Goal: Task Accomplishment & Management: Manage account settings

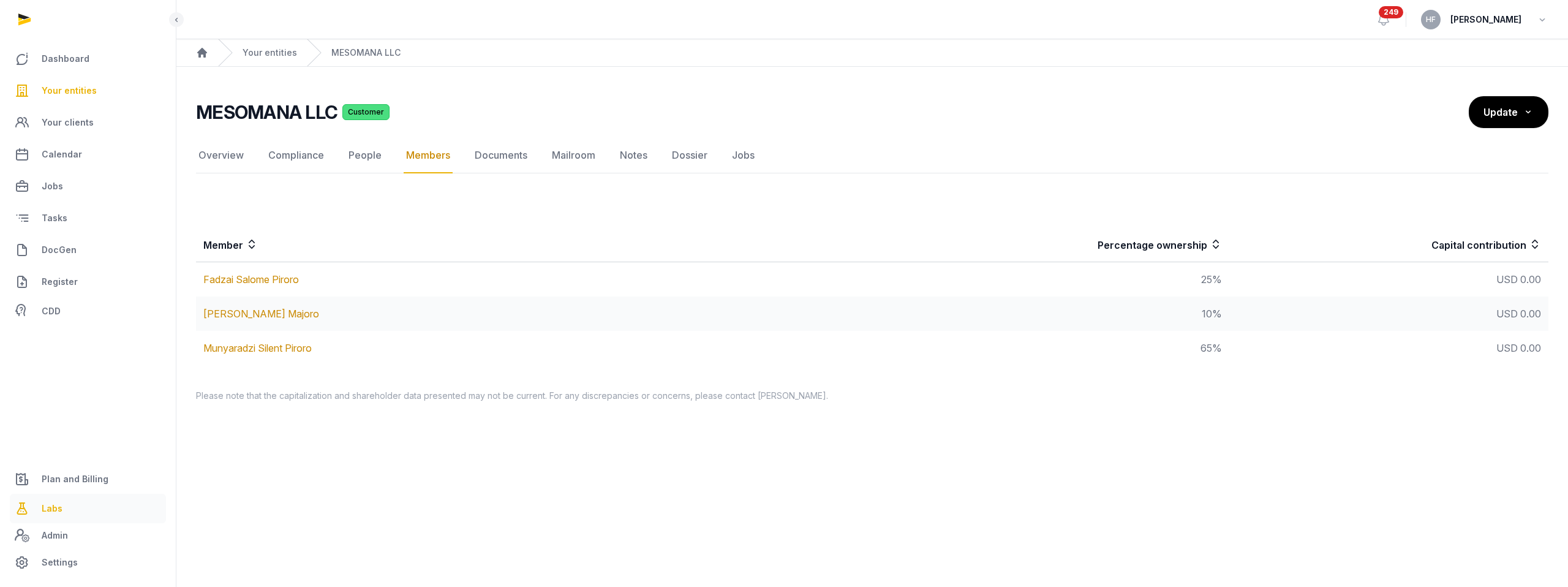
click at [65, 508] on link "Labs" at bounding box center [87, 508] width 156 height 30
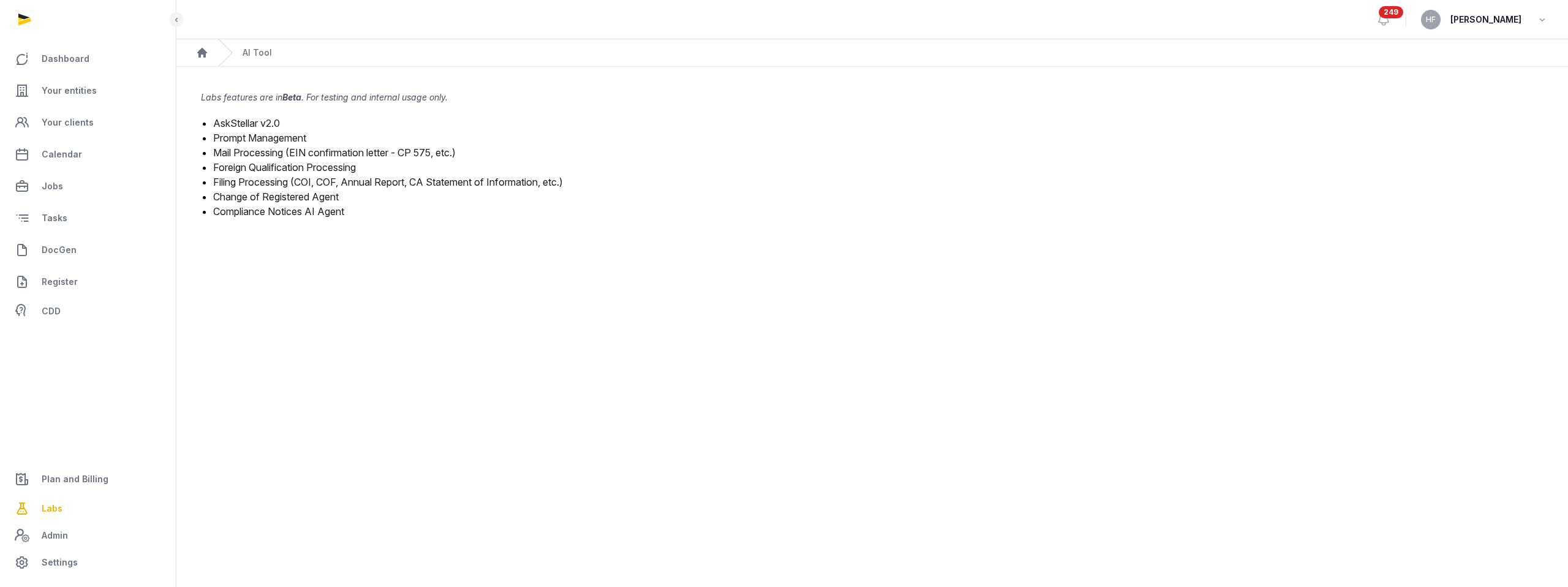
click at [313, 197] on link "Change of Registered Agent" at bounding box center [276, 197] width 126 height 12
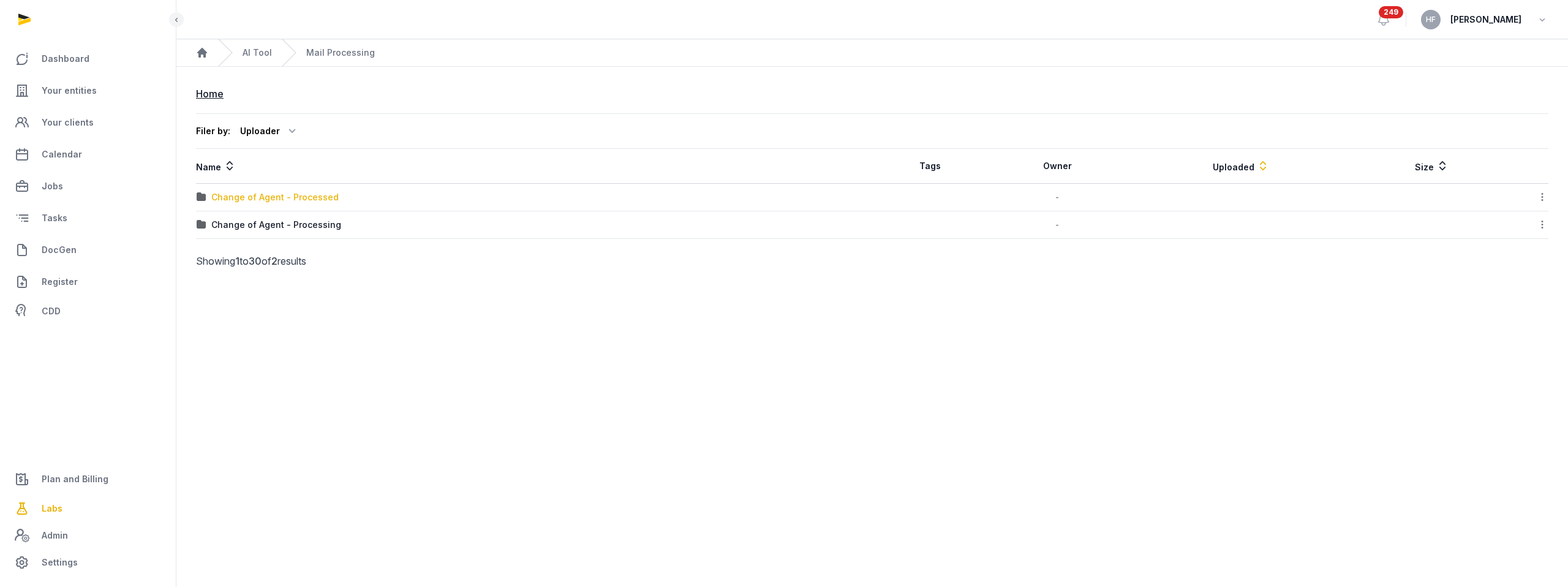
click at [326, 202] on div "Change of Agent - Processed" at bounding box center [275, 197] width 127 height 12
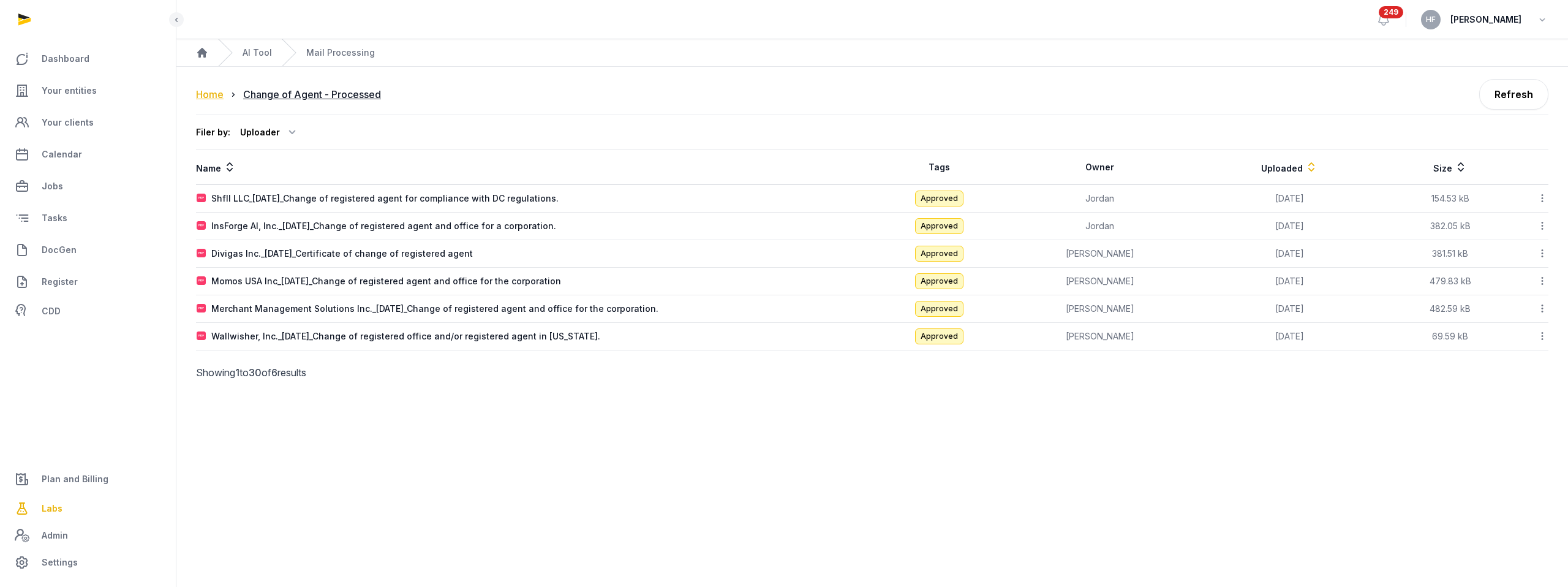
click at [212, 94] on div "Home" at bounding box center [210, 94] width 28 height 15
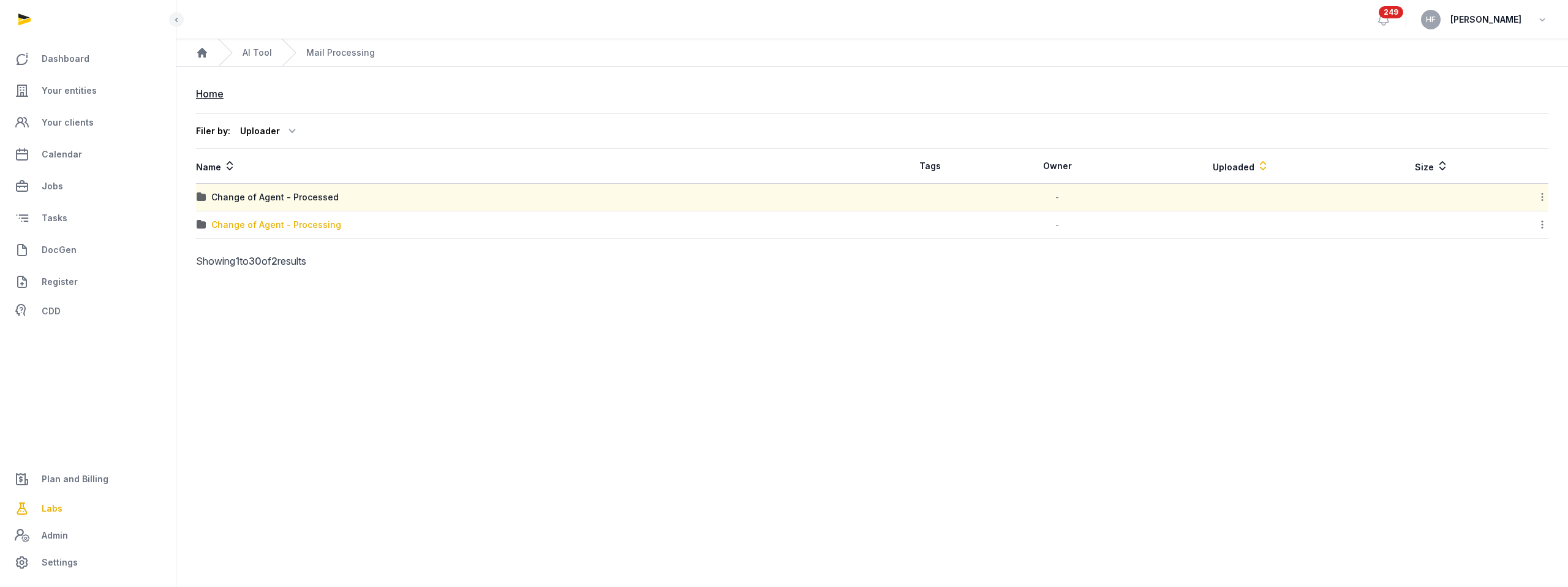
click at [322, 227] on div "Change of Agent - Processing" at bounding box center [276, 224] width 130 height 12
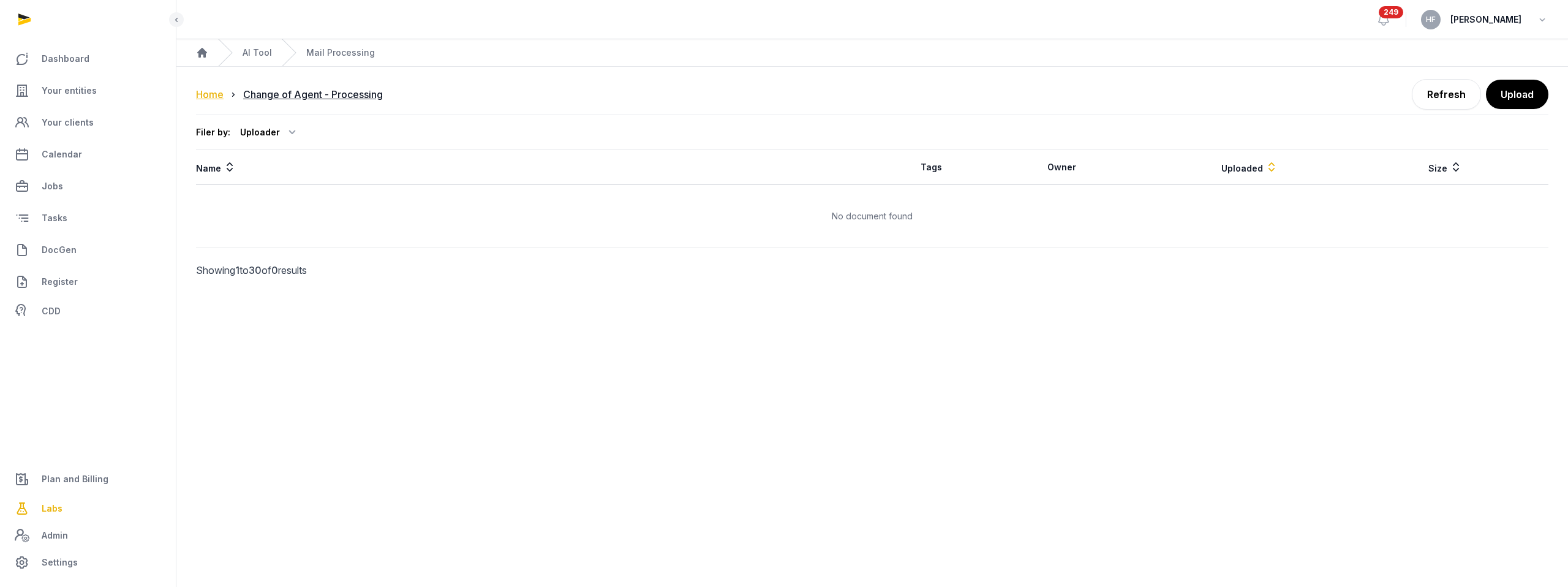
click at [210, 93] on div "Home" at bounding box center [210, 94] width 28 height 15
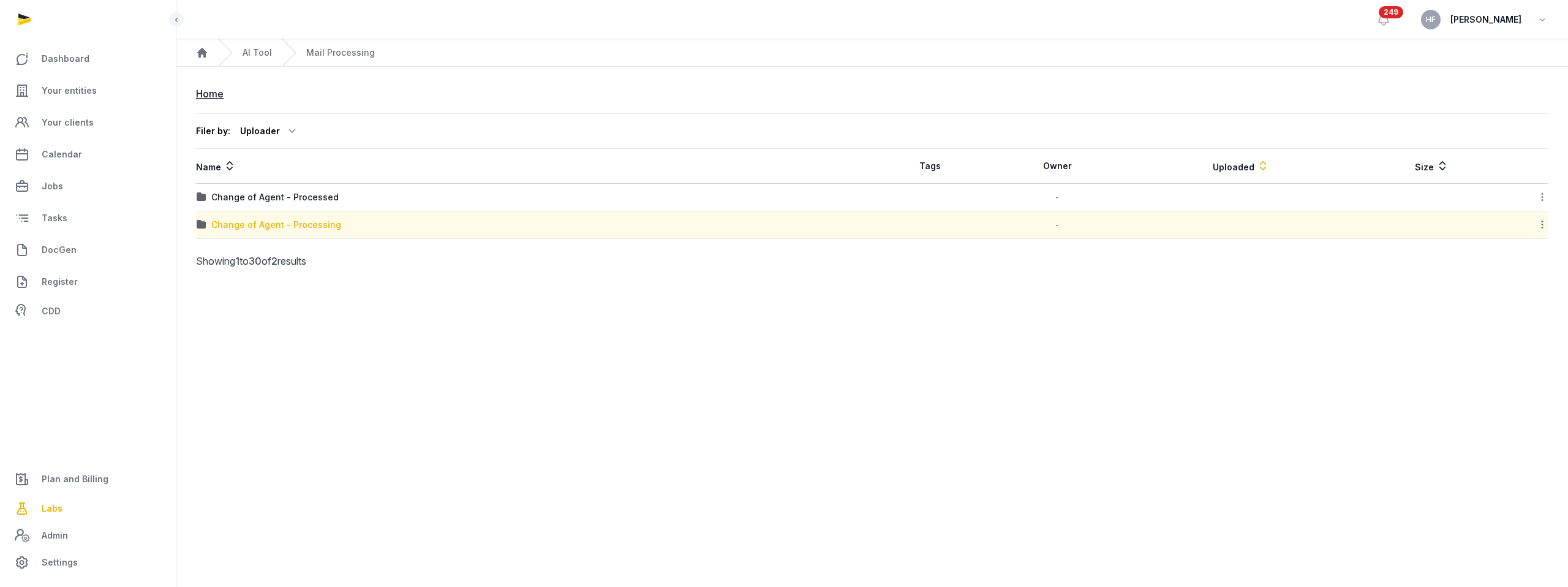
click at [322, 224] on div "Change of Agent - Processing" at bounding box center [276, 224] width 130 height 12
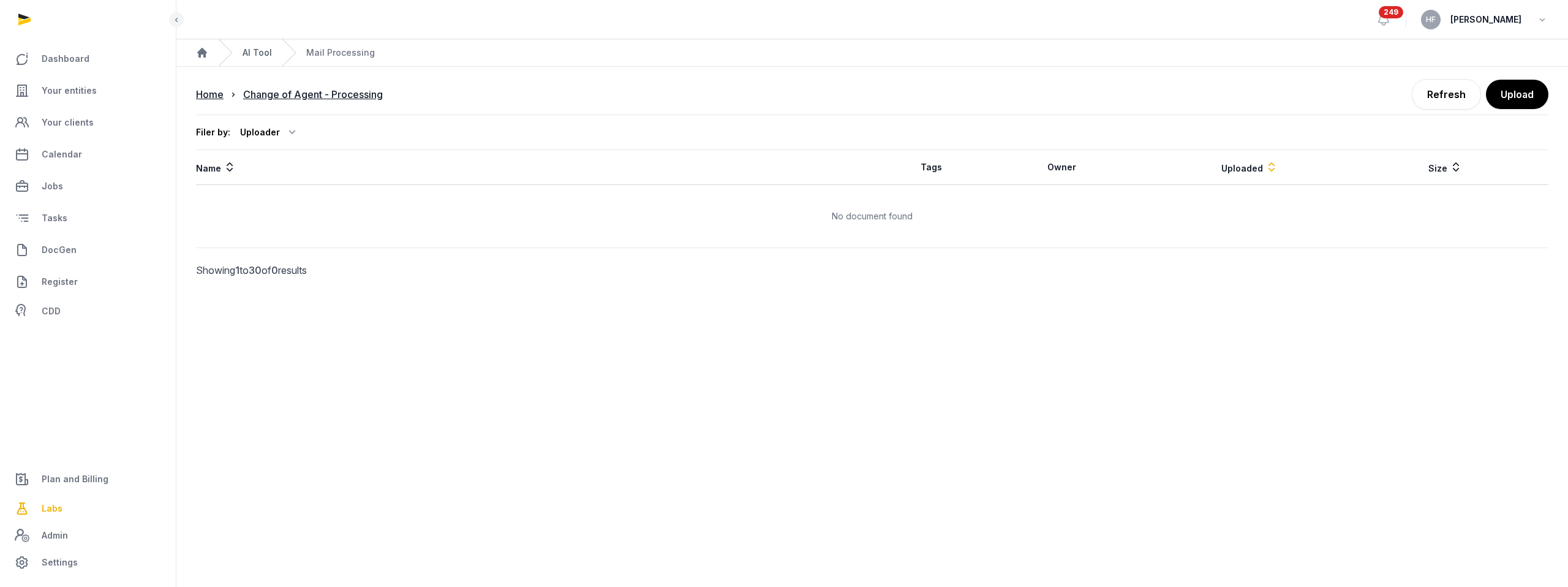
click at [262, 51] on link "AI Tool" at bounding box center [258, 52] width 30 height 12
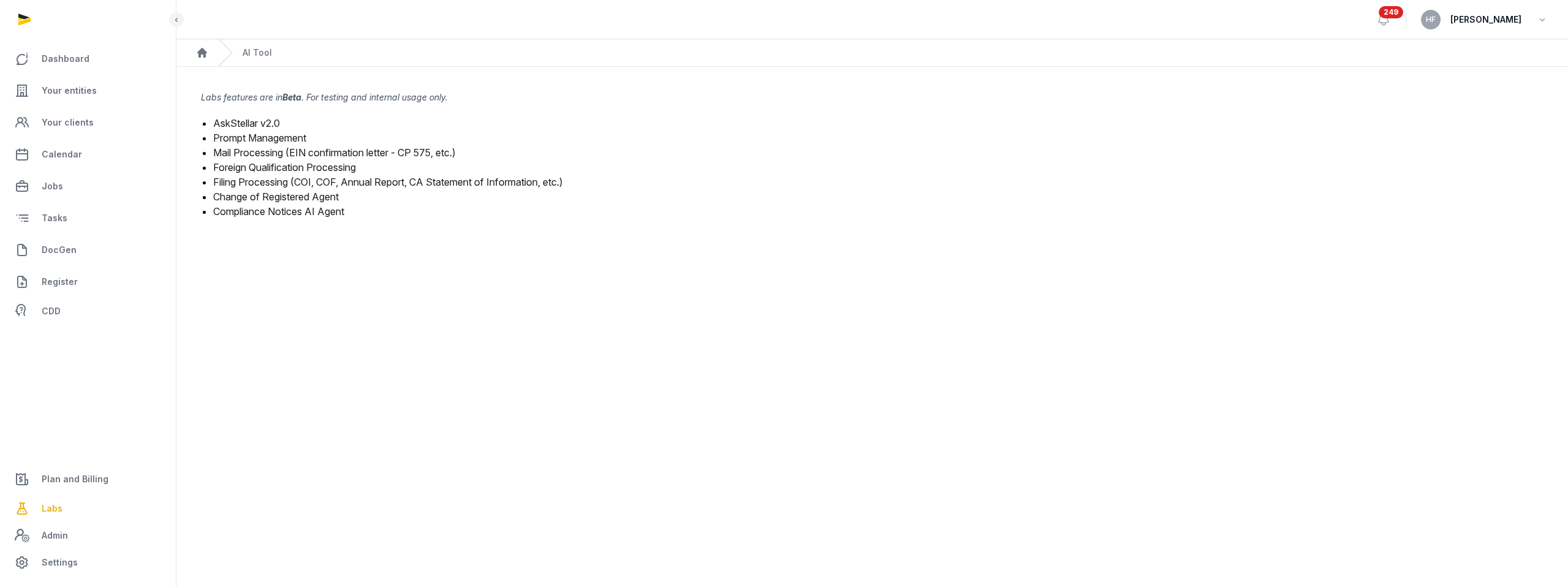
click at [305, 211] on link "Compliance Notices AI Agent" at bounding box center [279, 211] width 131 height 12
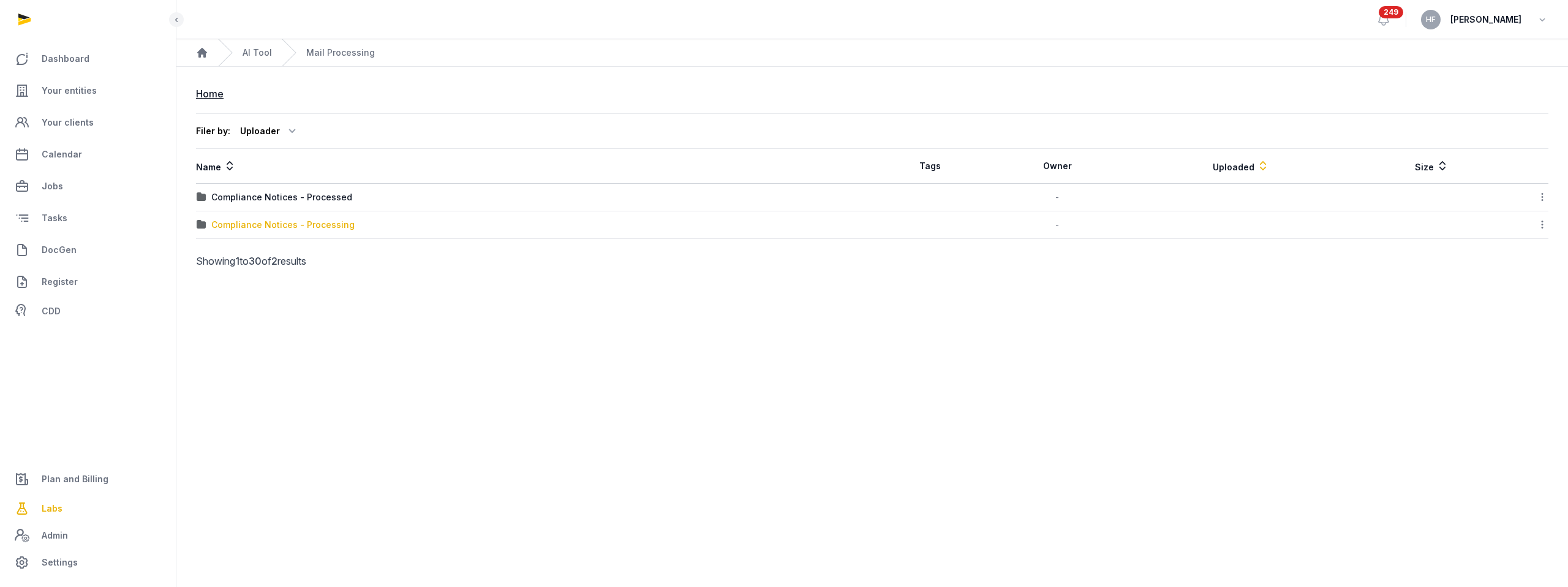
click at [313, 227] on div "Compliance Notices - Processing" at bounding box center [283, 224] width 143 height 12
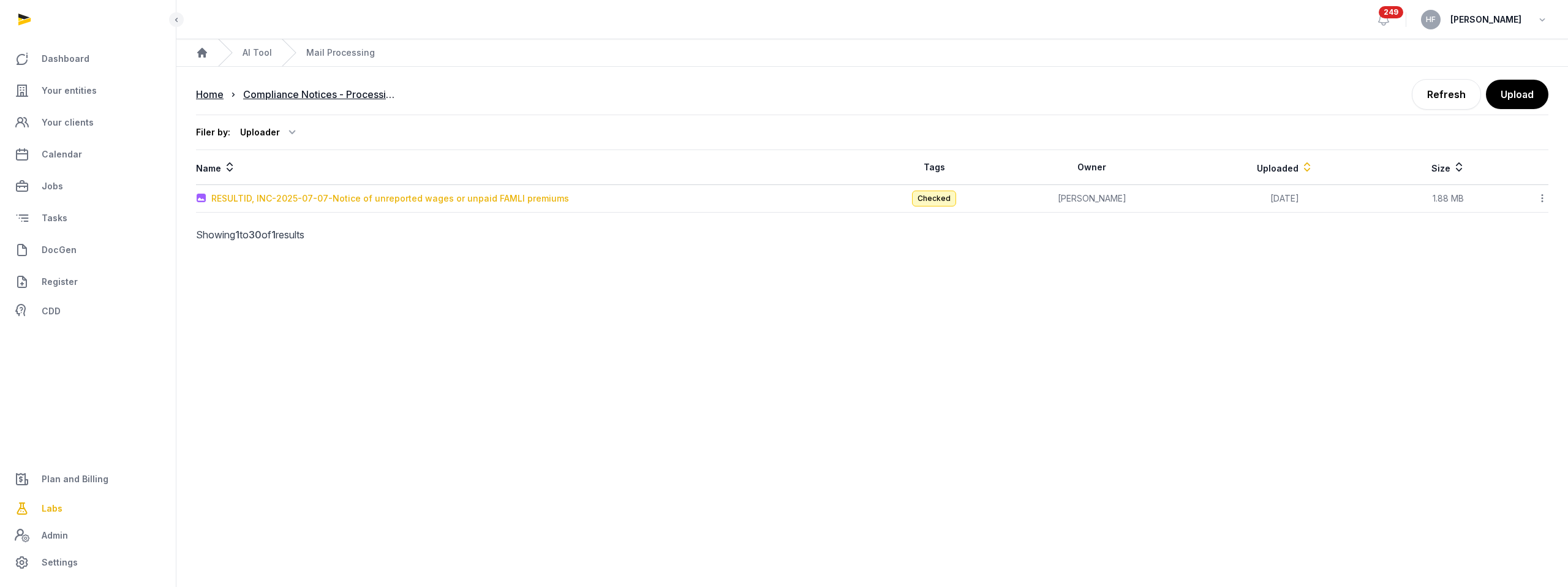
click at [325, 196] on div "RESULTID, INC-2025-07-07-Notice of unreported wages or unpaid FAMLI premiums" at bounding box center [390, 198] width 358 height 12
type input "**********"
type textarea "**********"
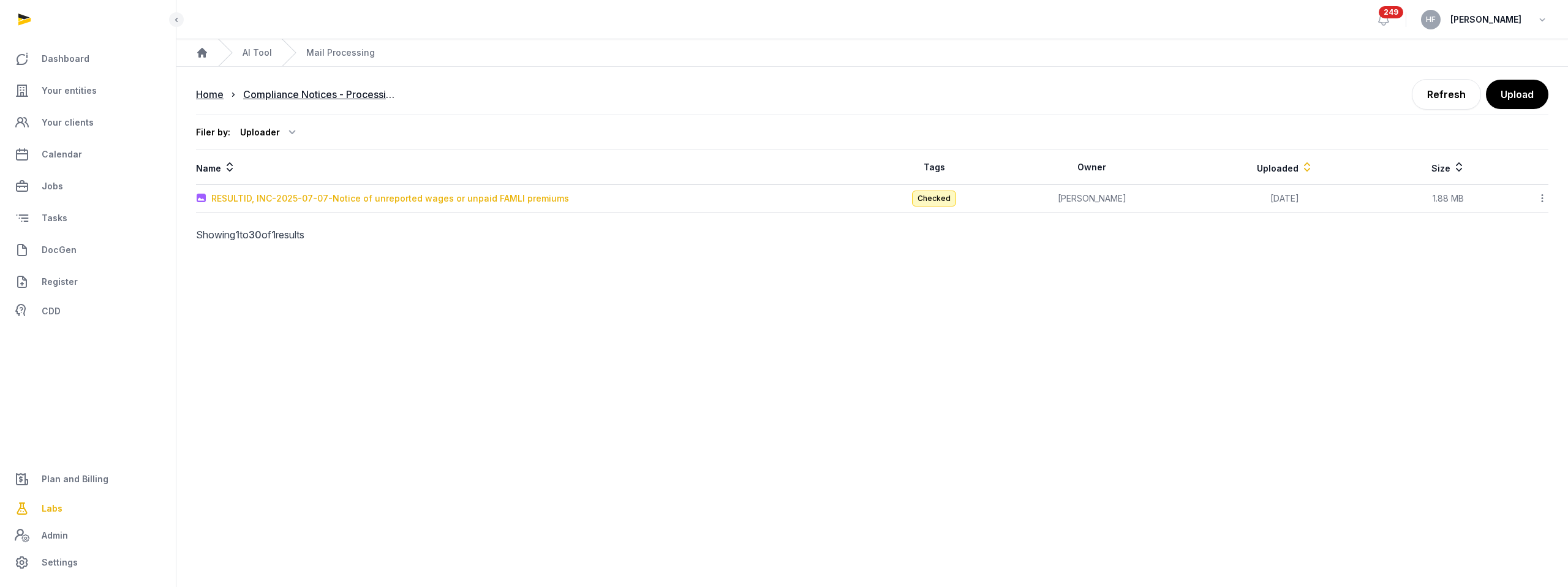
type input "**********"
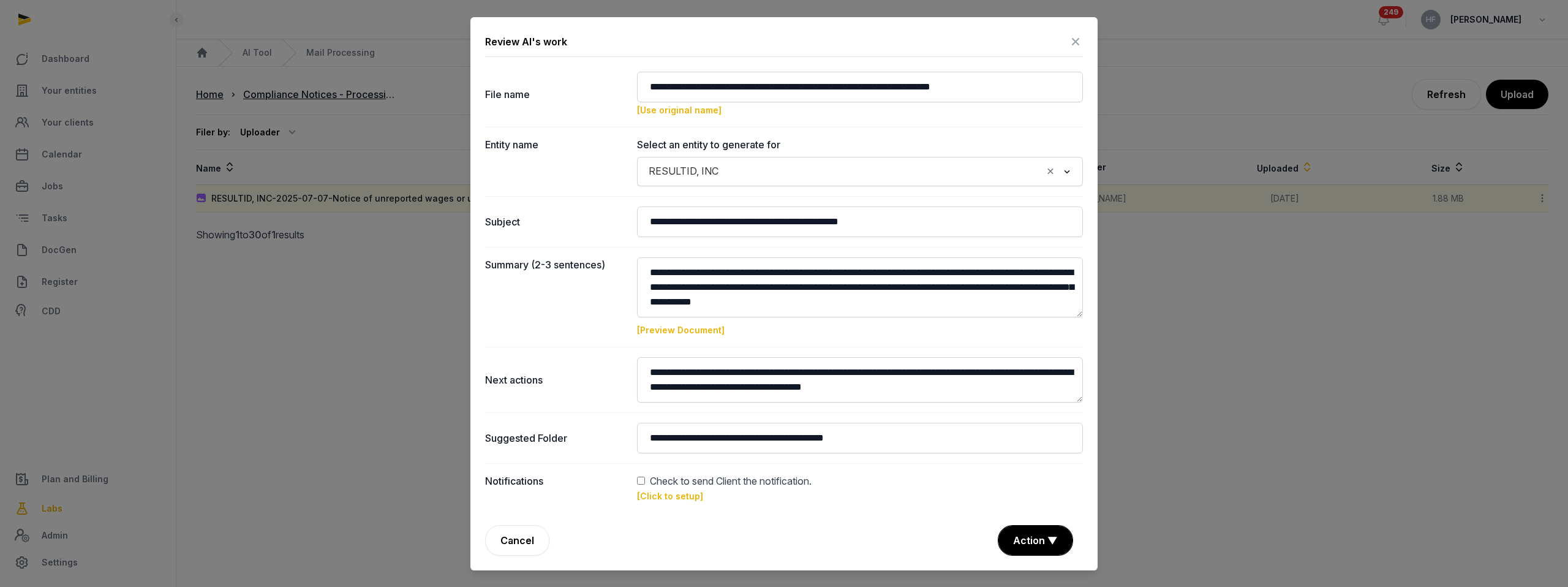
click at [1076, 41] on icon at bounding box center [1075, 41] width 15 height 19
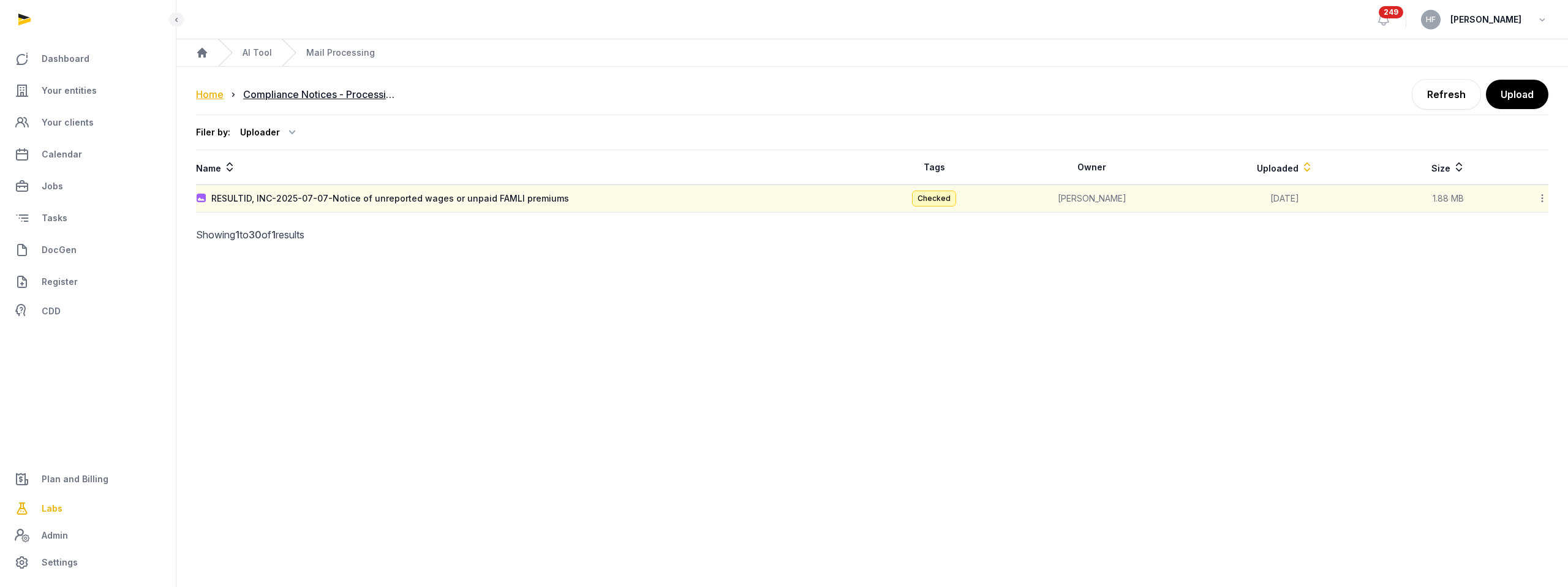
click at [215, 96] on div "Home" at bounding box center [210, 94] width 28 height 15
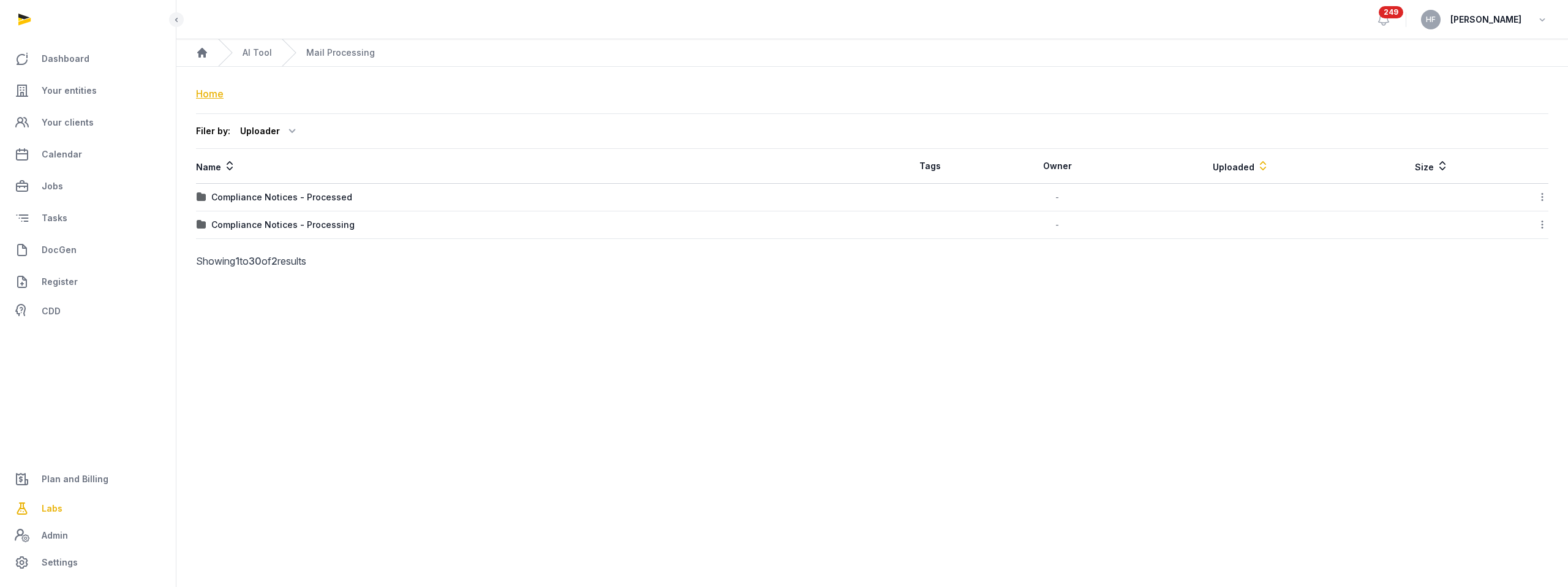
click at [206, 89] on div "Home" at bounding box center [210, 93] width 28 height 15
click at [260, 48] on link "AI Tool" at bounding box center [258, 52] width 30 height 12
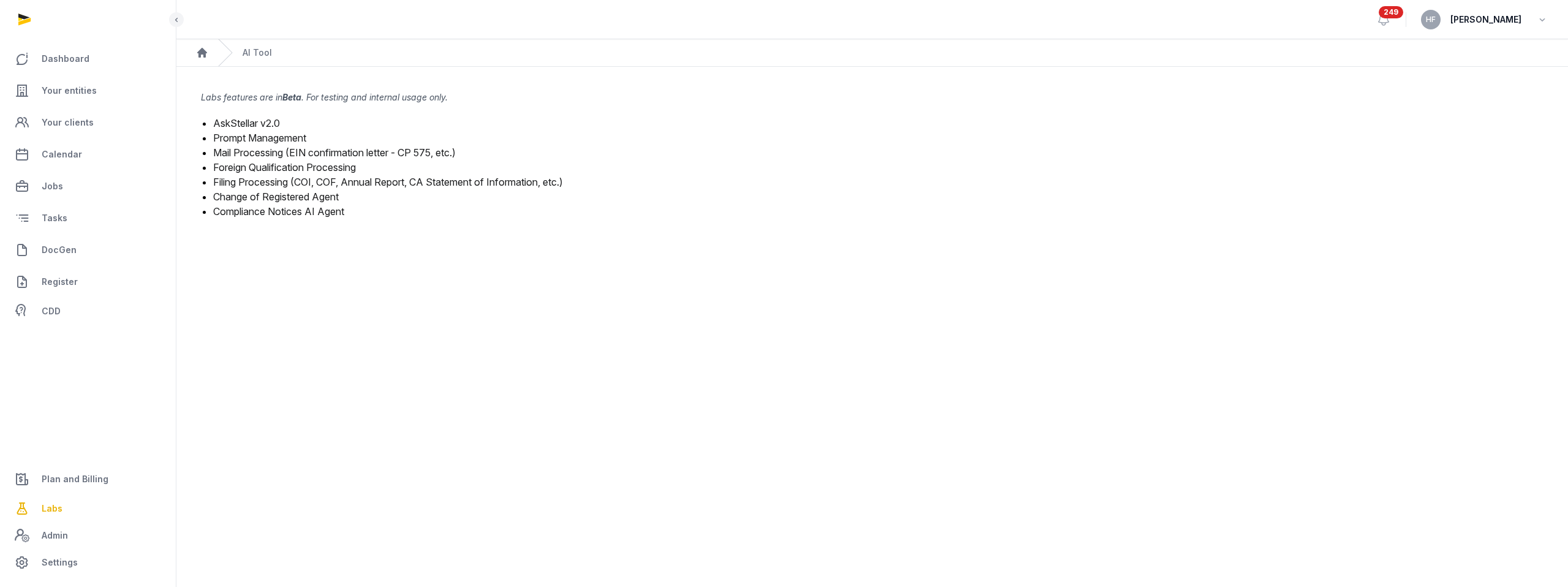
click at [286, 150] on link "Mail Processing (EIN confirmation letter - CP 575, etc.)" at bounding box center [334, 153] width 243 height 12
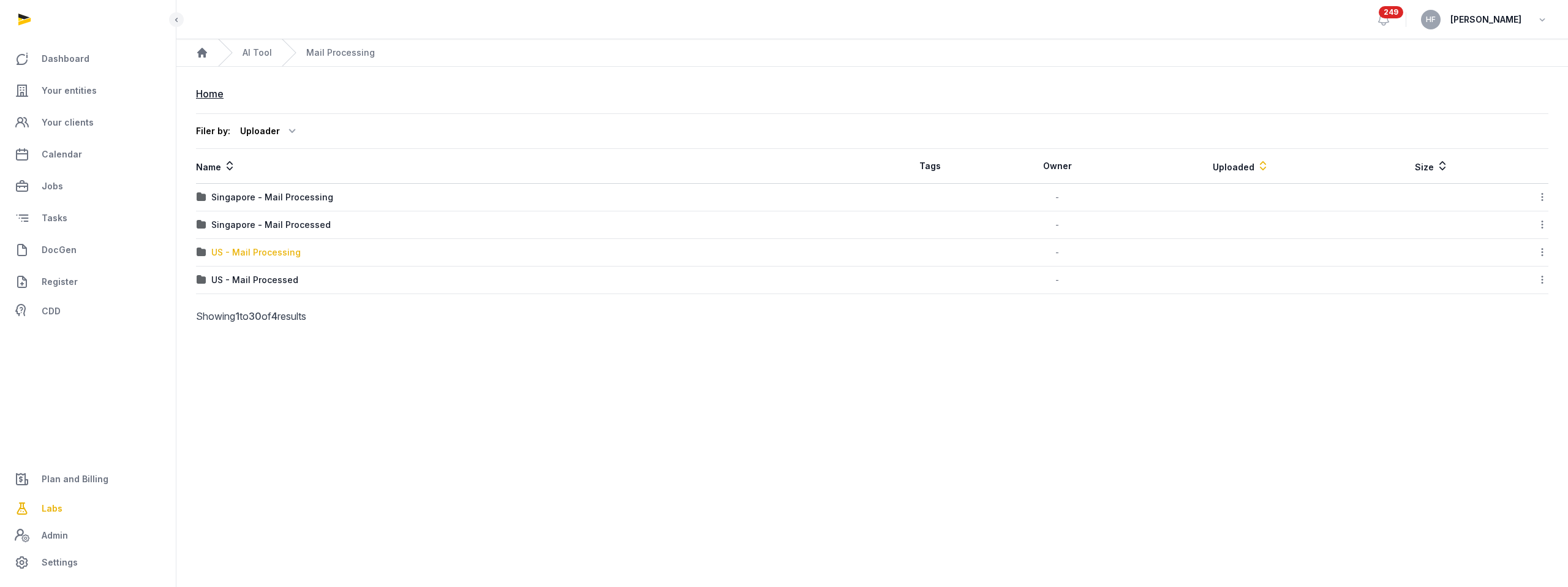
click at [280, 254] on div "US - Mail Processing" at bounding box center [256, 252] width 89 height 12
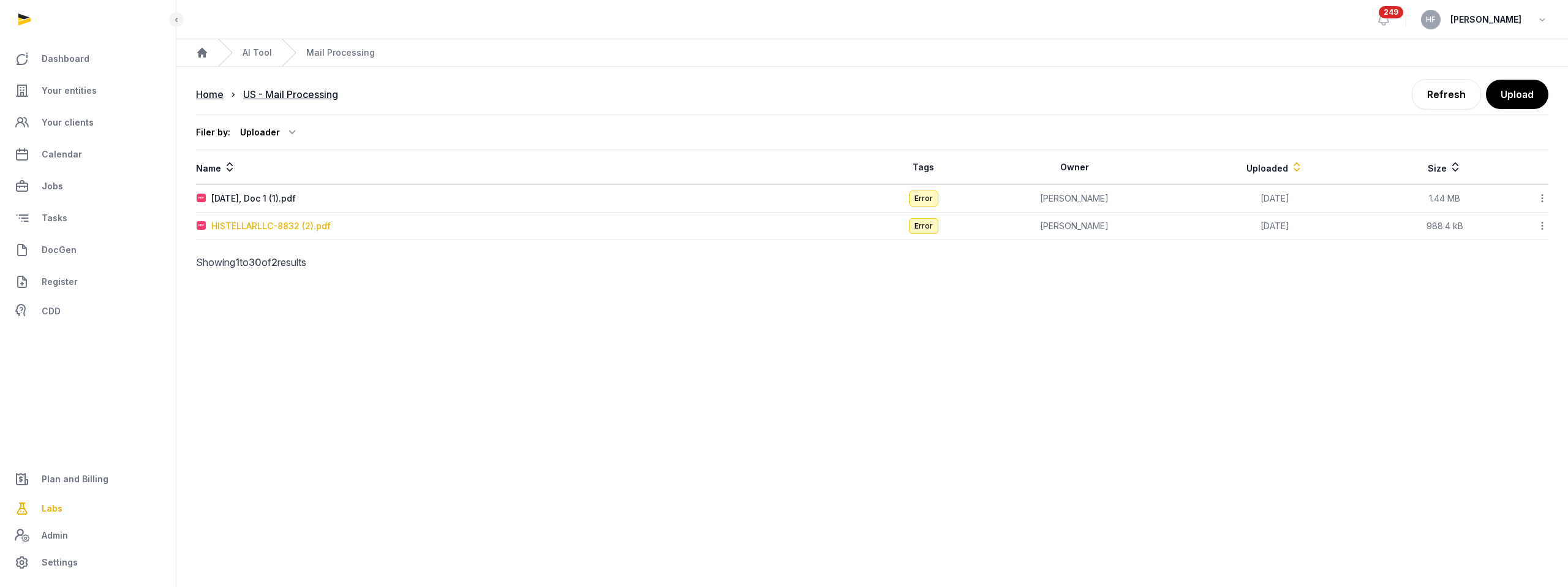
click at [294, 224] on div "HISTELLARLLC-8832 (2).pdf" at bounding box center [271, 226] width 120 height 12
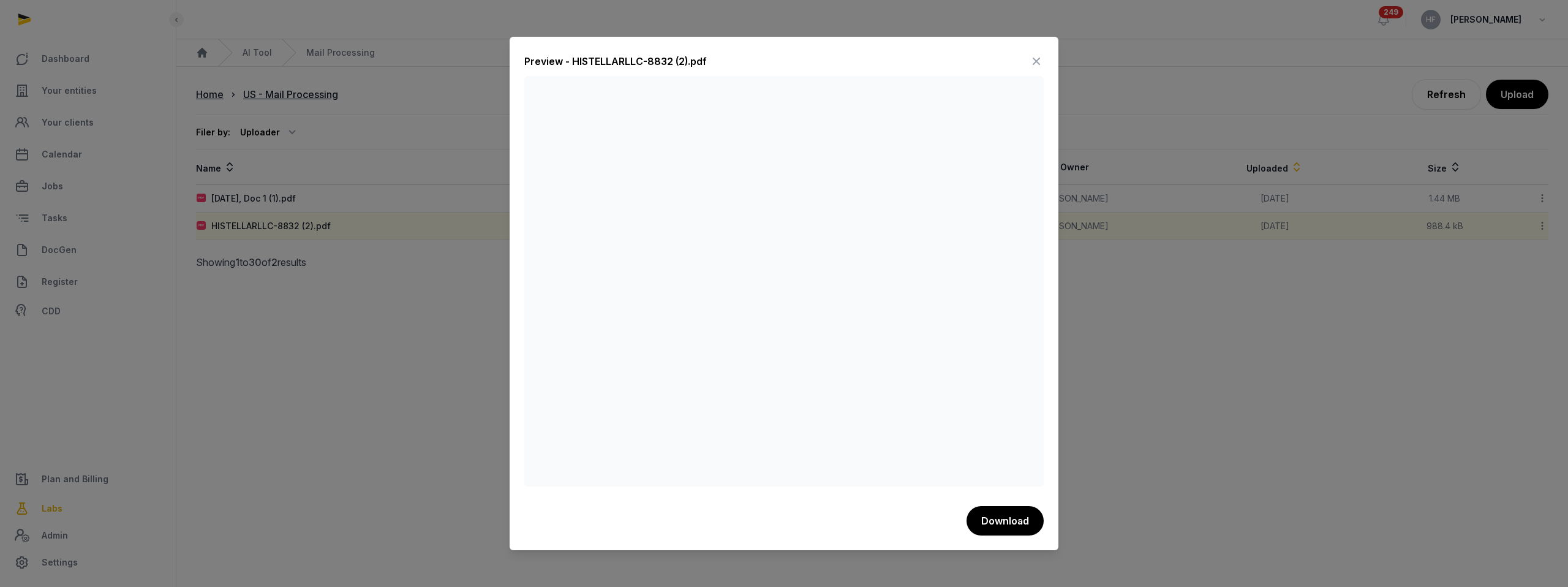
click at [1041, 52] on icon at bounding box center [1036, 61] width 15 height 19
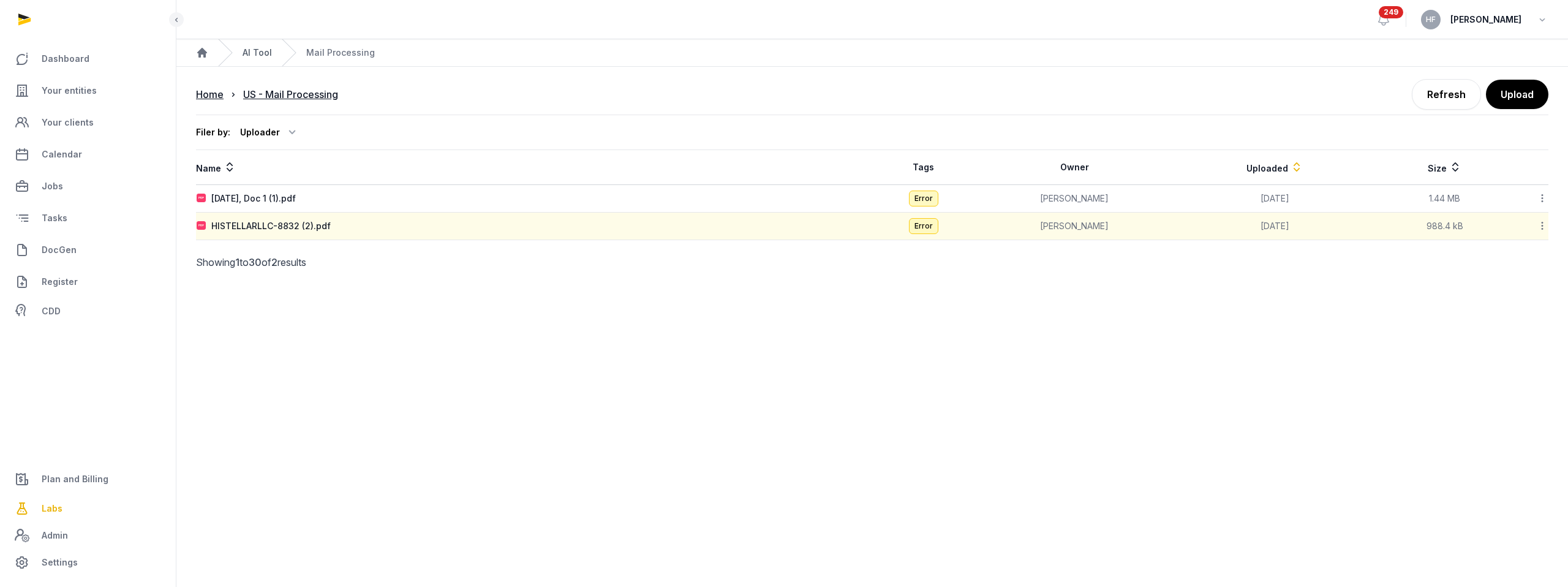
click at [255, 54] on link "AI Tool" at bounding box center [258, 52] width 30 height 12
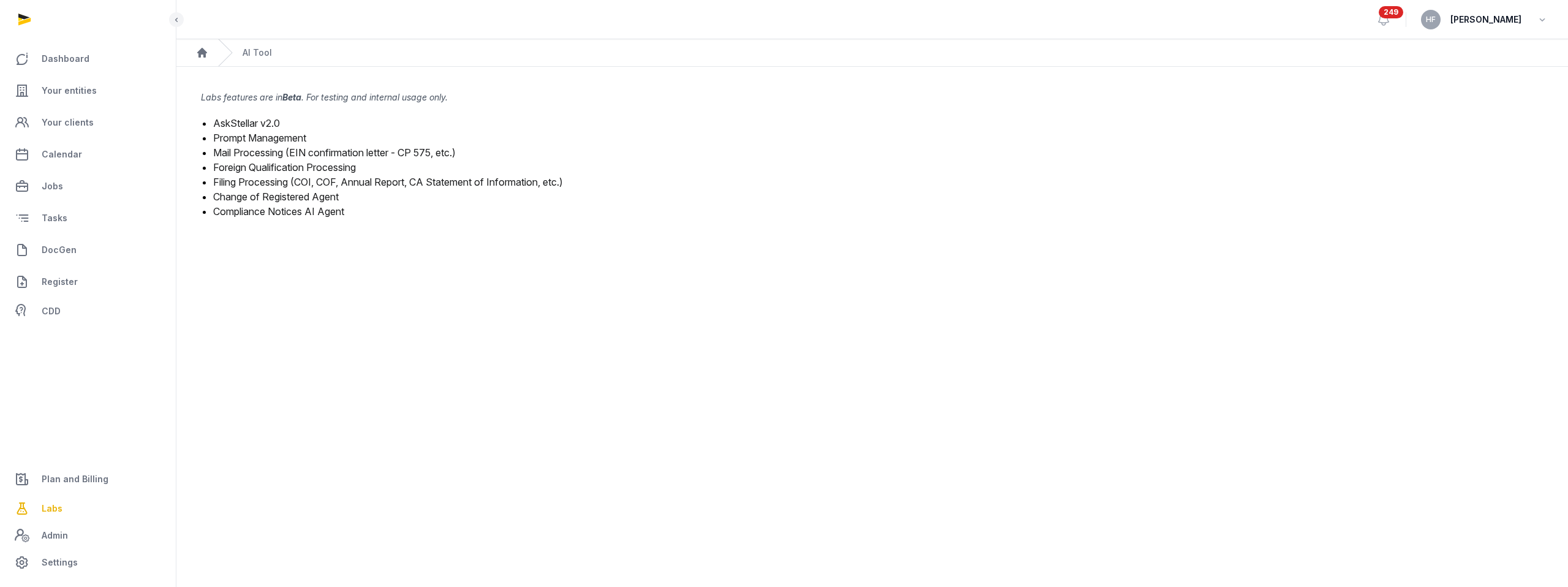
click at [301, 168] on link "Foreign Qualification Processing" at bounding box center [284, 167] width 142 height 12
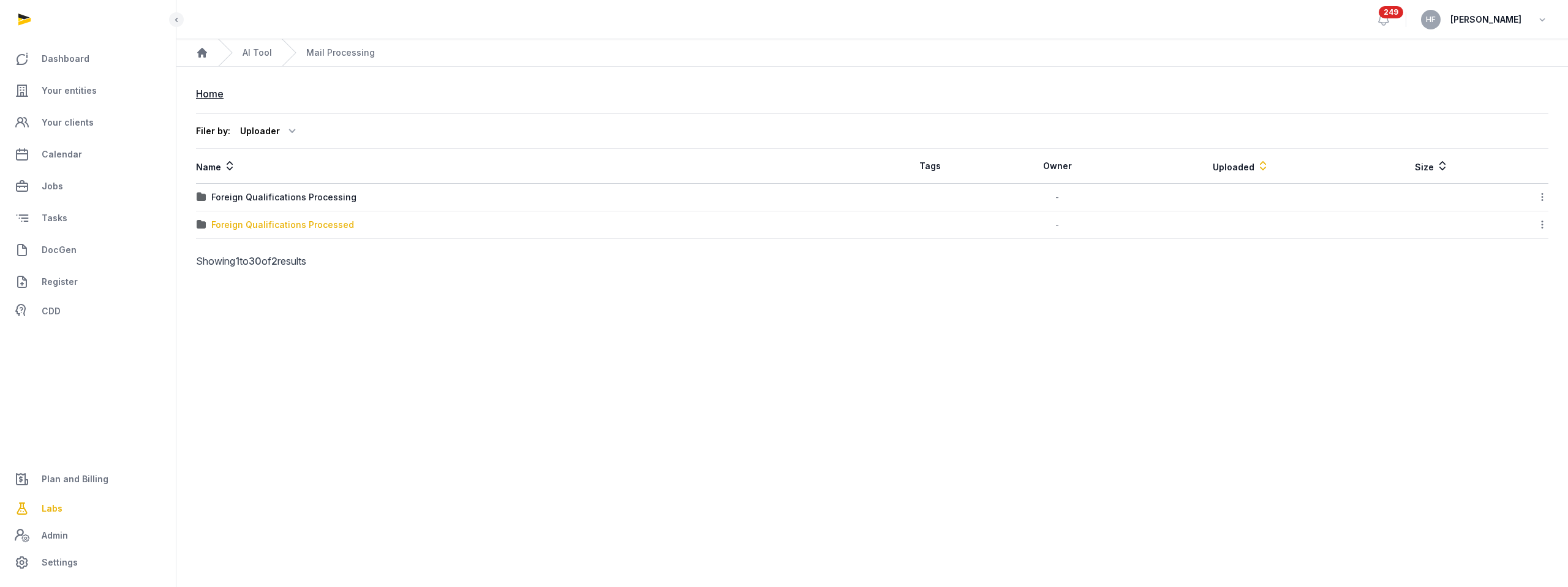
click at [290, 223] on div "Foreign Qualifications Processed" at bounding box center [282, 224] width 142 height 12
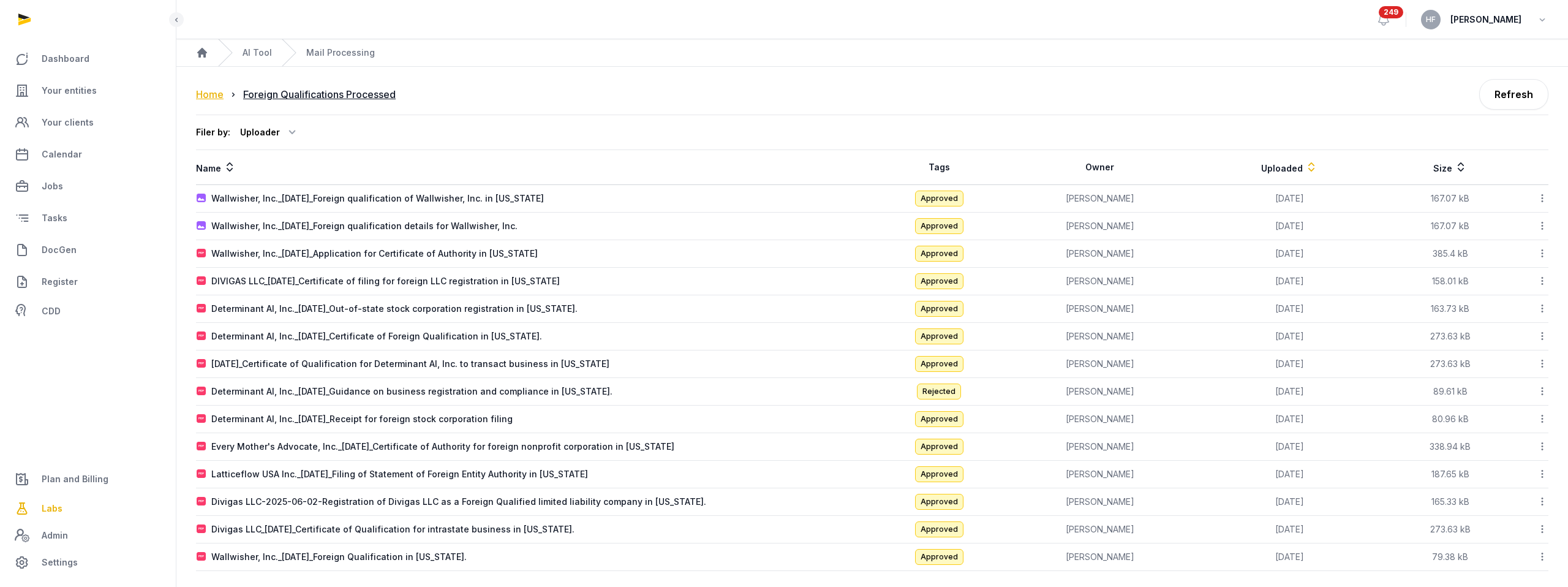
click at [216, 96] on div "Home" at bounding box center [210, 94] width 28 height 15
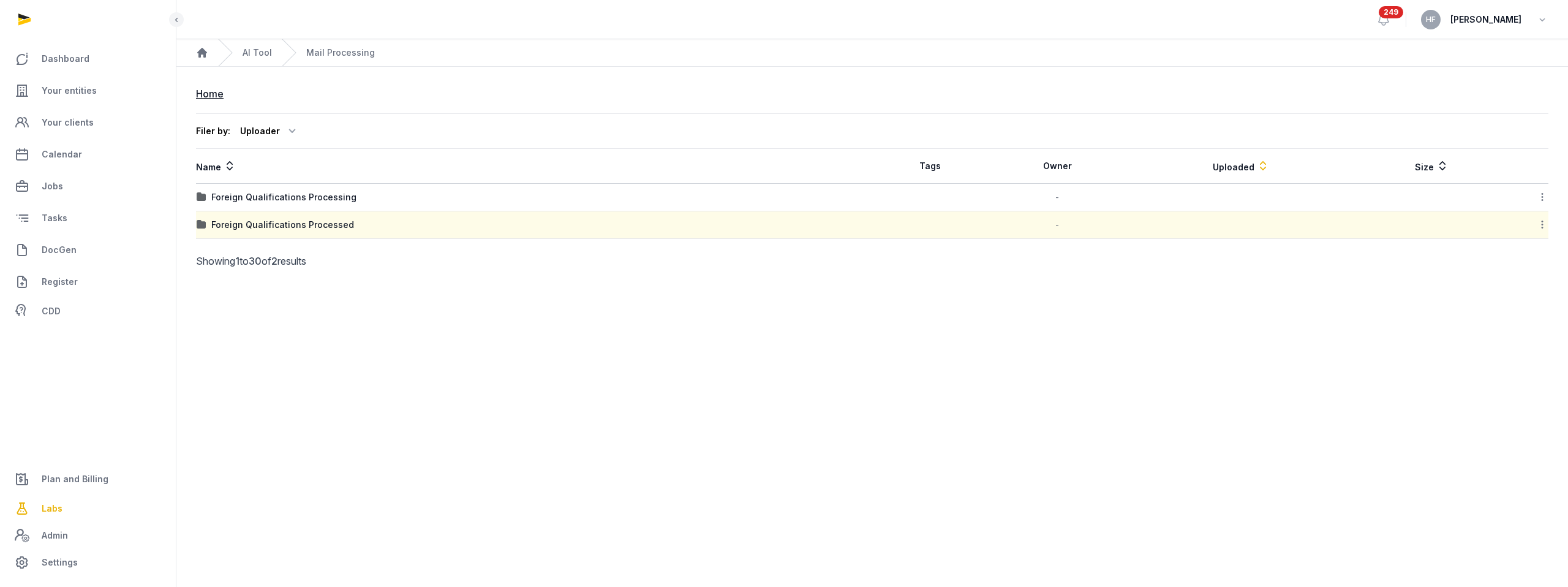
click at [300, 192] on div "Foreign Qualifications Processing" at bounding box center [284, 197] width 145 height 12
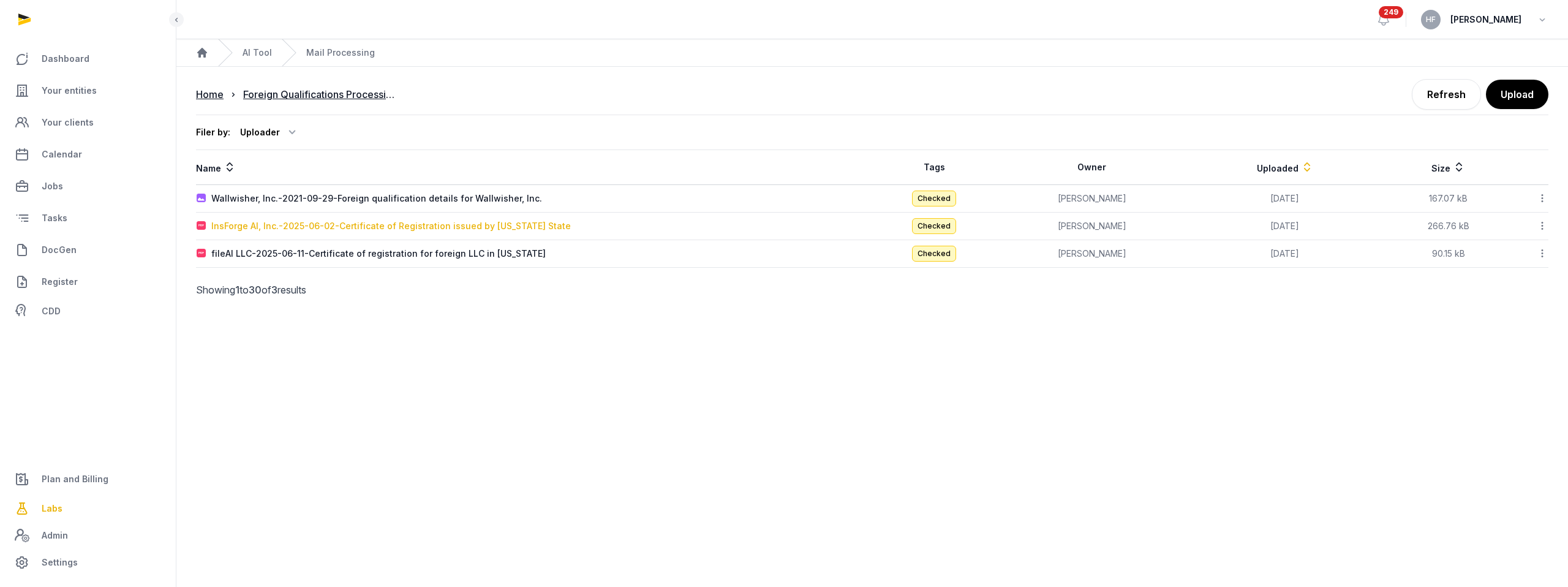
click at [362, 223] on div "InsForge AI, Inc.-2025-06-02-Certificate of Registration issued by [US_STATE] S…" at bounding box center [391, 226] width 360 height 12
type input "**********"
type textarea "**********"
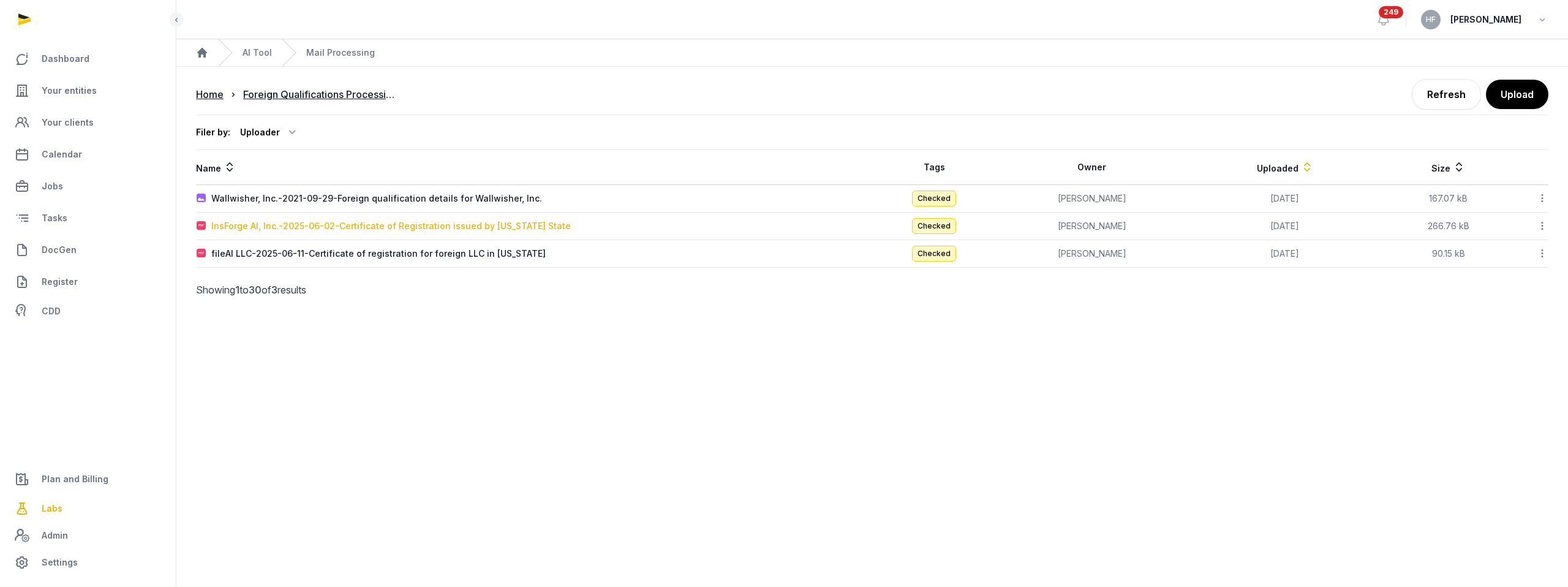
type input "**********"
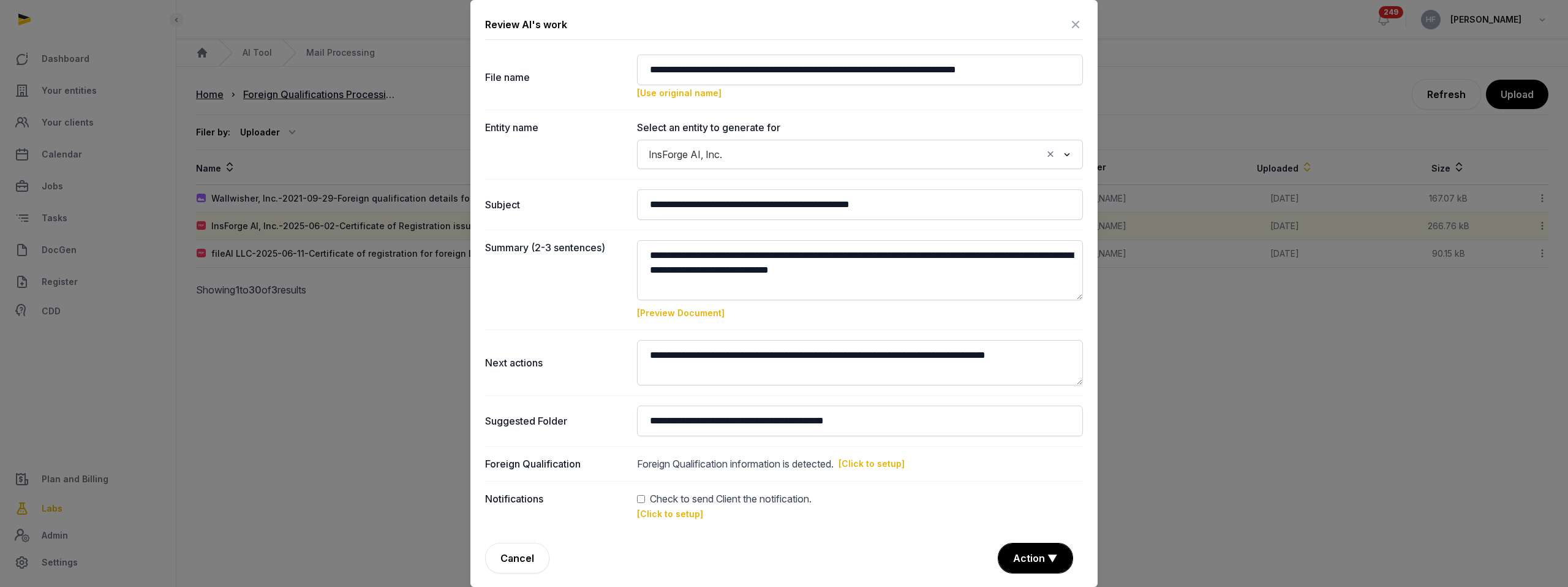
click at [685, 514] on link "[Click to setup]" at bounding box center [671, 514] width 66 height 10
type input "**********"
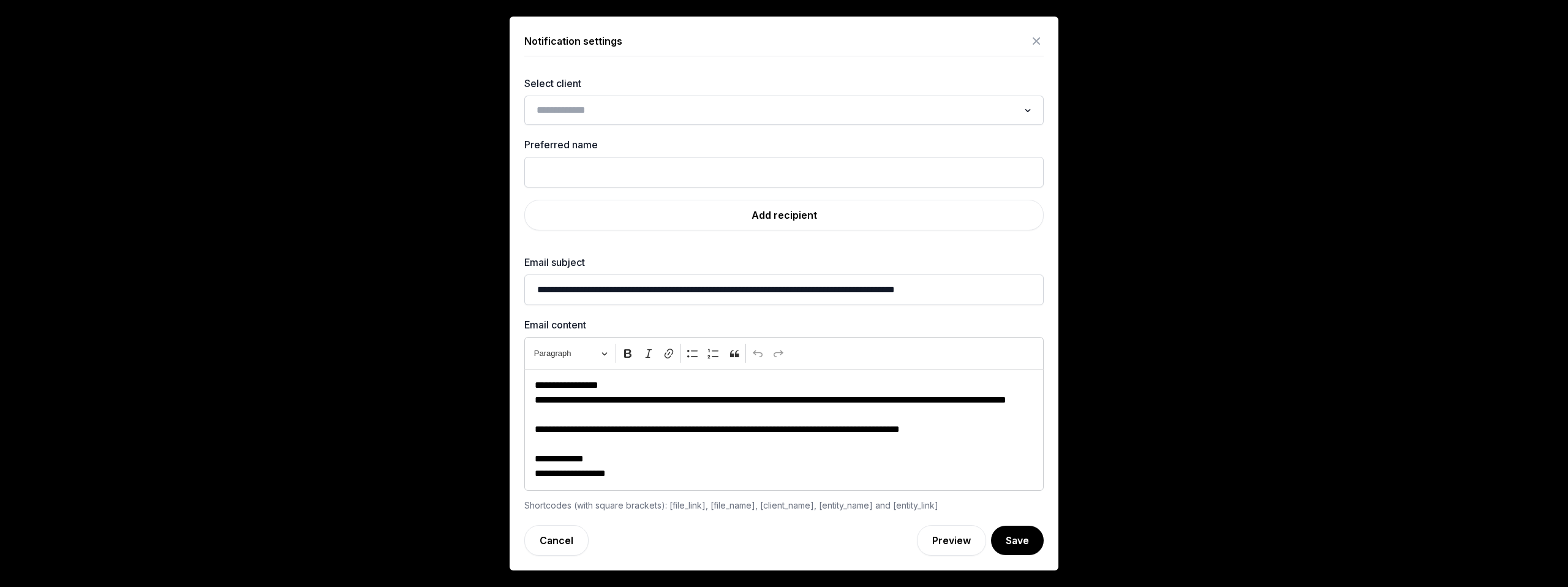
click at [1037, 36] on icon at bounding box center [1036, 41] width 15 height 19
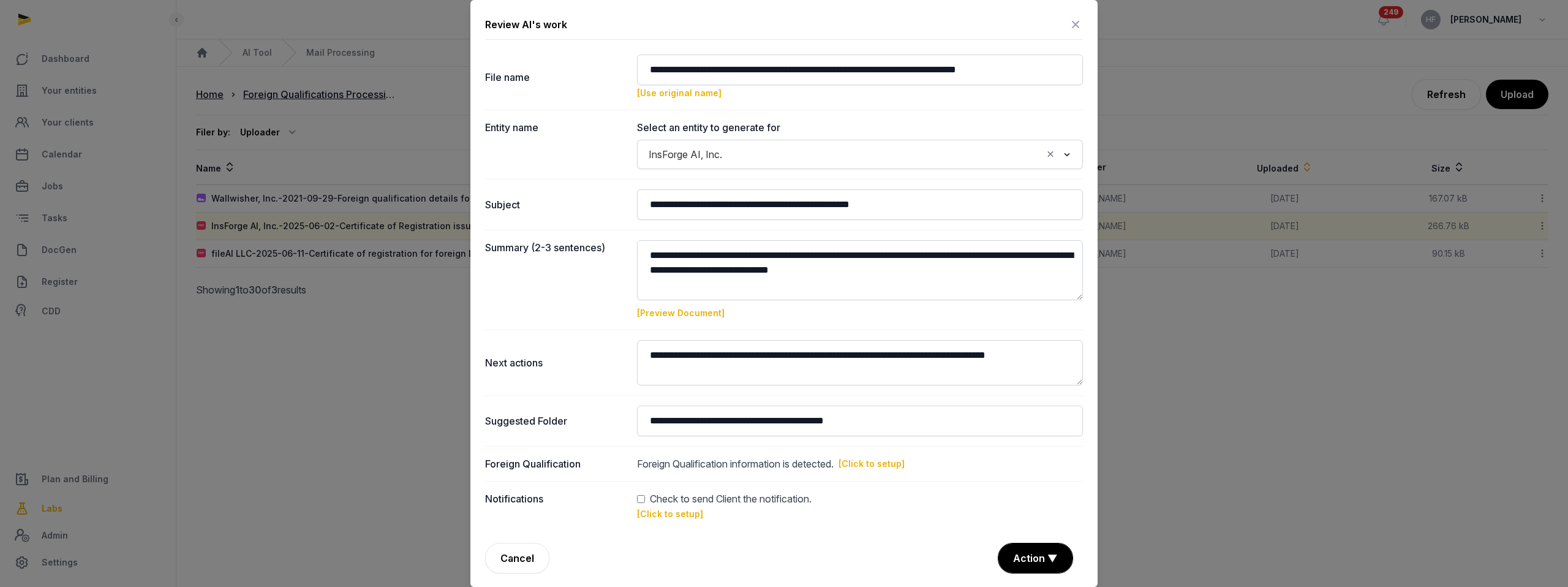
click at [1076, 22] on icon at bounding box center [1075, 24] width 15 height 19
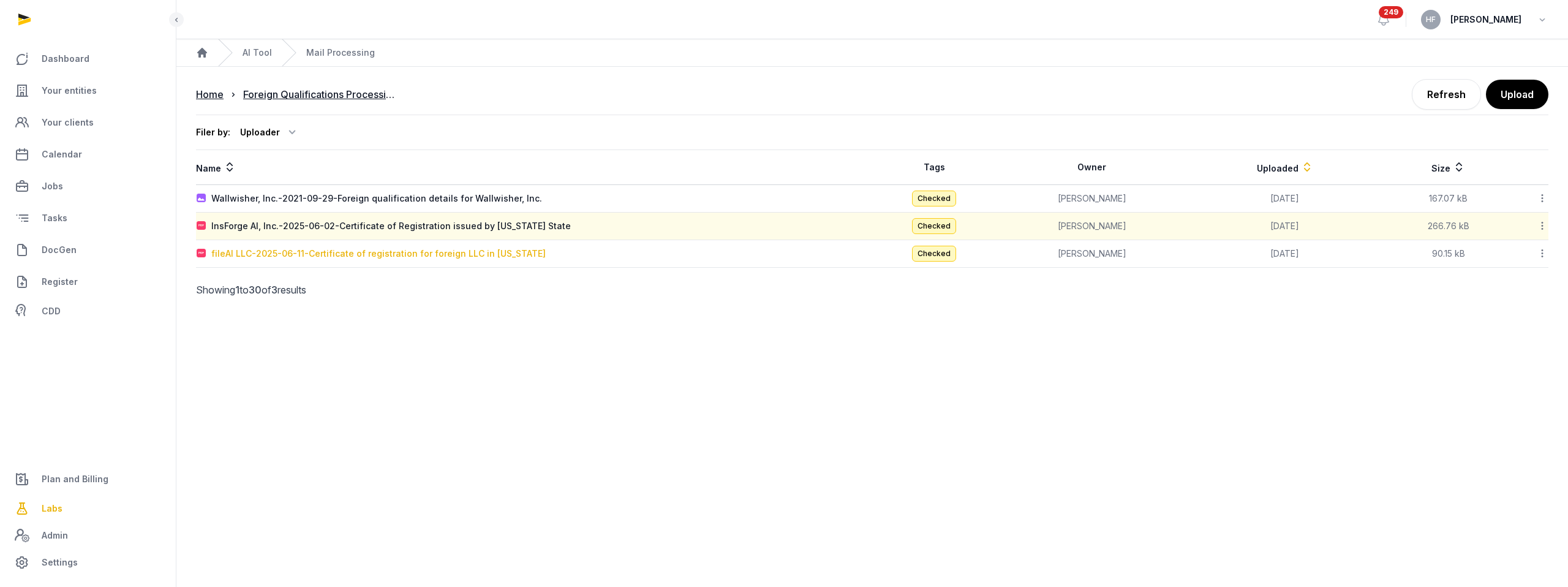
click at [382, 250] on div "fileAI LLC-2025-06-11-Certificate of registration for foreign LLC in [US_STATE]" at bounding box center [378, 253] width 334 height 12
type input "**********"
type textarea "**********"
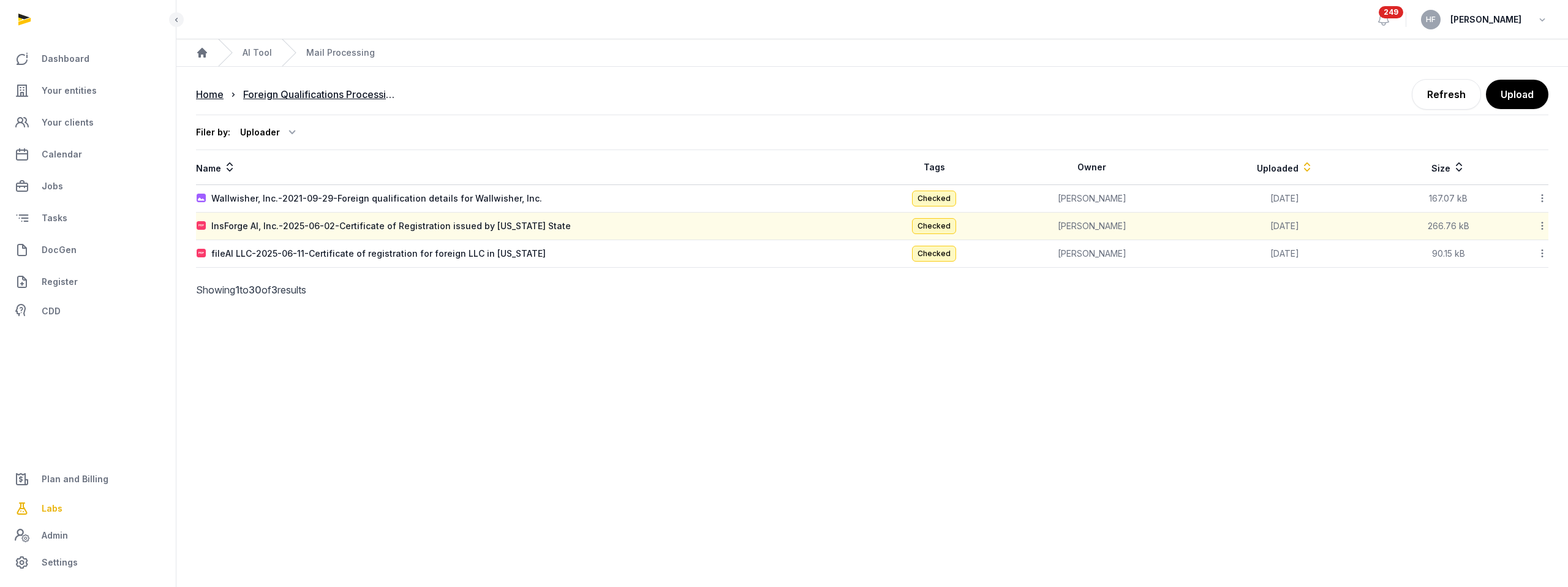
type input "**********"
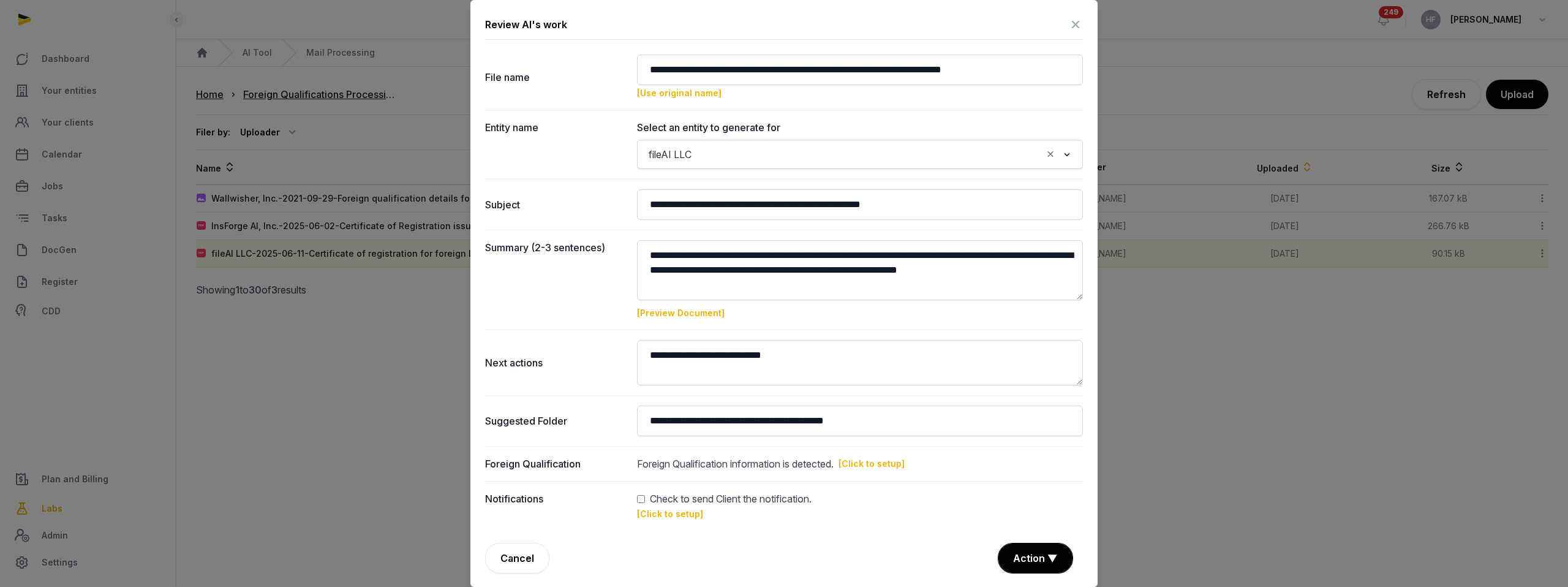
click at [667, 515] on link "[Click to setup]" at bounding box center [671, 514] width 66 height 10
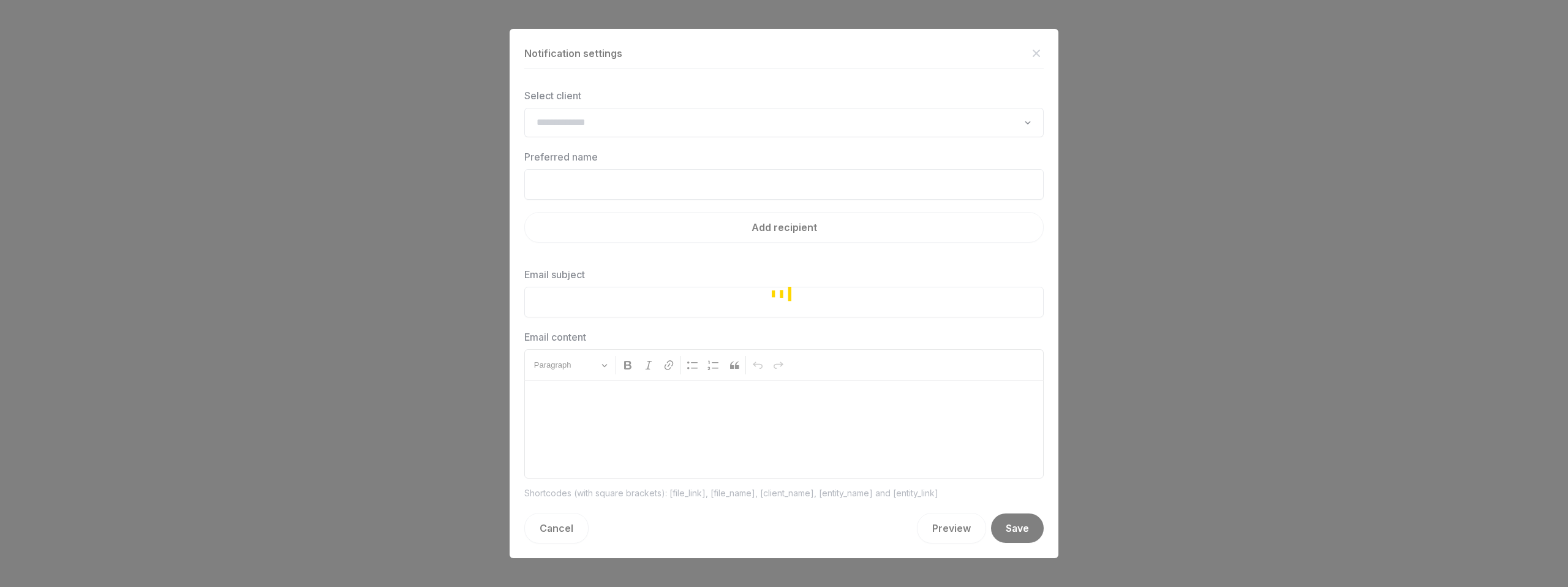
type input "**********"
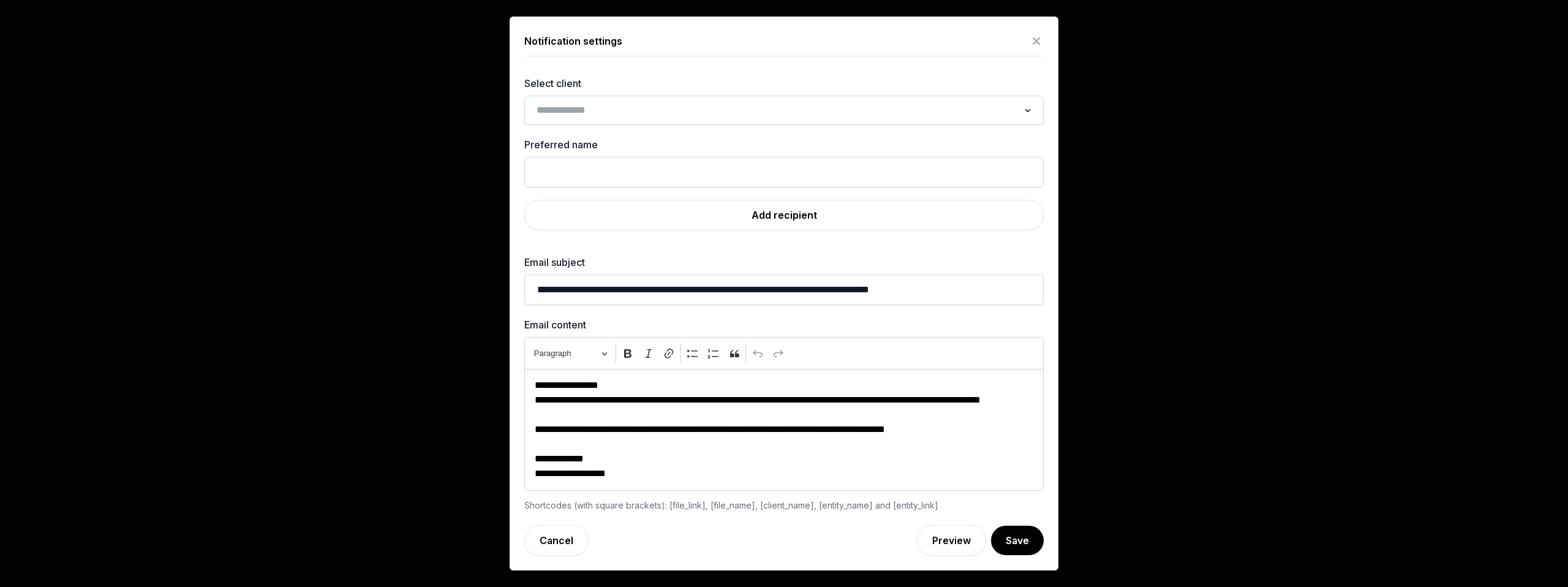
click at [1040, 35] on icon at bounding box center [1036, 41] width 15 height 19
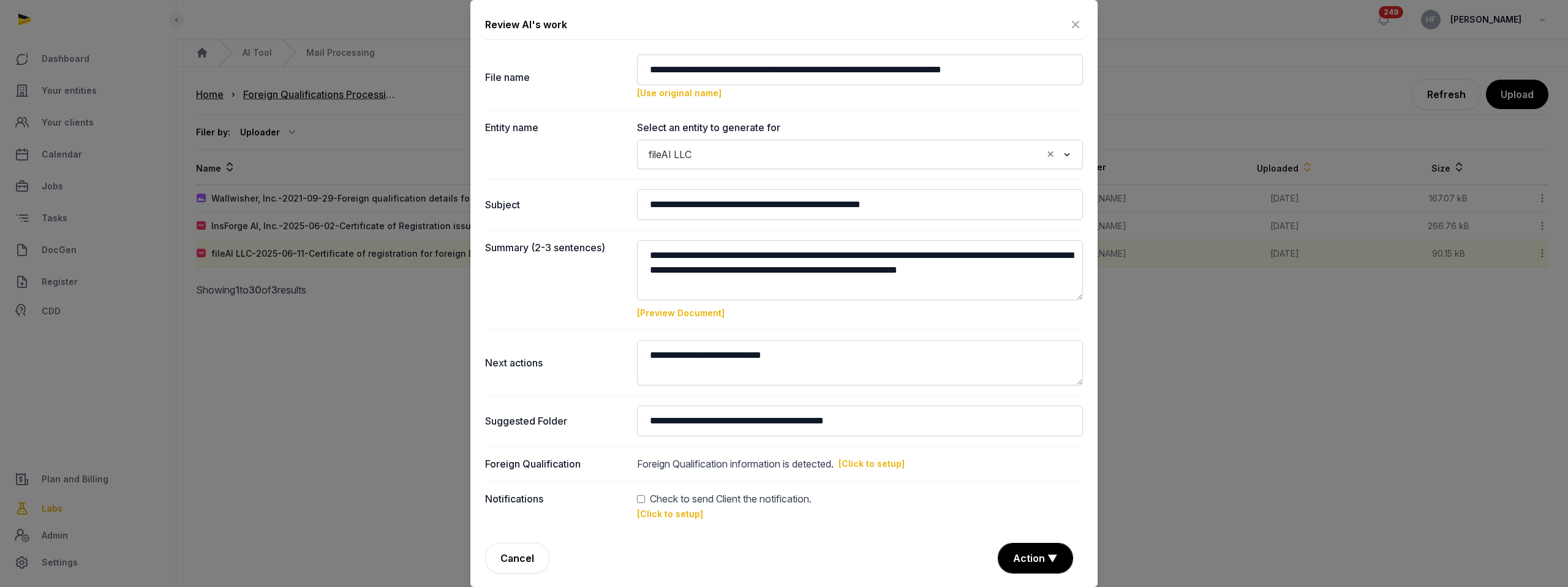
click at [1076, 25] on icon at bounding box center [1075, 24] width 15 height 19
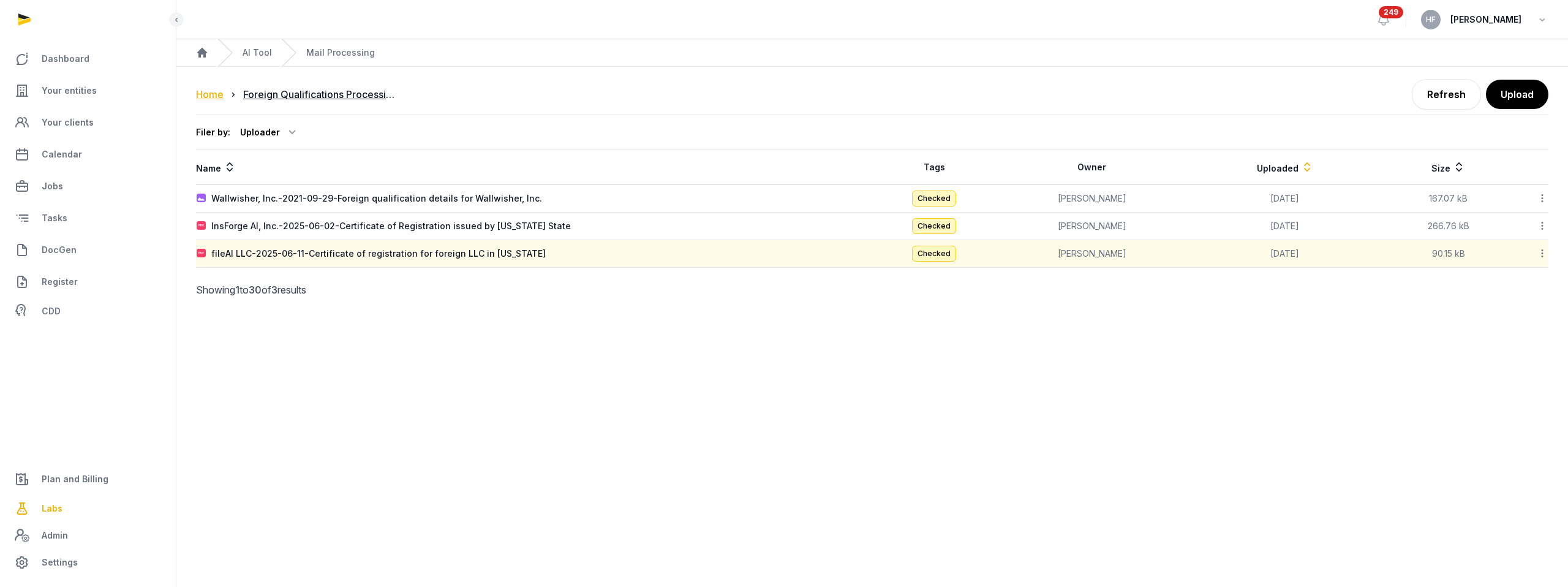
click at [209, 95] on div "Home" at bounding box center [210, 94] width 28 height 15
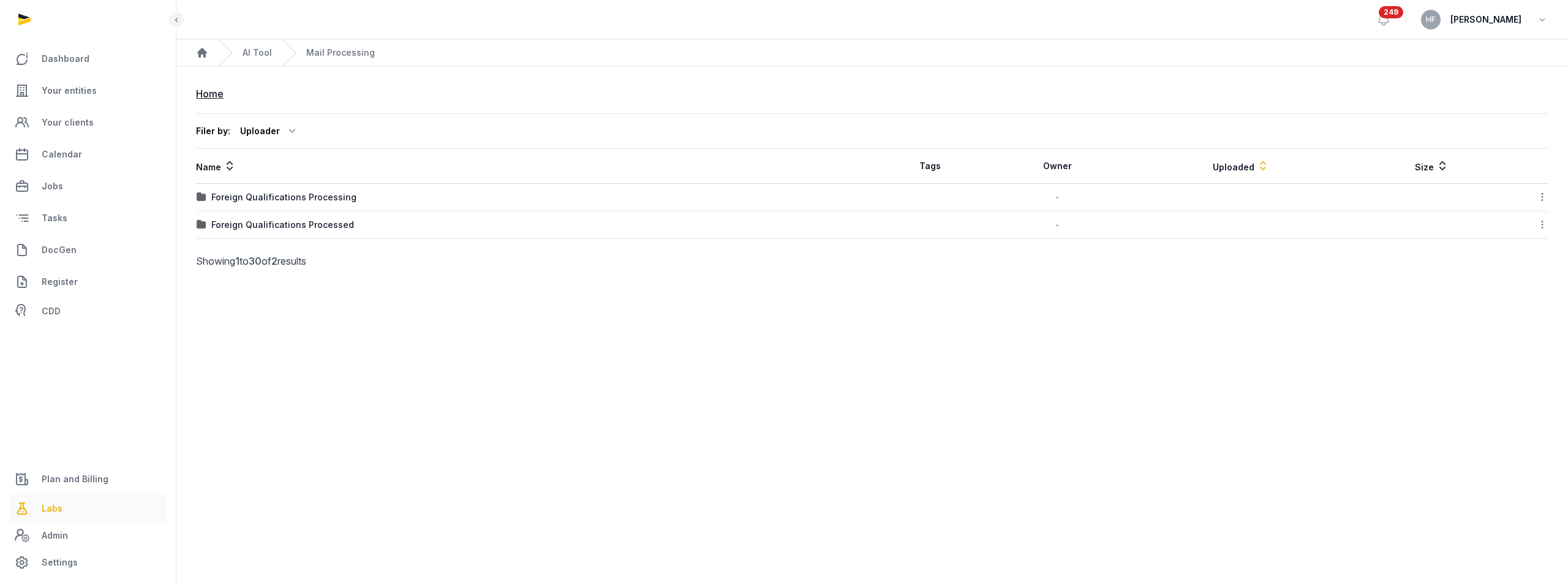
click at [52, 509] on span "Labs" at bounding box center [52, 508] width 21 height 15
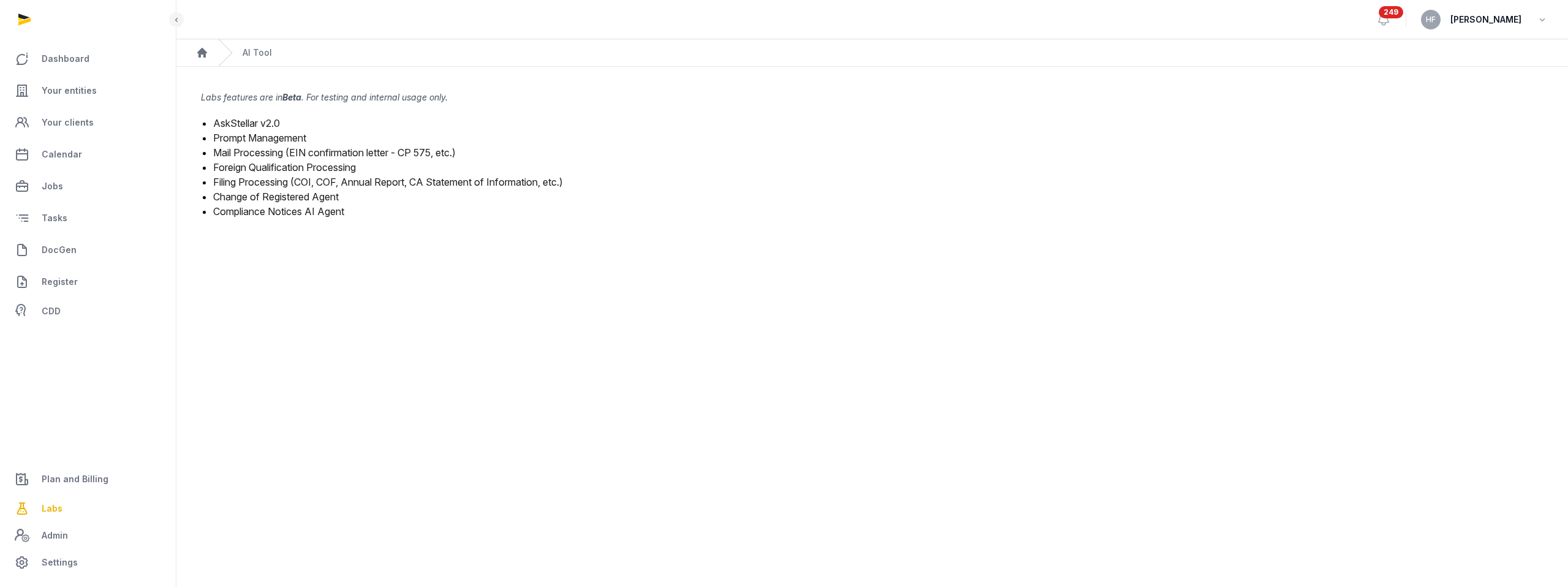
click at [306, 197] on link "Change of Registered Agent" at bounding box center [276, 197] width 126 height 12
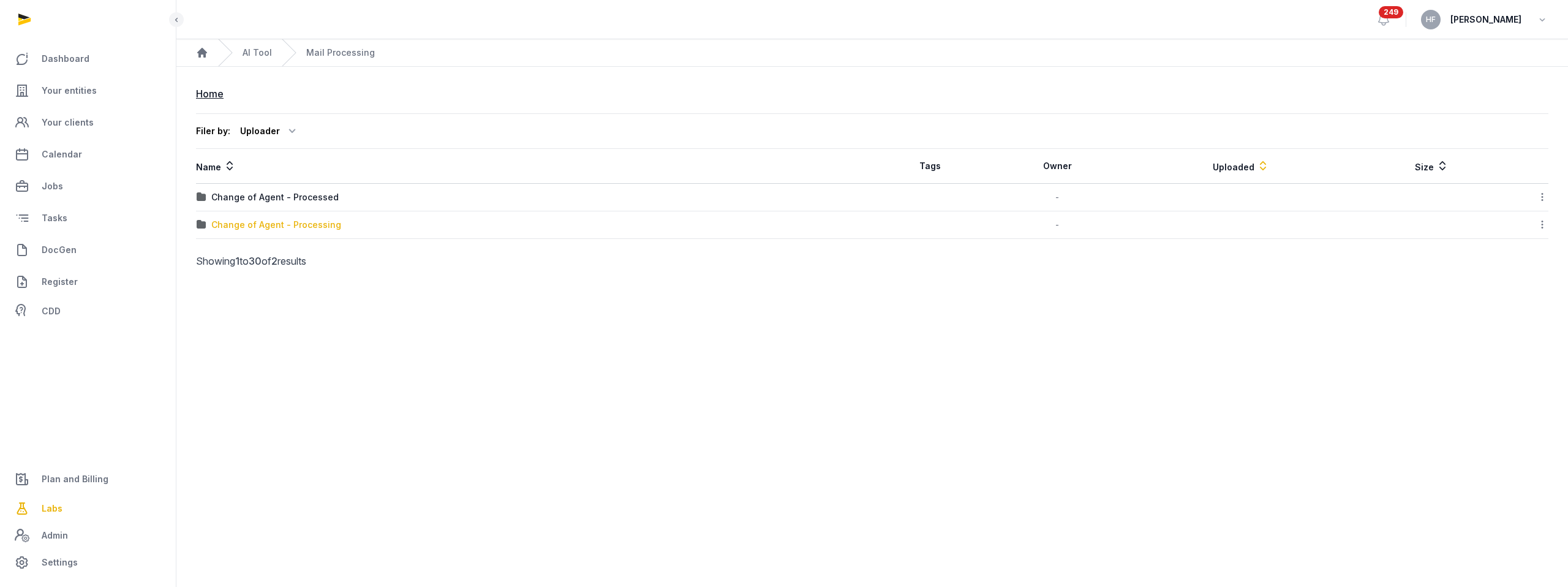
click at [274, 221] on div "Change of Agent - Processing" at bounding box center [276, 224] width 130 height 12
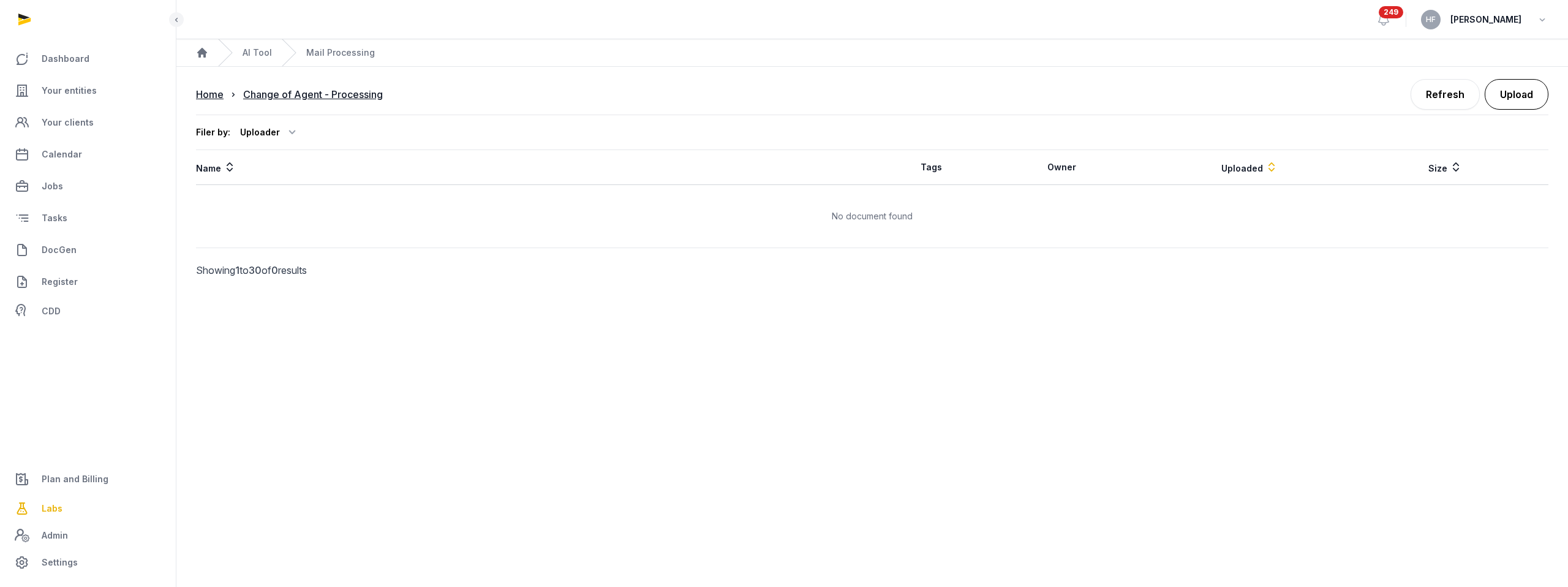
click at [1535, 92] on button "Upload" at bounding box center [1516, 93] width 64 height 31
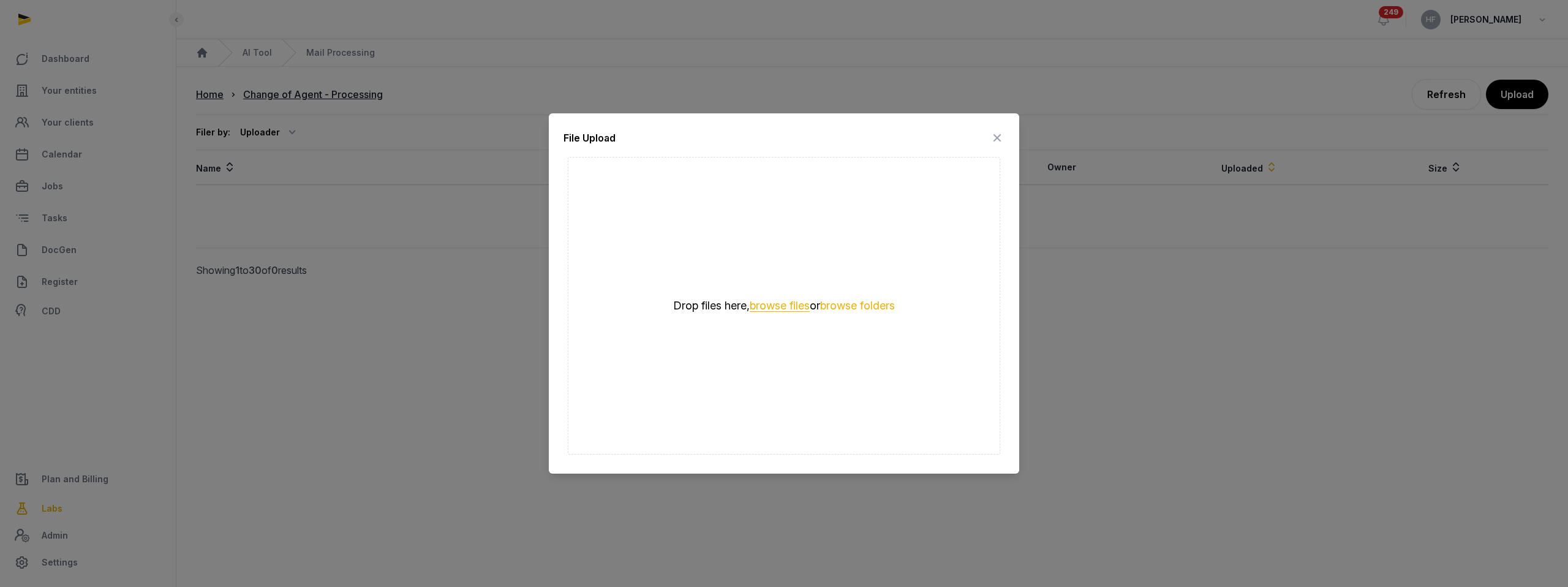
click at [780, 305] on button "browse files" at bounding box center [780, 306] width 60 height 11
click at [1001, 136] on icon at bounding box center [997, 138] width 15 height 19
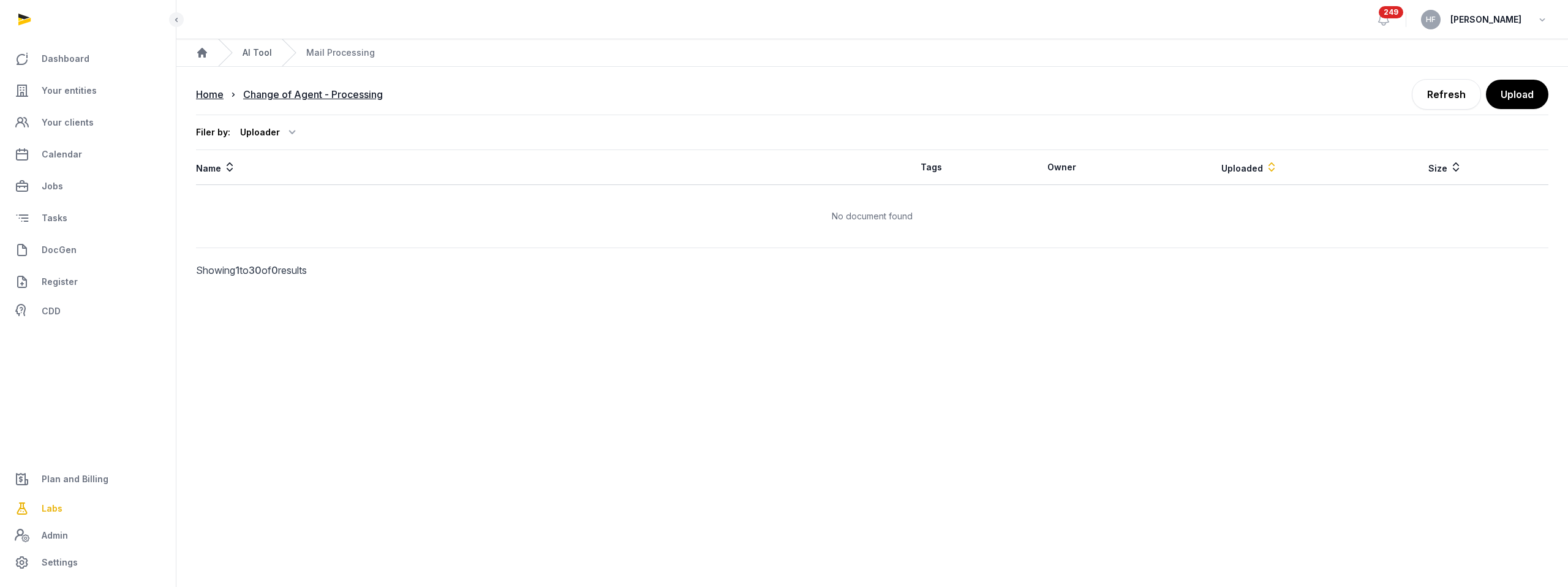
click at [260, 59] on link "AI Tool" at bounding box center [258, 52] width 30 height 12
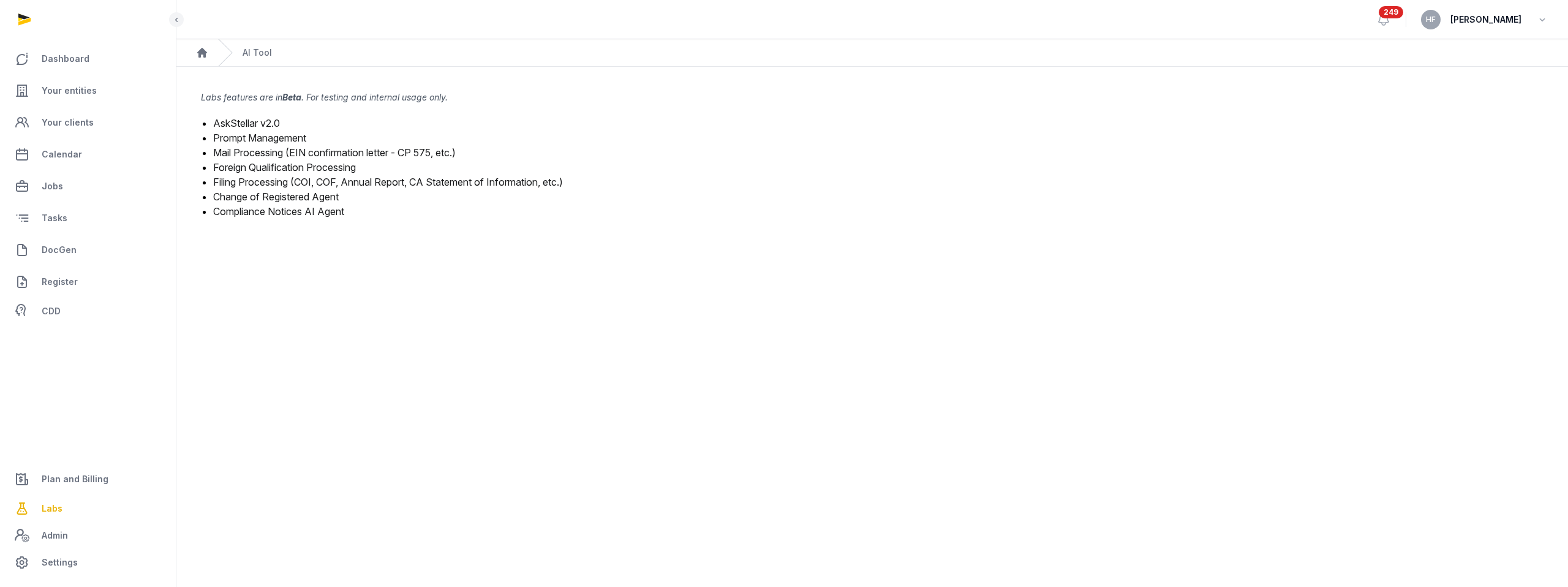
click at [297, 195] on link "Change of Registered Agent" at bounding box center [276, 197] width 126 height 12
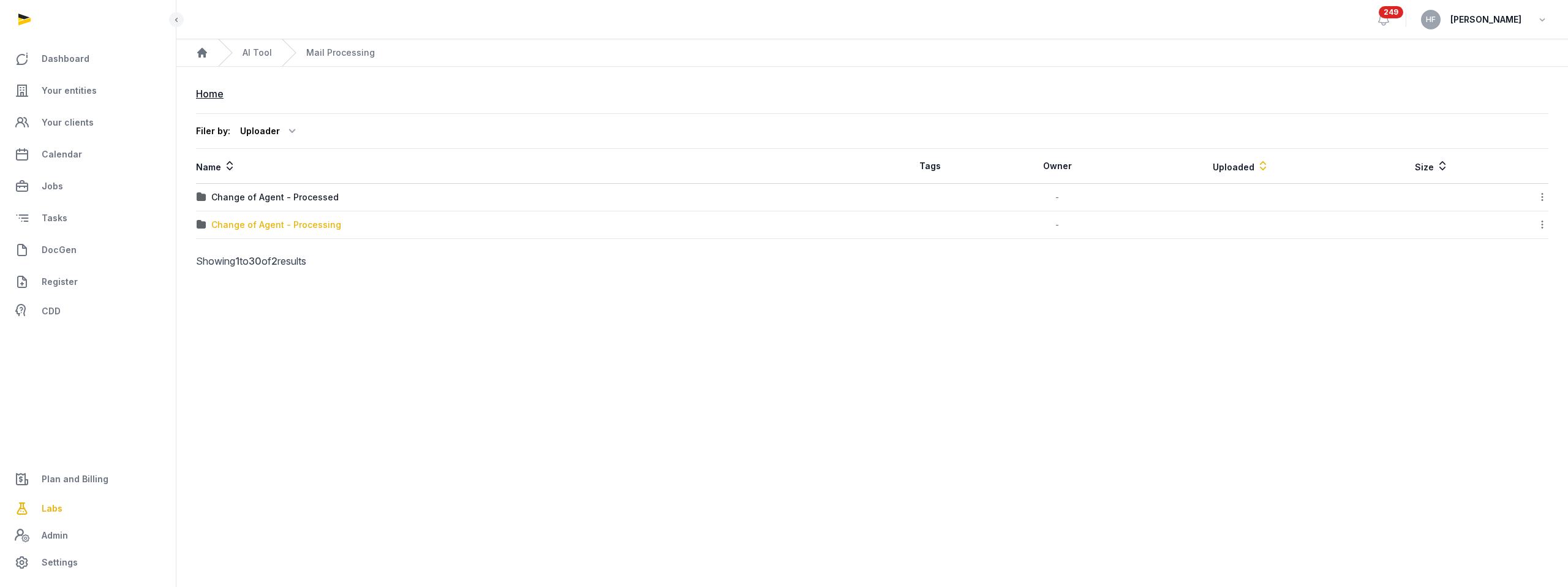
click at [320, 226] on div "Change of Agent - Processing" at bounding box center [276, 224] width 130 height 12
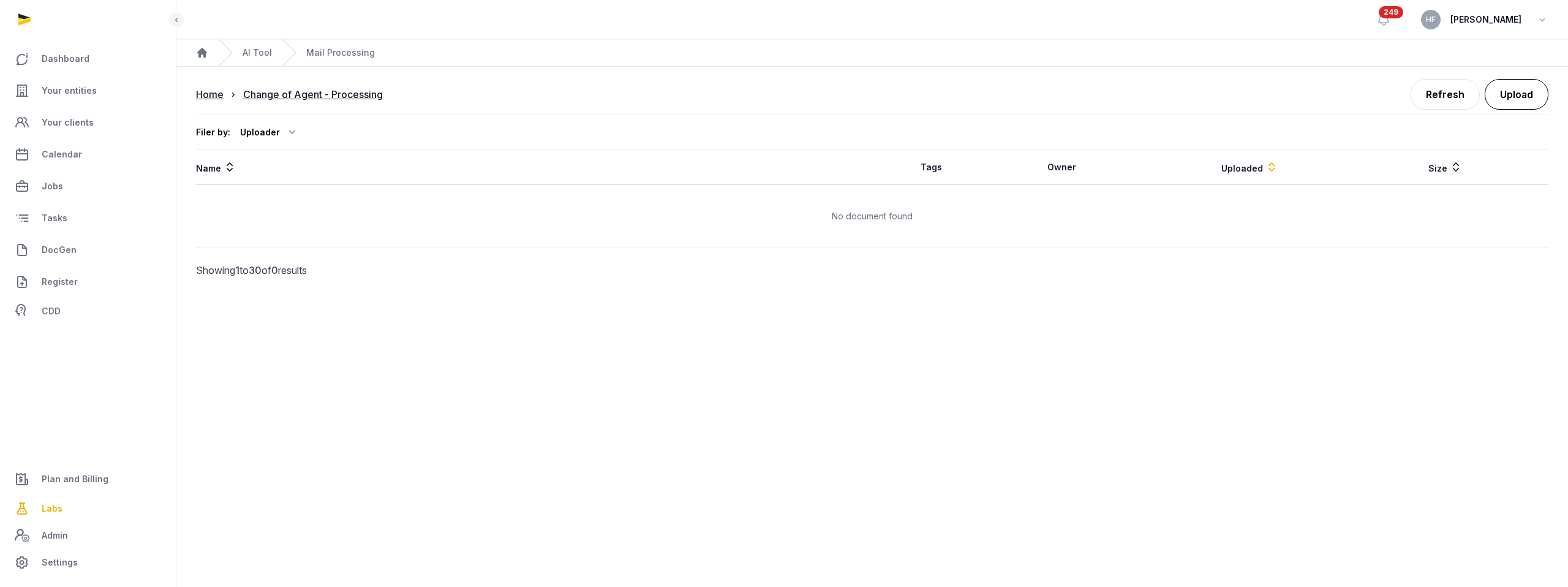
click at [1524, 95] on button "Upload" at bounding box center [1516, 93] width 64 height 31
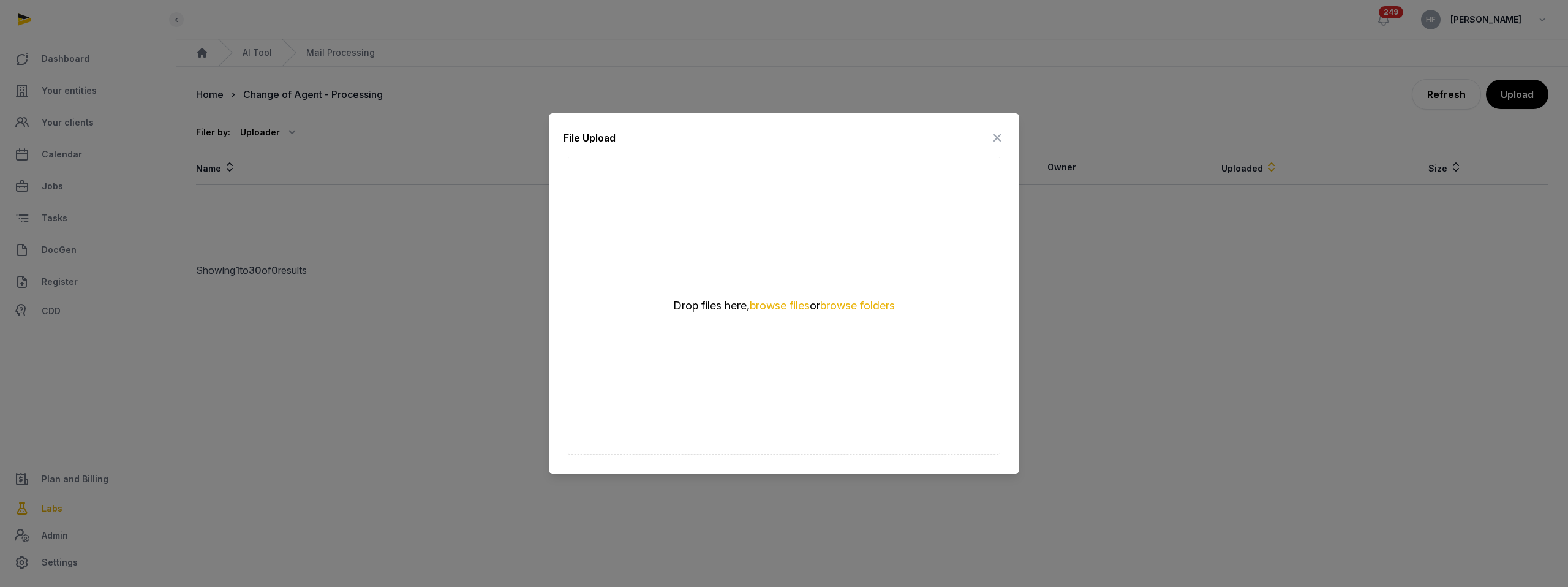
click at [994, 135] on icon at bounding box center [997, 138] width 15 height 19
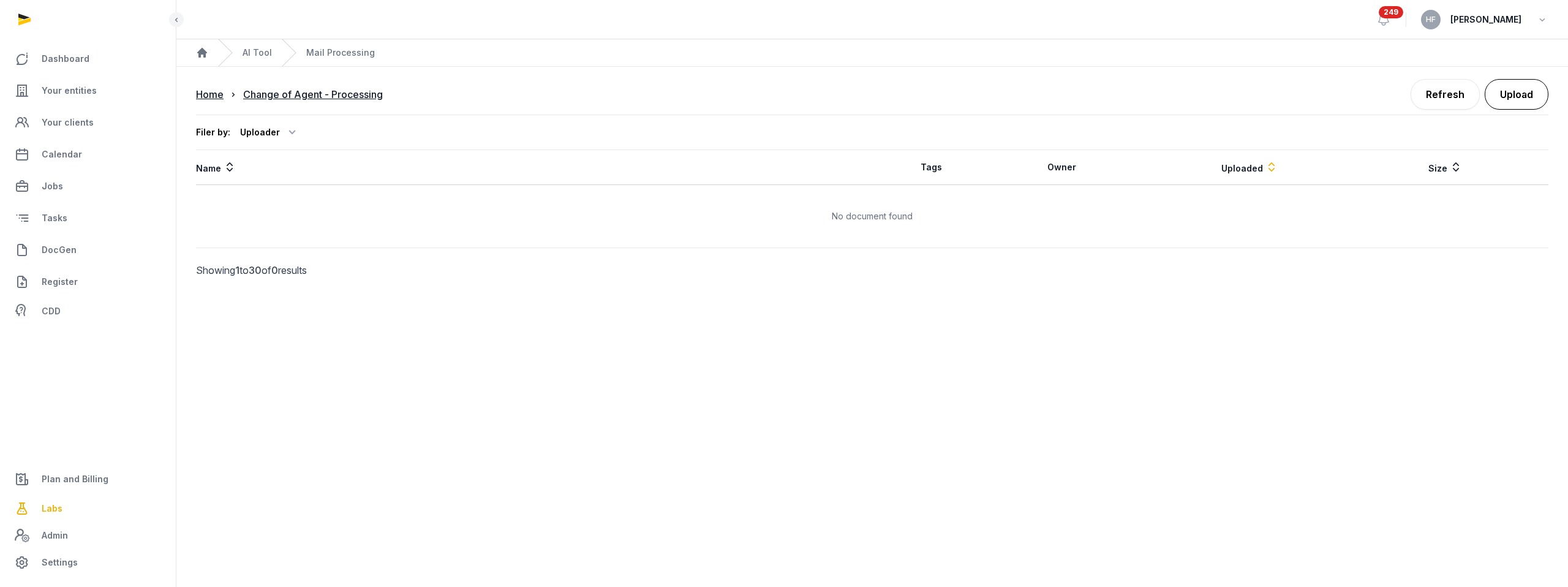
click at [1514, 90] on button "Upload" at bounding box center [1516, 93] width 64 height 31
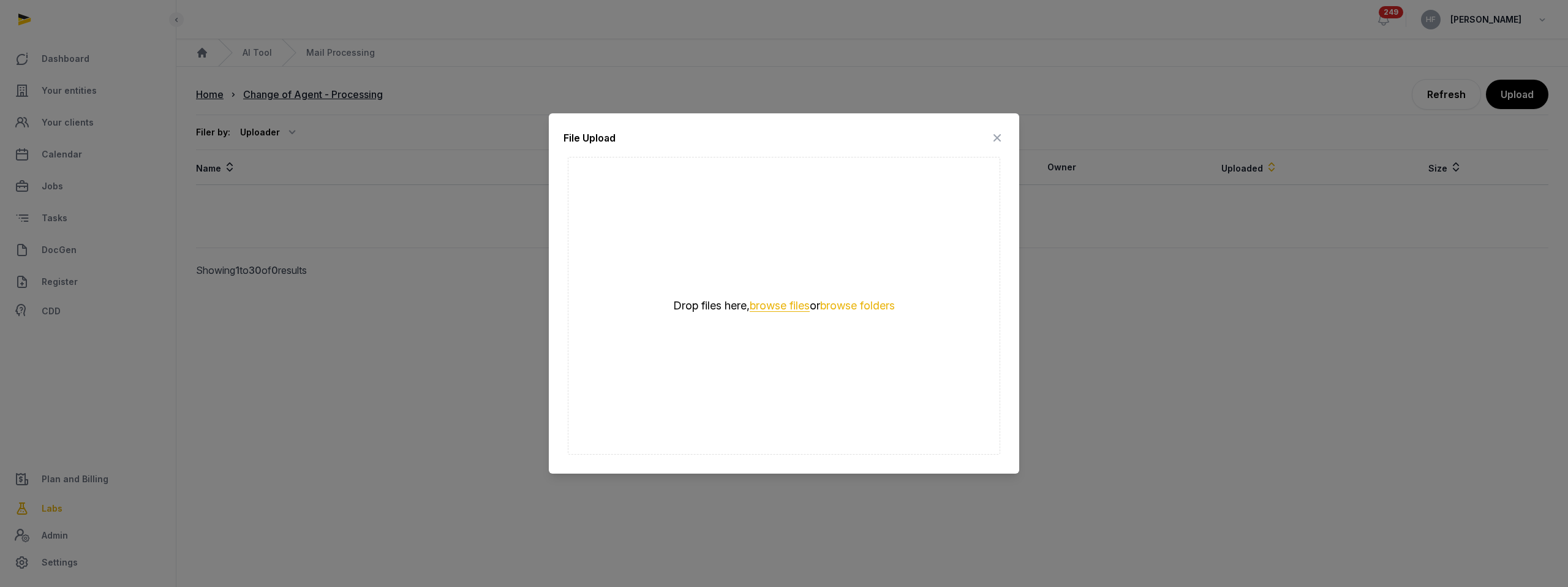
click at [767, 309] on button "browse files" at bounding box center [780, 306] width 60 height 11
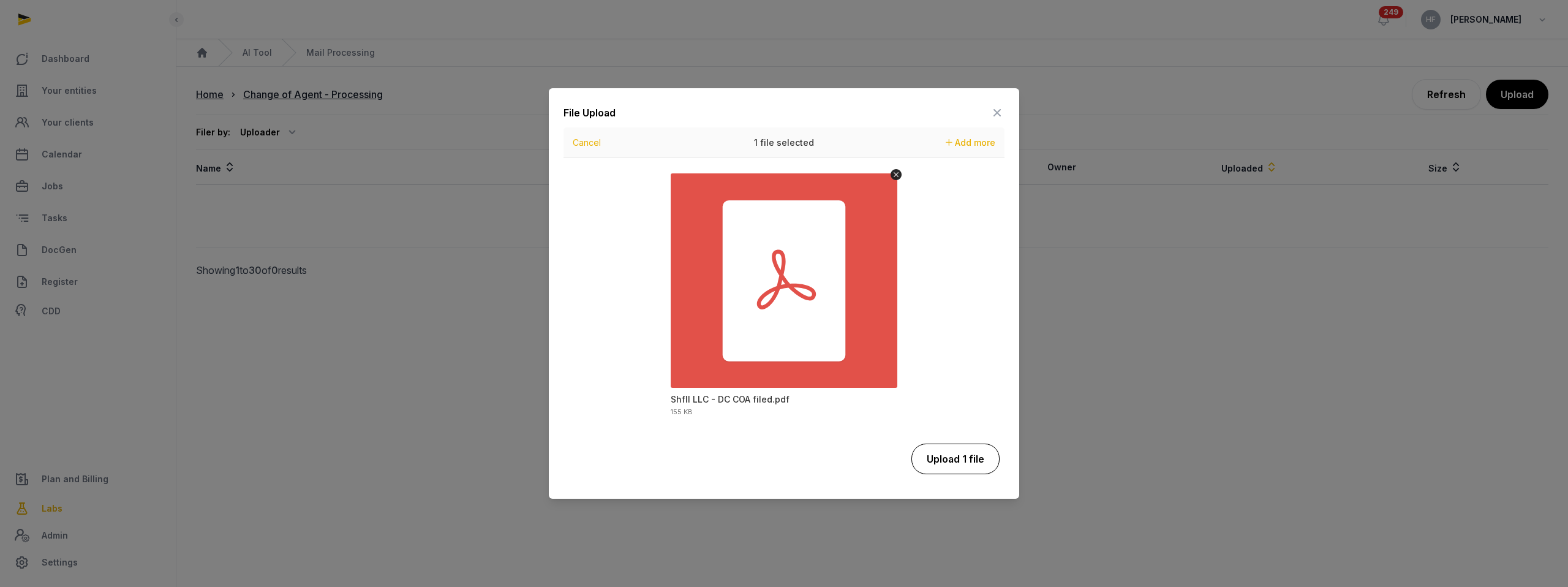
click at [948, 455] on button "Upload 1 file" at bounding box center [955, 459] width 88 height 31
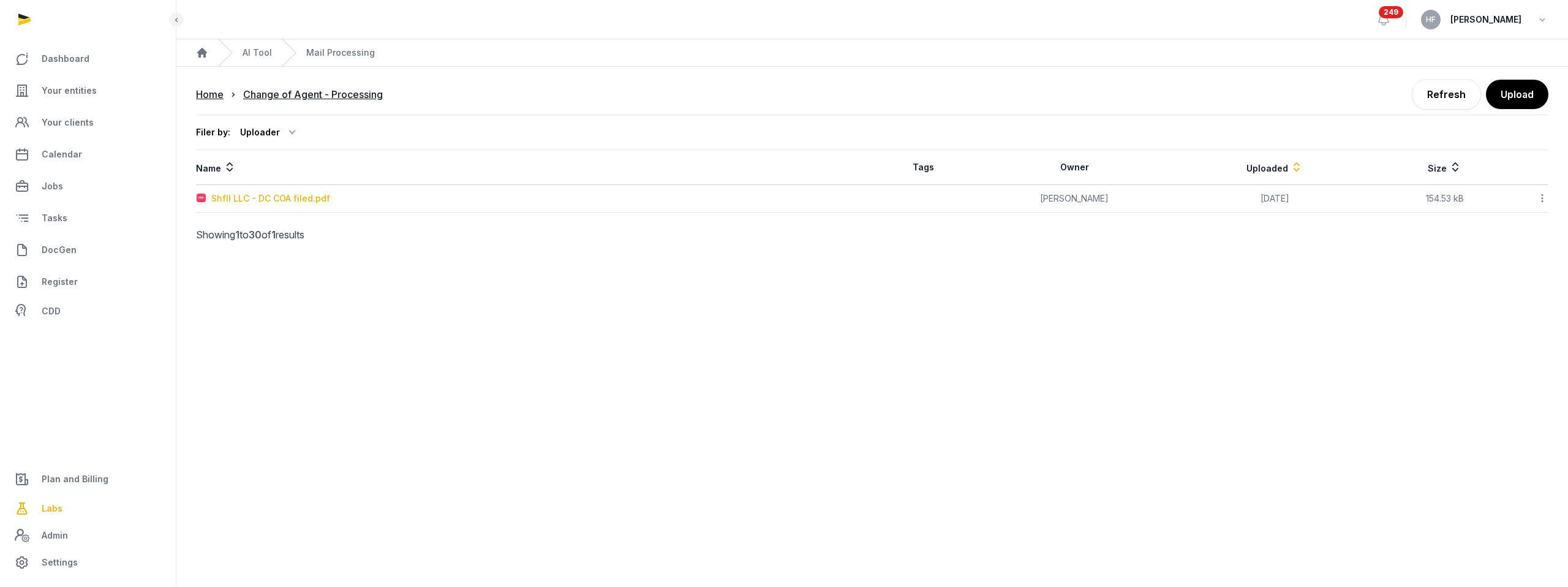
click at [306, 198] on div "Shfll LLC - DC COA filed.pdf" at bounding box center [271, 198] width 119 height 12
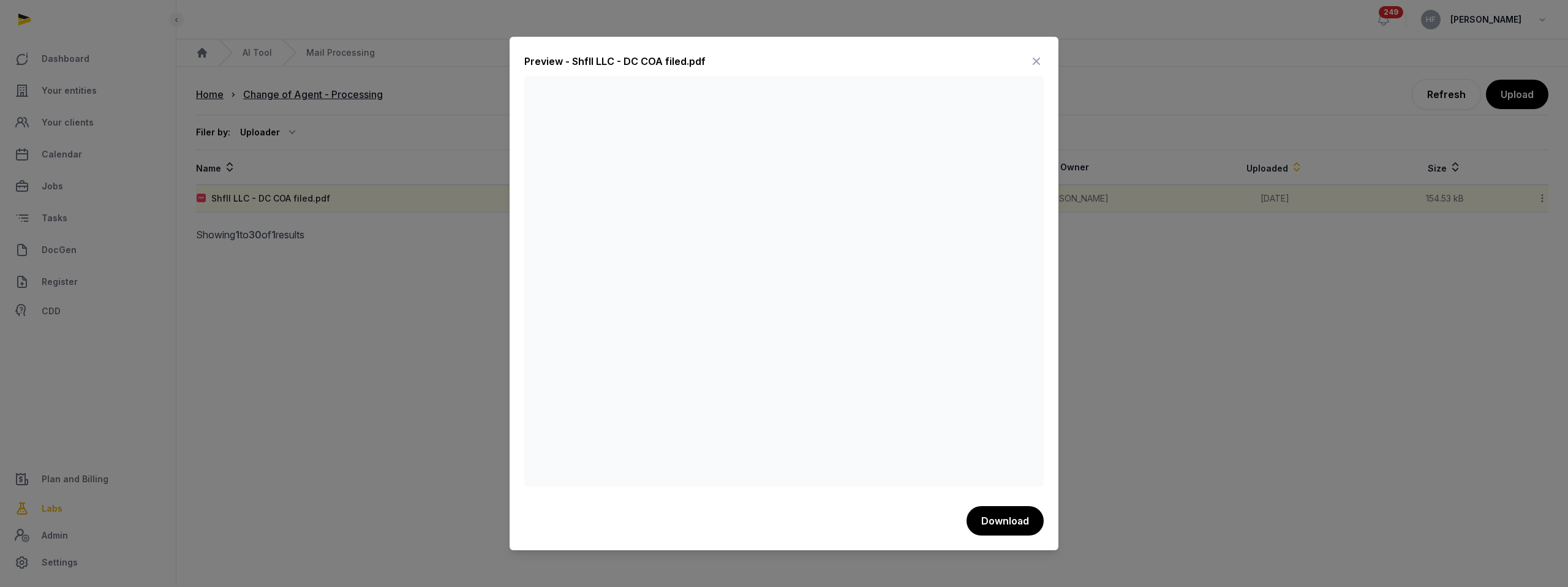
click at [1032, 61] on icon at bounding box center [1036, 61] width 15 height 19
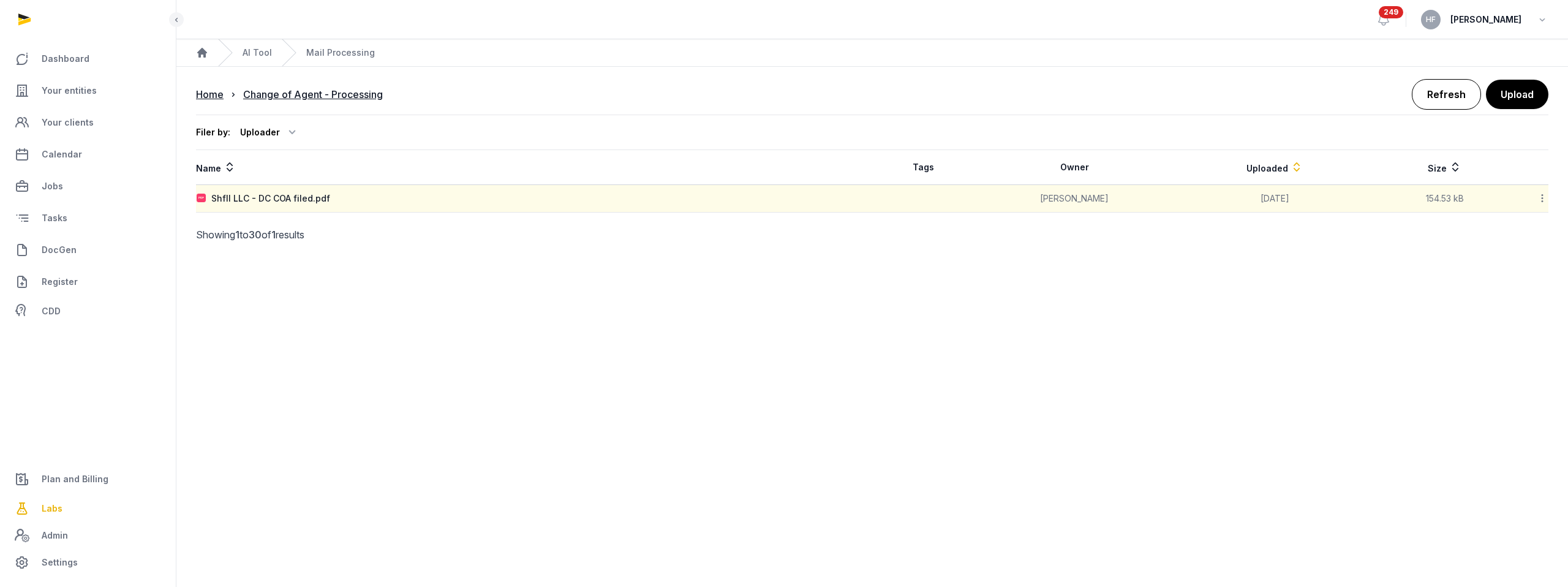
click at [1448, 95] on link "Refresh" at bounding box center [1446, 93] width 69 height 31
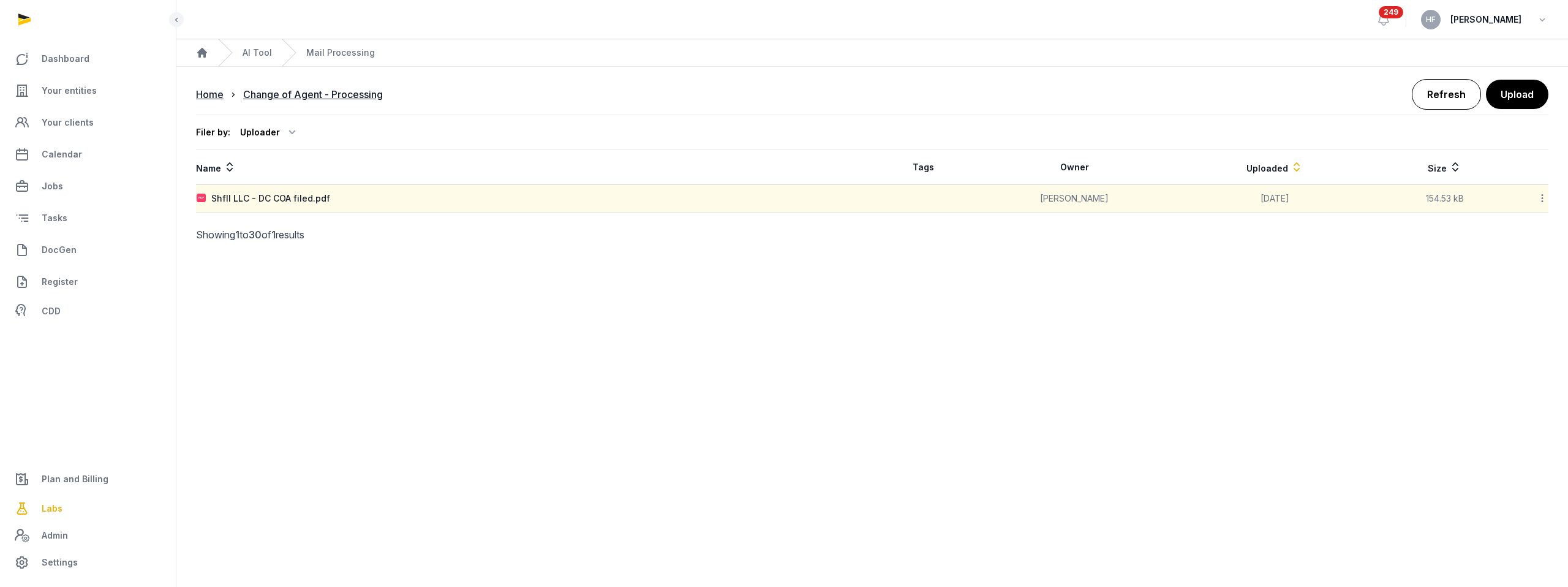
click at [1448, 95] on link "Refresh" at bounding box center [1446, 93] width 69 height 31
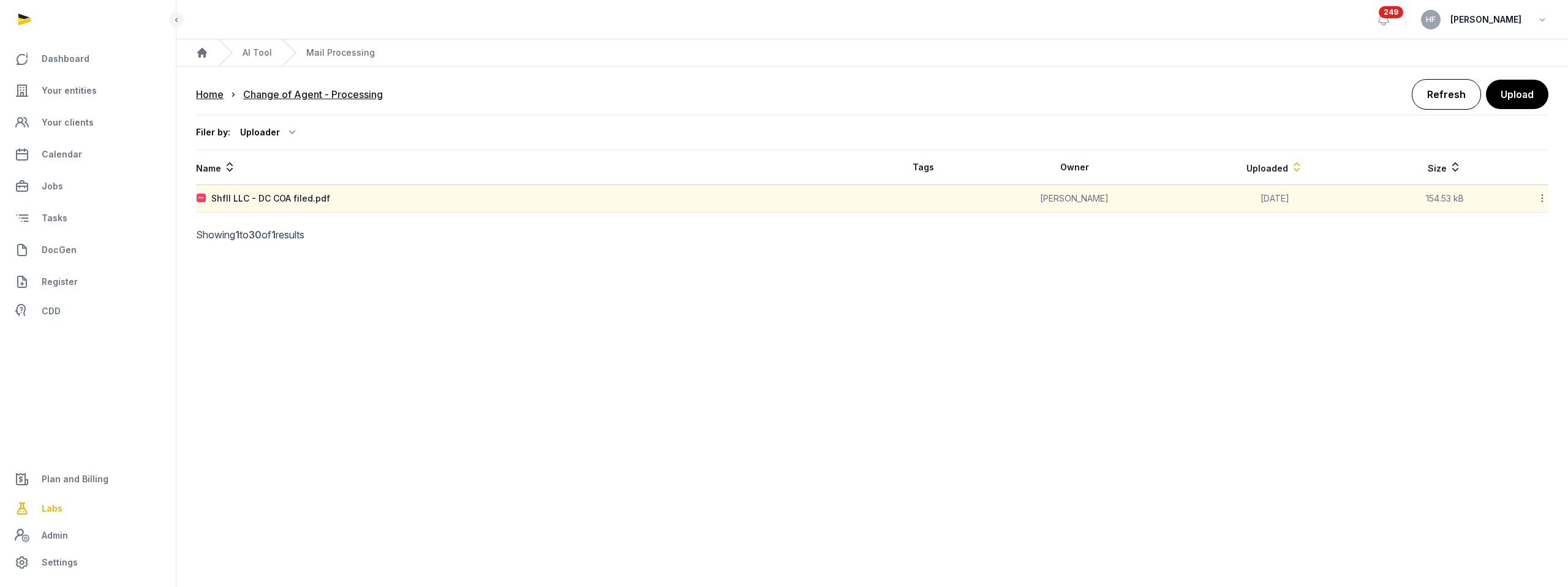
click at [1448, 95] on link "Refresh" at bounding box center [1446, 93] width 69 height 31
click at [560, 202] on div "Shfll LLC-2025-08-19-Change of registered agent for compliance with DC regulati…" at bounding box center [397, 198] width 373 height 12
type input "**********"
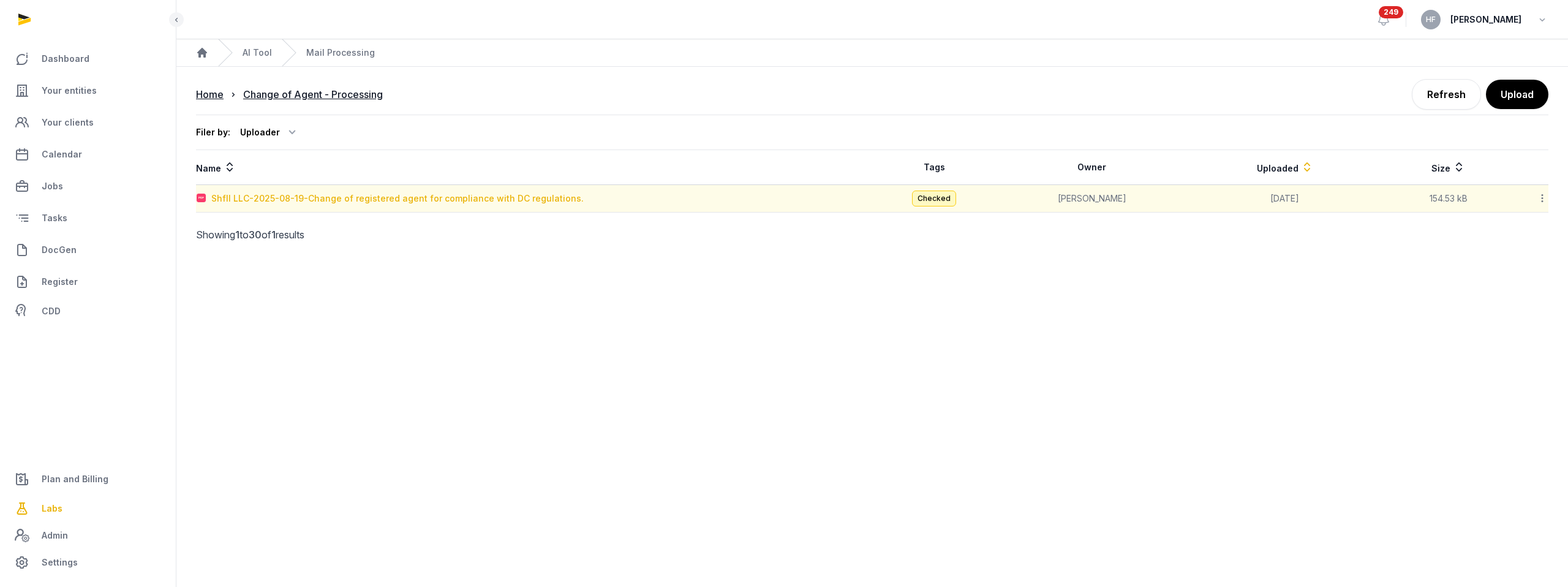
type textarea "**********"
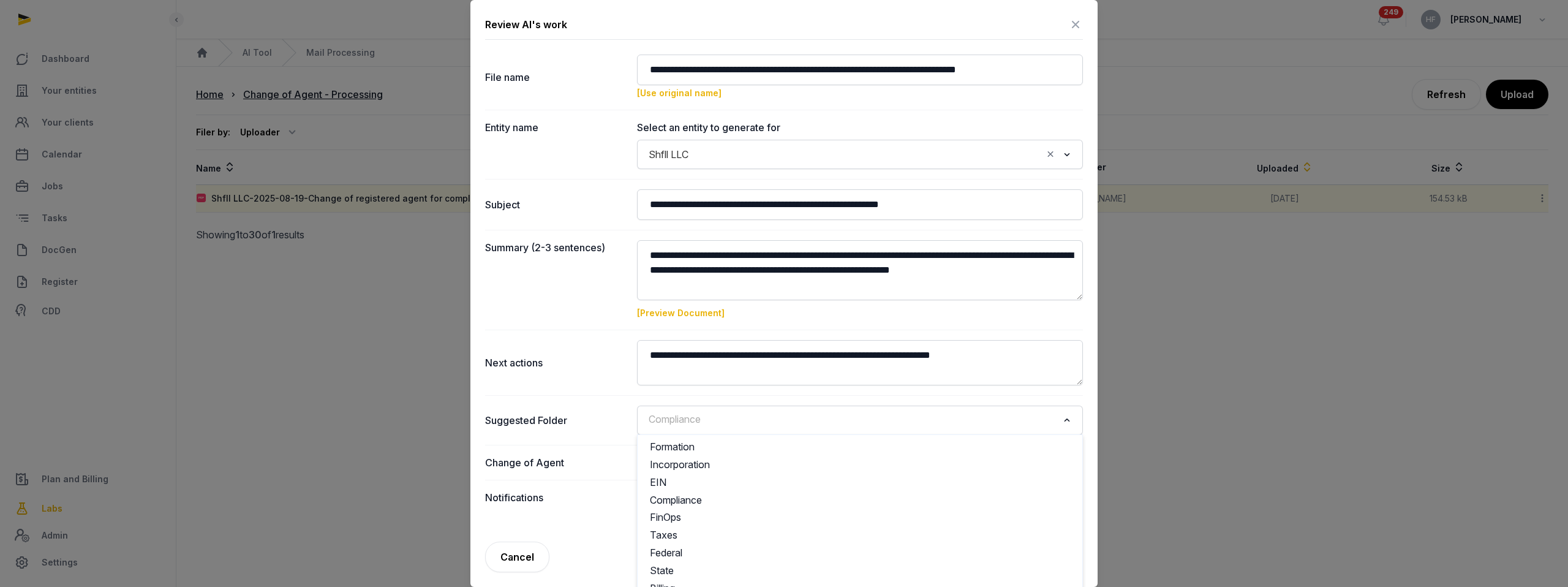
click at [685, 420] on span "Compliance" at bounding box center [674, 418] width 58 height 15
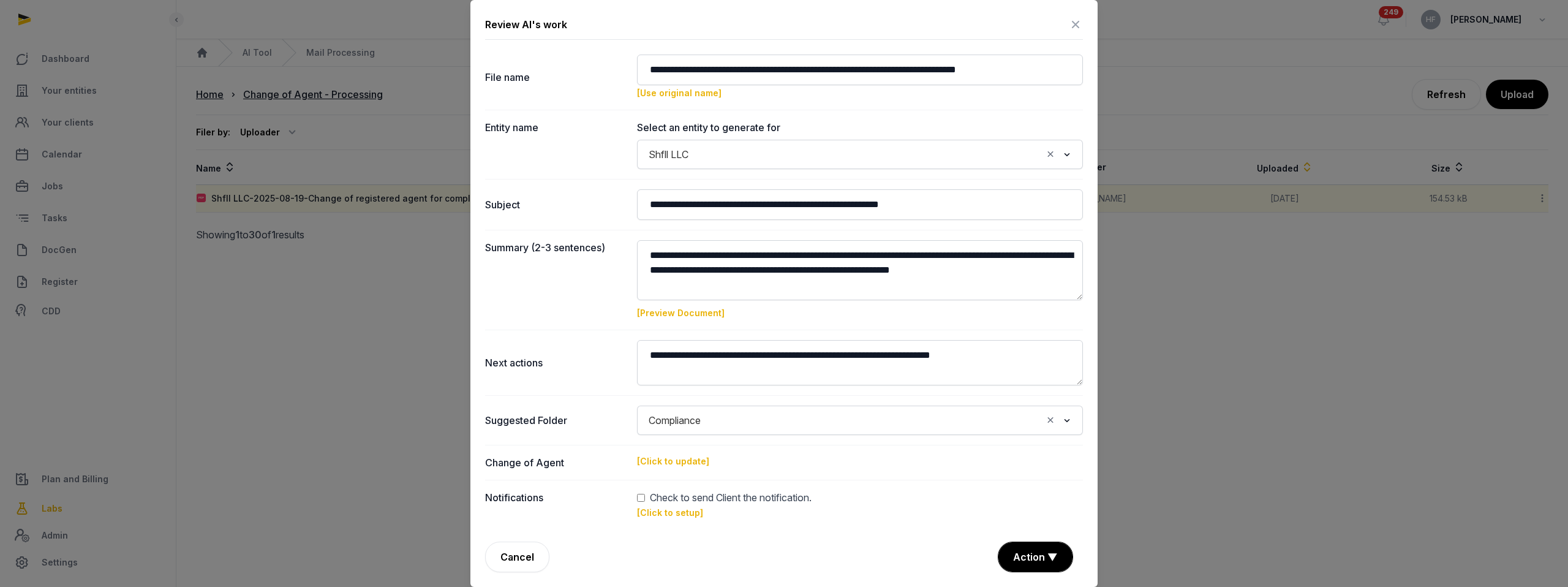
click at [581, 411] on dt "Suggested Folder" at bounding box center [556, 420] width 142 height 30
click at [682, 510] on link "[Click to setup]" at bounding box center [671, 513] width 66 height 10
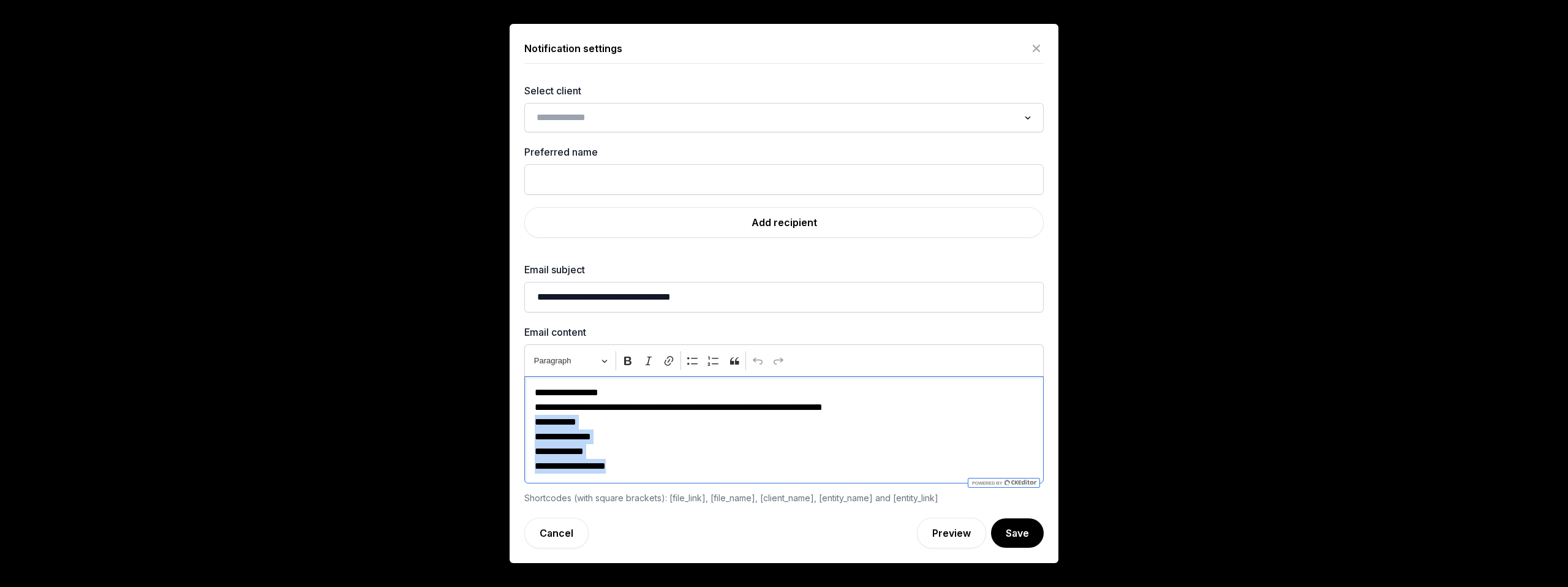
drag, startPoint x: 534, startPoint y: 418, endPoint x: 657, endPoint y: 465, distance: 131.7
click at [657, 465] on div "**********" at bounding box center [783, 430] width 519 height 107
copy div "**********"
click at [1036, 52] on icon at bounding box center [1036, 48] width 15 height 19
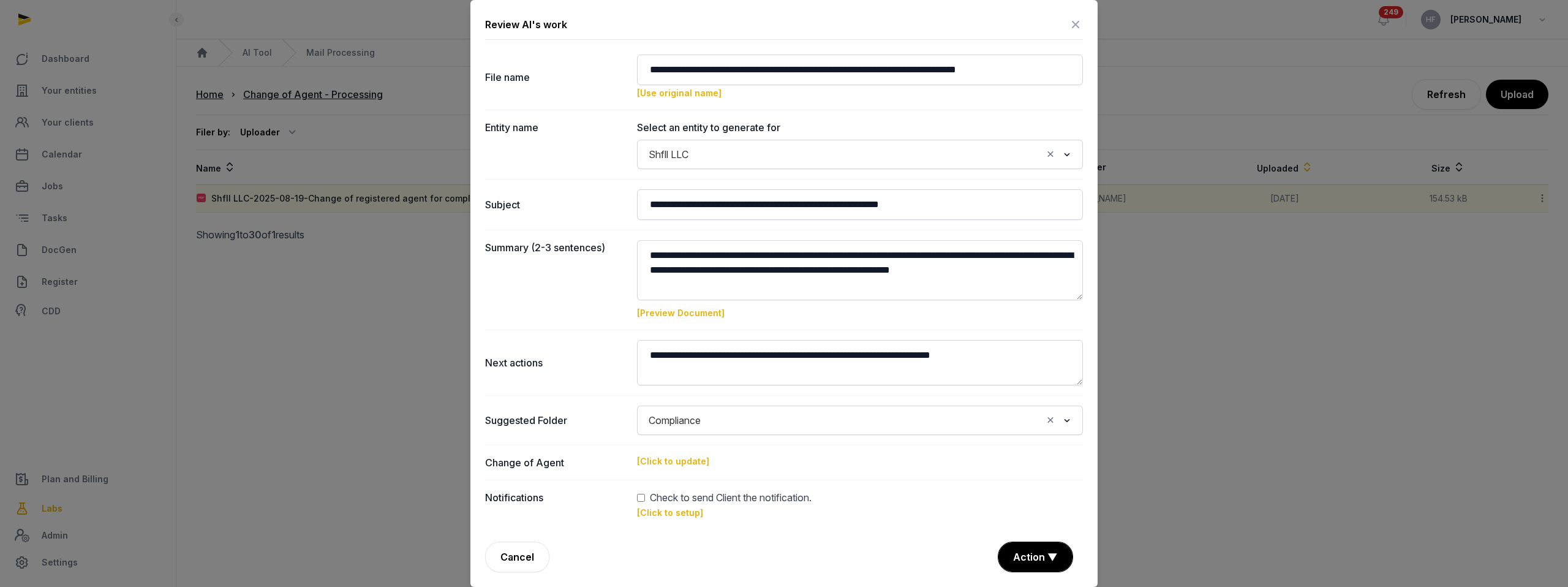
click at [677, 510] on link "[Click to setup]" at bounding box center [671, 513] width 66 height 10
type input "**********"
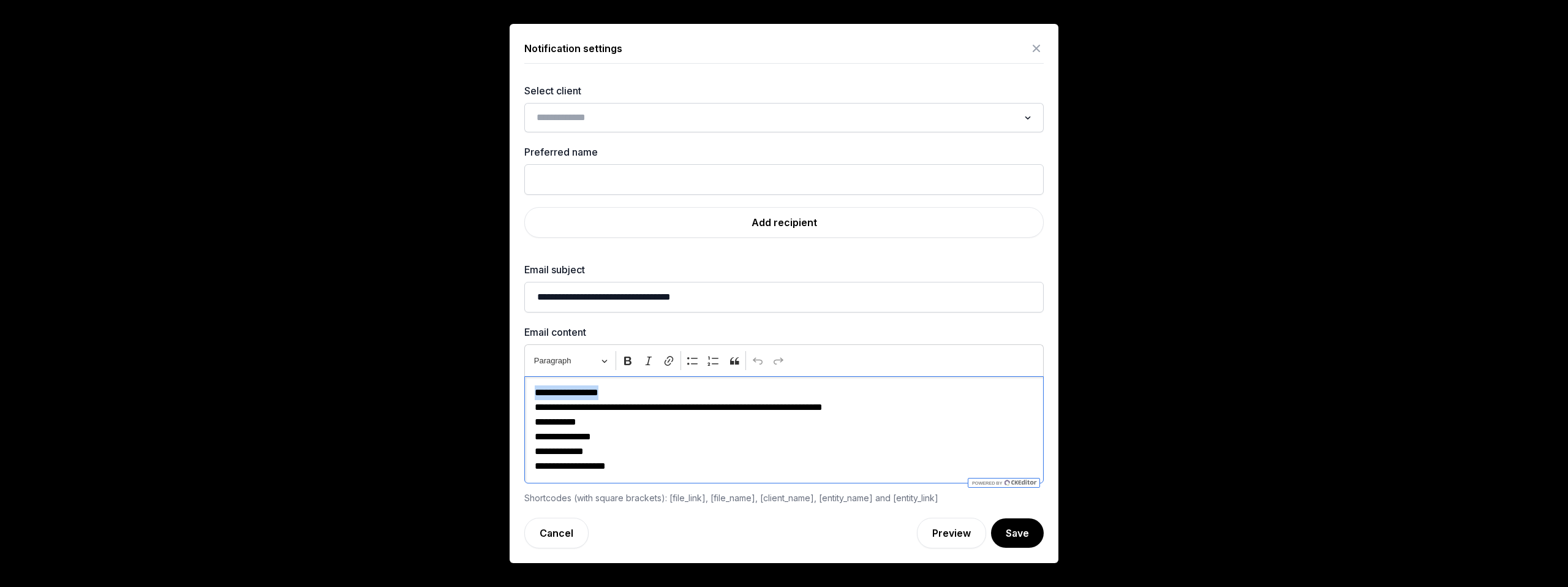
drag, startPoint x: 533, startPoint y: 392, endPoint x: 672, endPoint y: 393, distance: 139.0
click at [672, 393] on div "**********" at bounding box center [783, 430] width 519 height 107
copy p "**********"
click at [1037, 48] on icon at bounding box center [1036, 48] width 15 height 19
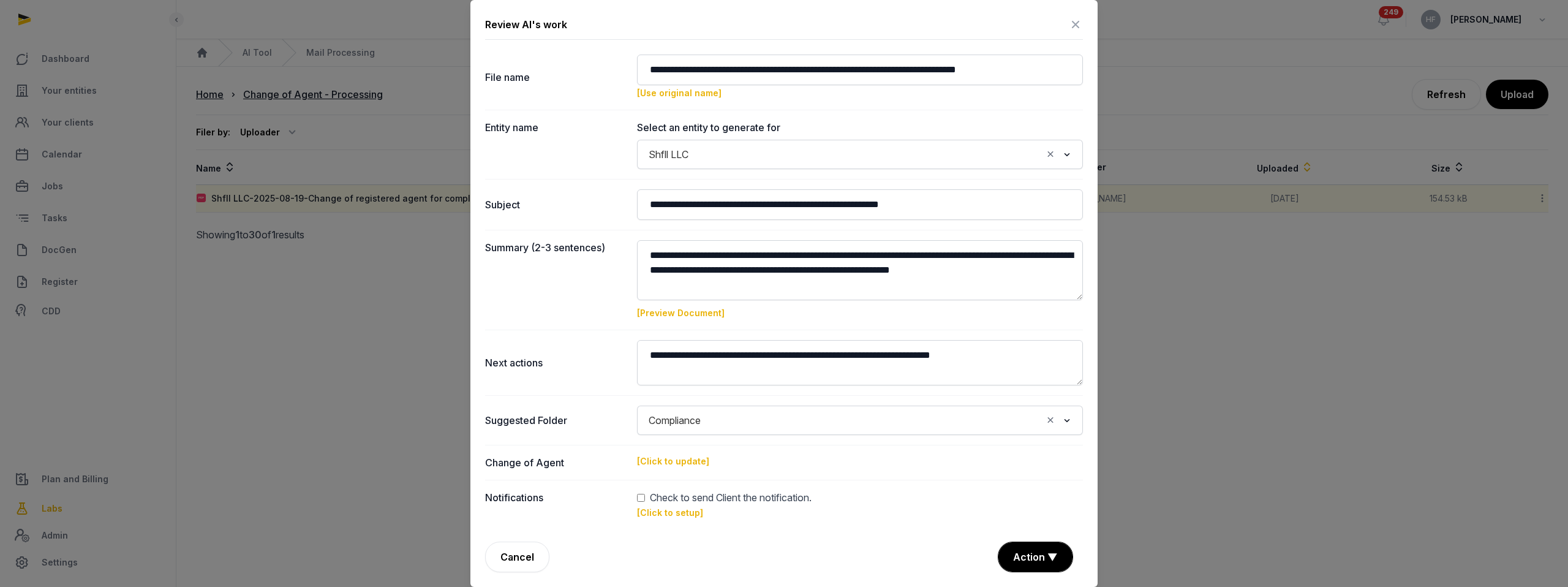
click at [1076, 24] on icon at bounding box center [1075, 24] width 15 height 19
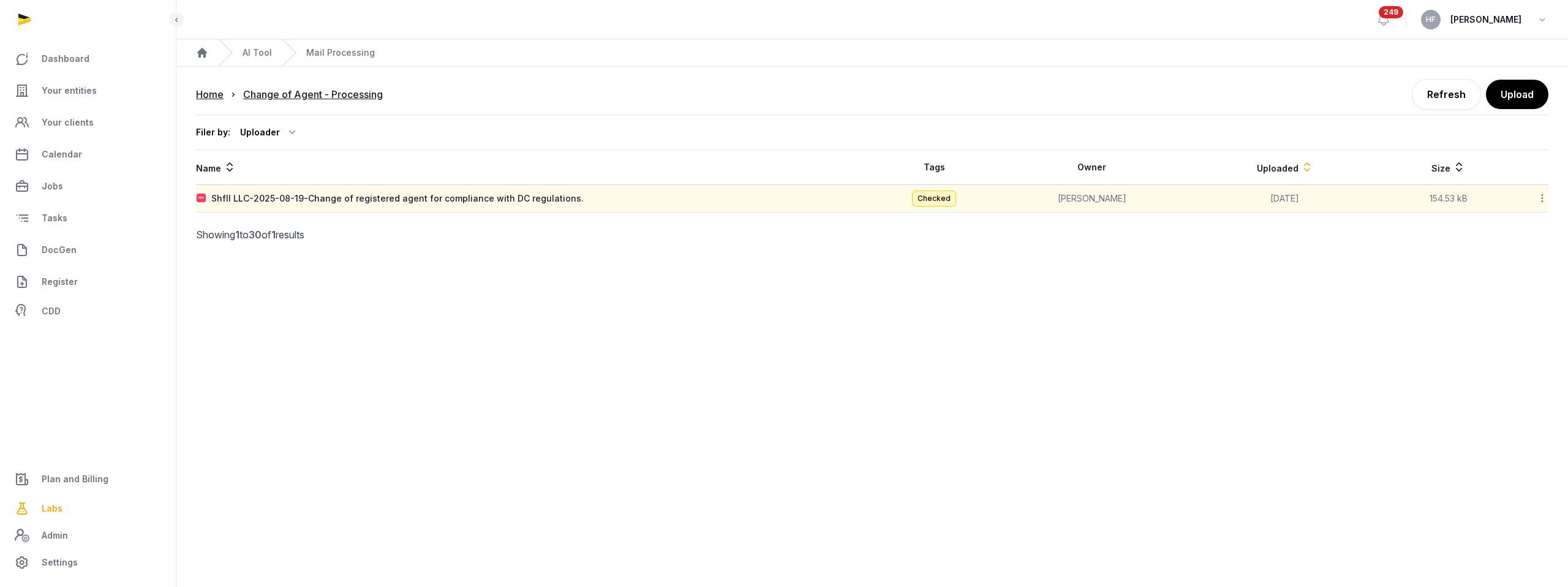
click at [1543, 198] on icon at bounding box center [1542, 198] width 11 height 13
click at [1519, 293] on div "Delete" at bounding box center [1498, 296] width 98 height 22
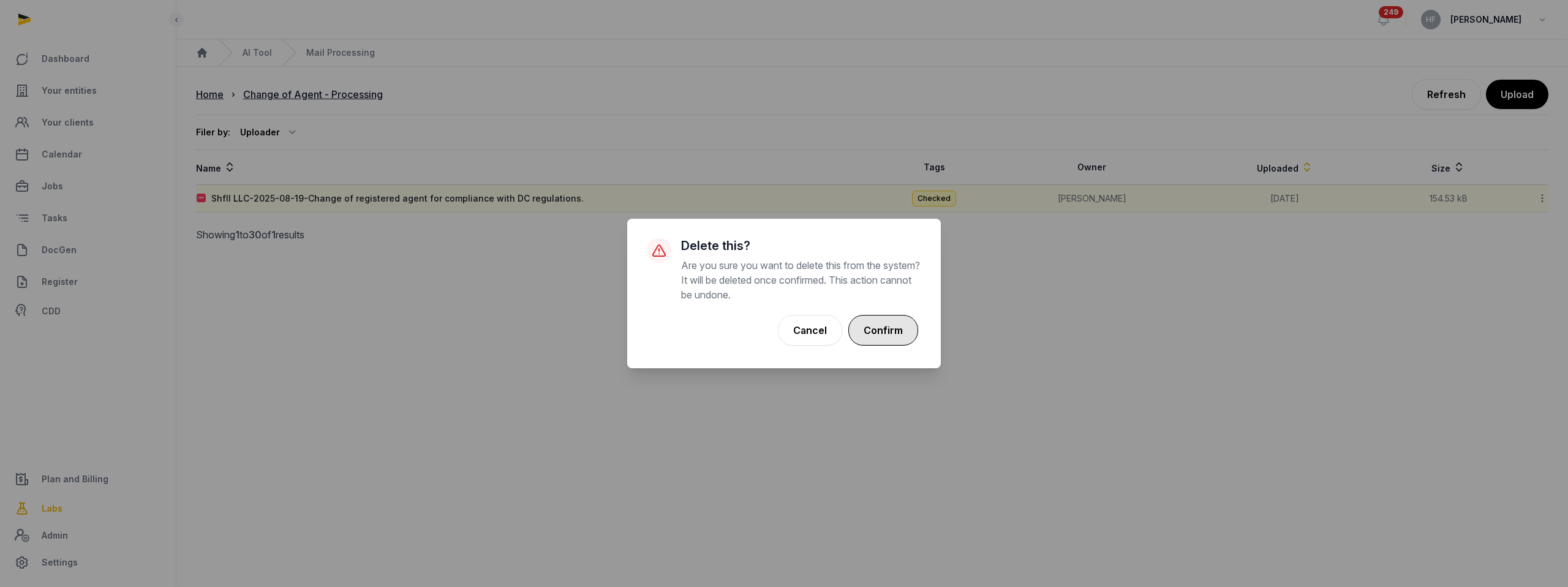
click at [891, 333] on button "Confirm" at bounding box center [884, 330] width 70 height 31
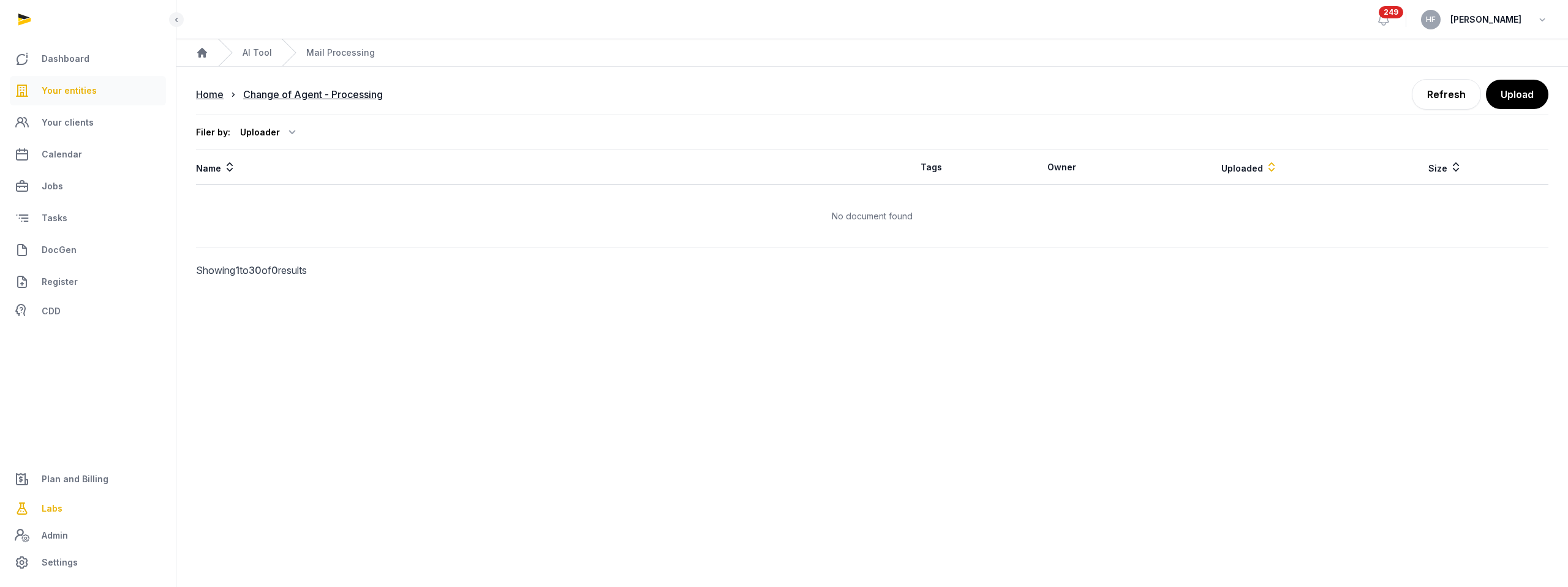
click at [93, 93] on span "Your entities" at bounding box center [69, 90] width 55 height 15
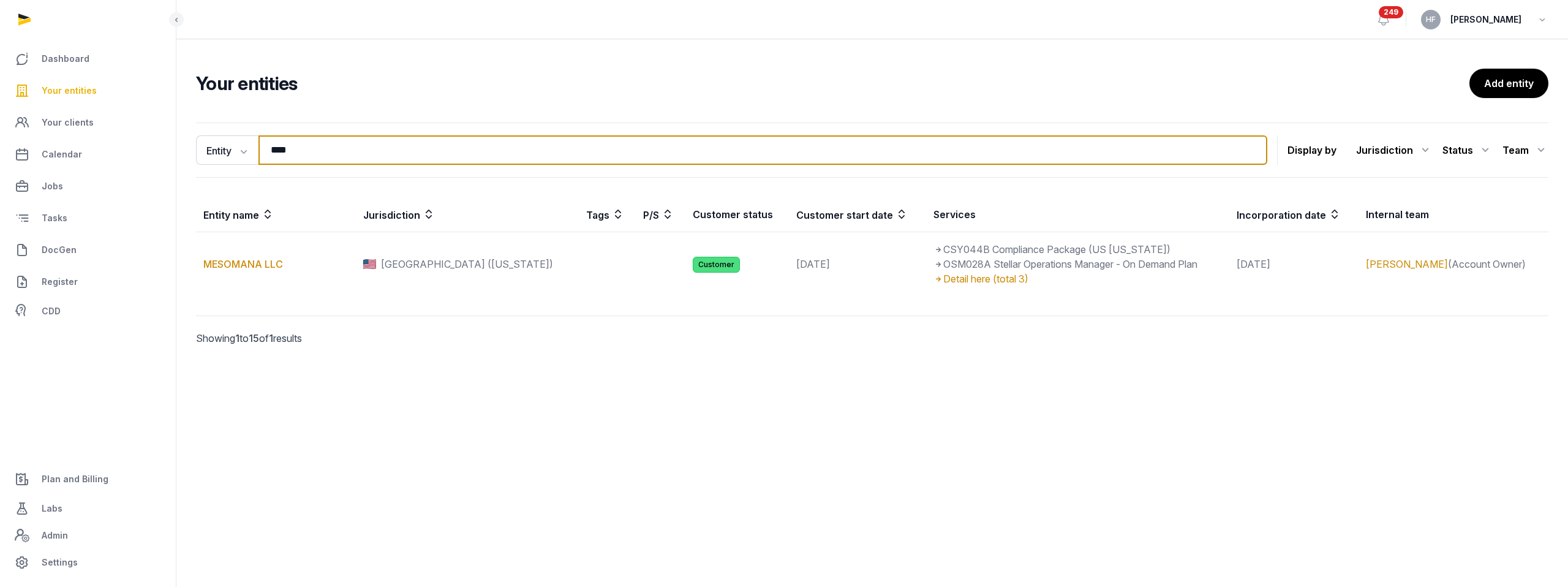
drag, startPoint x: 310, startPoint y: 151, endPoint x: 189, endPoint y: 151, distance: 121.0
click at [198, 151] on div "Entity Entity People Tags Services **** Search" at bounding box center [731, 150] width 1071 height 30
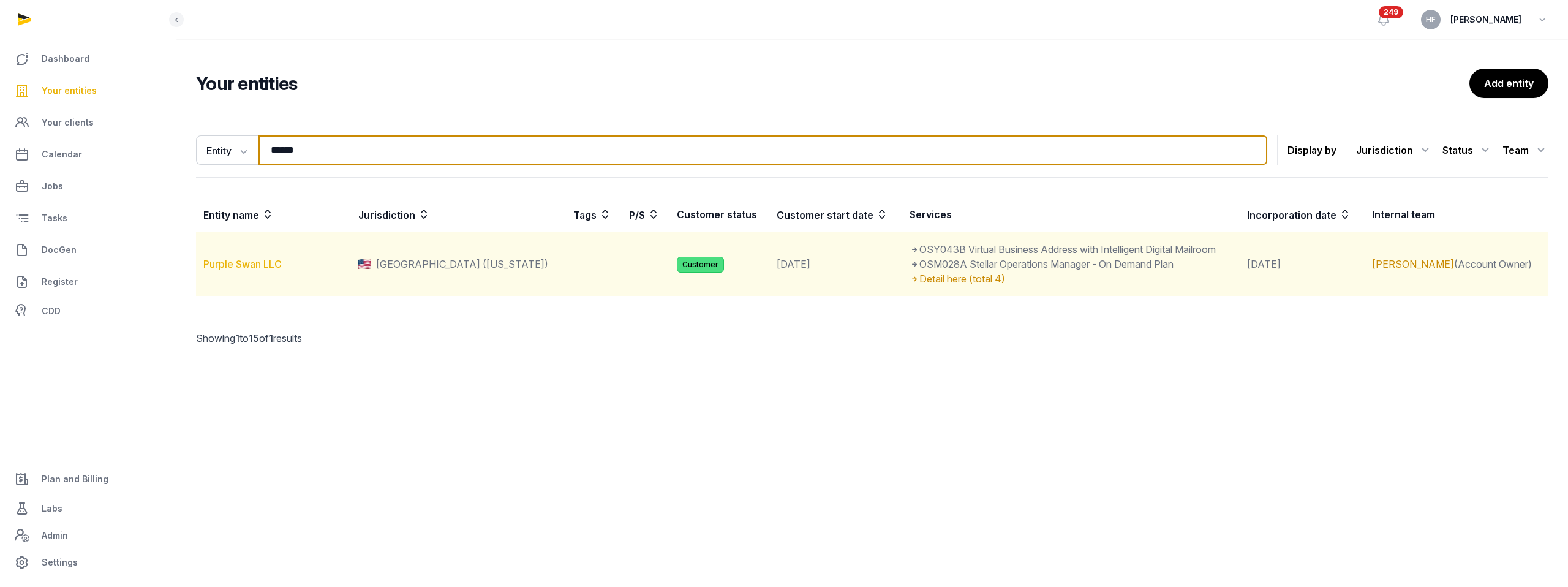
type input "******"
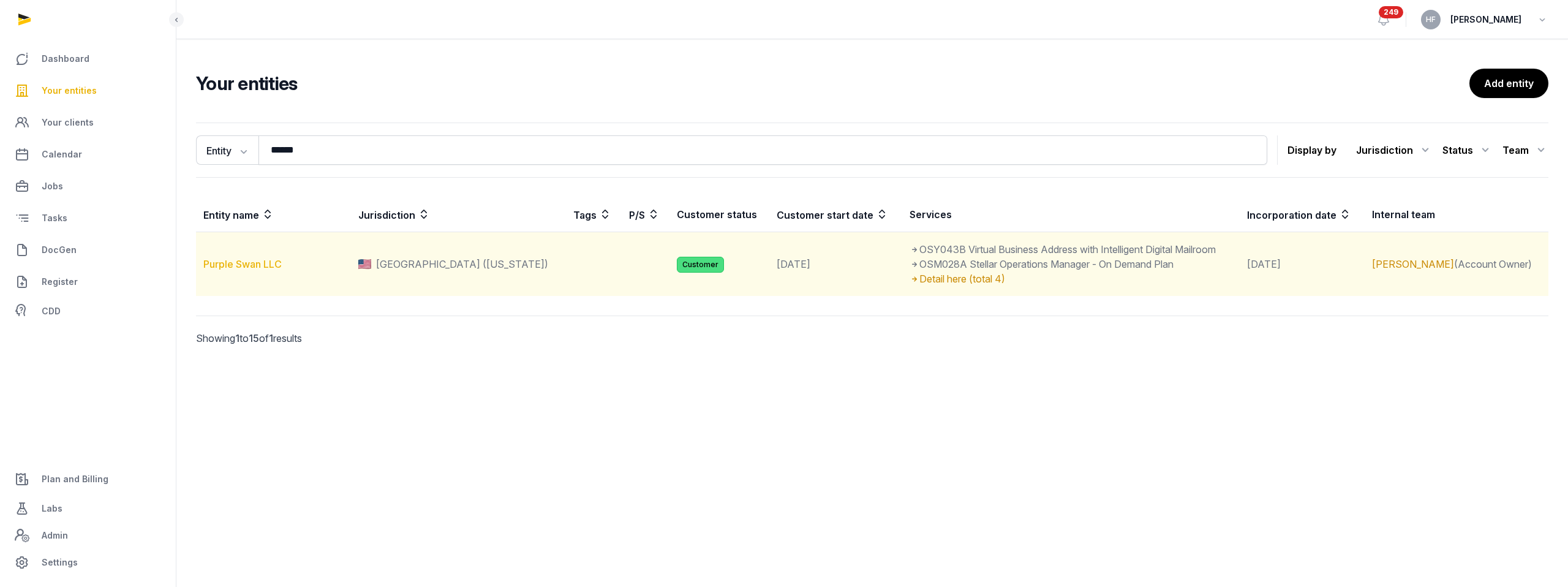
click at [267, 262] on link "Purple Swan LLC" at bounding box center [243, 264] width 79 height 12
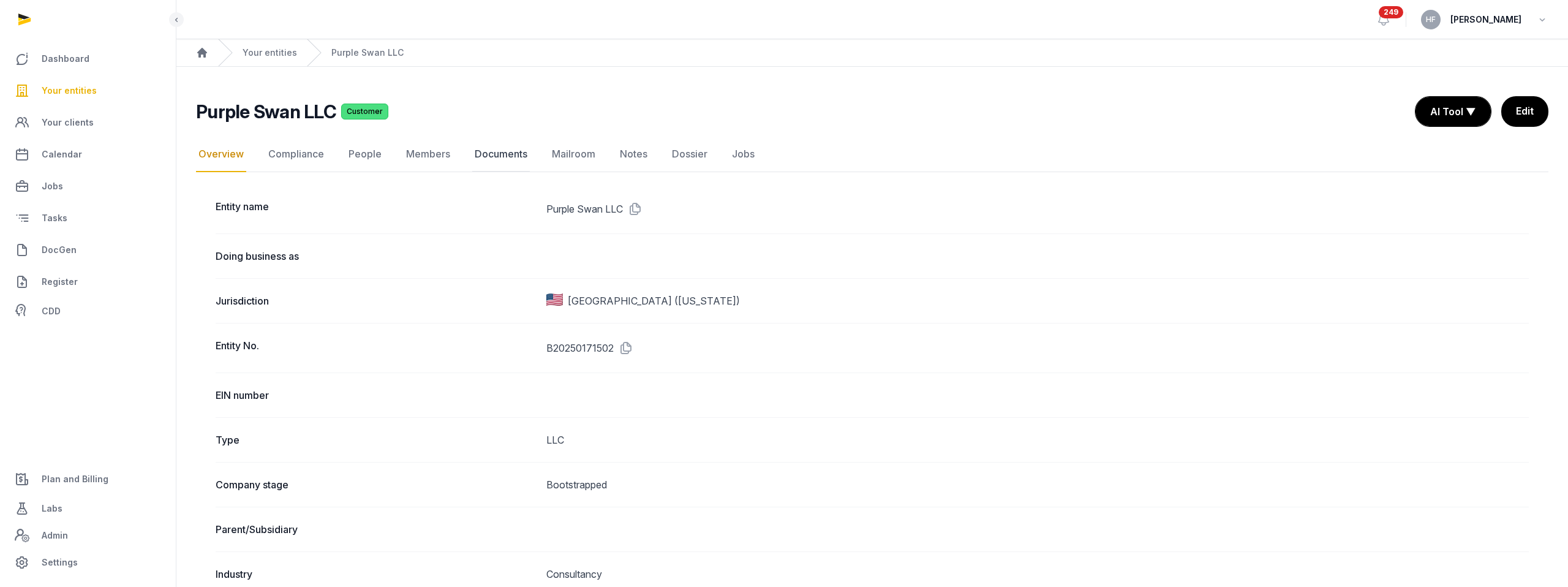
click at [512, 151] on link "Documents" at bounding box center [501, 154] width 58 height 36
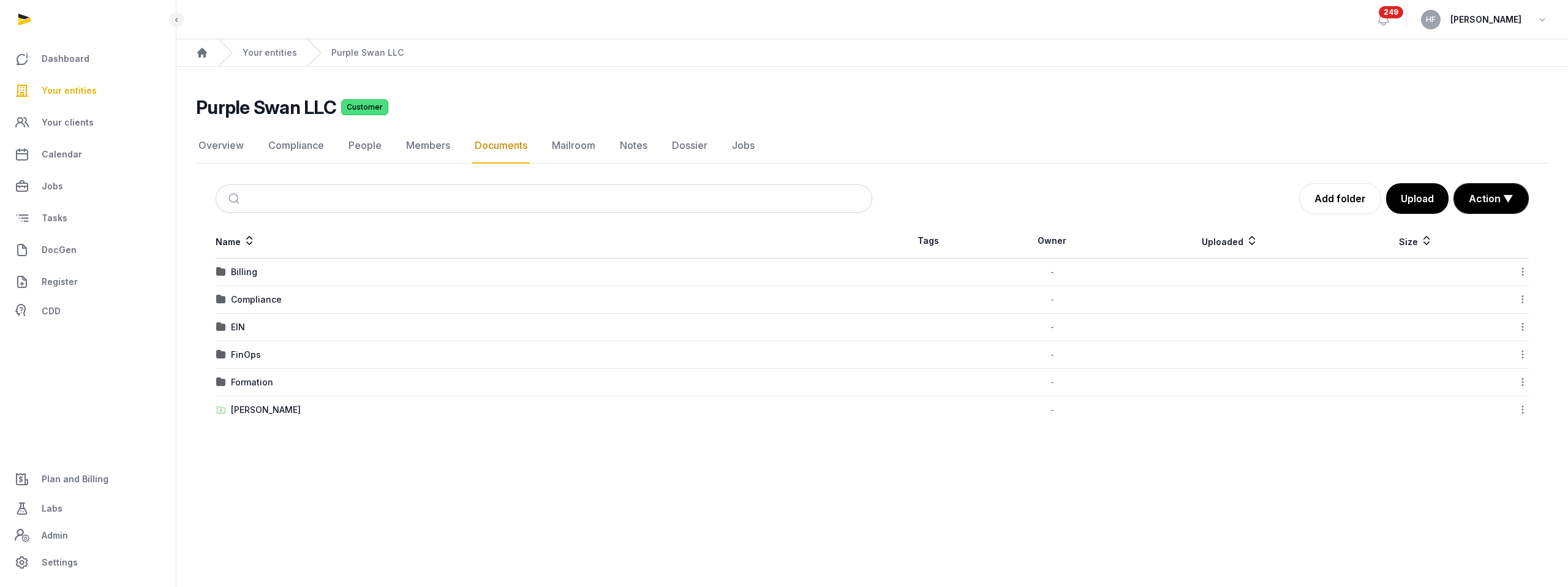
click at [245, 325] on div "EIN" at bounding box center [544, 328] width 656 height 12
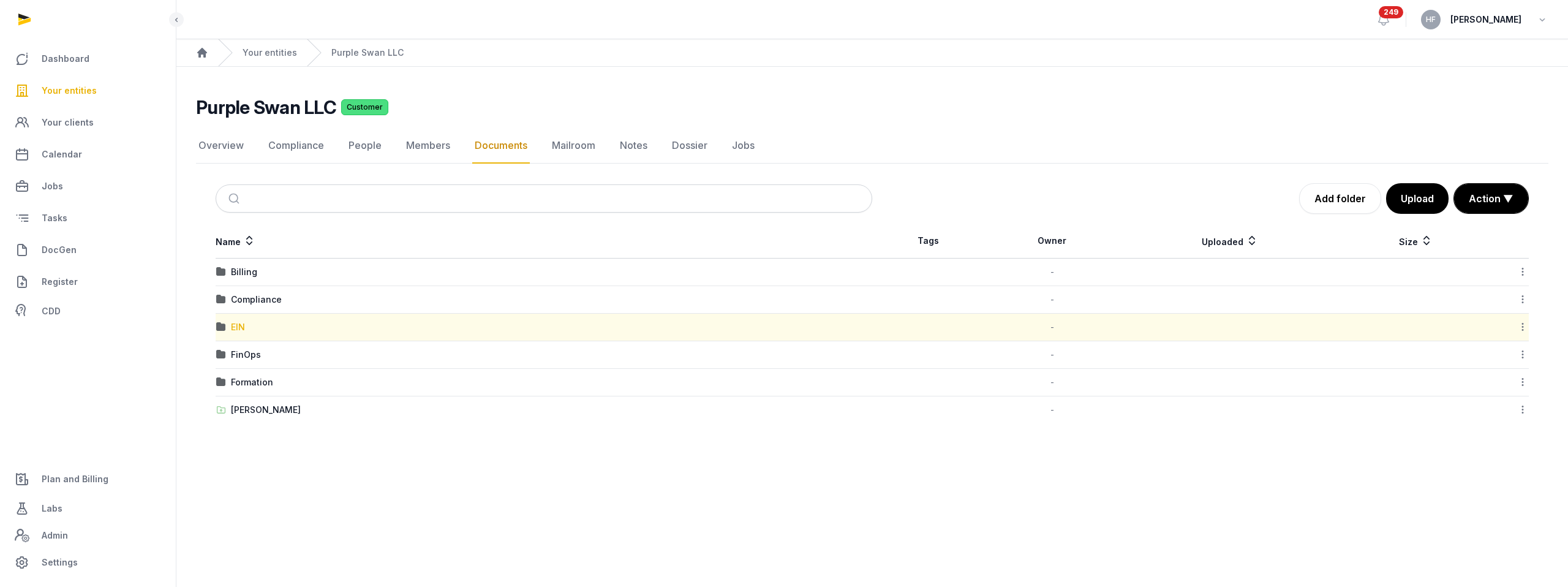
click at [237, 328] on div "EIN" at bounding box center [237, 328] width 14 height 12
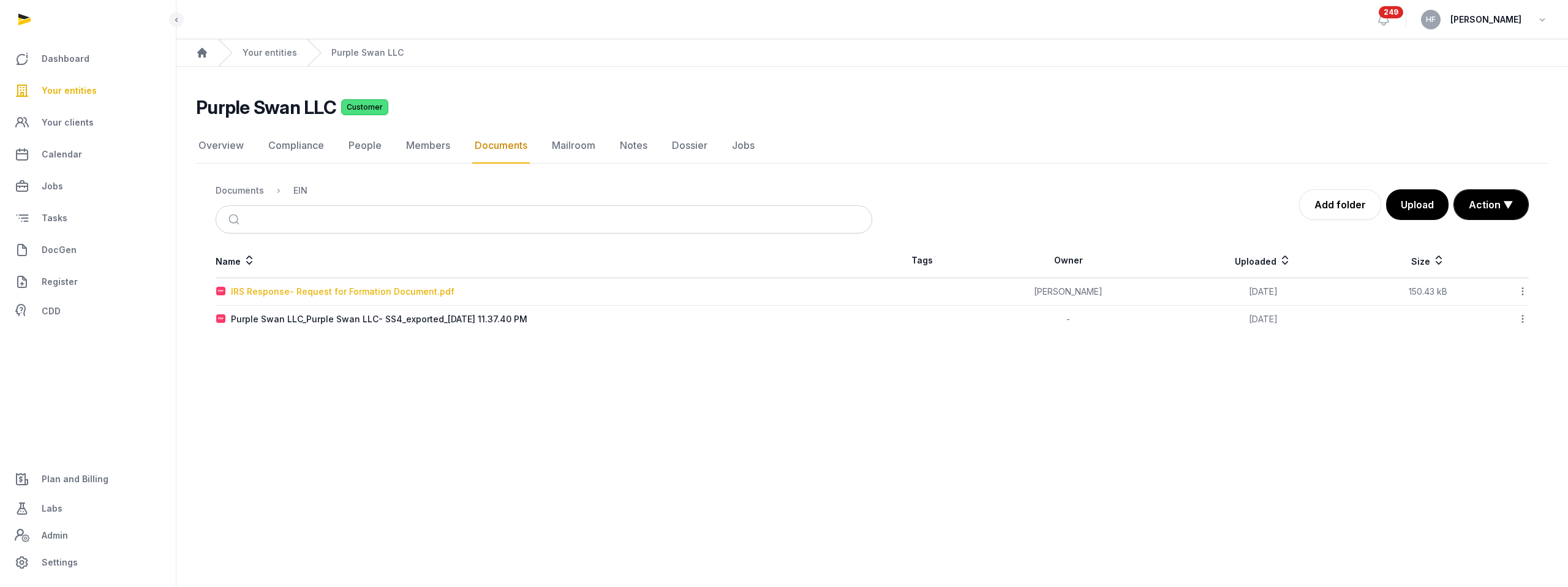
click at [401, 295] on div "IRS Response- Request for Formation Document.pdf" at bounding box center [342, 292] width 224 height 12
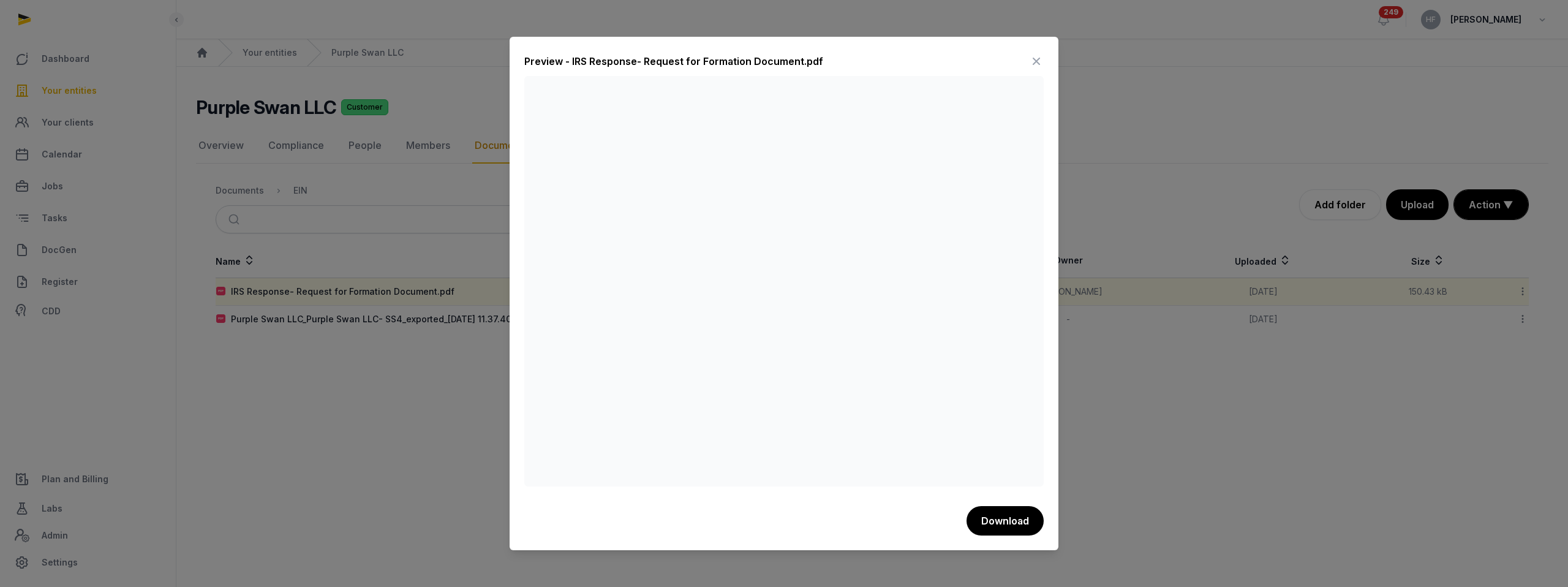
click at [1037, 61] on icon at bounding box center [1036, 61] width 15 height 19
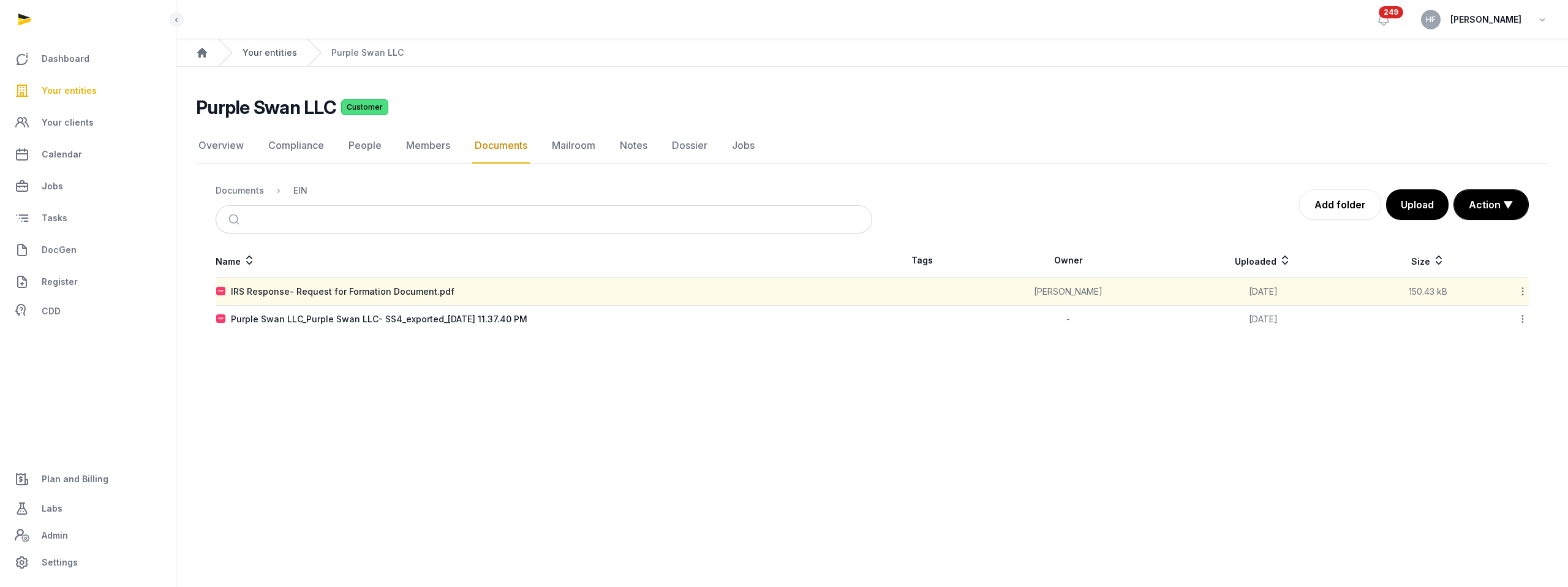
click at [277, 51] on link "Your entities" at bounding box center [270, 52] width 54 height 12
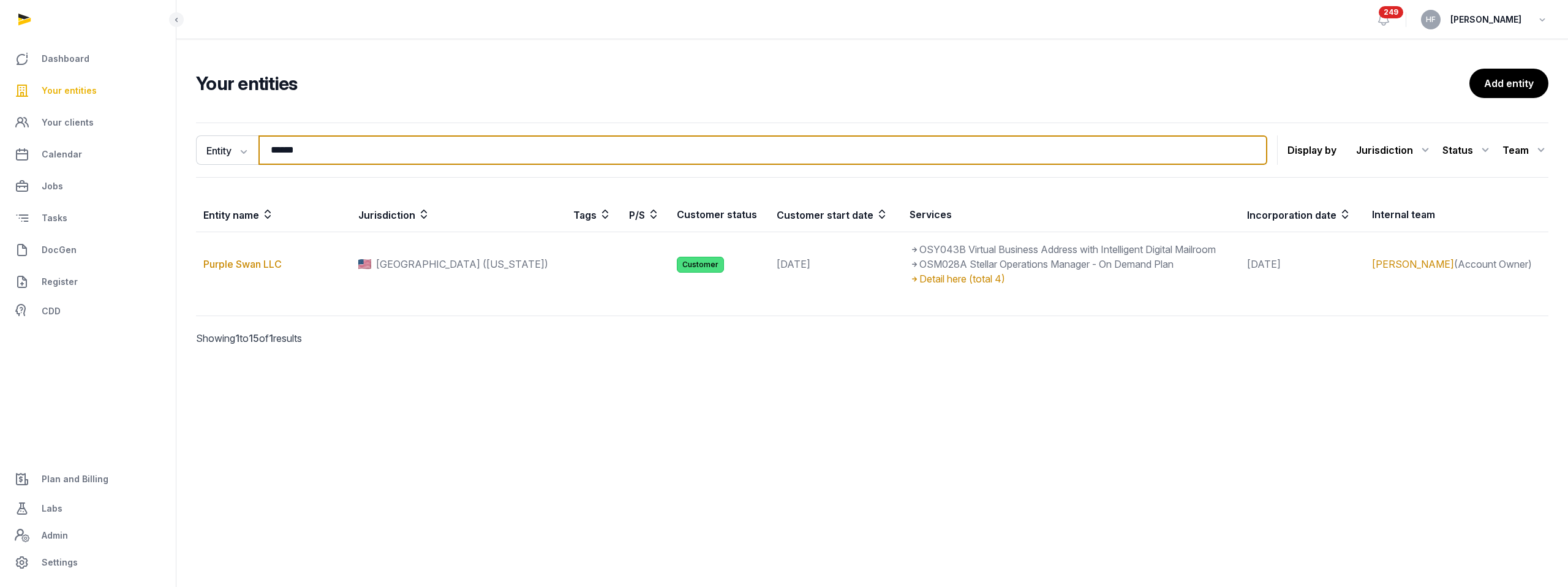
drag, startPoint x: 327, startPoint y: 141, endPoint x: 337, endPoint y: 149, distance: 12.8
click at [334, 151] on input "******" at bounding box center [762, 150] width 1008 height 30
click at [337, 149] on input "******" at bounding box center [762, 150] width 1008 height 30
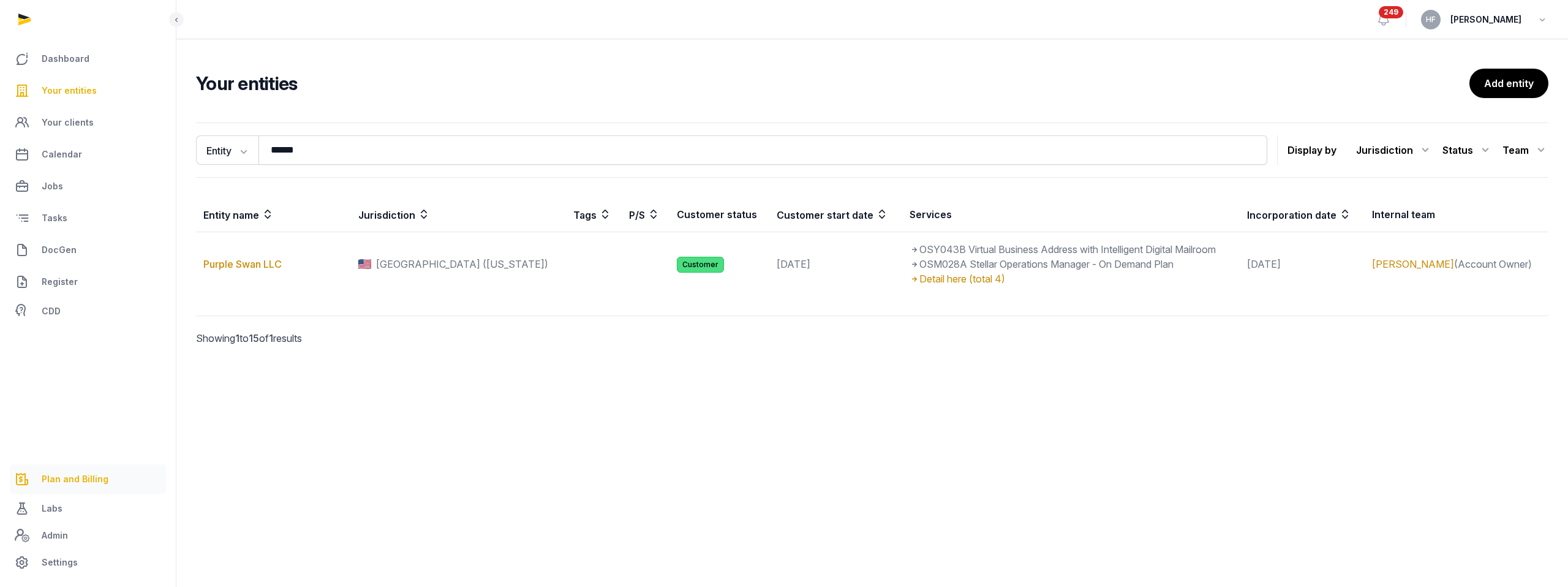
click at [77, 486] on span "Plan and Billing" at bounding box center [75, 479] width 66 height 15
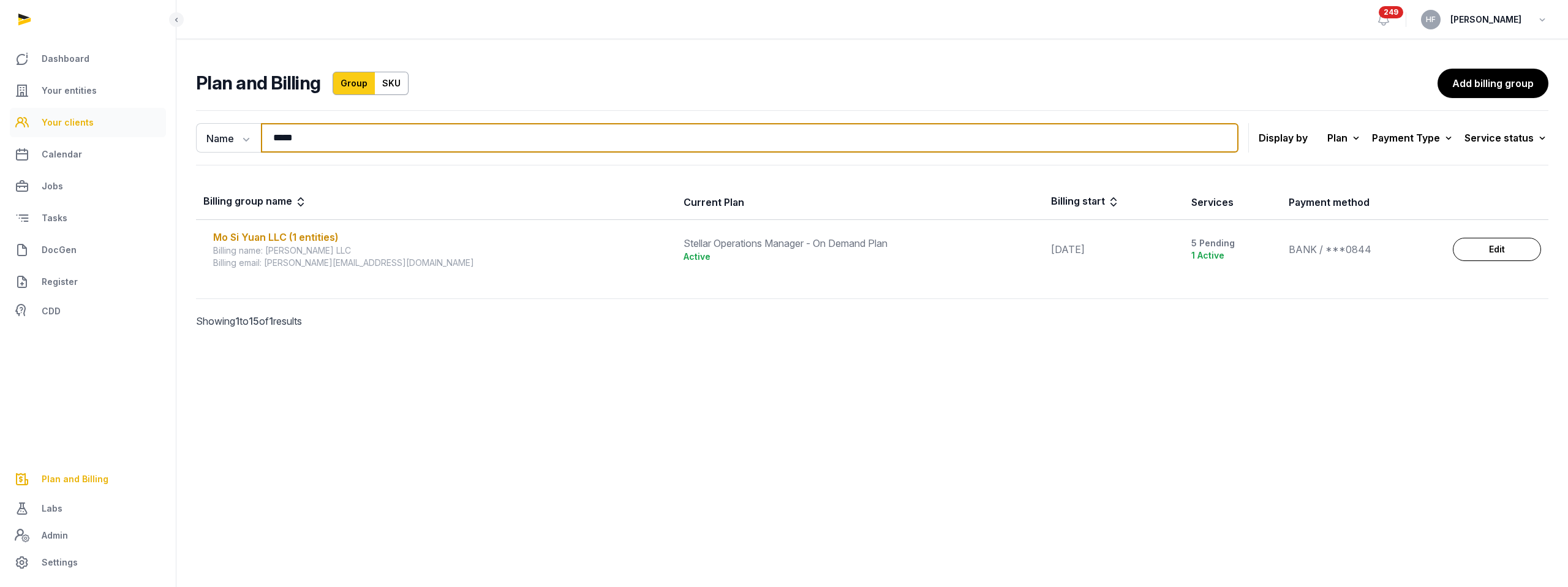
drag, startPoint x: 309, startPoint y: 139, endPoint x: 153, endPoint y: 127, distance: 156.5
click at [165, 127] on div "Dashboard Your entities Your clients Calendar Jobs Tasks DocGen Register CDD Pl…" at bounding box center [784, 294] width 1568 height 587
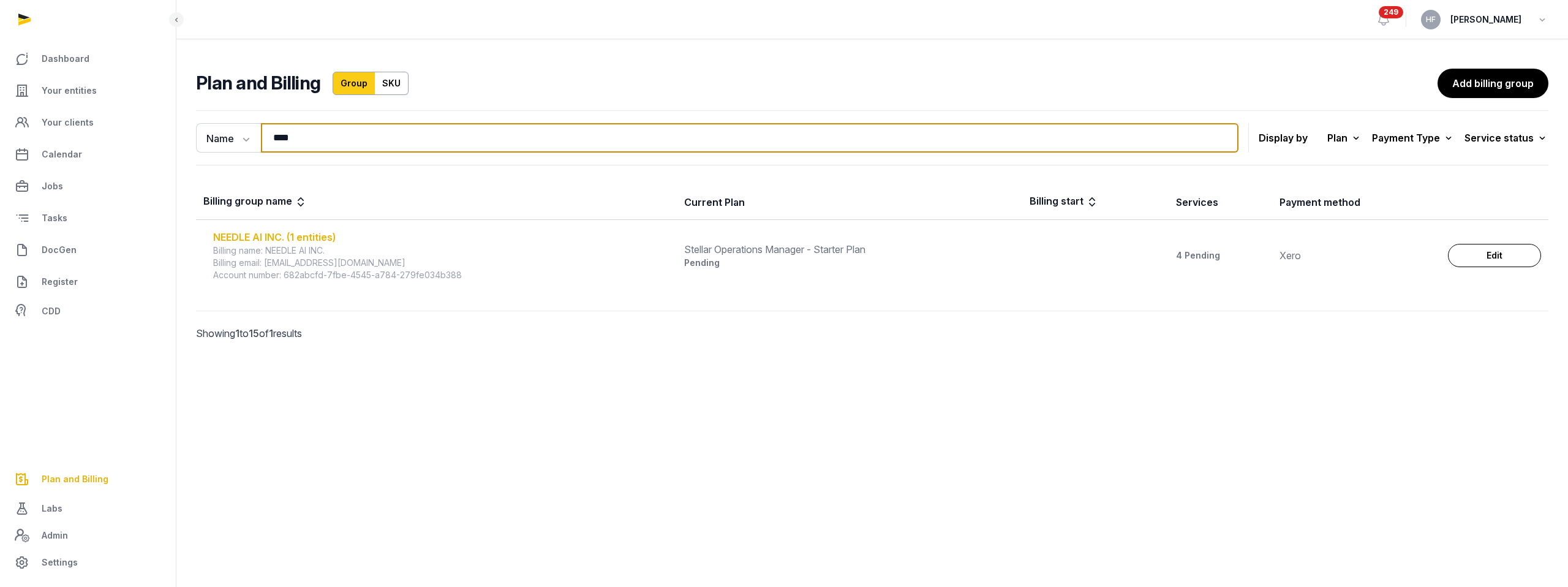
type input "****"
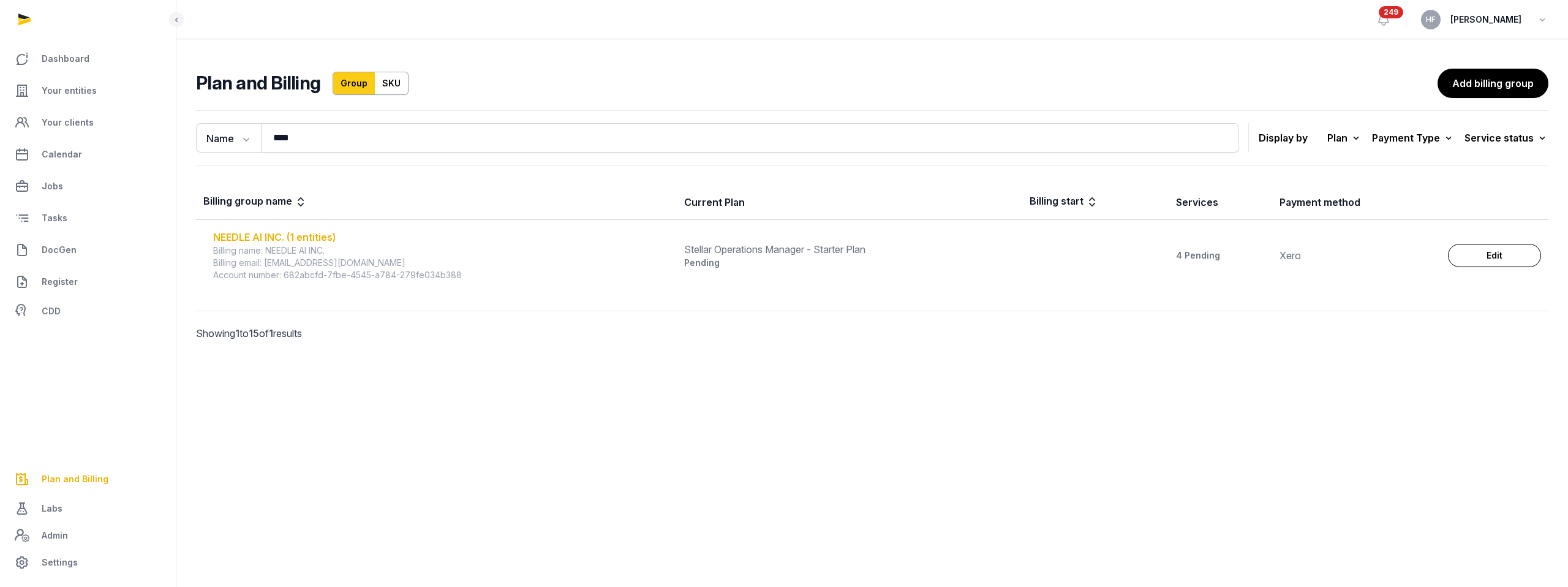
click at [313, 233] on div "NEEDLE AI INC. (1 entities)" at bounding box center [441, 237] width 457 height 15
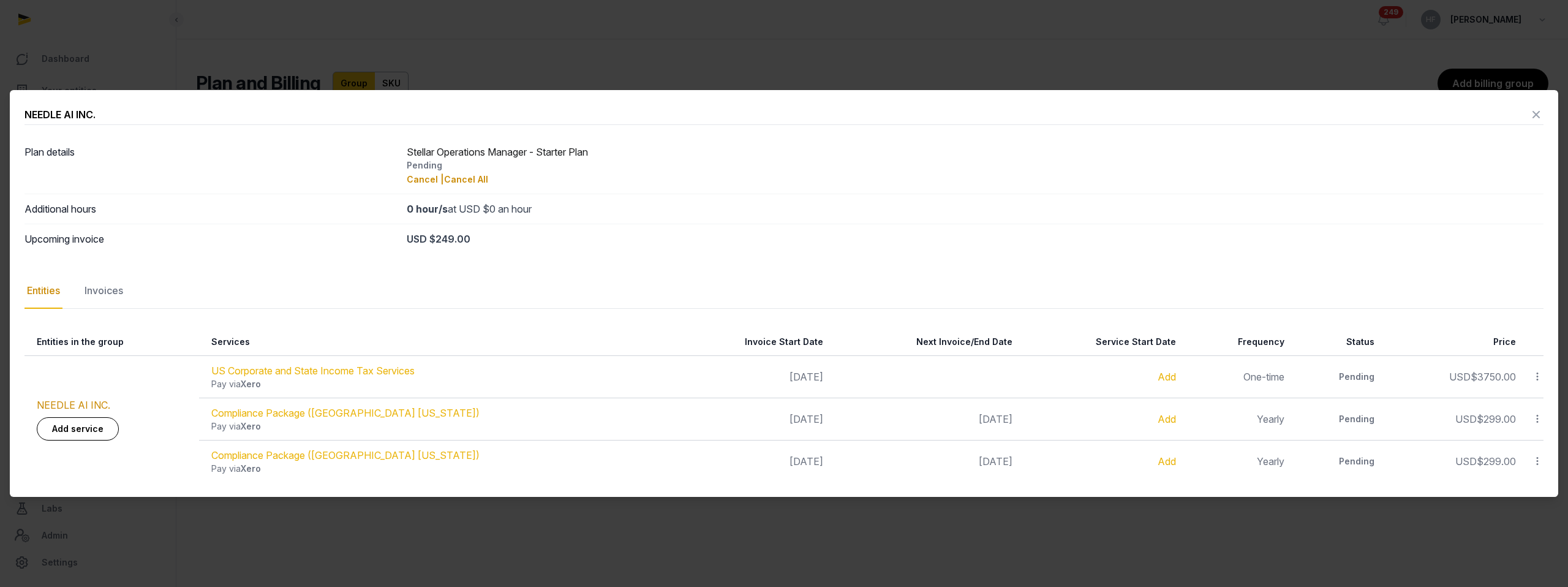
click at [1531, 114] on icon at bounding box center [1536, 114] width 15 height 19
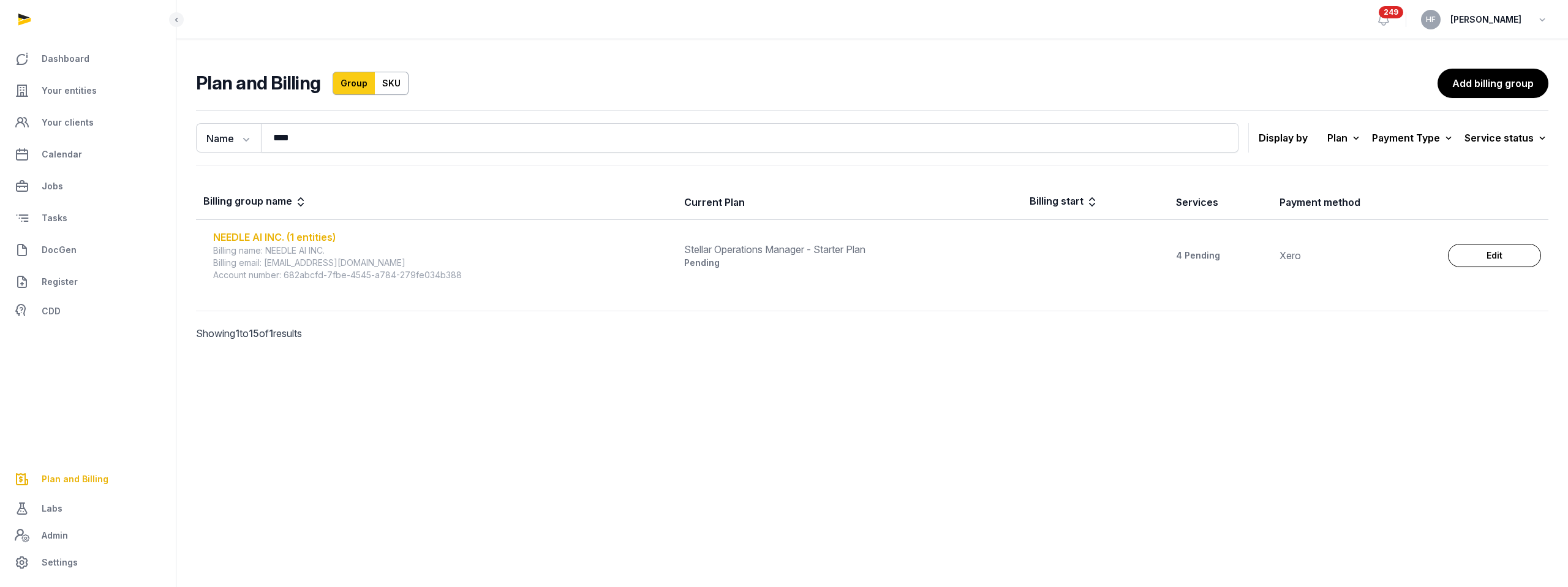
click at [300, 236] on div "NEEDLE AI INC. (1 entities)" at bounding box center [441, 237] width 457 height 15
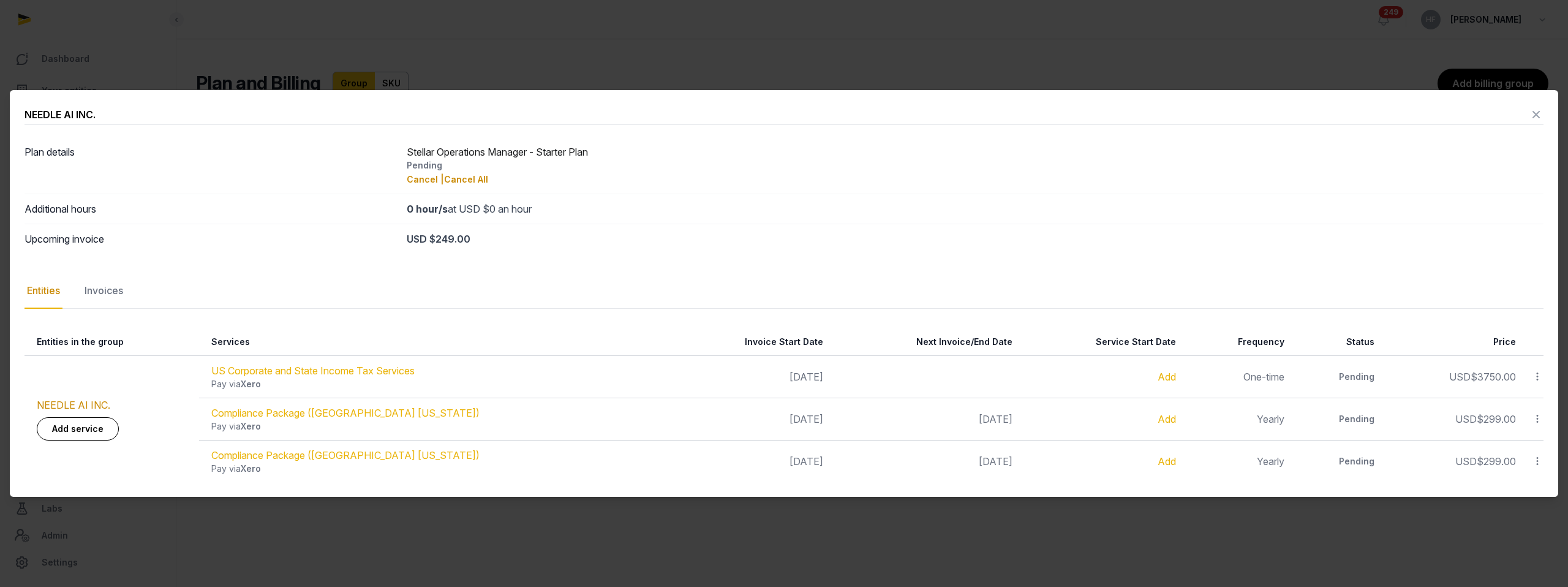
click at [1537, 115] on icon at bounding box center [1536, 114] width 15 height 19
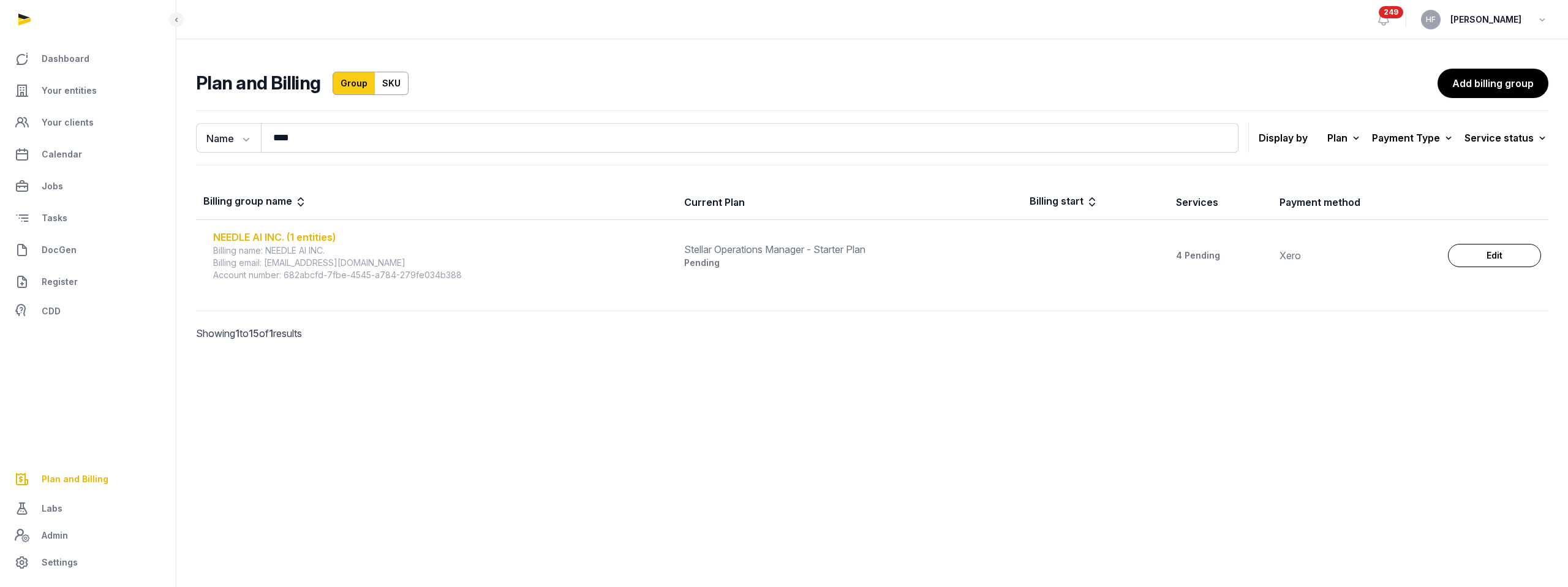
click at [309, 237] on div "NEEDLE AI INC. (1 entities)" at bounding box center [441, 237] width 457 height 15
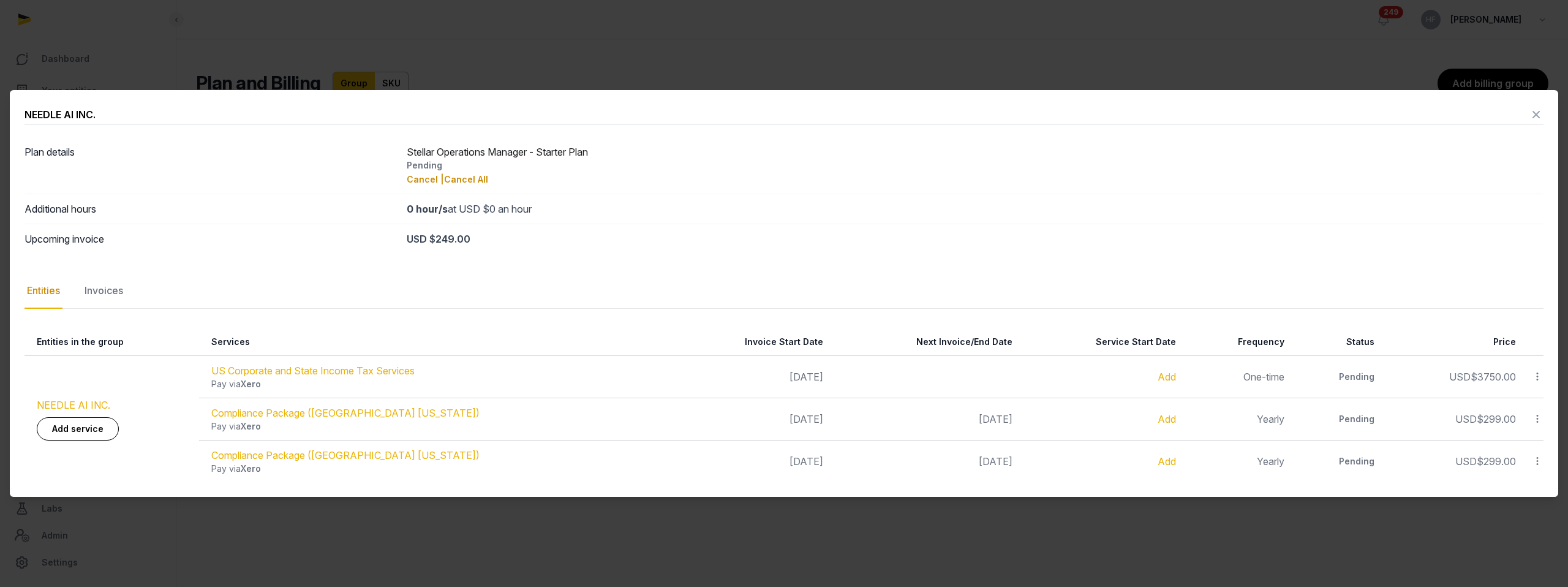
click at [100, 407] on link "NEEDLE AI INC." at bounding box center [73, 405] width 73 height 12
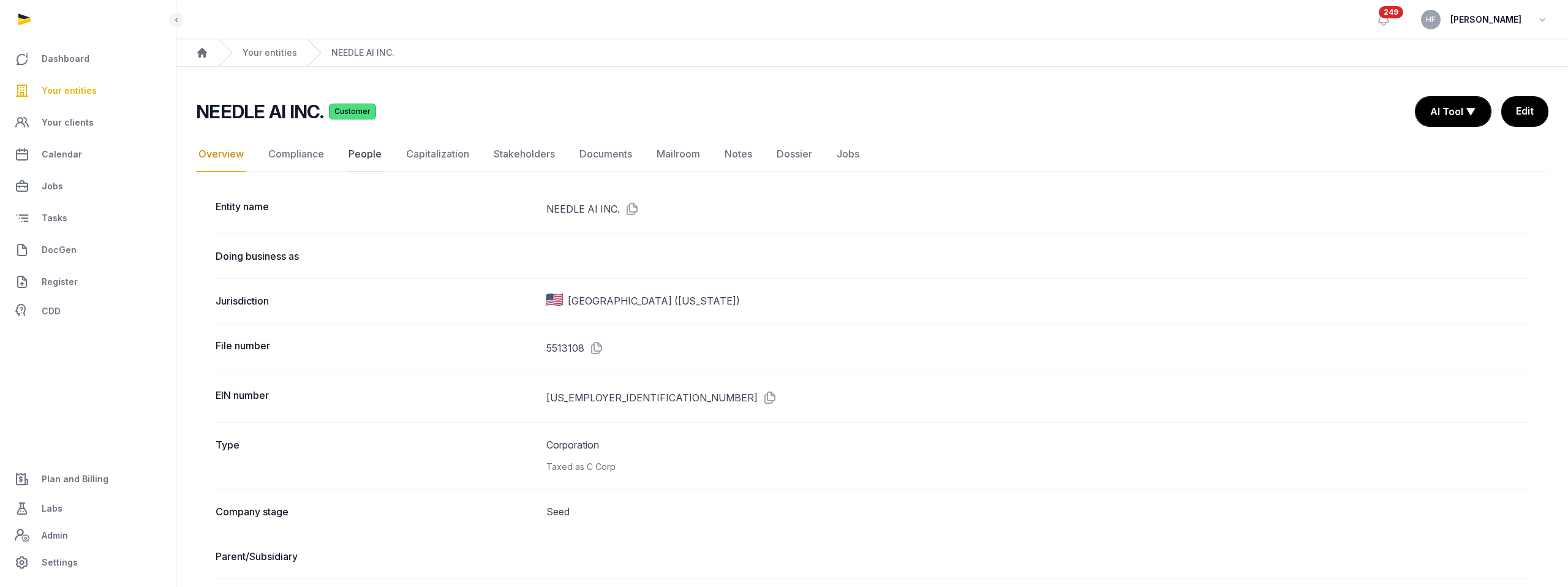
click at [368, 157] on link "People" at bounding box center [364, 154] width 38 height 36
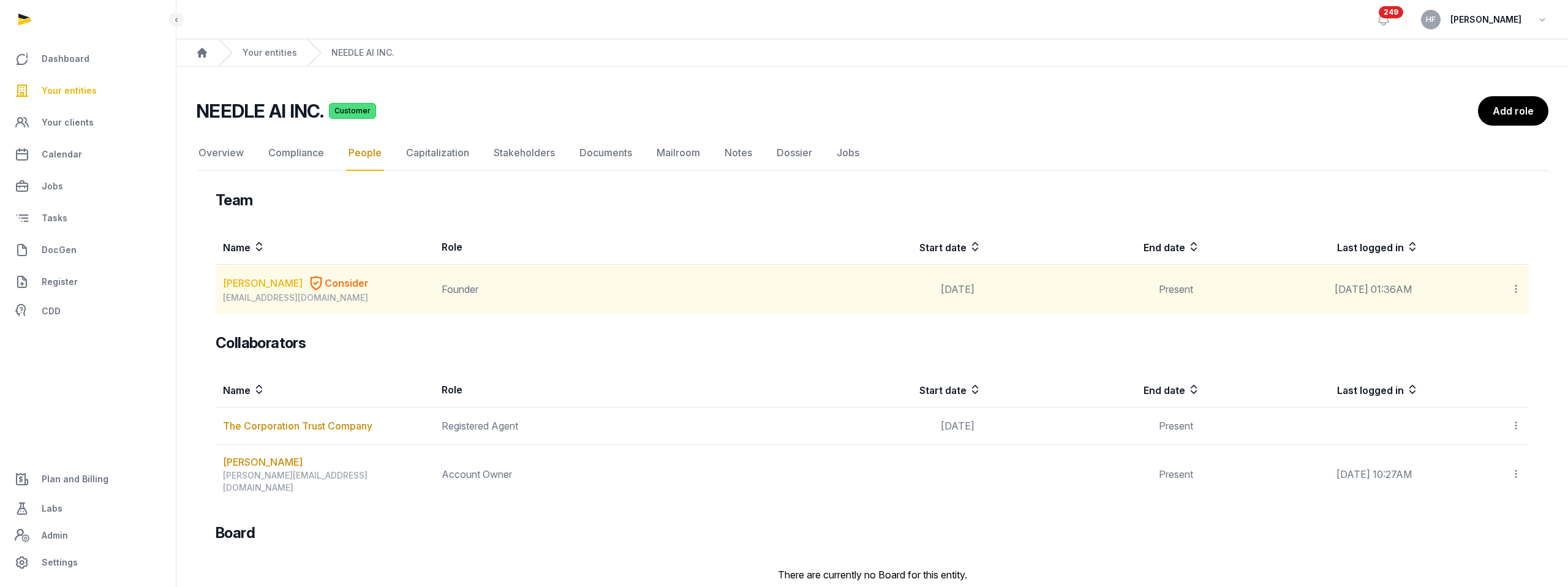
click at [267, 281] on link "[PERSON_NAME]" at bounding box center [262, 283] width 79 height 15
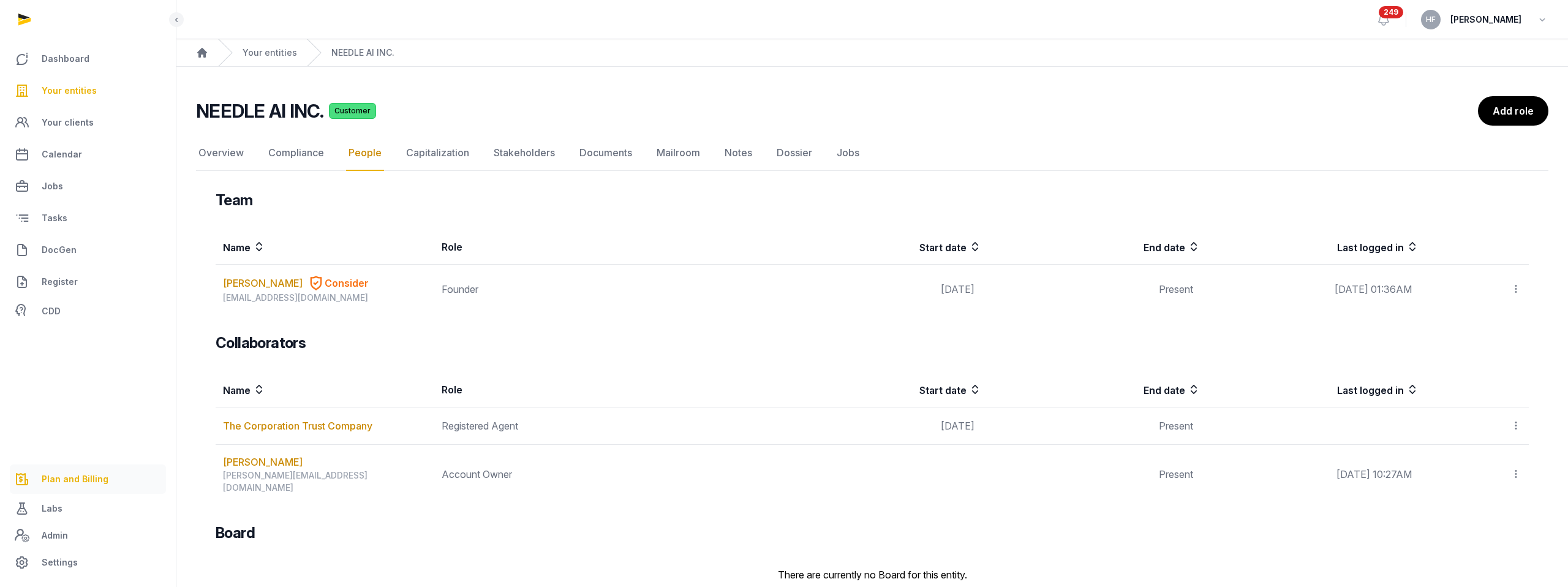
click at [69, 480] on span "Plan and Billing" at bounding box center [75, 479] width 66 height 15
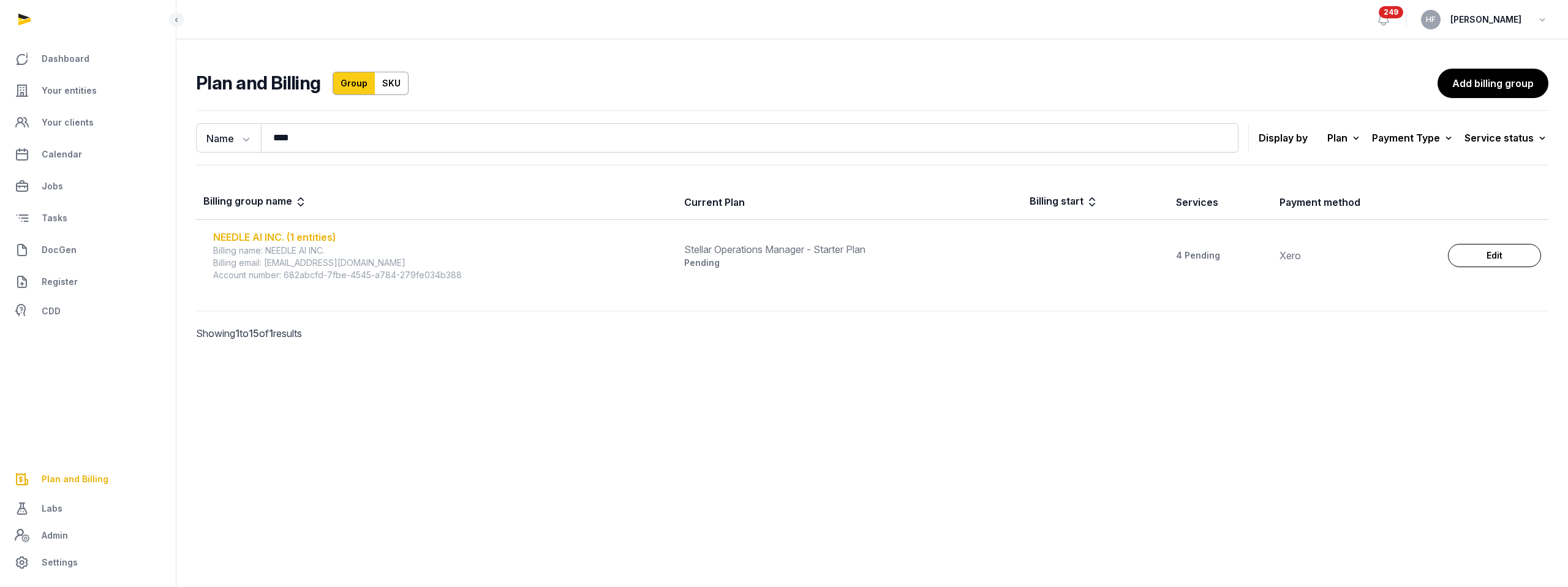
click at [325, 233] on div "NEEDLE AI INC. (1 entities)" at bounding box center [441, 237] width 457 height 15
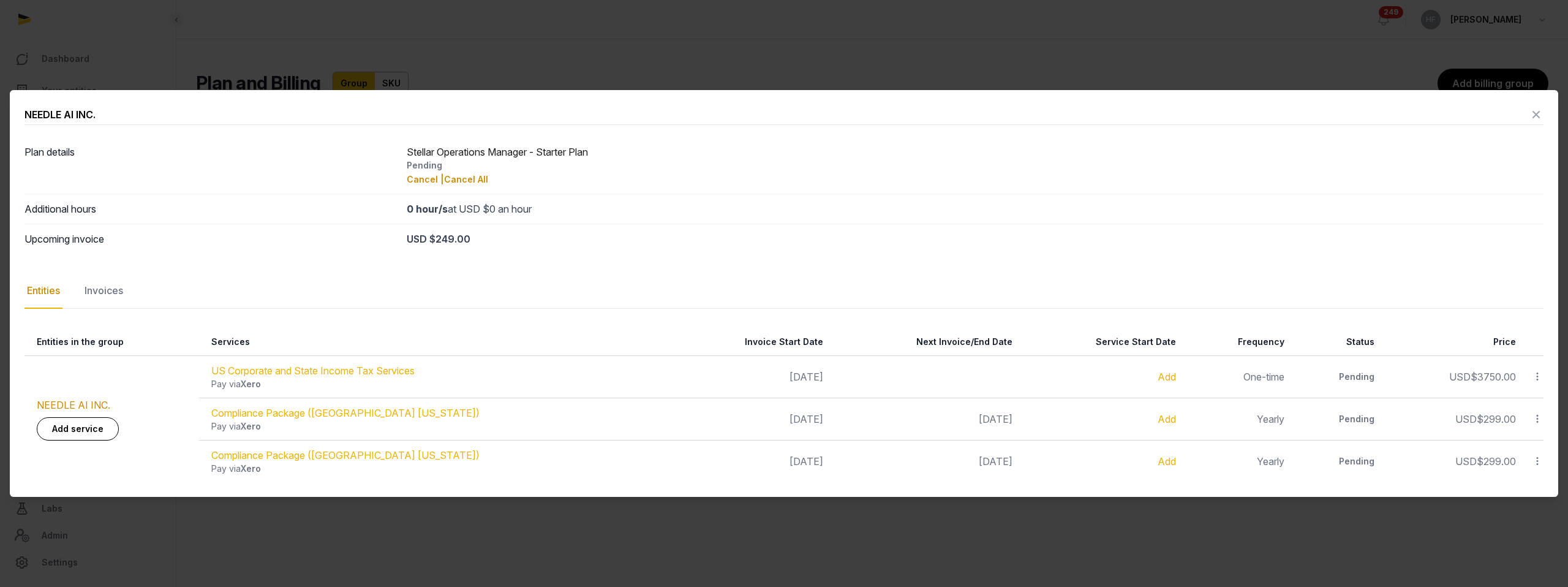
click at [1537, 116] on icon at bounding box center [1536, 114] width 15 height 19
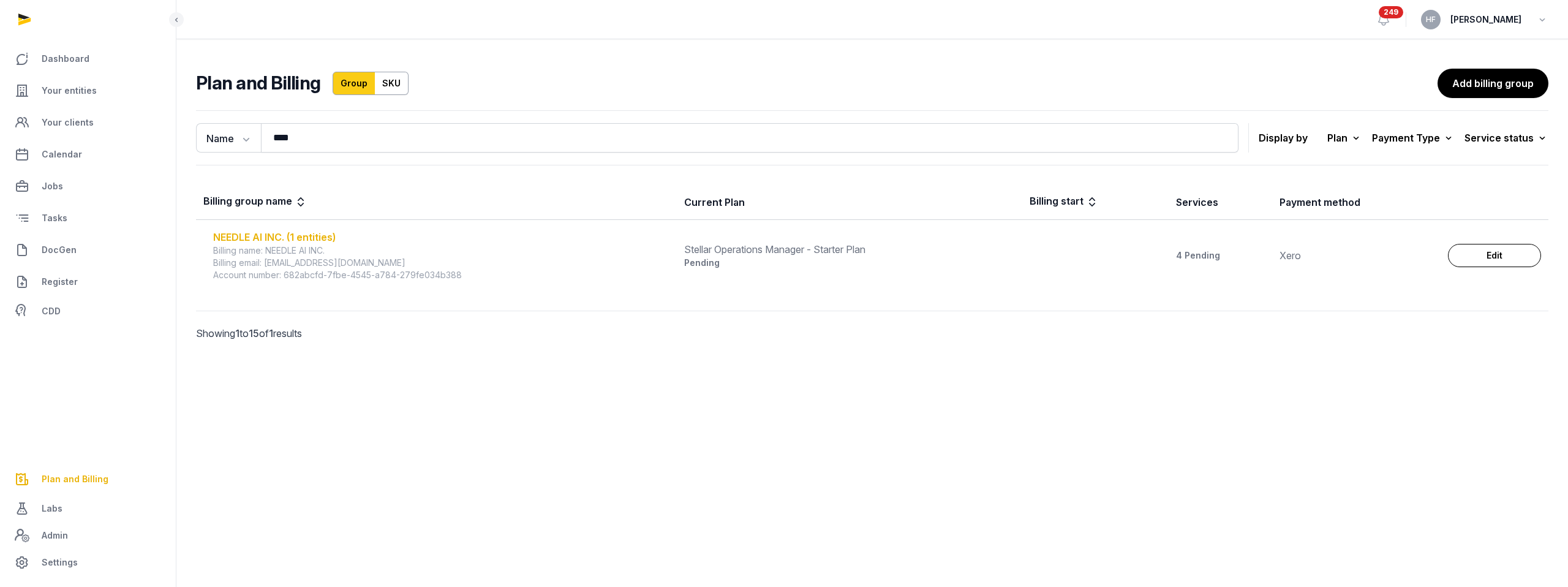
click at [267, 231] on div "NEEDLE AI INC. (1 entities)" at bounding box center [441, 237] width 457 height 15
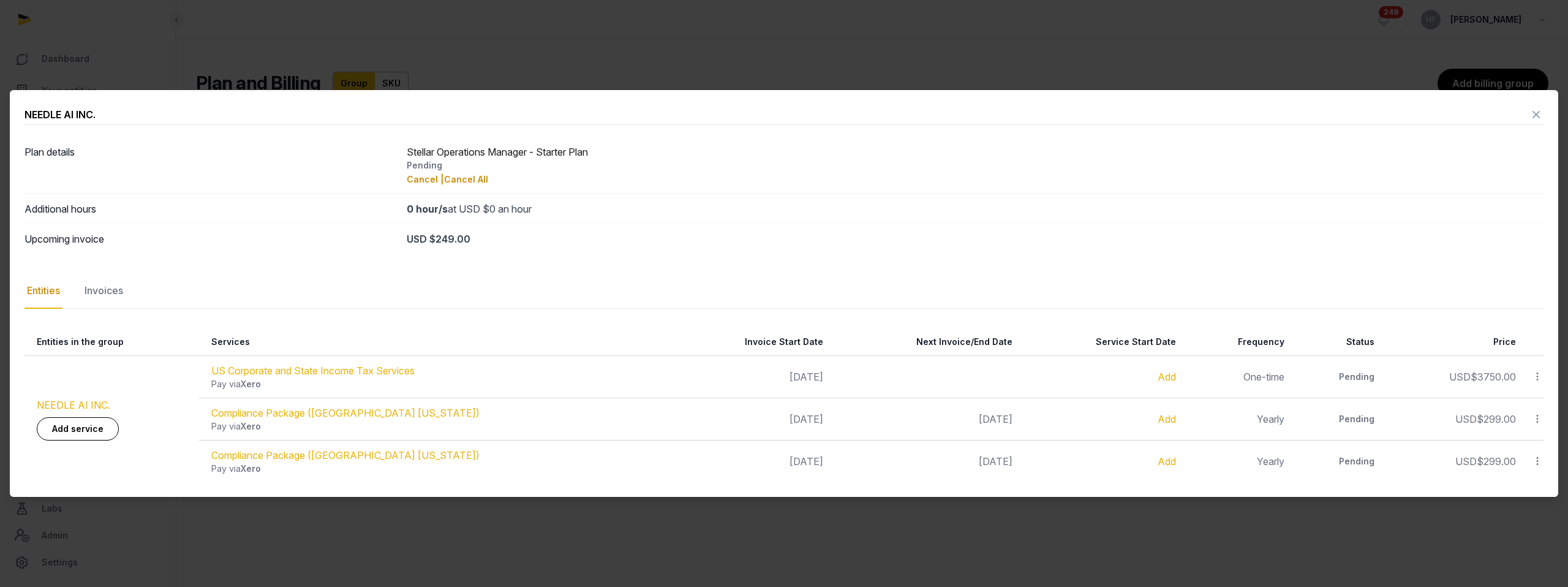
click at [101, 404] on link "NEEDLE AI INC." at bounding box center [73, 405] width 73 height 12
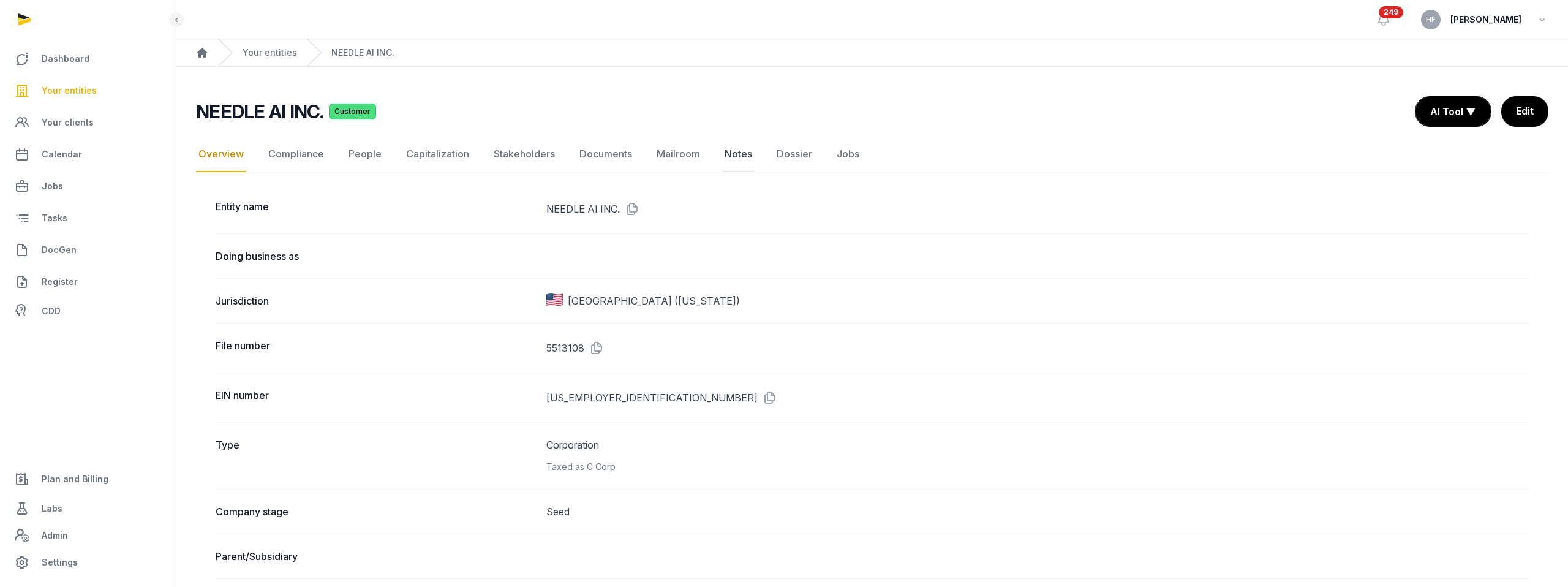
click at [735, 154] on link "Notes" at bounding box center [738, 154] width 32 height 36
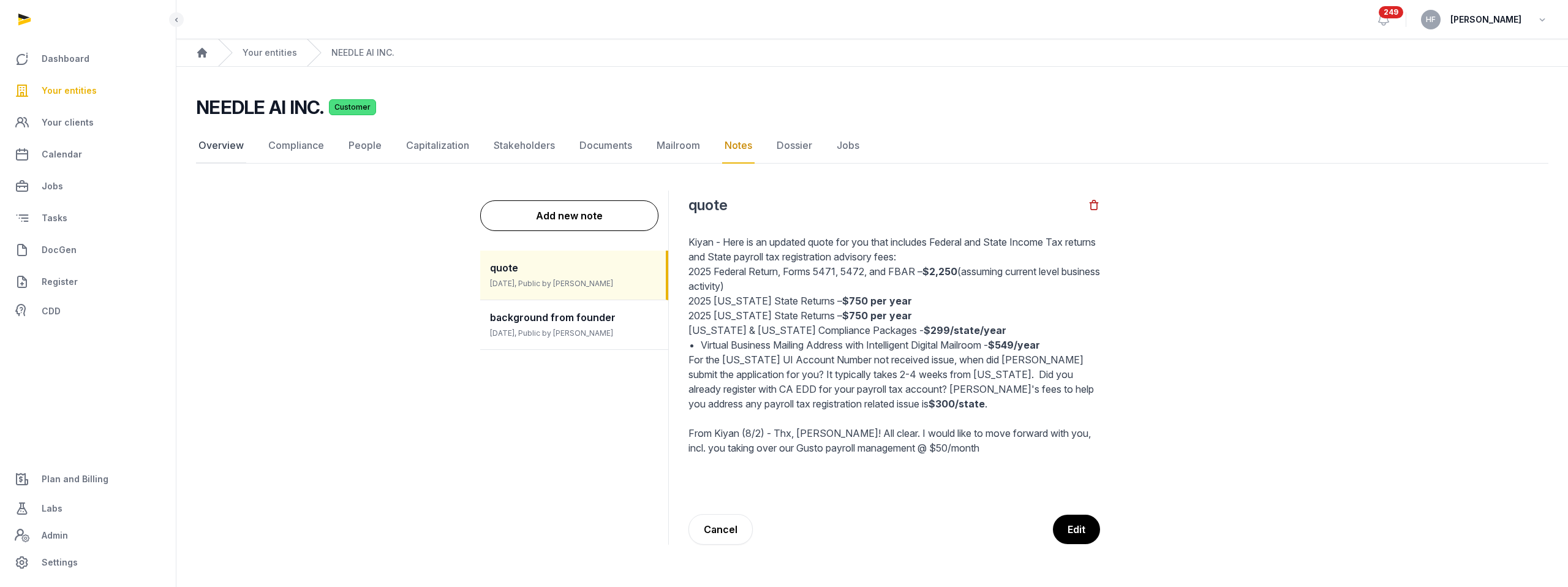
click at [233, 146] on link "Overview" at bounding box center [221, 146] width 51 height 36
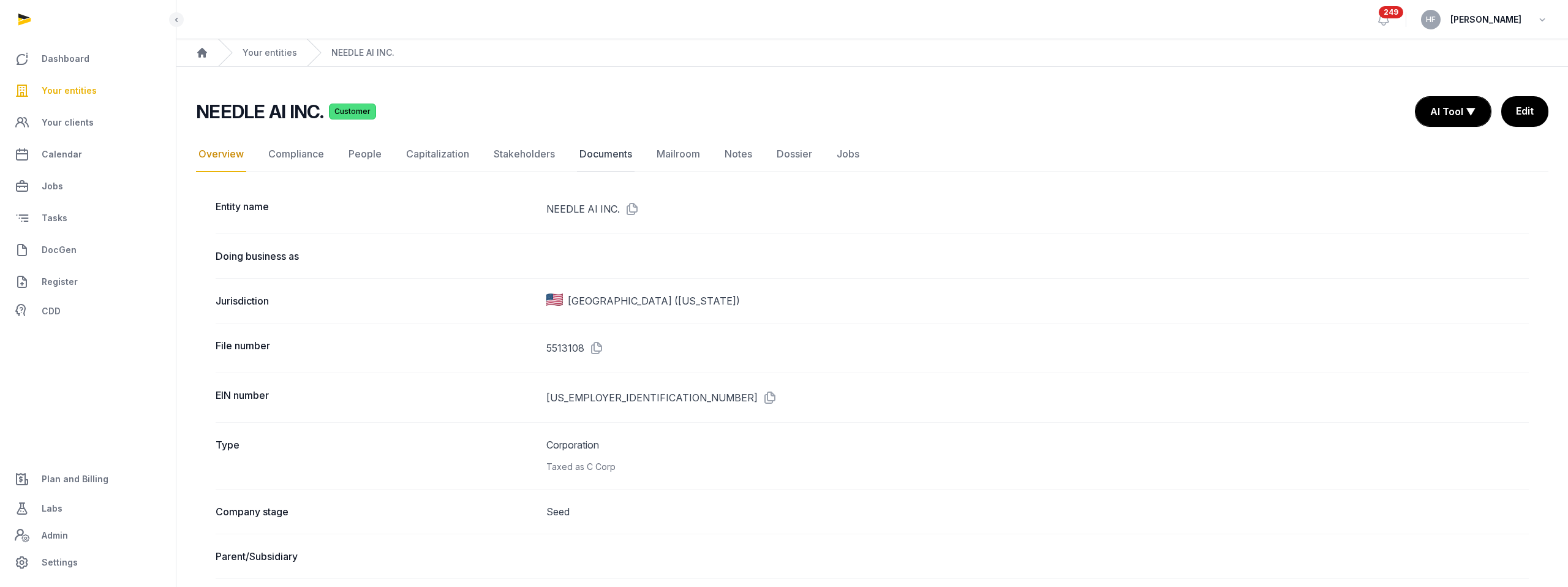
click at [606, 155] on link "Documents" at bounding box center [606, 154] width 58 height 36
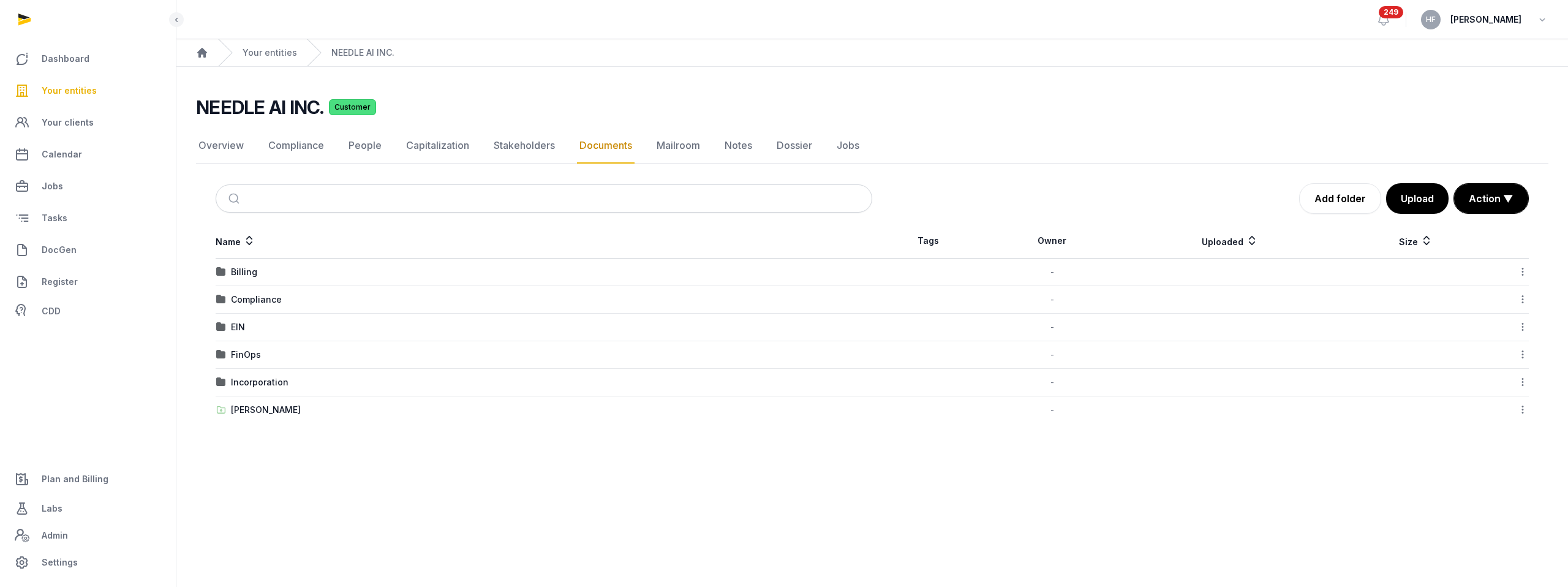
click at [89, 481] on span "Plan and Billing" at bounding box center [75, 479] width 66 height 15
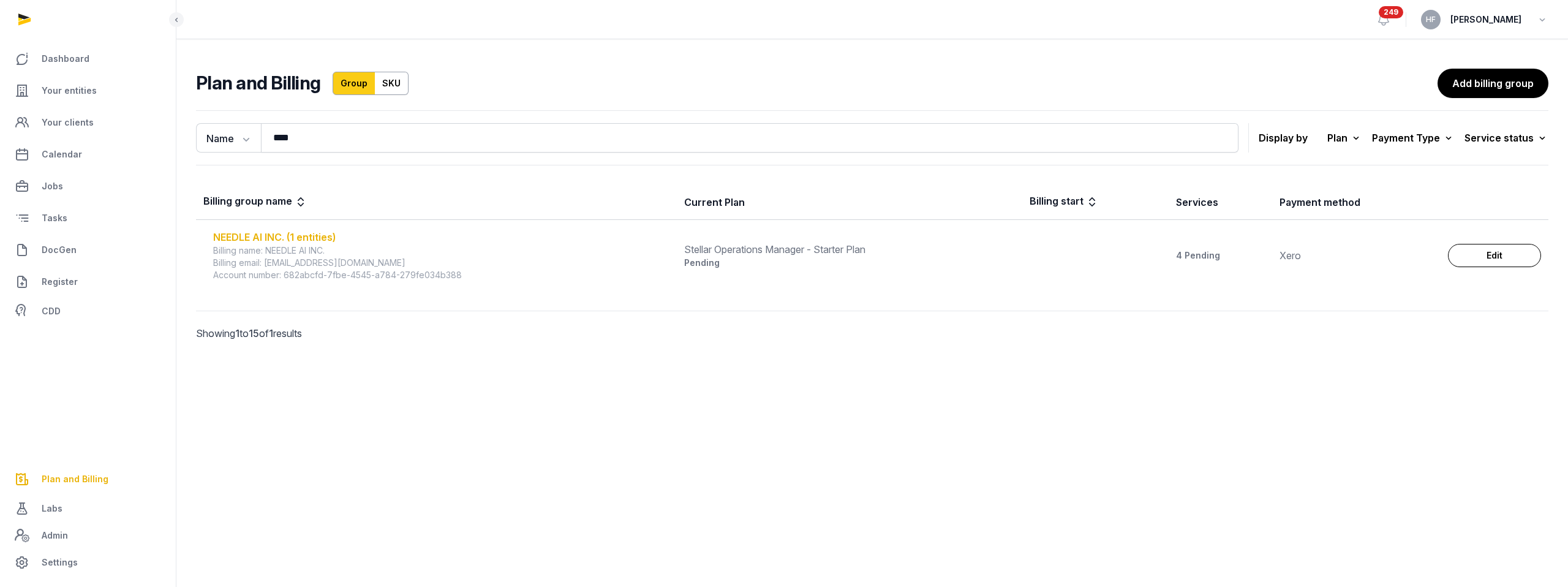
click at [304, 235] on div "NEEDLE AI INC. (1 entities)" at bounding box center [441, 237] width 457 height 15
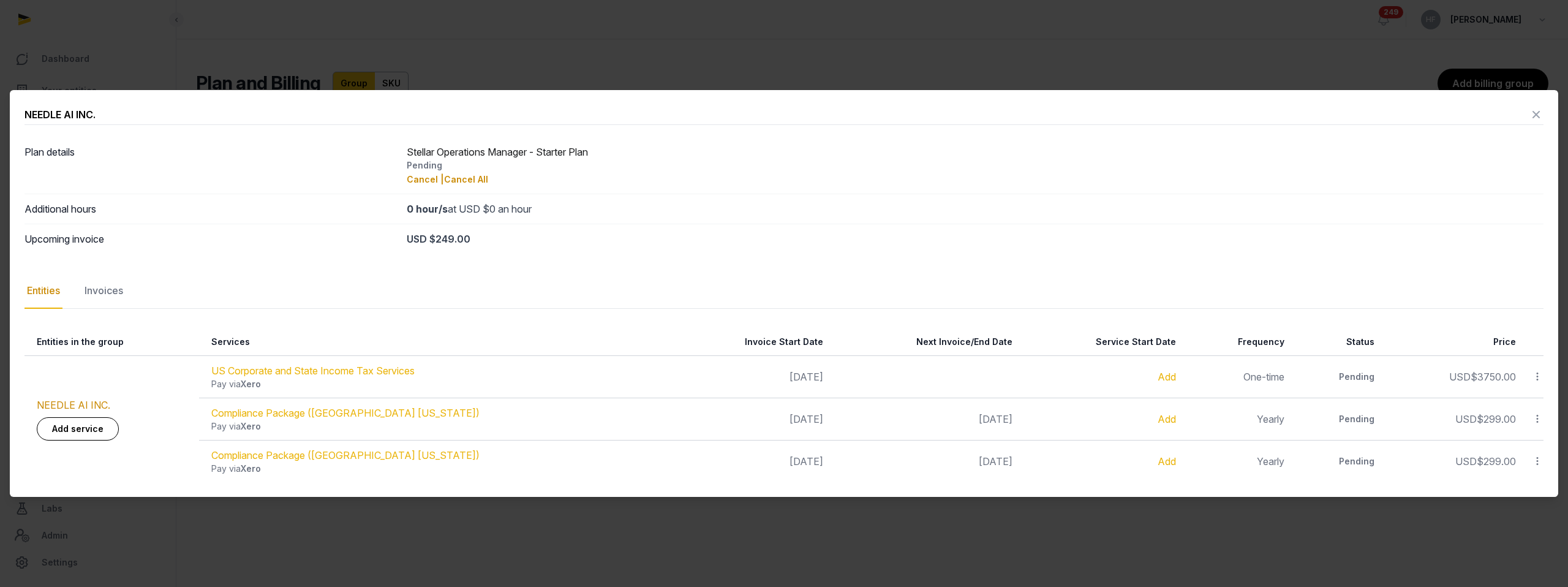
click at [123, 294] on div "Invoices" at bounding box center [104, 291] width 44 height 36
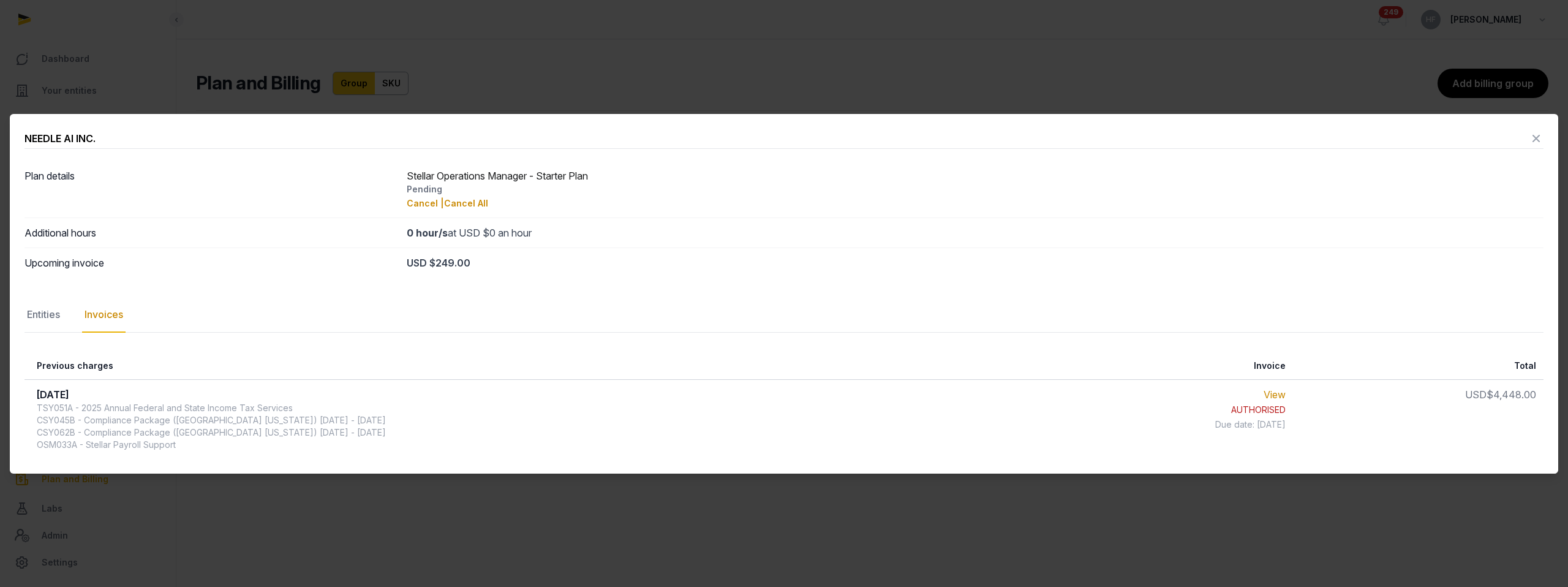
click at [1530, 136] on icon at bounding box center [1536, 138] width 15 height 19
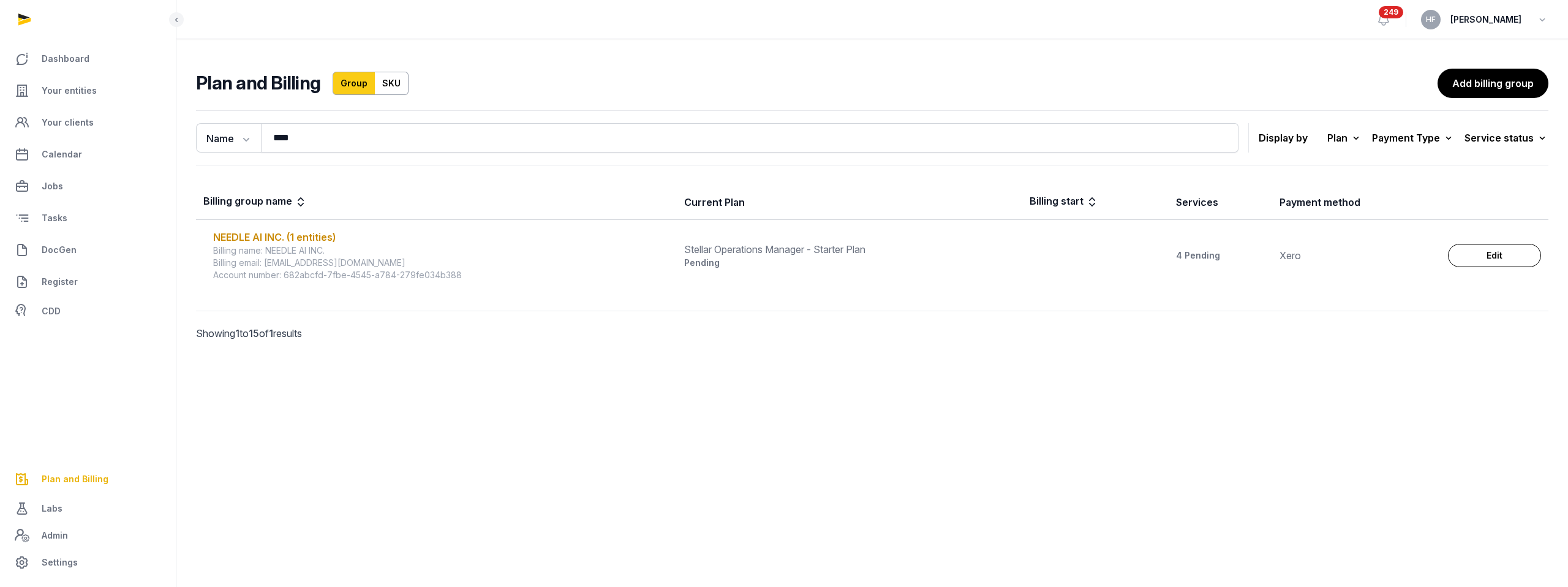
click at [1501, 259] on link "Edit" at bounding box center [1494, 255] width 93 height 24
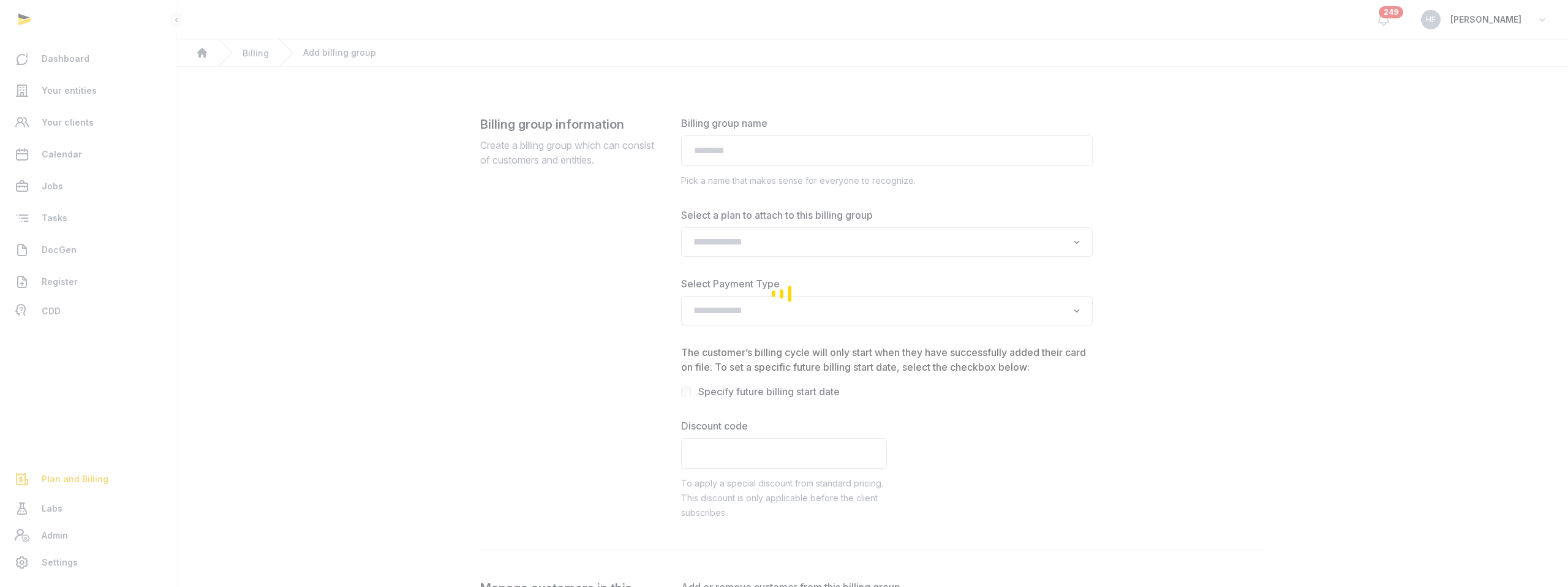
type input "**********"
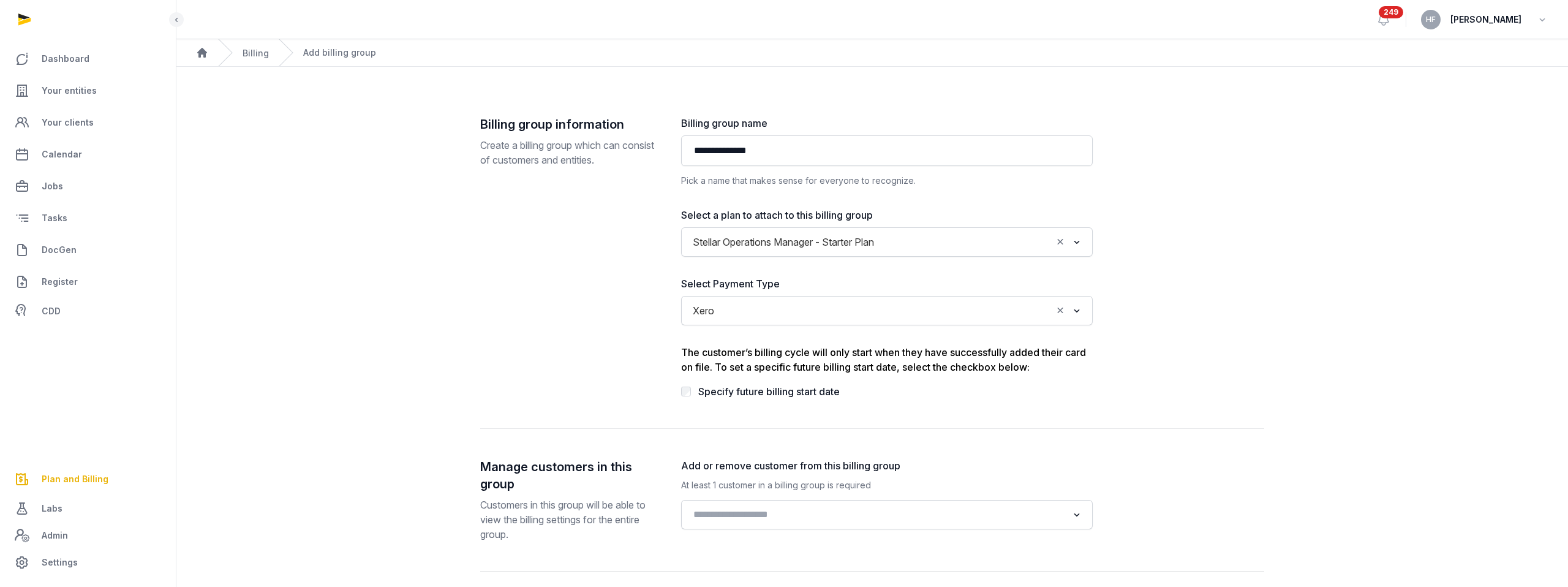
click at [877, 240] on span "Stellar Operations Manager - Starter Plan" at bounding box center [783, 242] width 188 height 17
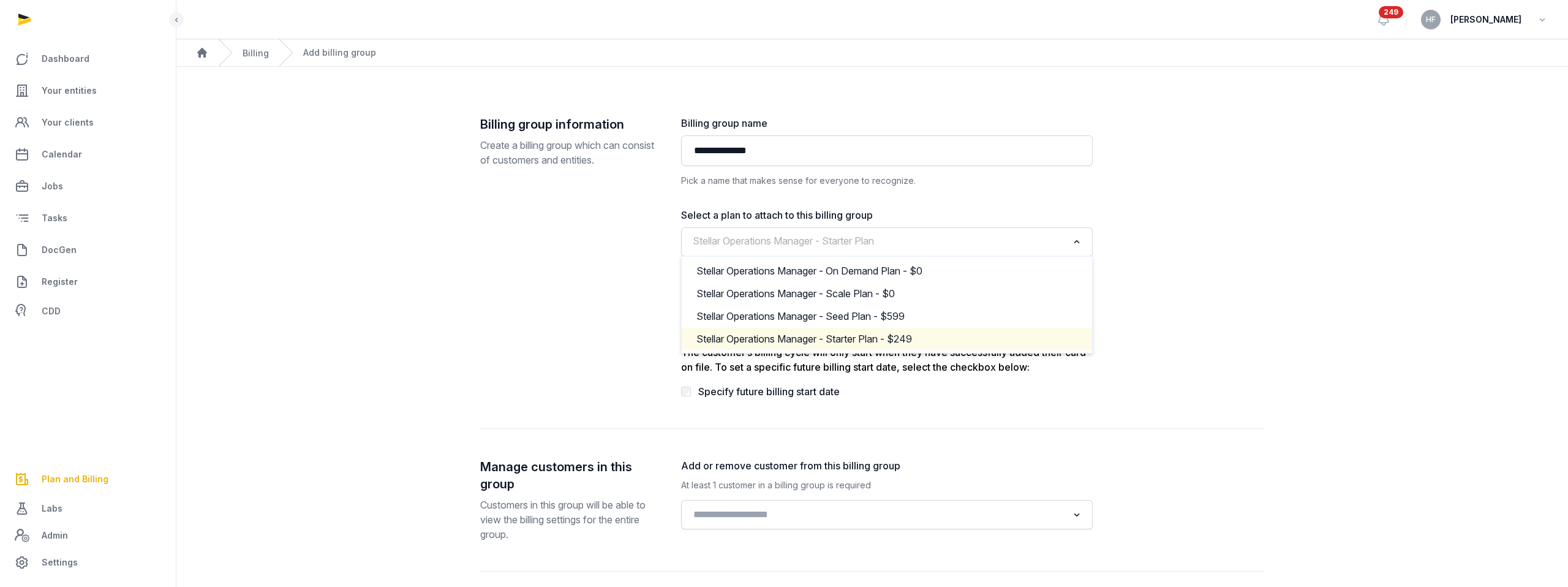
click at [981, 204] on div "**********" at bounding box center [886, 258] width 411 height 283
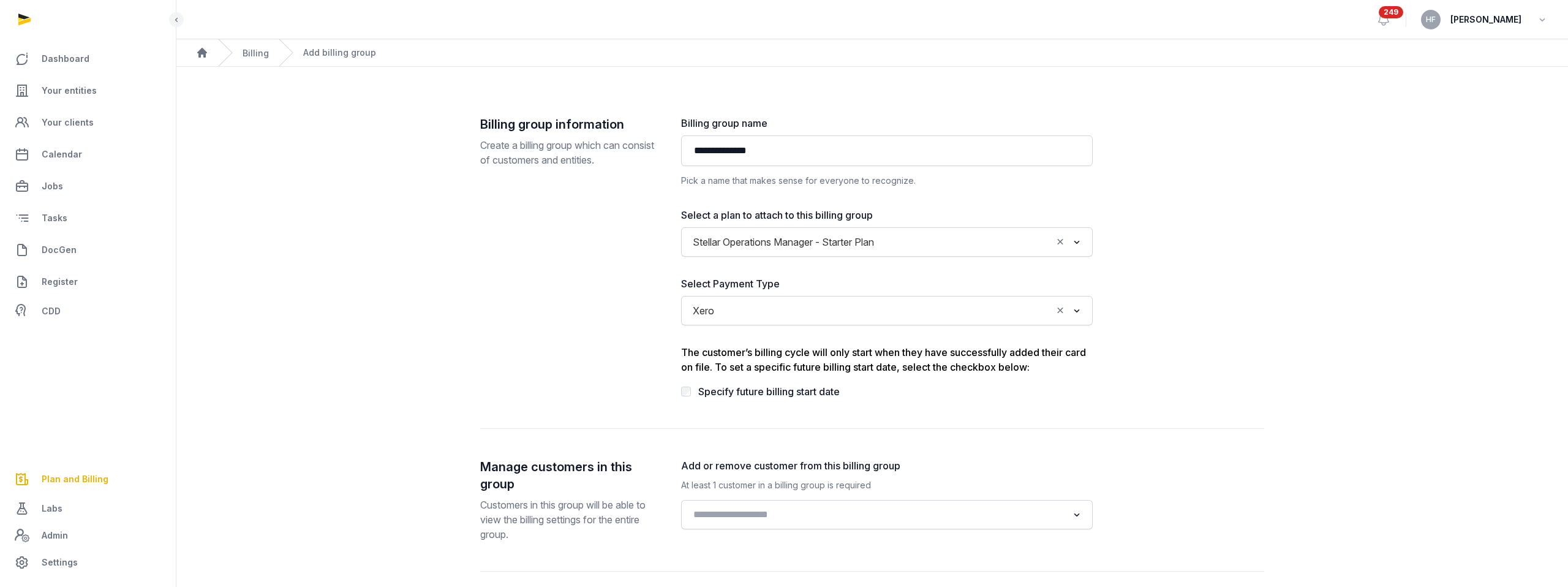
scroll to position [180, 0]
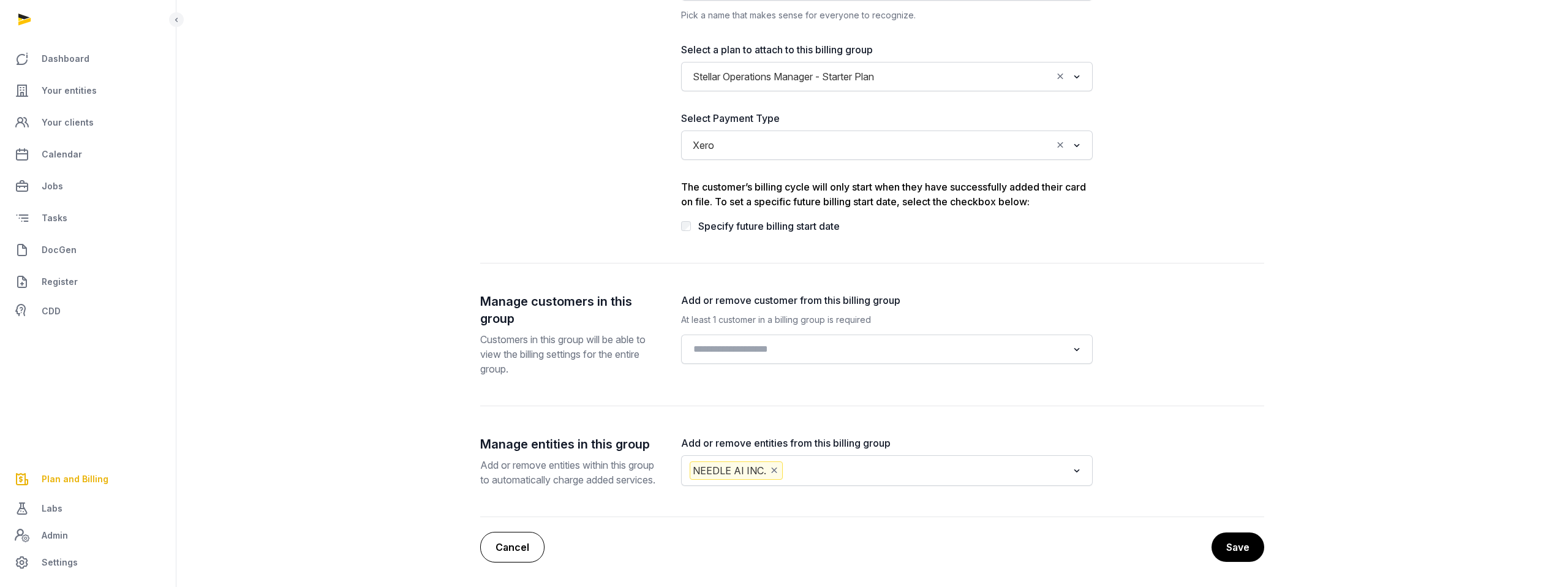
click at [523, 543] on link "Cancel" at bounding box center [512, 547] width 65 height 31
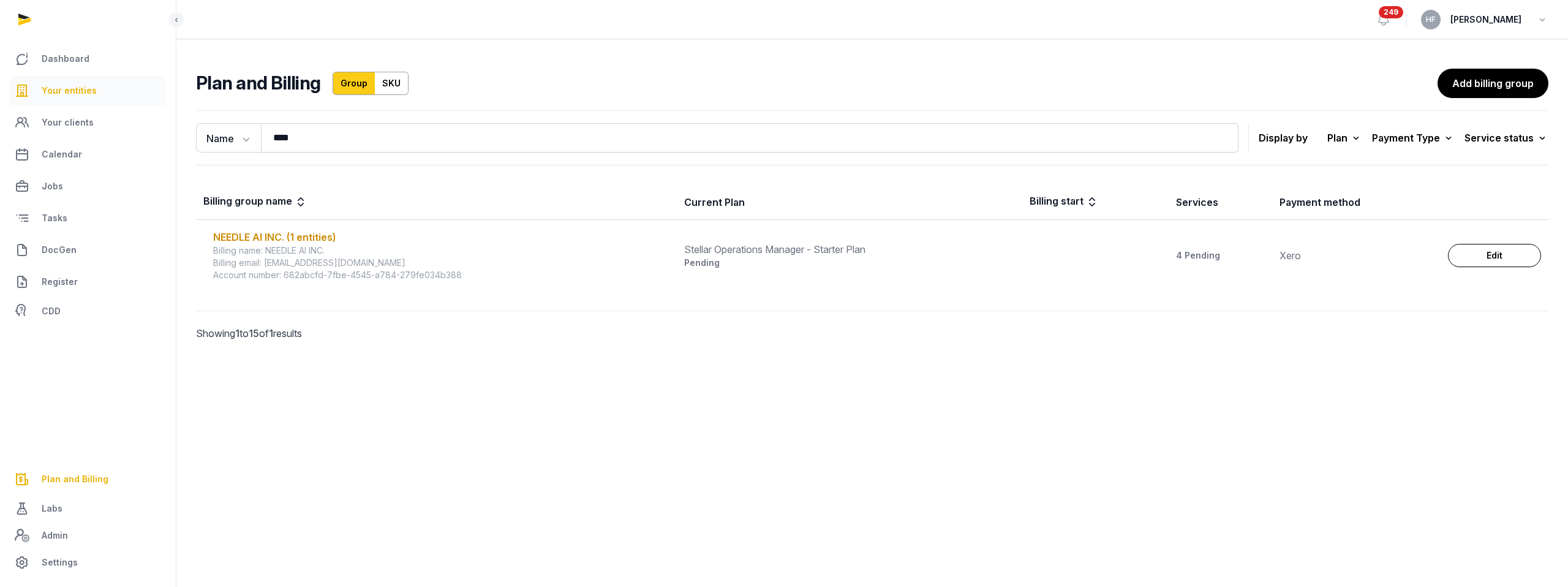
click at [71, 93] on span "Your entities" at bounding box center [69, 90] width 55 height 15
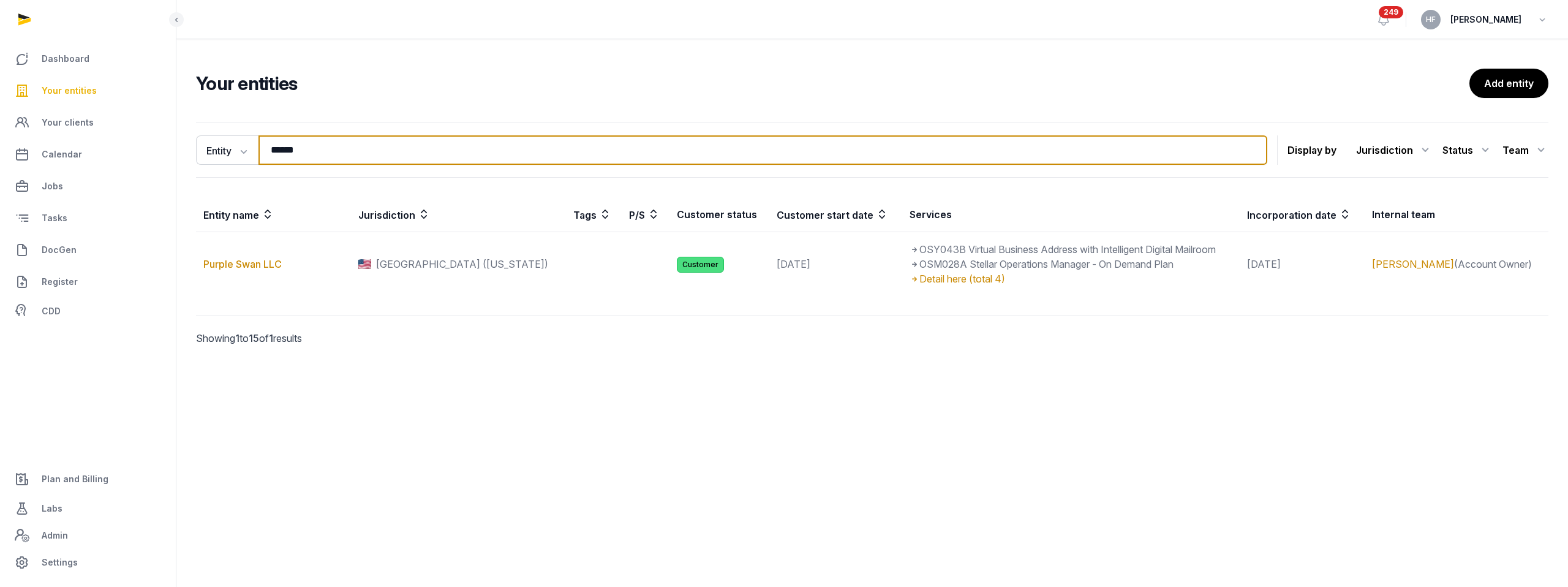
drag, startPoint x: 317, startPoint y: 155, endPoint x: 166, endPoint y: 141, distance: 151.6
click at [185, 141] on div "Entity Entity People Tags Services ****** Search Display by Jurisdiction All ju…" at bounding box center [872, 252] width 1392 height 267
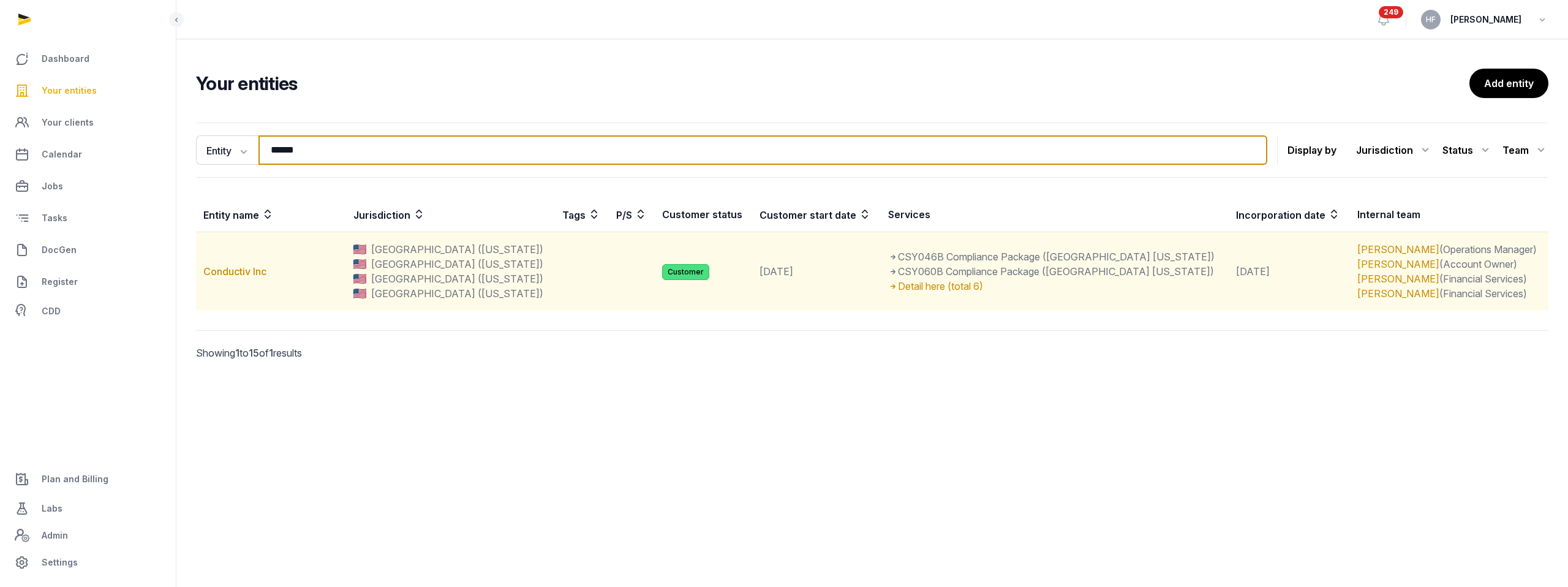
type input "******"
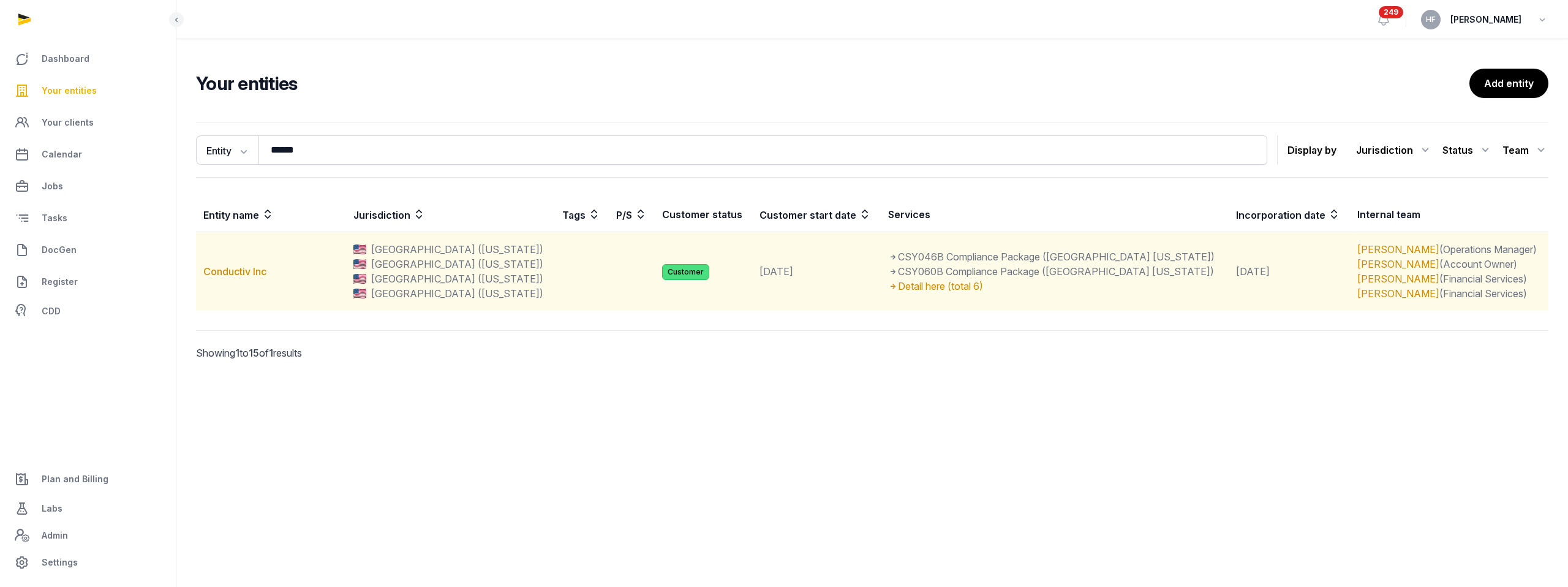
click at [256, 281] on td "Conductiv Inc" at bounding box center [271, 272] width 150 height 79
click at [244, 270] on link "Conductiv Inc" at bounding box center [235, 272] width 63 height 12
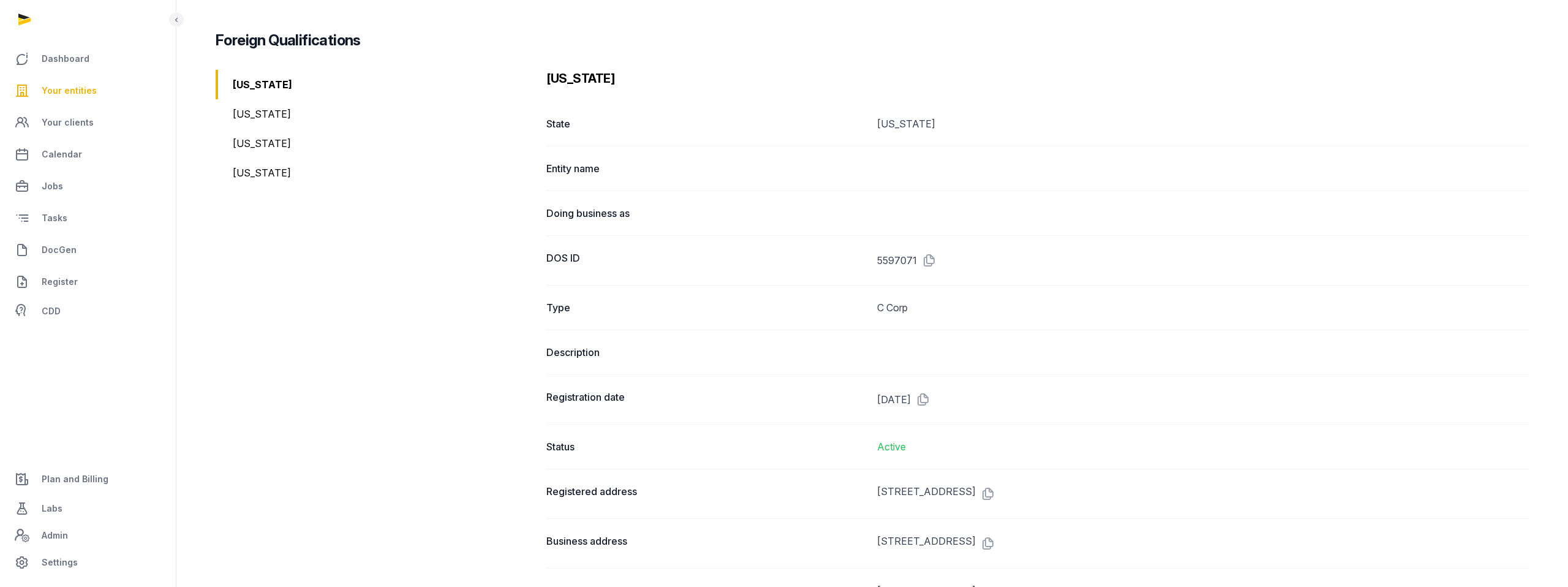
scroll to position [1439, 0]
click at [270, 159] on div "[US_STATE]" at bounding box center [376, 174] width 321 height 30
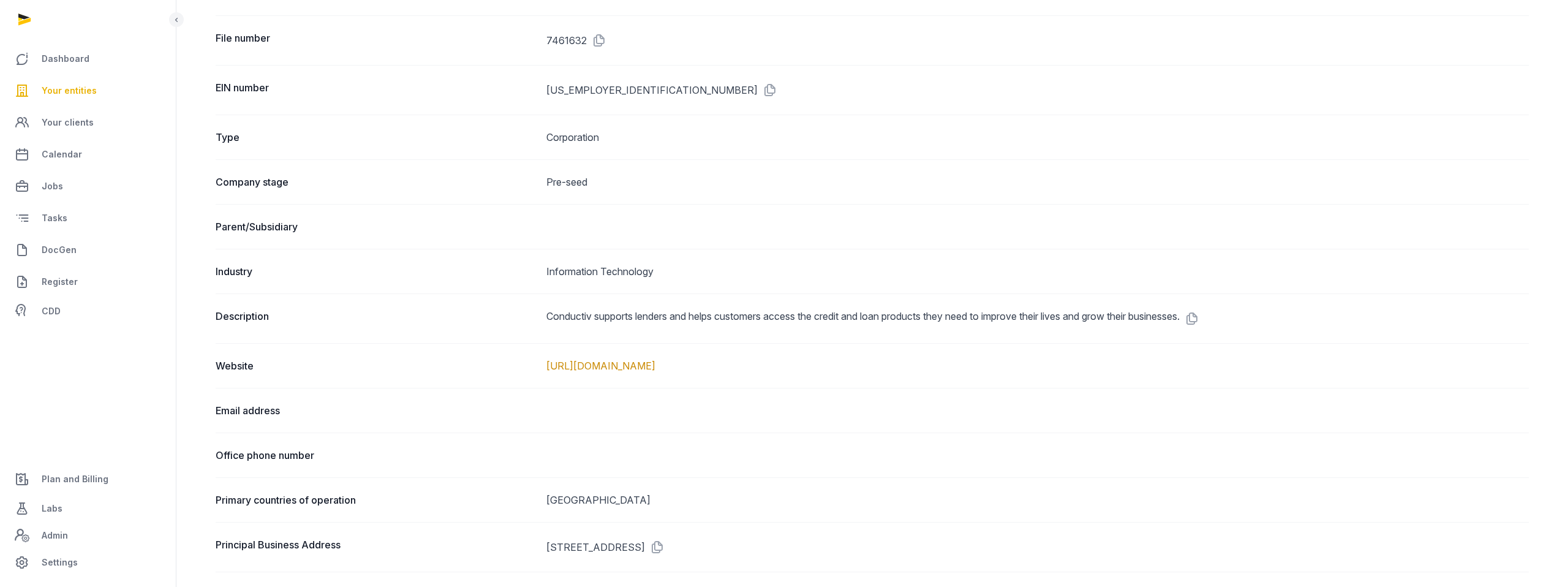
scroll to position [0, 0]
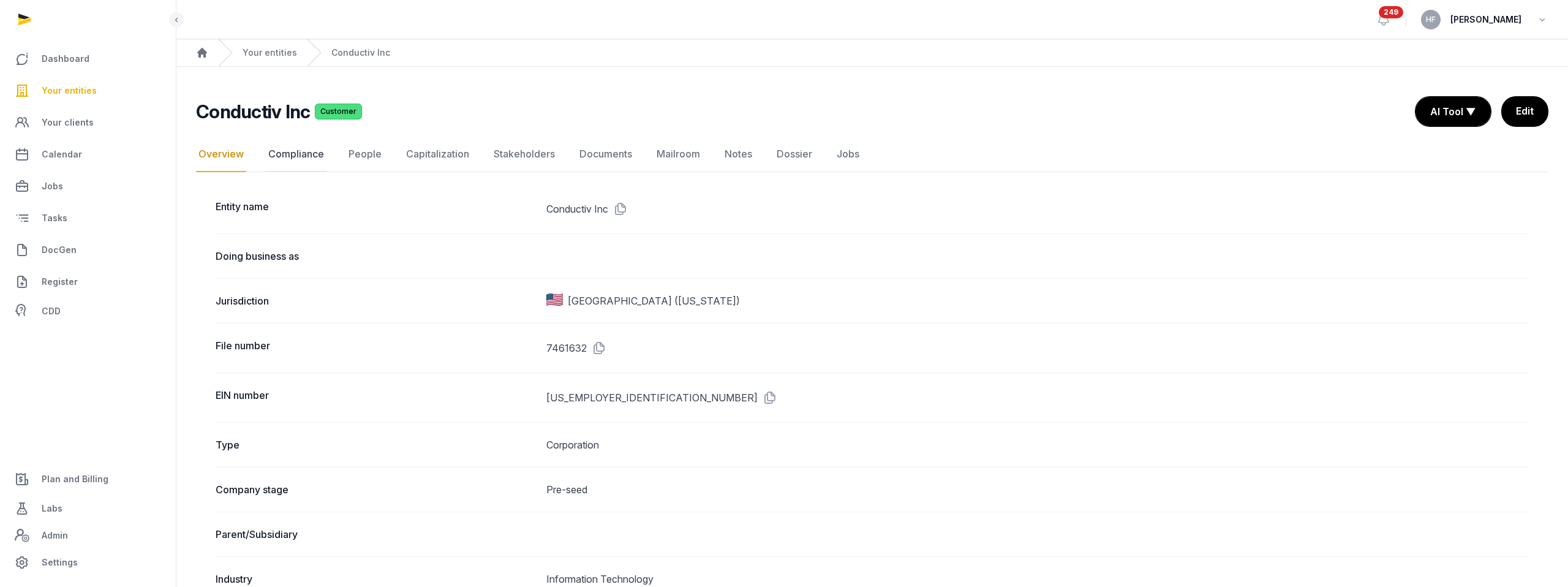
click at [310, 154] on link "Compliance" at bounding box center [295, 154] width 60 height 36
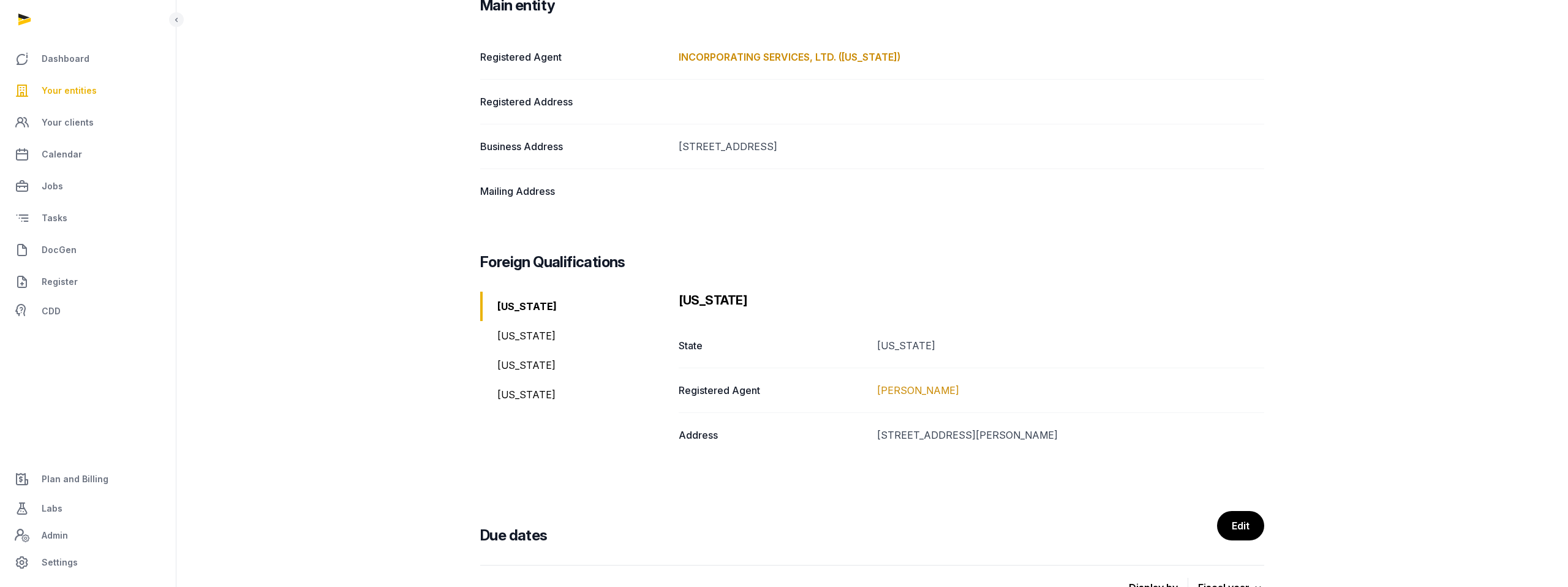
scroll to position [201, 0]
click at [532, 349] on div "[US_STATE]" at bounding box center [574, 364] width 189 height 30
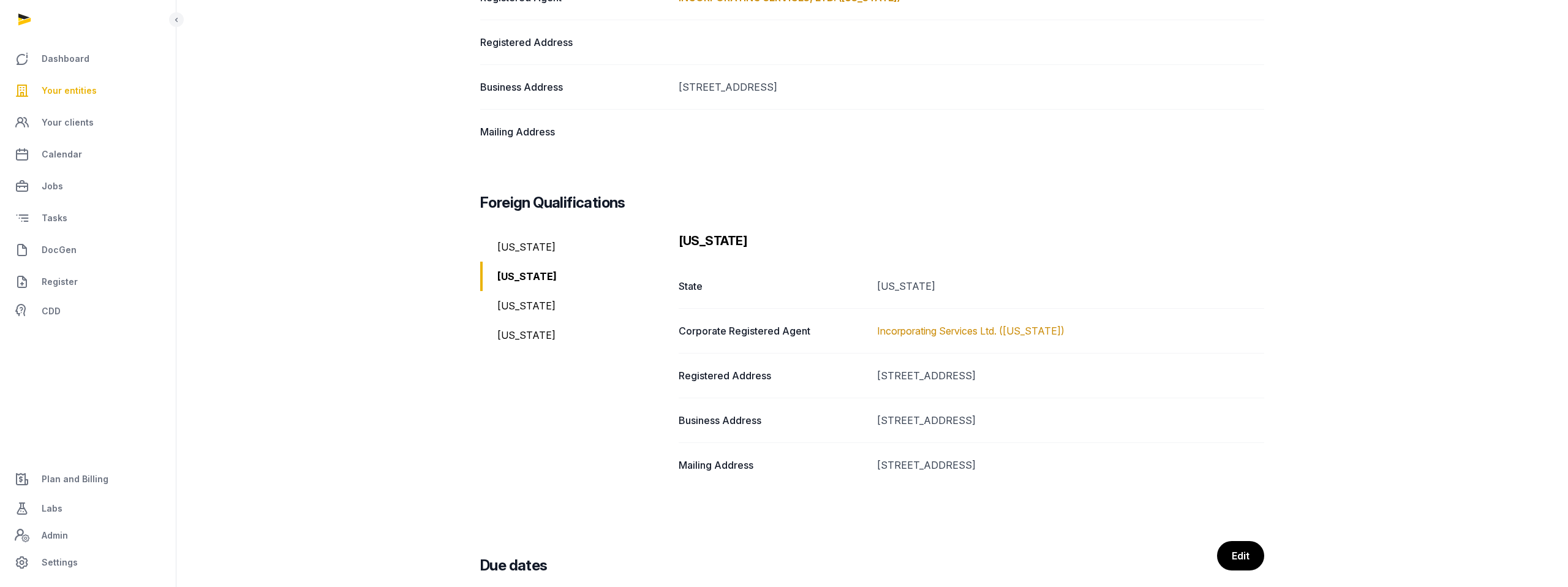
scroll to position [0, 0]
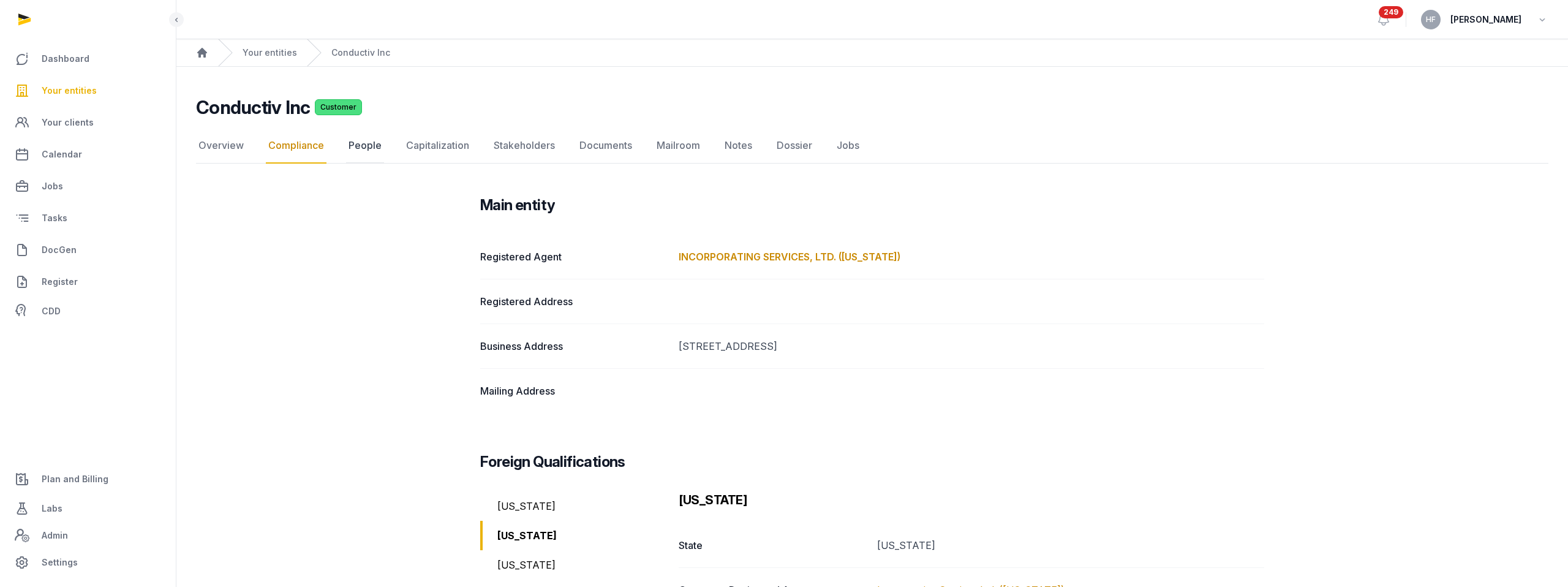
click at [359, 146] on link "People" at bounding box center [364, 146] width 38 height 36
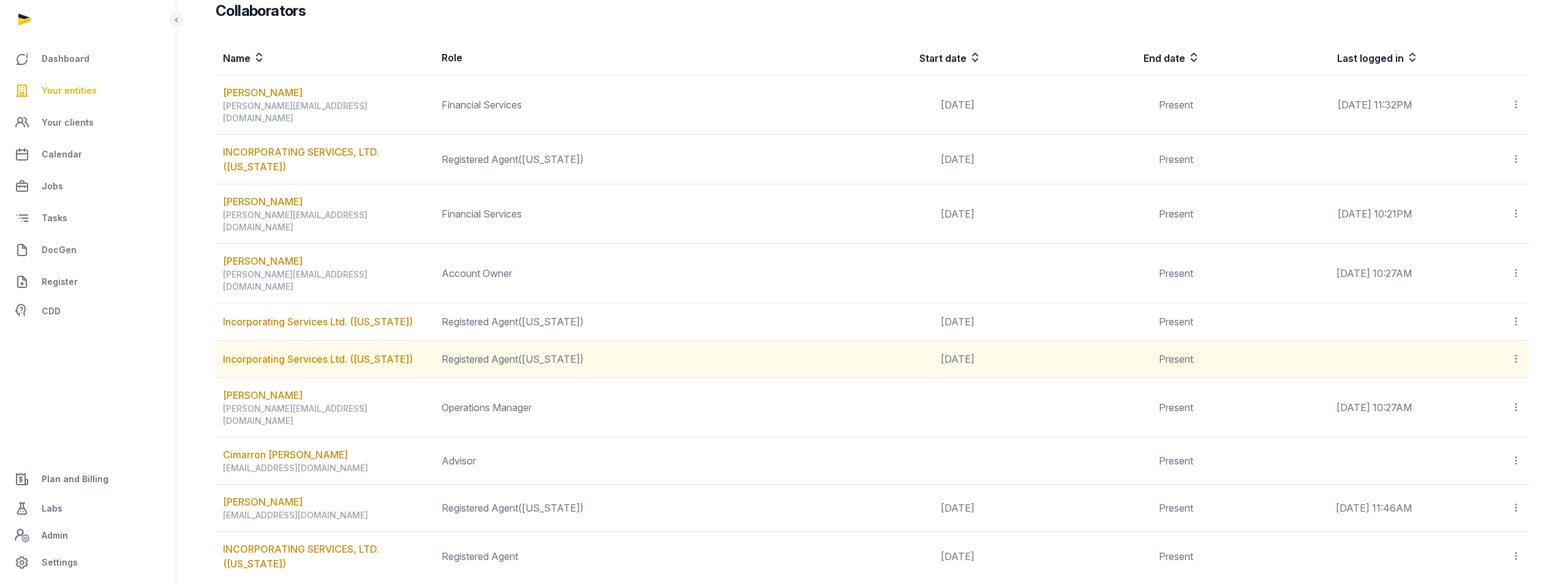
scroll to position [331, 0]
click at [1513, 351] on icon at bounding box center [1516, 357] width 11 height 13
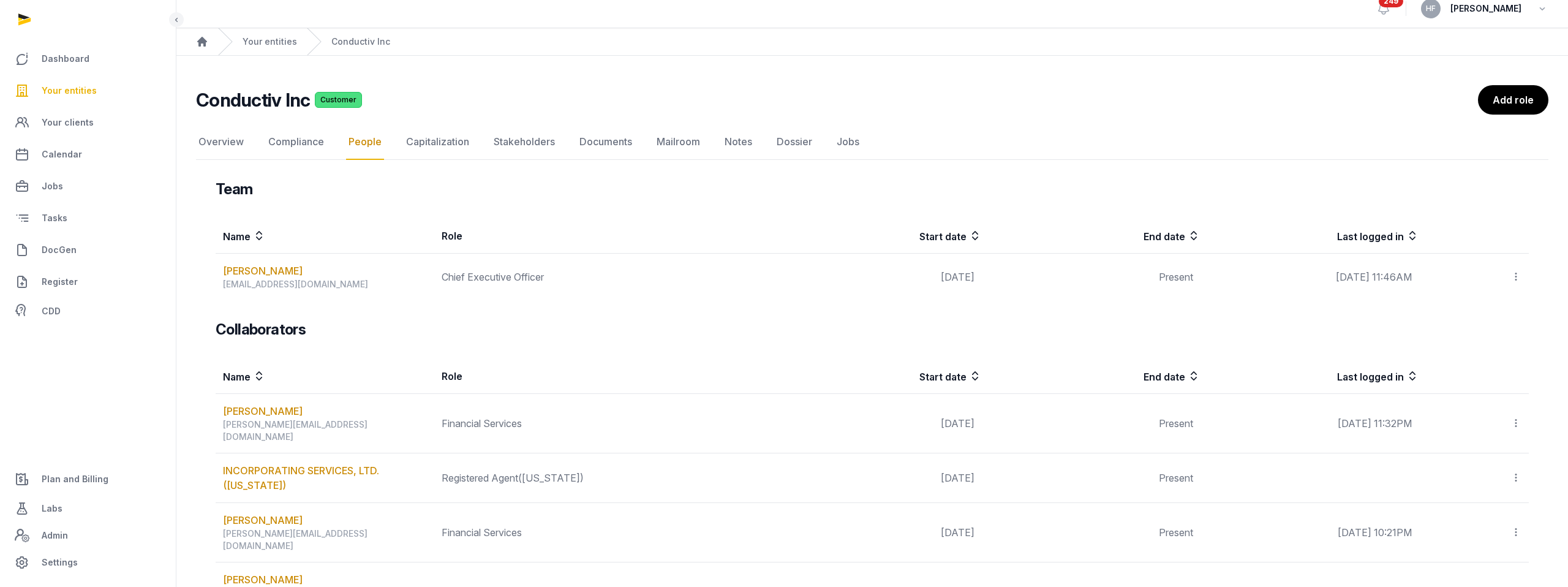
scroll to position [0, 0]
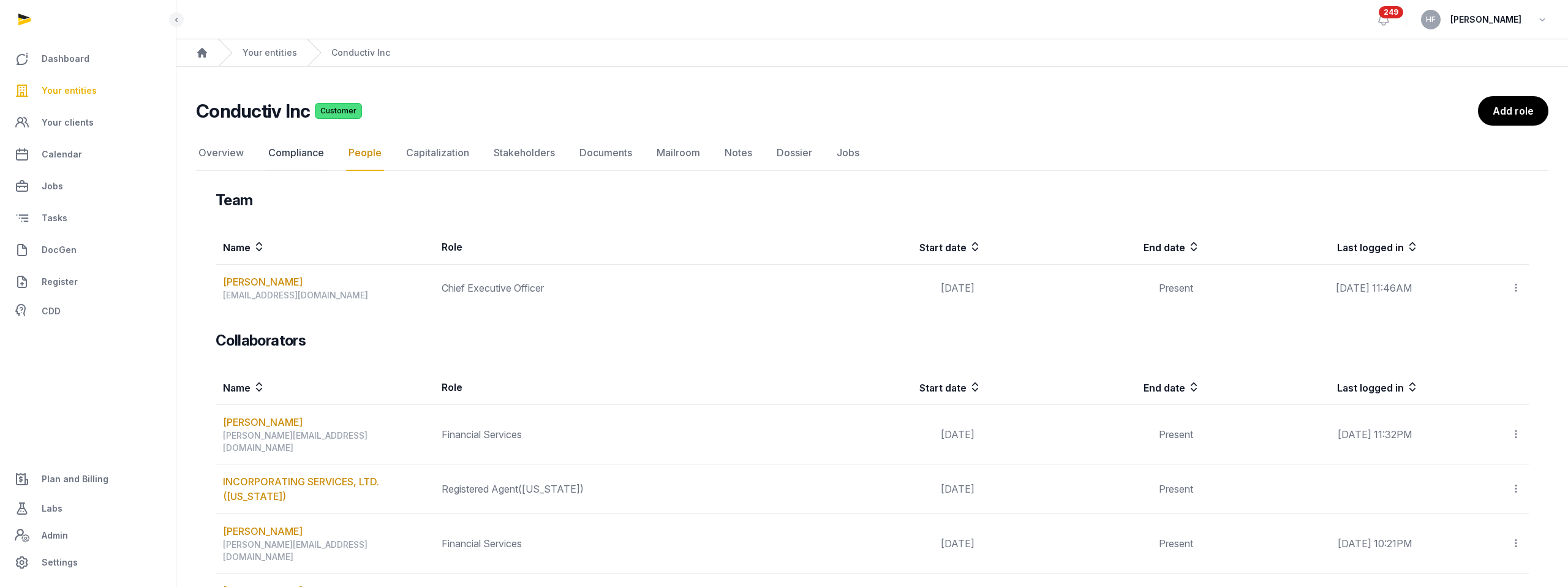
click at [306, 149] on link "Compliance" at bounding box center [295, 153] width 60 height 36
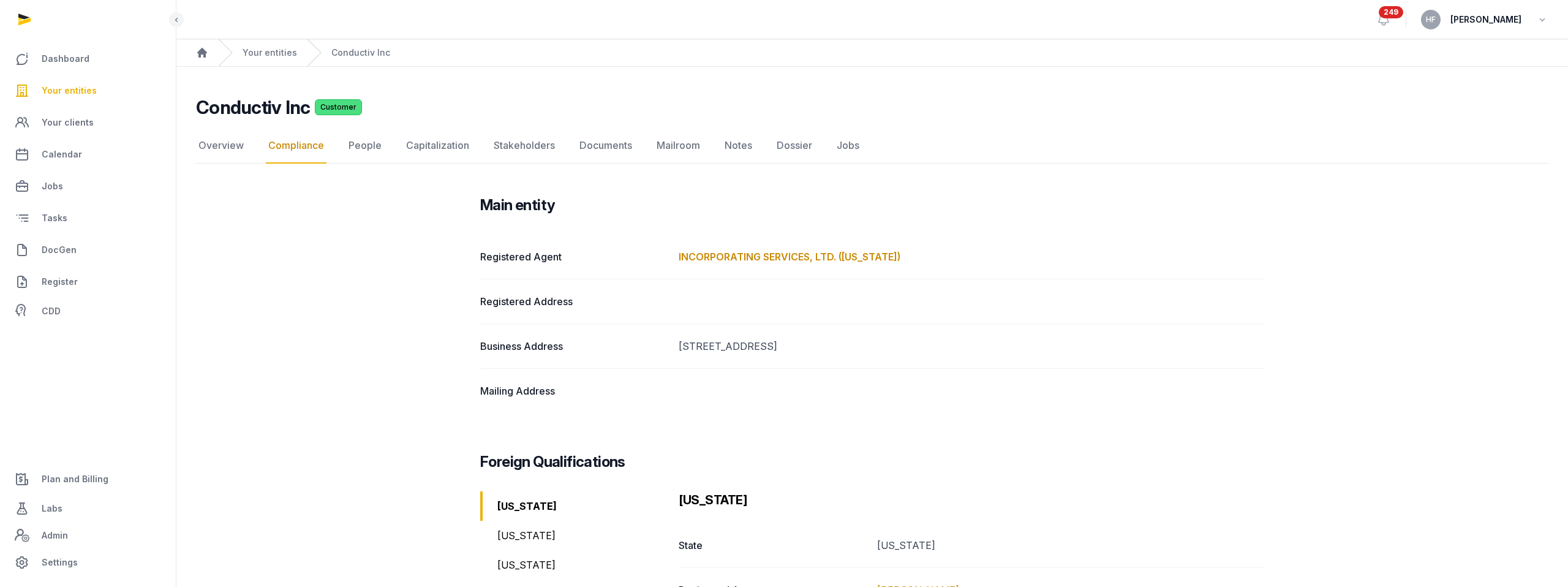
click at [520, 550] on div "[US_STATE]" at bounding box center [574, 565] width 189 height 30
click at [368, 147] on link "People" at bounding box center [364, 146] width 38 height 36
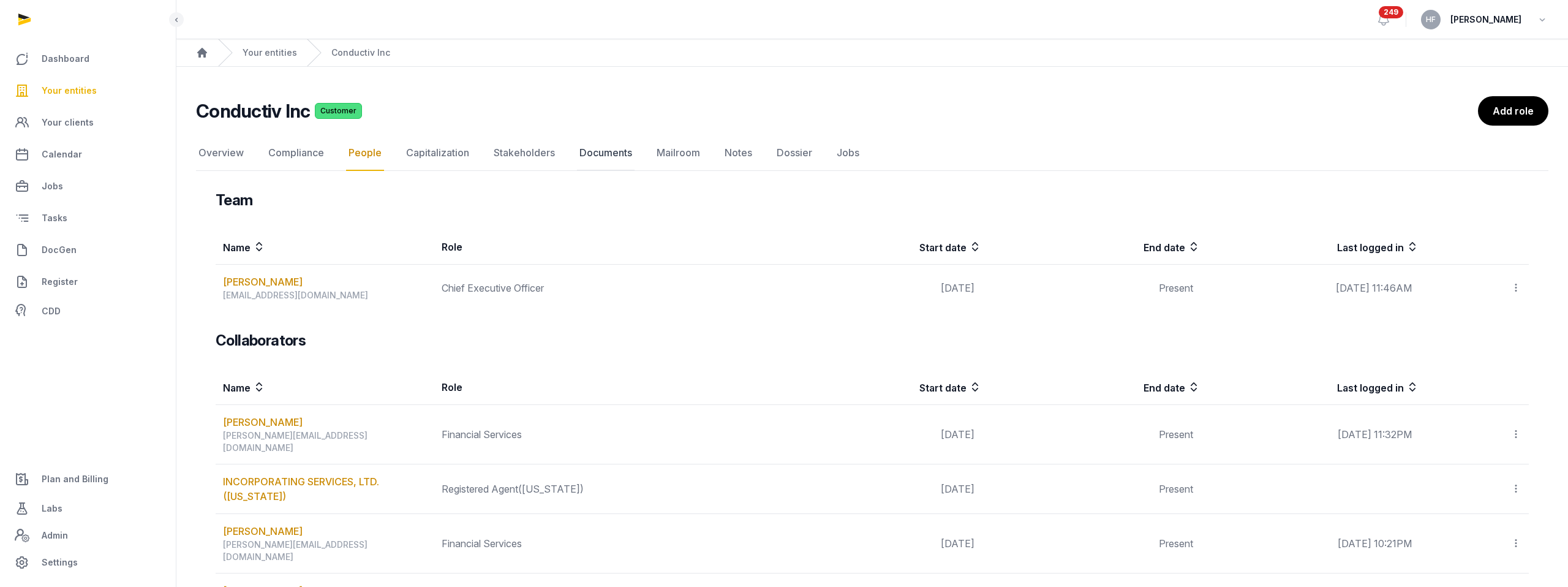
click at [619, 153] on link "Documents" at bounding box center [606, 153] width 58 height 36
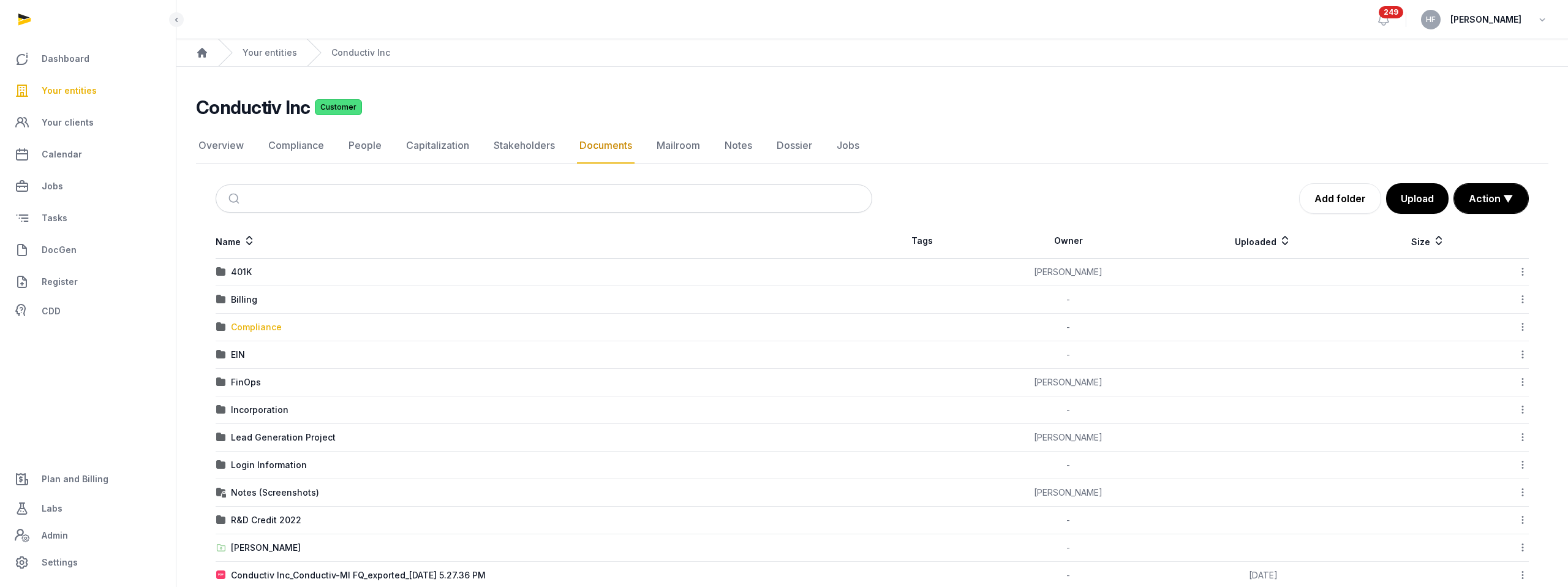
click at [259, 325] on div "Compliance" at bounding box center [256, 328] width 51 height 12
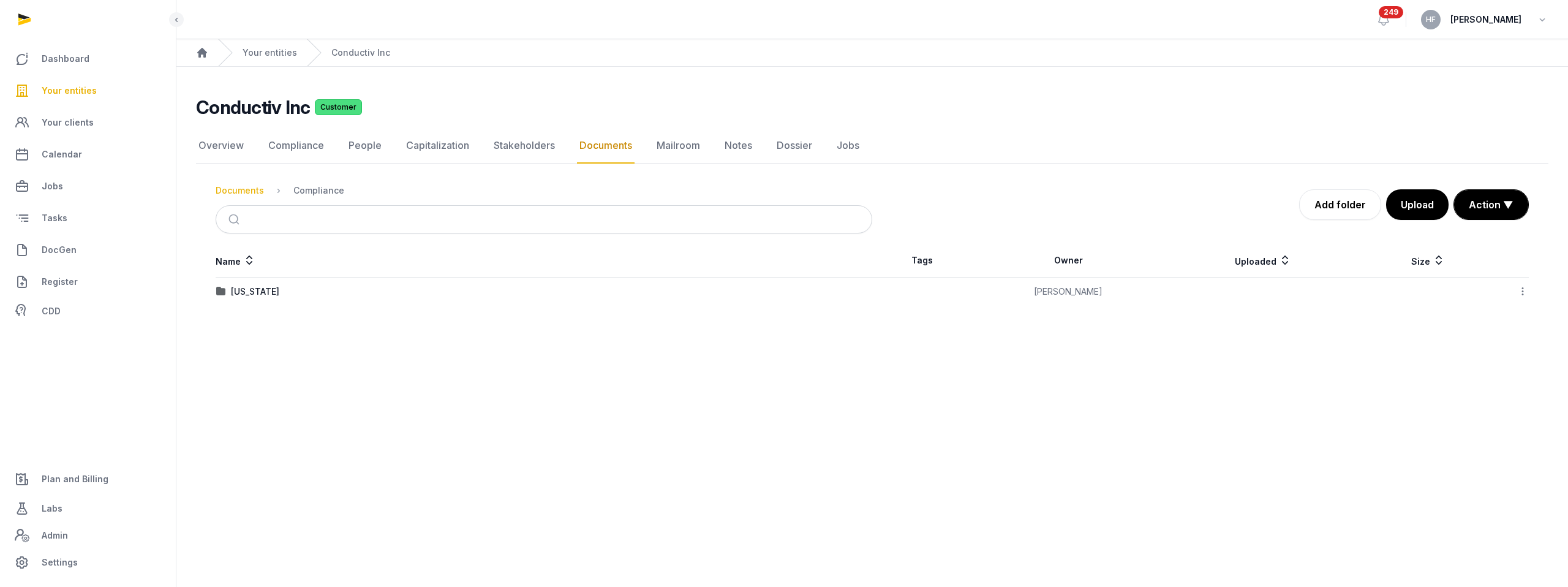
click at [237, 185] on div "Documents" at bounding box center [239, 190] width 48 height 12
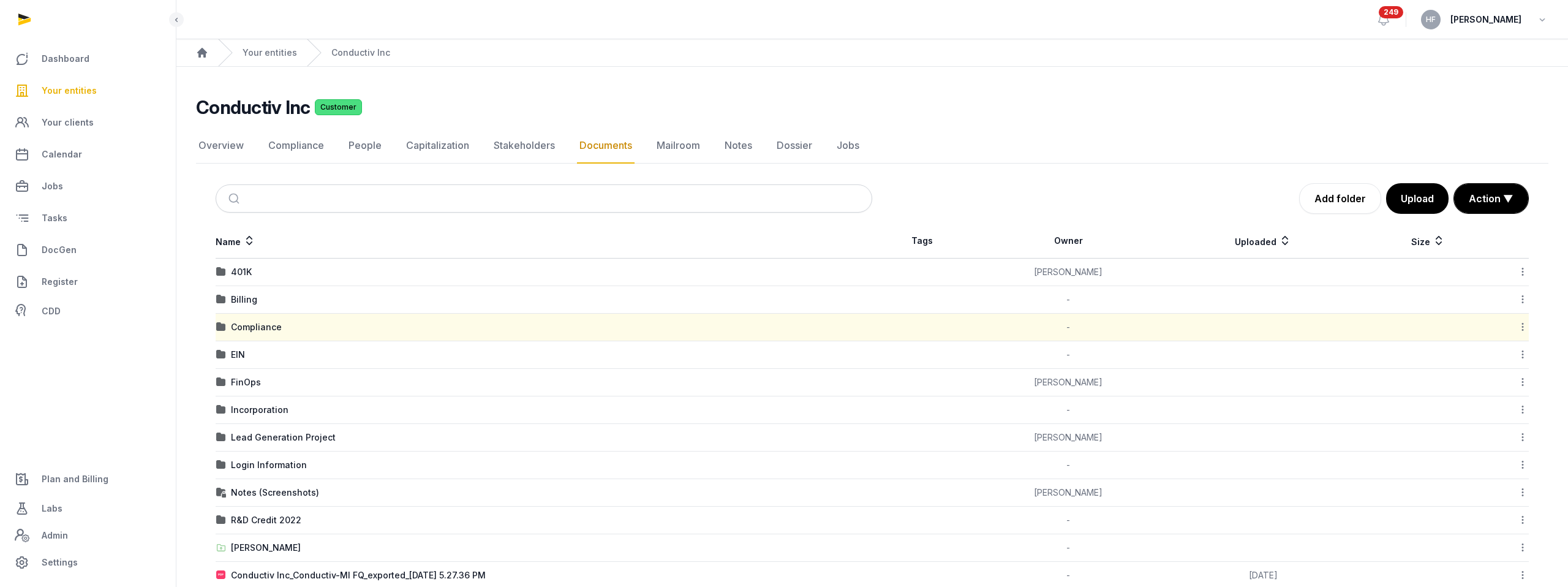
click at [258, 412] on div "Incorporation" at bounding box center [259, 410] width 58 height 12
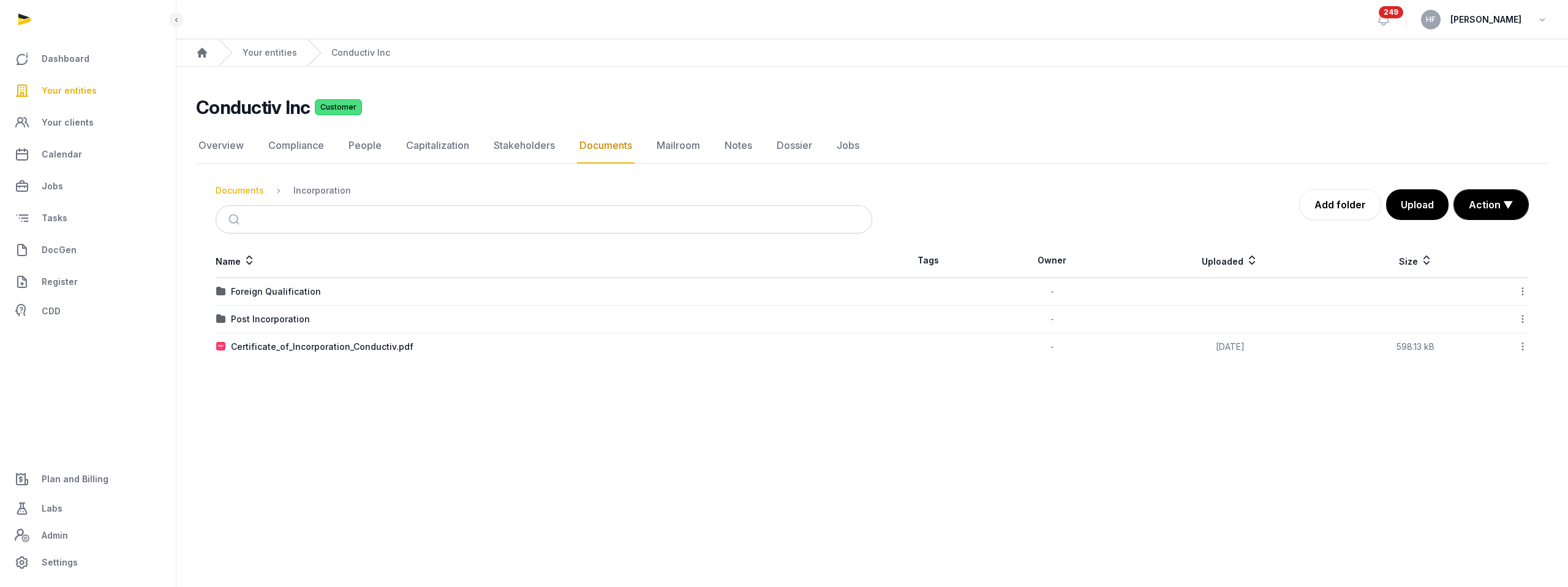
click at [246, 190] on div "Documents" at bounding box center [239, 190] width 48 height 12
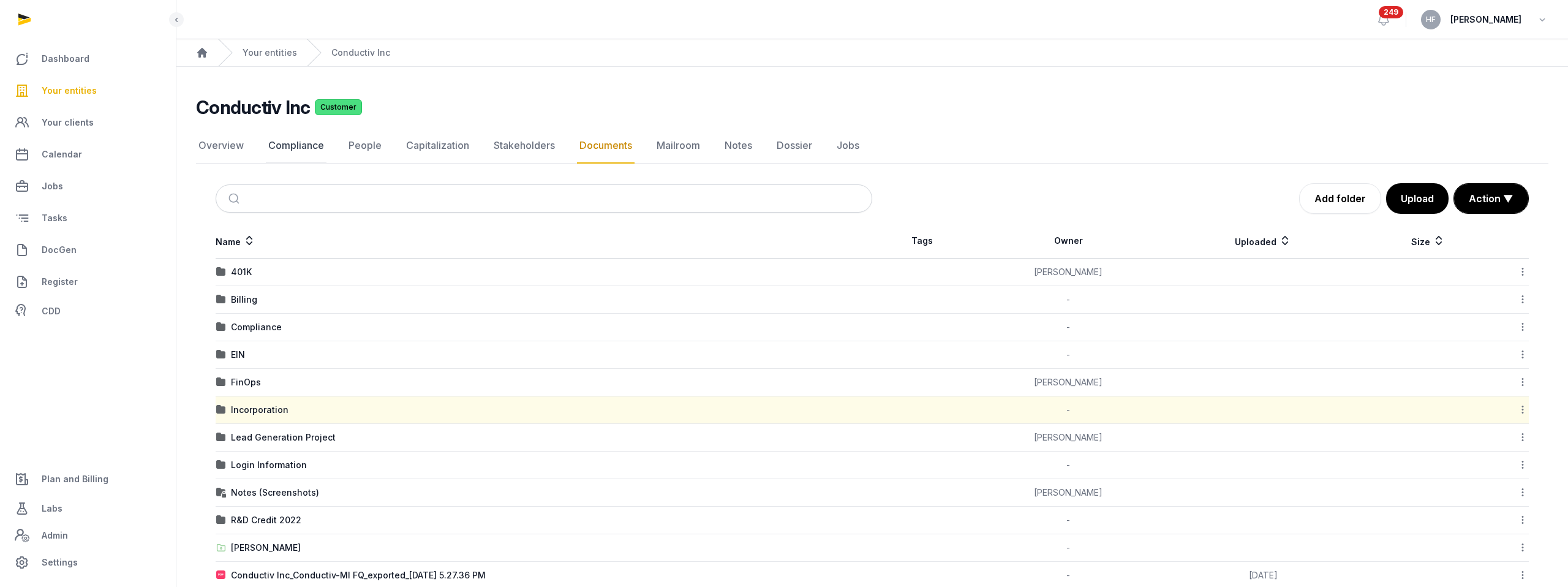
click at [302, 148] on link "Compliance" at bounding box center [295, 146] width 60 height 36
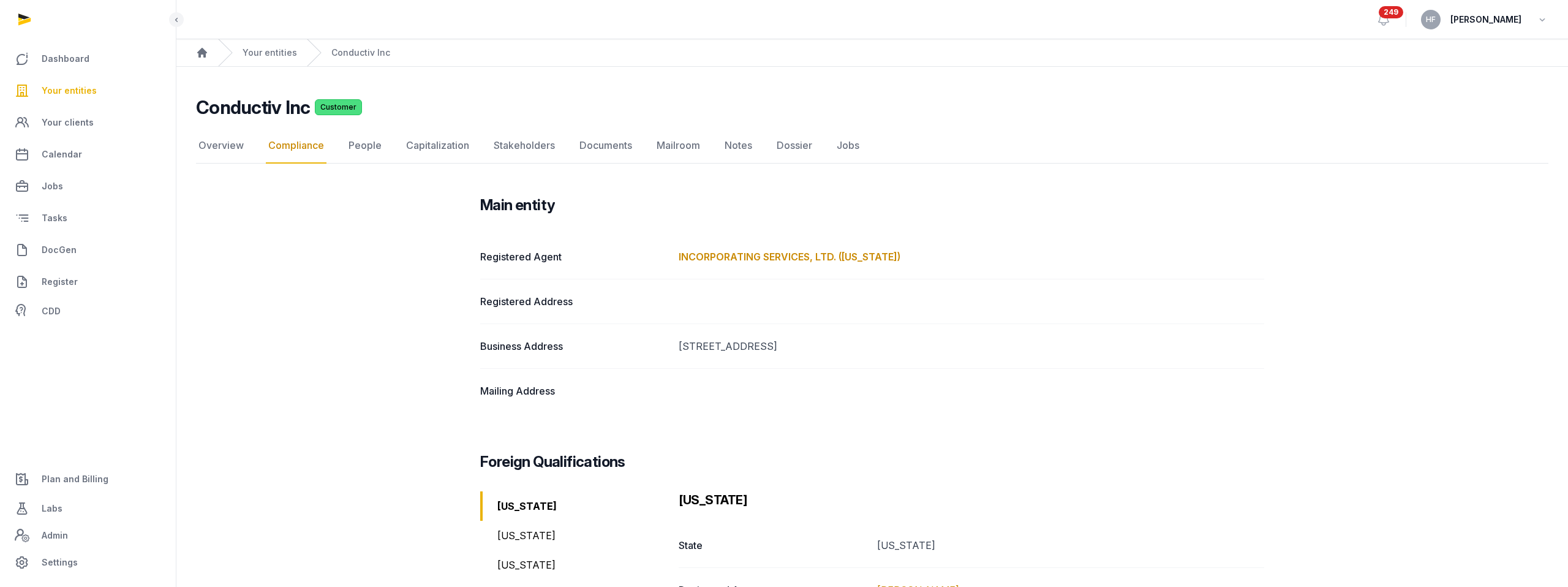
click at [533, 550] on div "[US_STATE]" at bounding box center [574, 565] width 189 height 30
click at [230, 153] on link "Overview" at bounding box center [221, 146] width 51 height 36
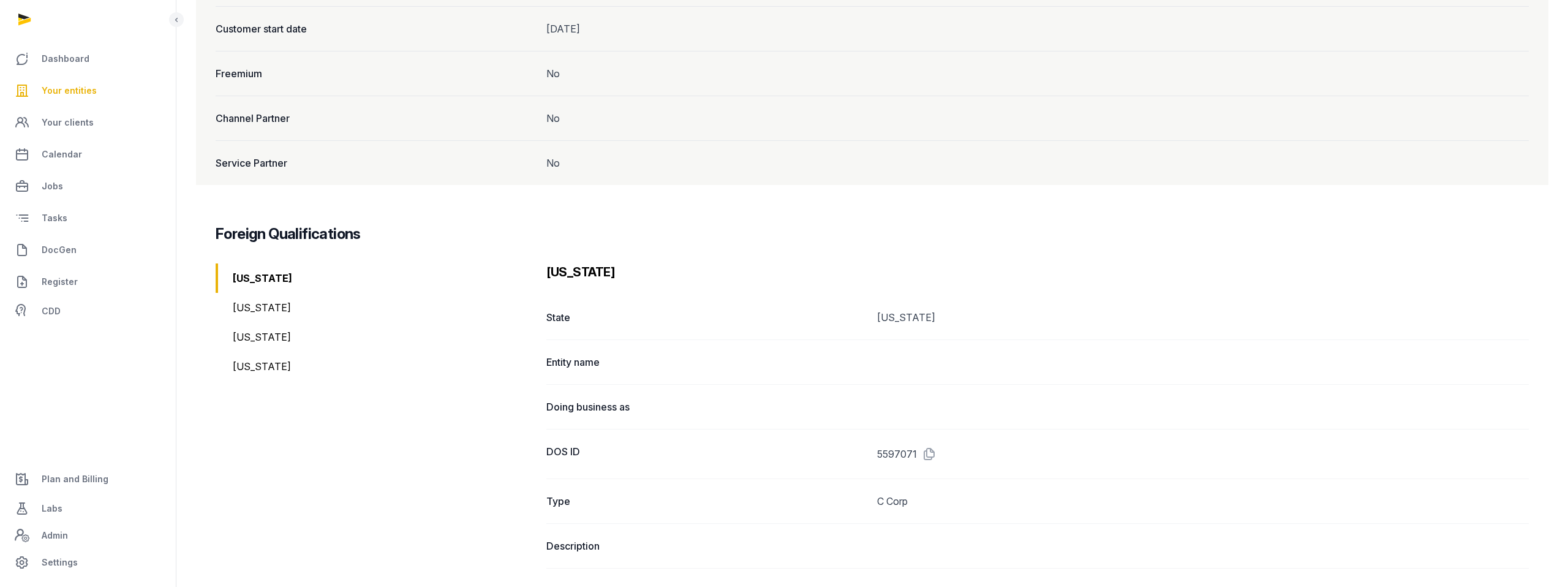
scroll to position [1260, 0]
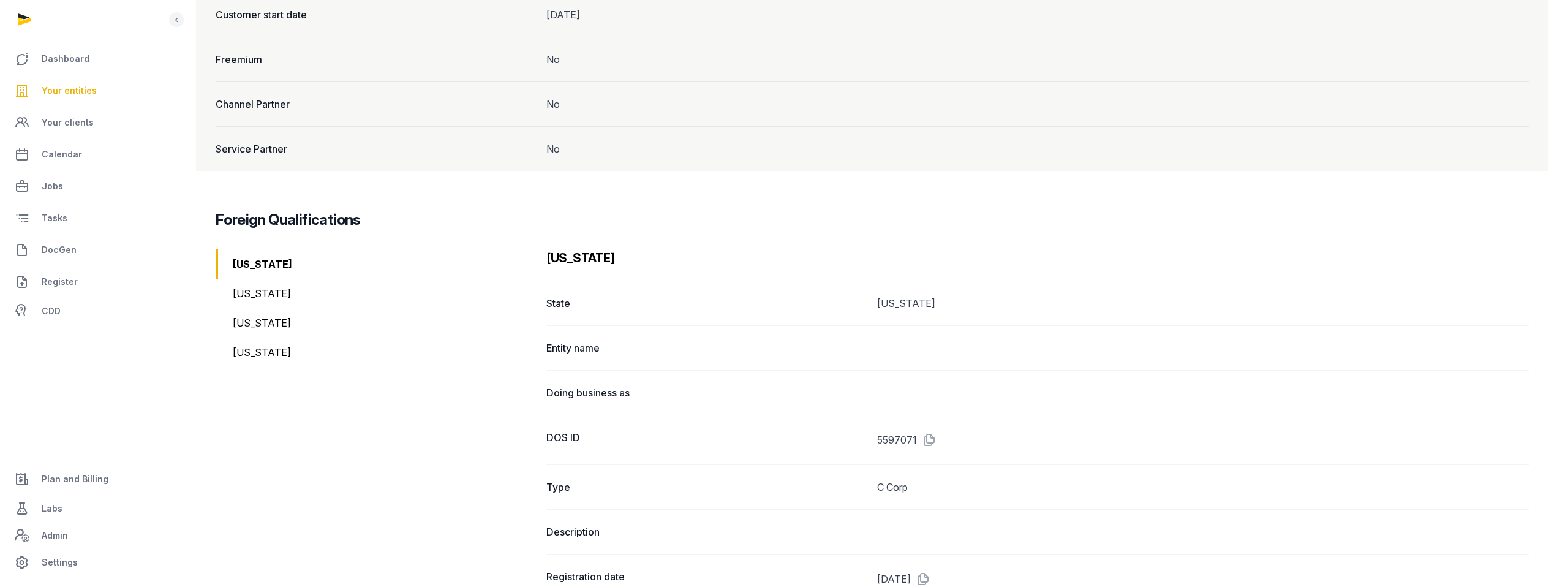
click at [262, 338] on div "[US_STATE]" at bounding box center [376, 353] width 321 height 30
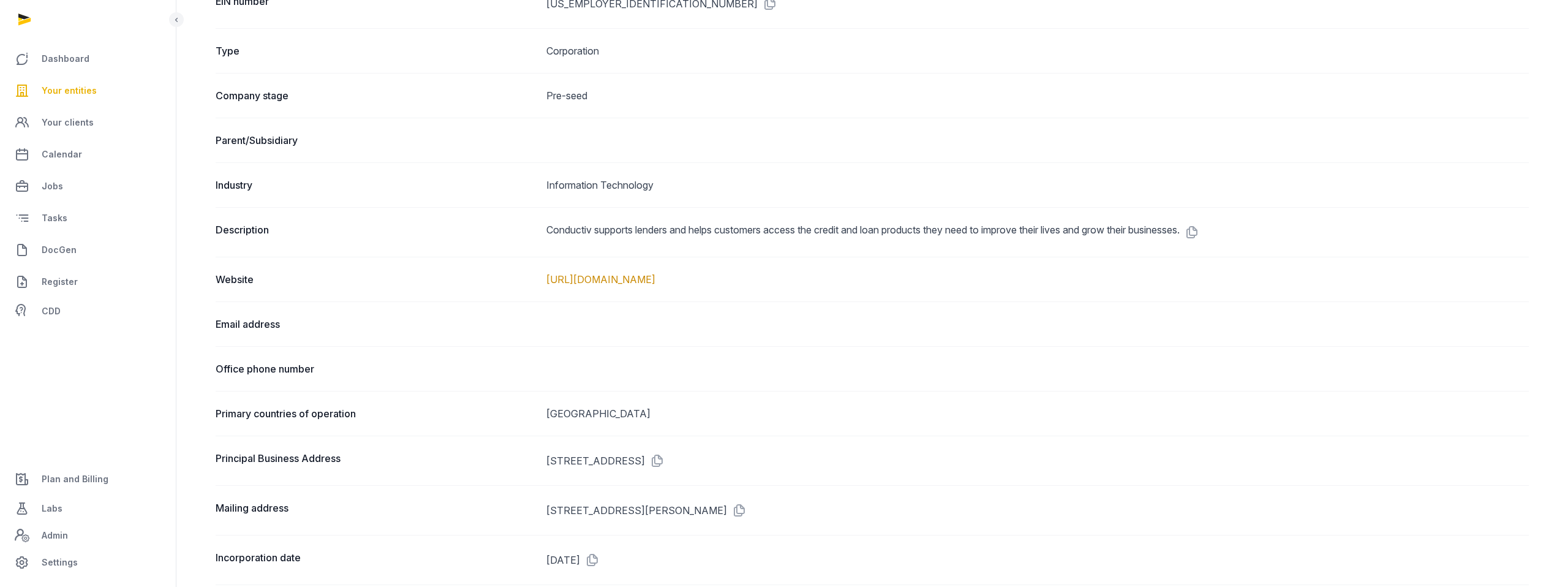
scroll to position [0, 0]
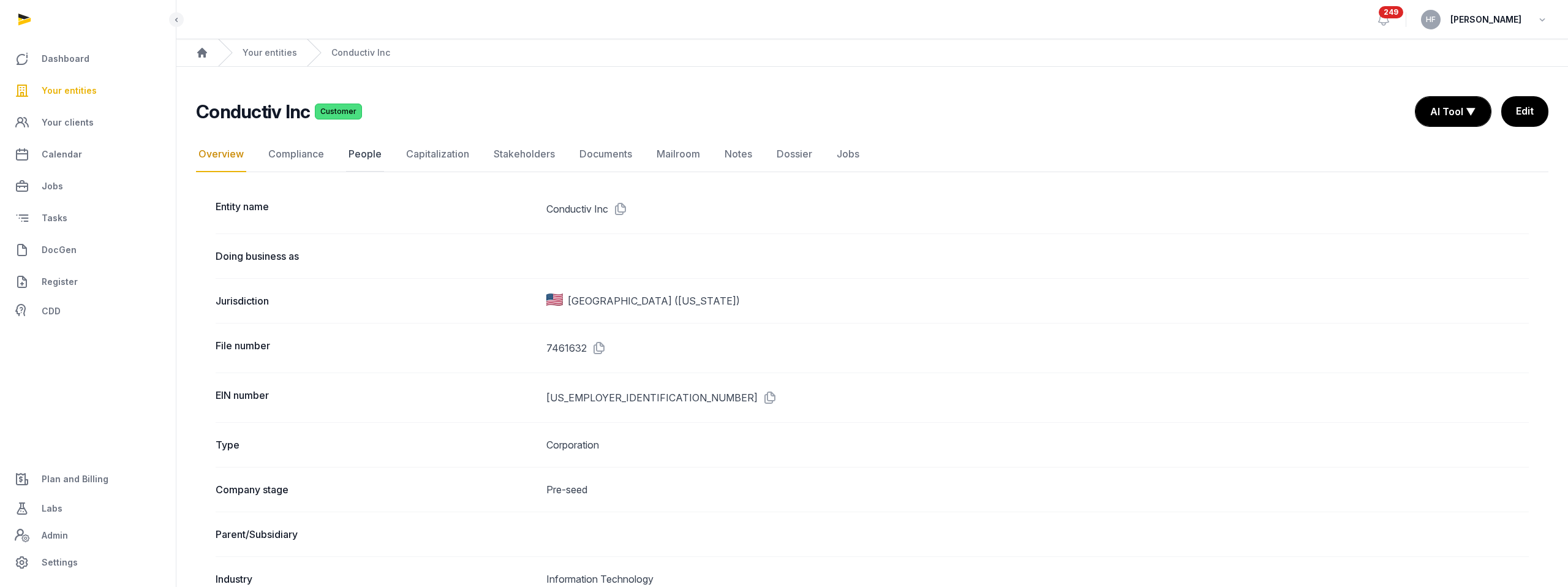
click at [357, 149] on link "People" at bounding box center [364, 154] width 38 height 36
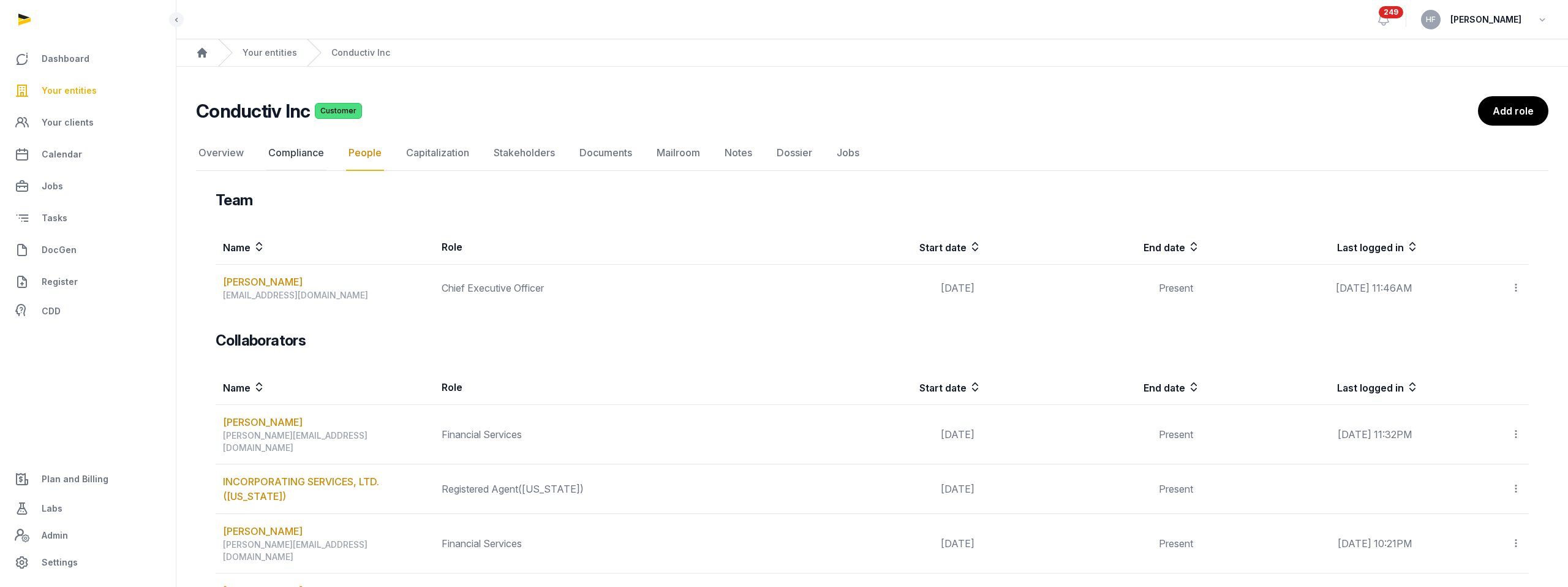
click at [296, 152] on link "Compliance" at bounding box center [295, 153] width 60 height 36
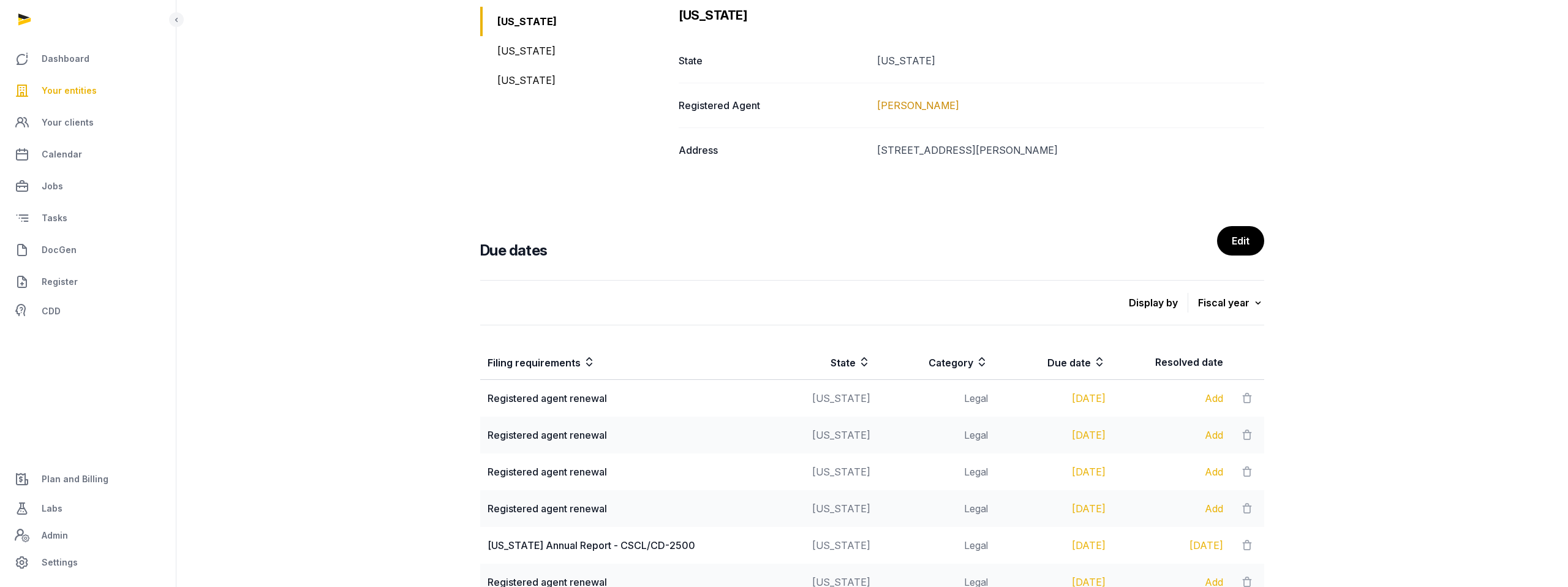
scroll to position [493, 0]
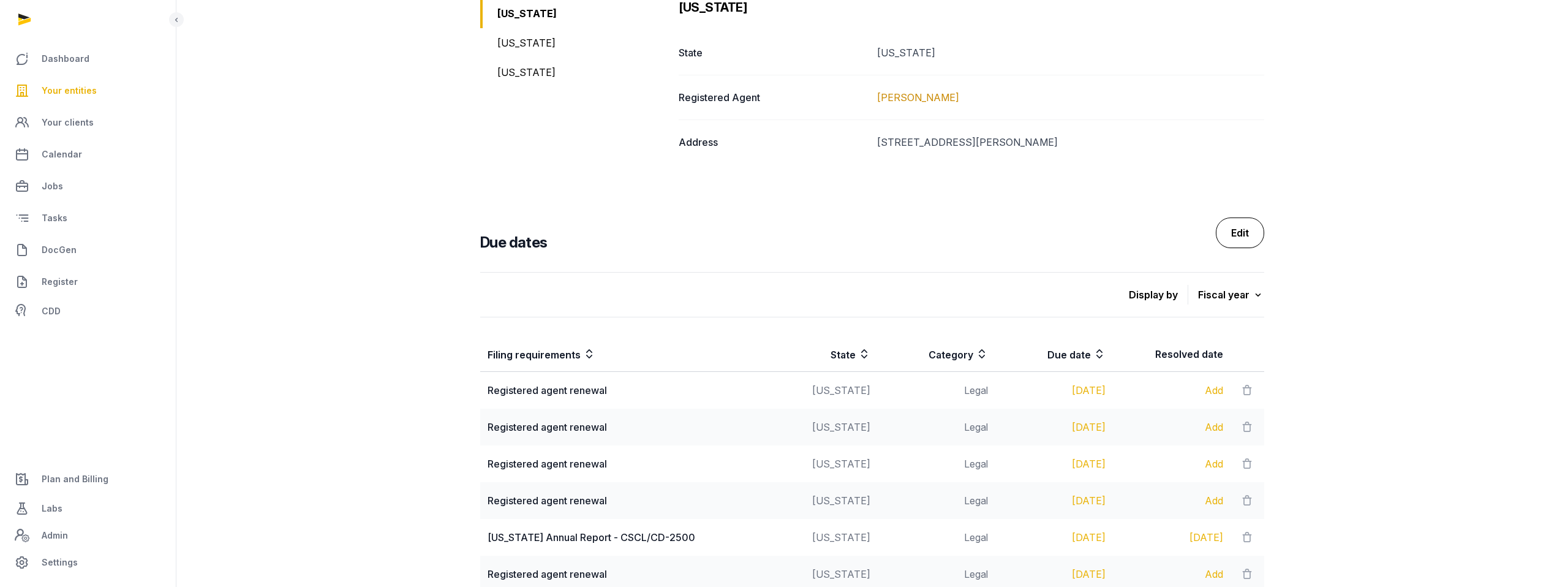
click at [1230, 231] on link "Edit" at bounding box center [1239, 232] width 48 height 31
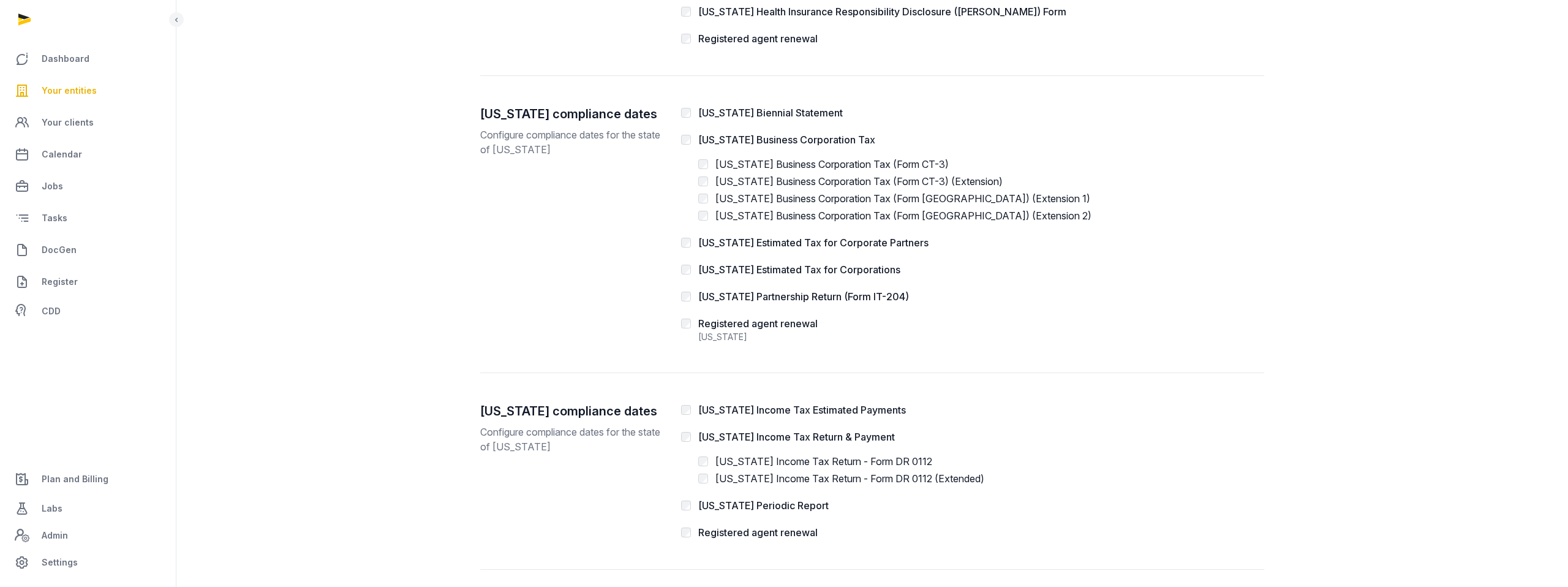
scroll to position [1339, 0]
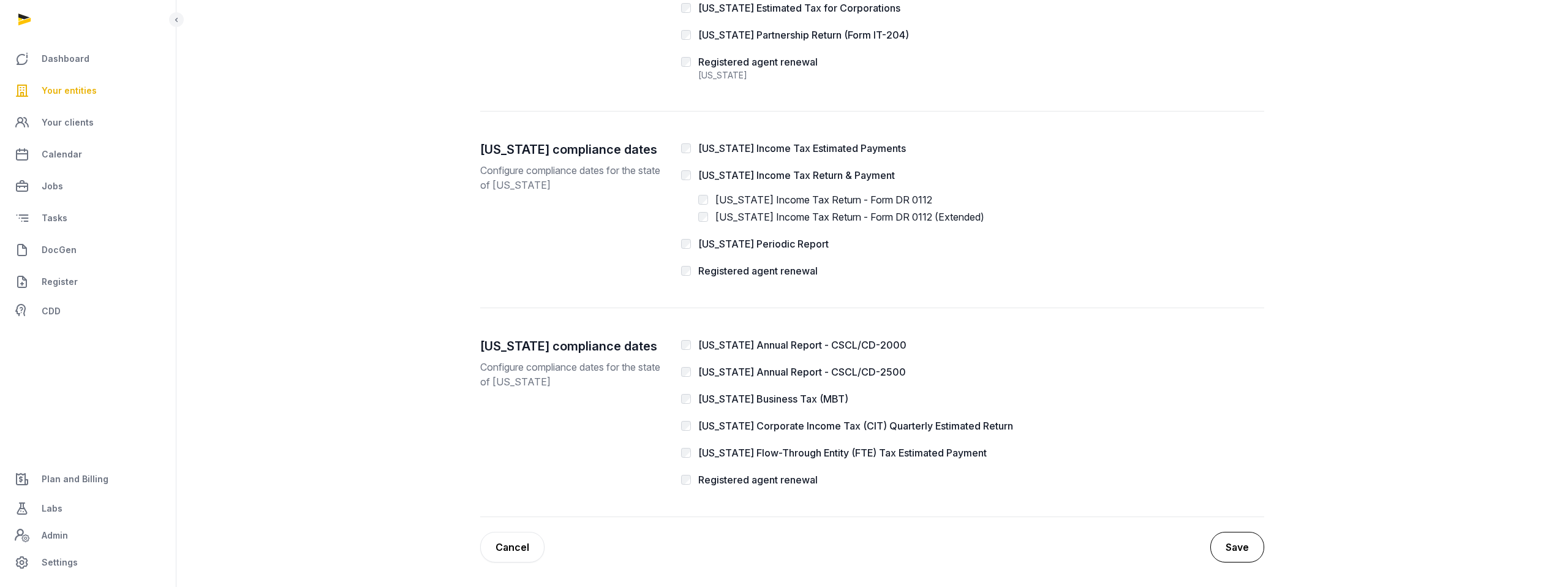
click at [1233, 538] on button "Save" at bounding box center [1237, 547] width 54 height 31
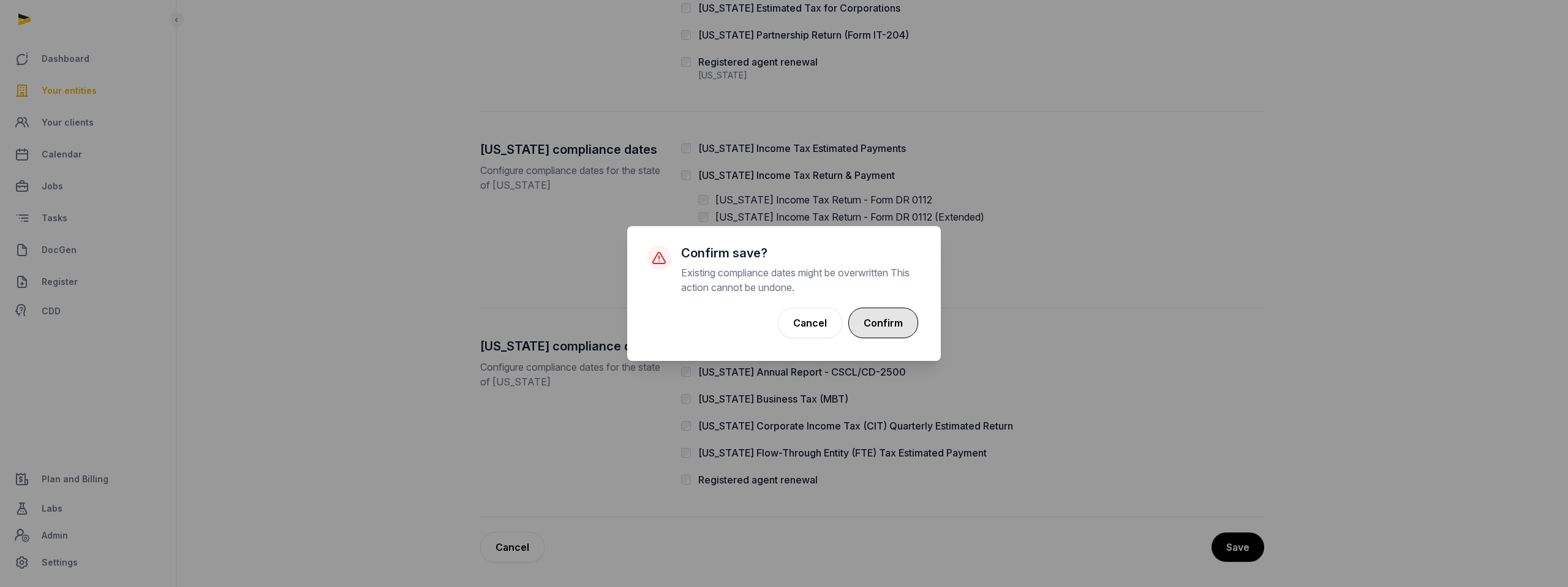
click at [900, 323] on button "Confirm" at bounding box center [884, 322] width 70 height 31
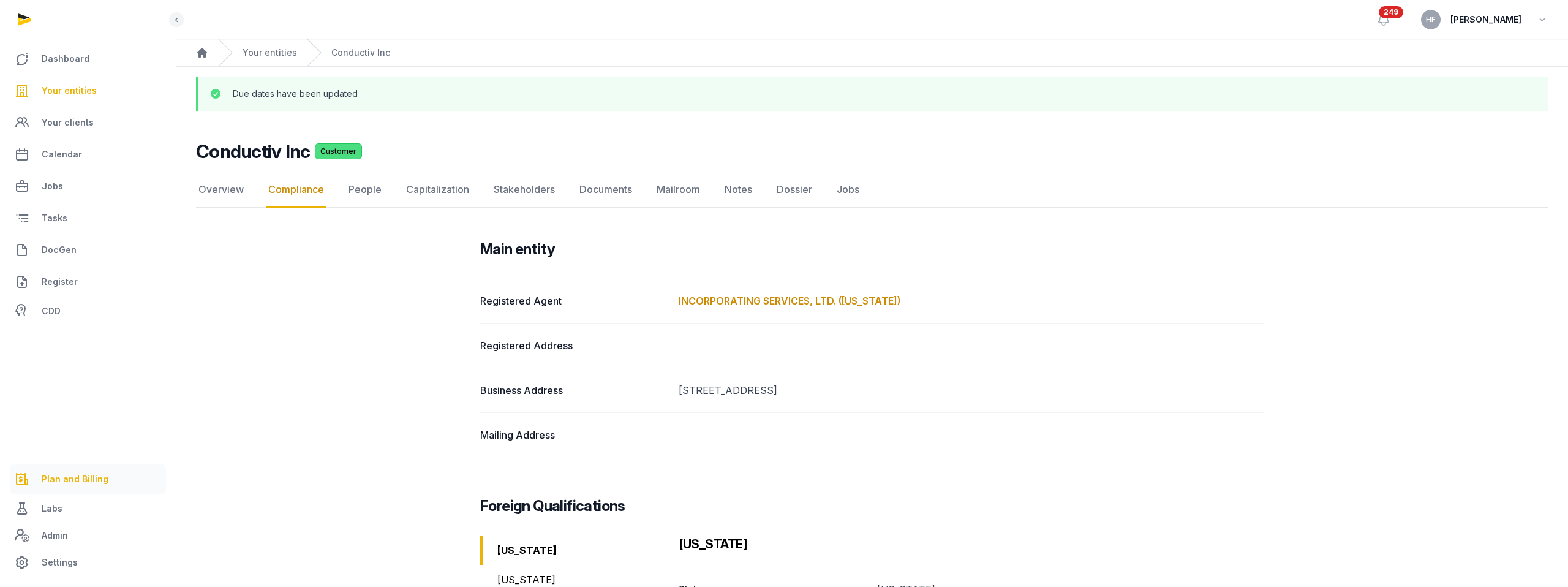
click at [81, 486] on span "Plan and Billing" at bounding box center [75, 479] width 66 height 15
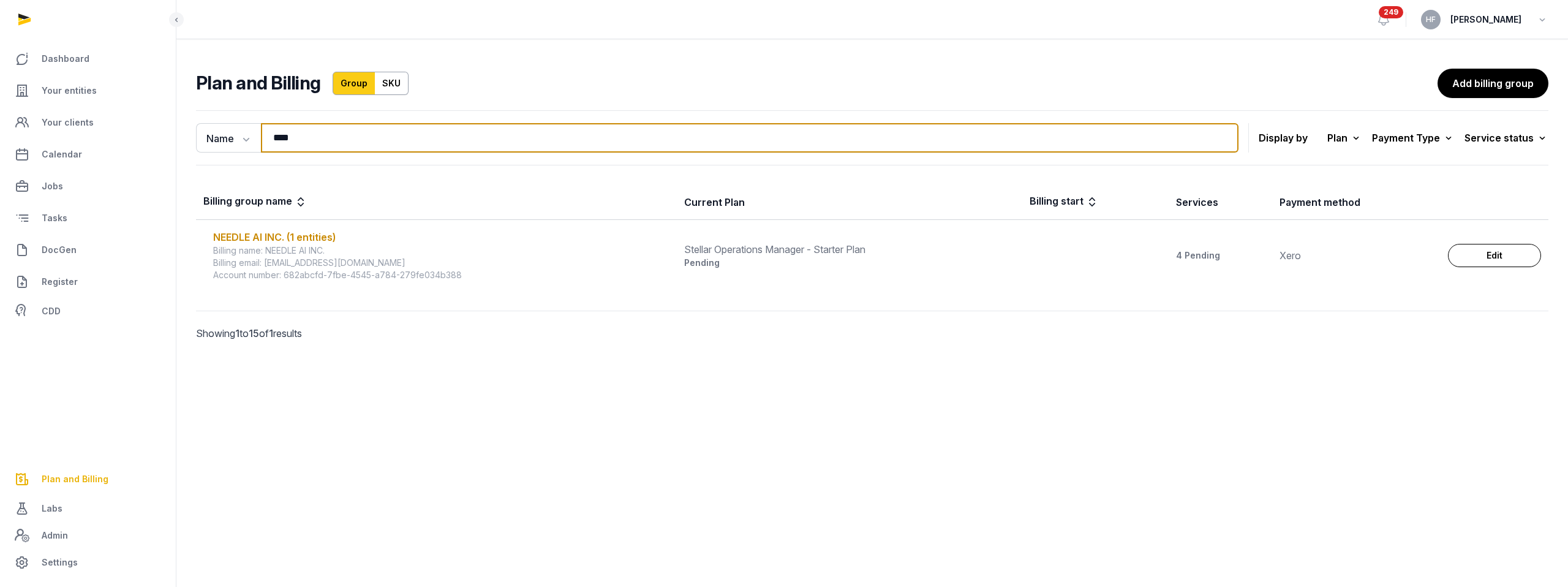
drag, startPoint x: 317, startPoint y: 142, endPoint x: 188, endPoint y: 132, distance: 129.4
click at [196, 132] on div "Name Name Email **** Search" at bounding box center [717, 138] width 1042 height 30
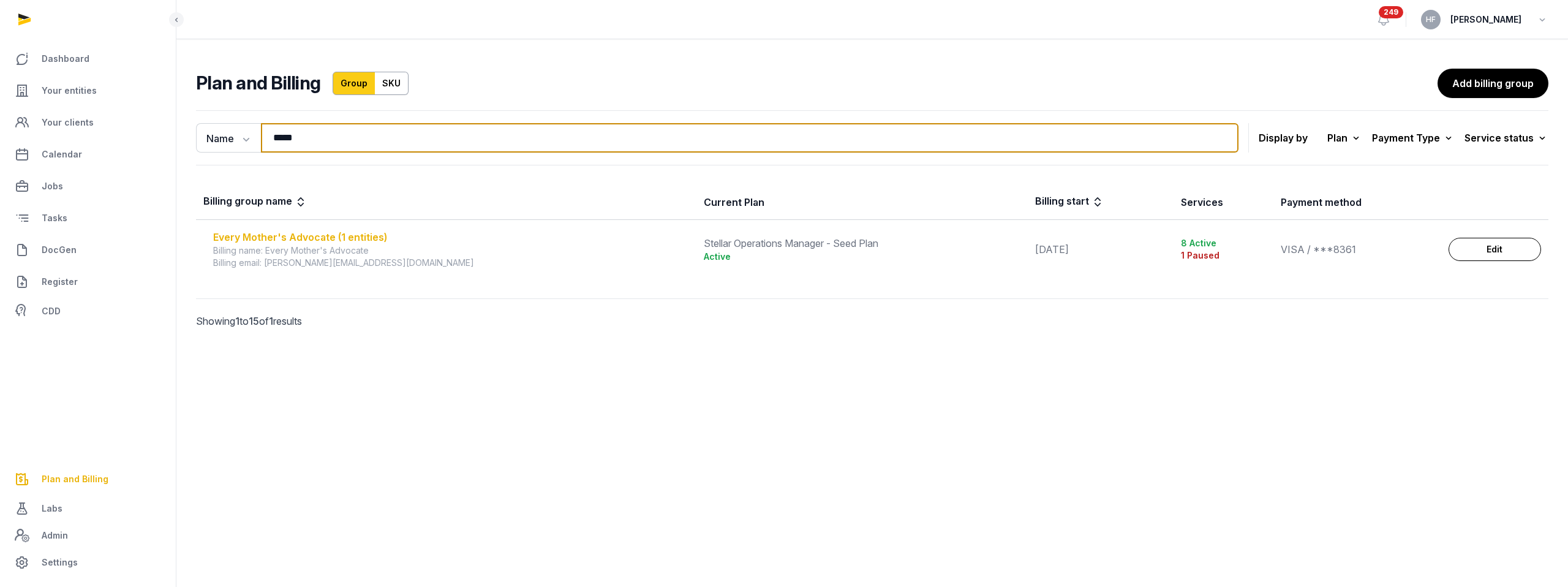
type input "*****"
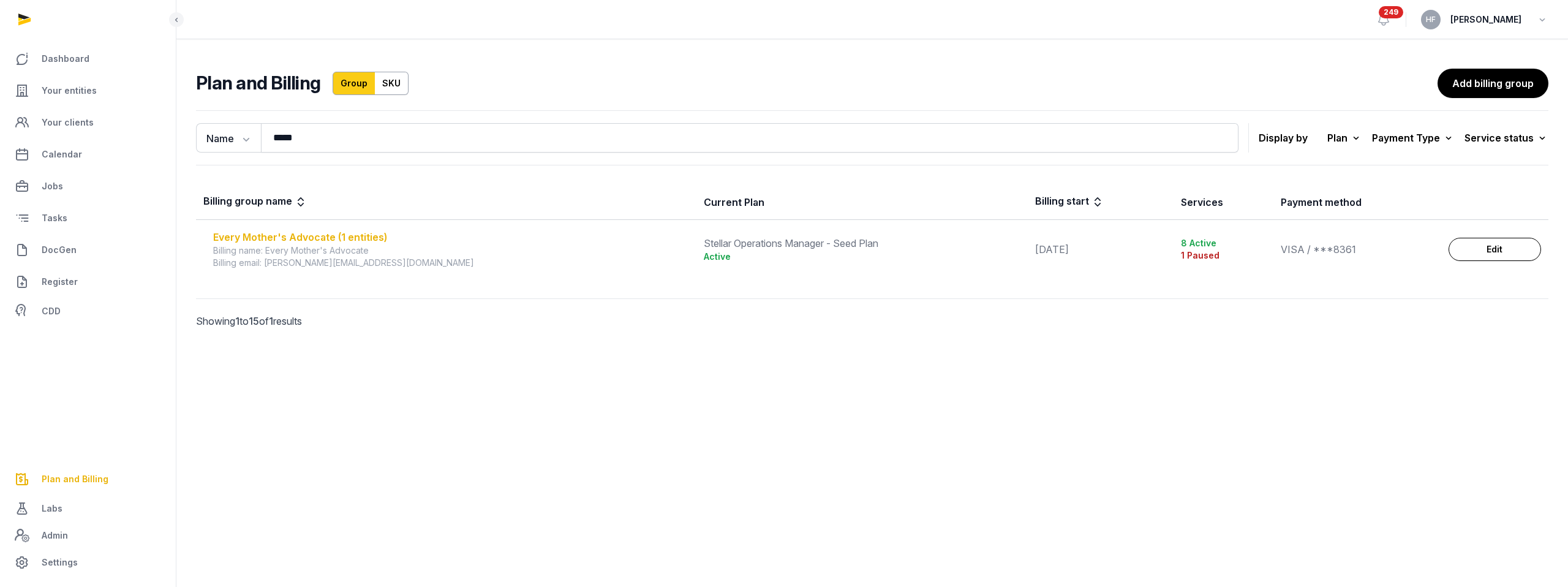
click at [366, 238] on div "Every Mother's Advocate (1 entities)" at bounding box center [450, 237] width 476 height 15
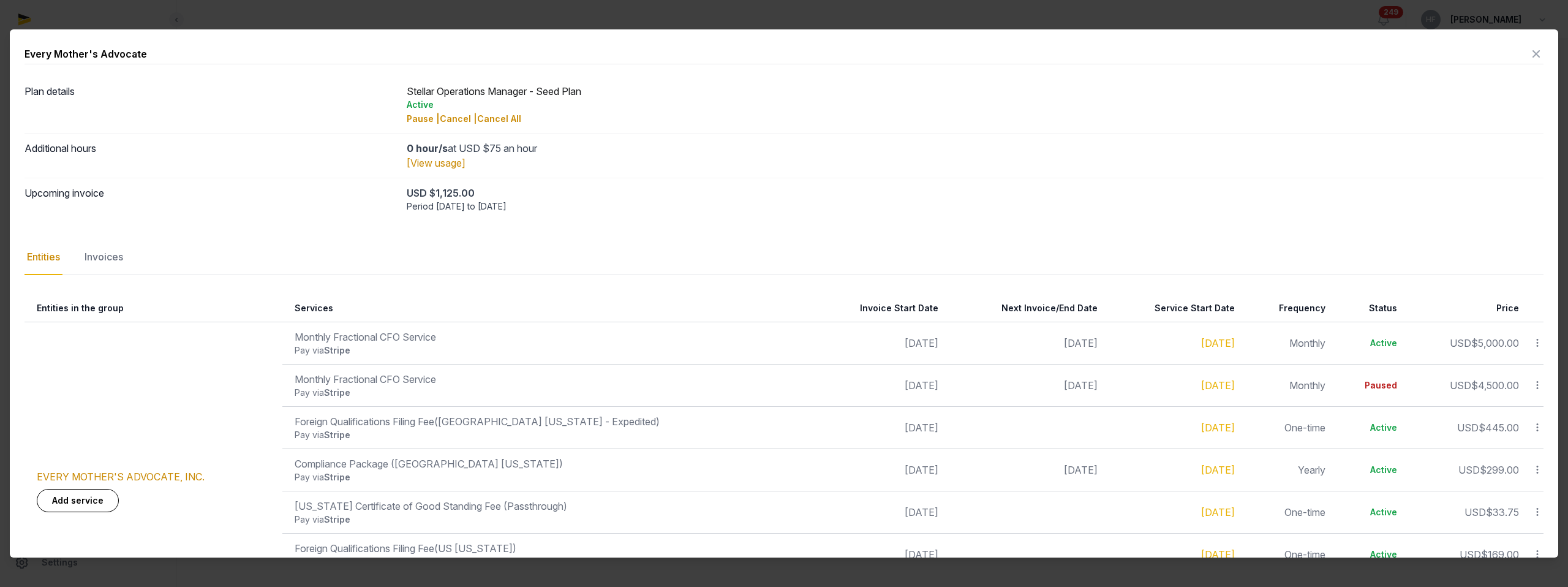
click at [1536, 54] on icon at bounding box center [1536, 54] width 15 height 19
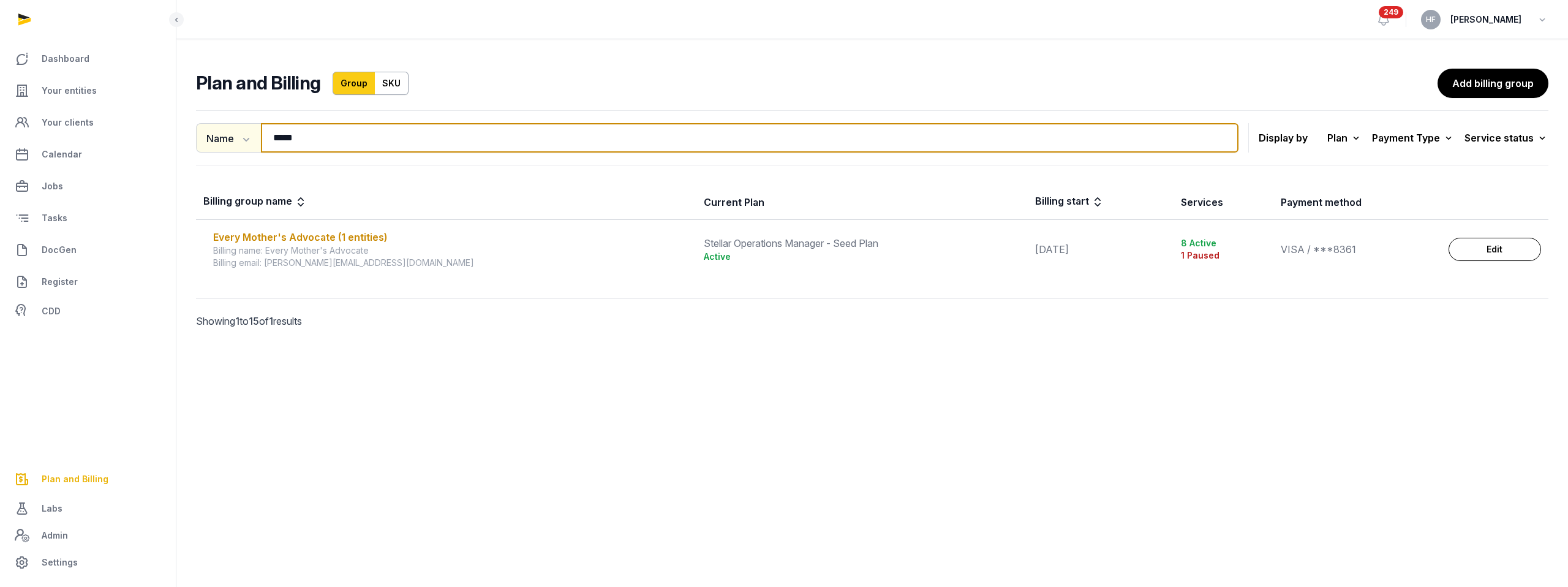
drag, startPoint x: 319, startPoint y: 141, endPoint x: 238, endPoint y: 139, distance: 81.0
click at [239, 139] on div "Name Name Email ***** Search" at bounding box center [717, 138] width 1042 height 30
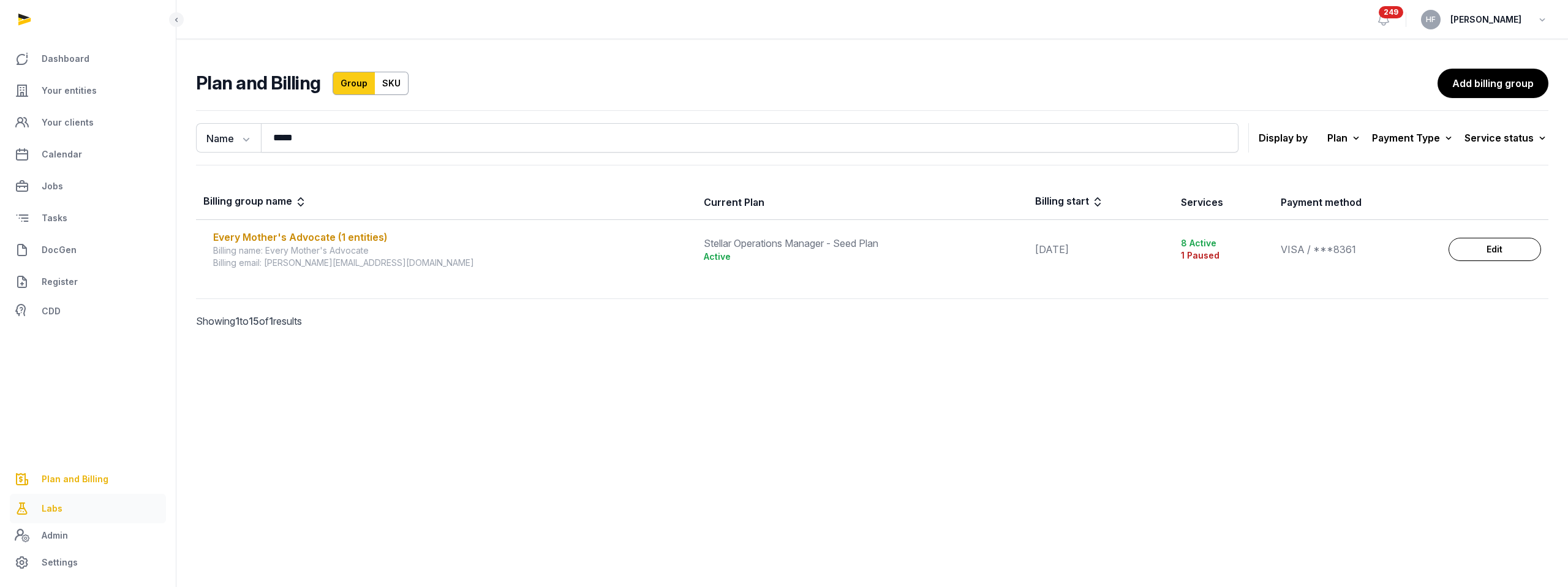
click at [65, 504] on link "Labs" at bounding box center [87, 508] width 156 height 30
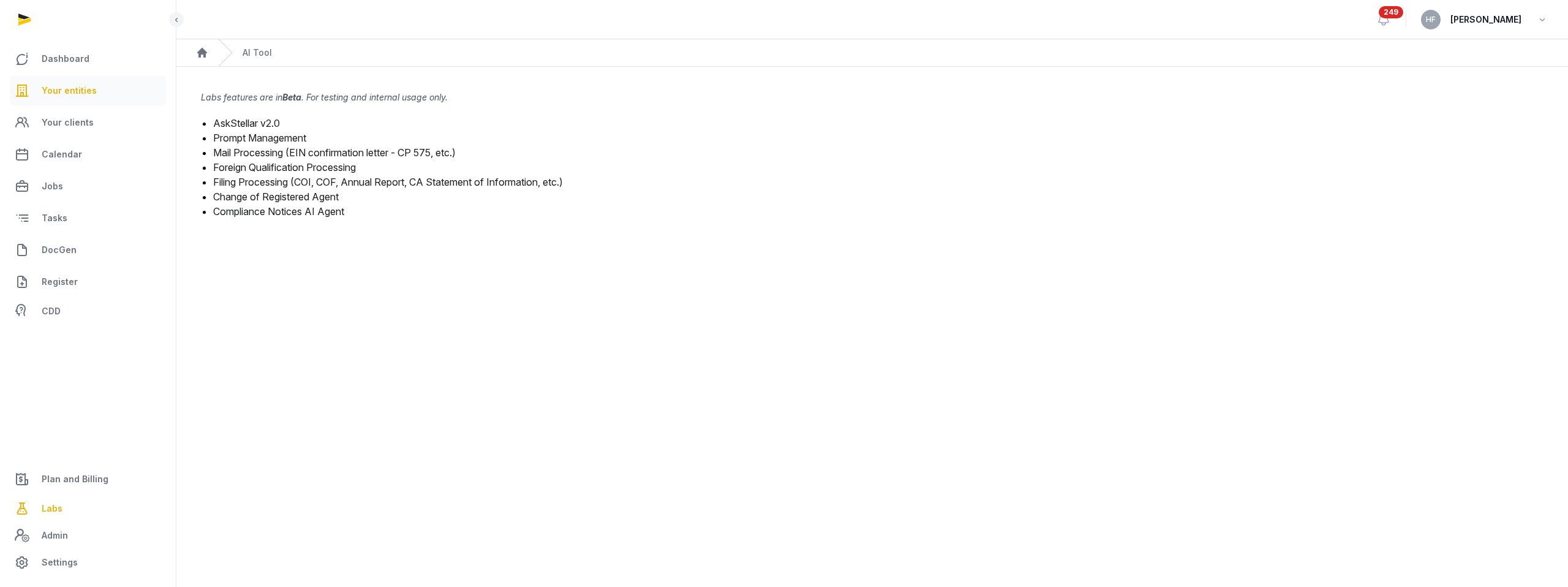
click at [97, 85] on link "Your entities" at bounding box center [87, 91] width 156 height 30
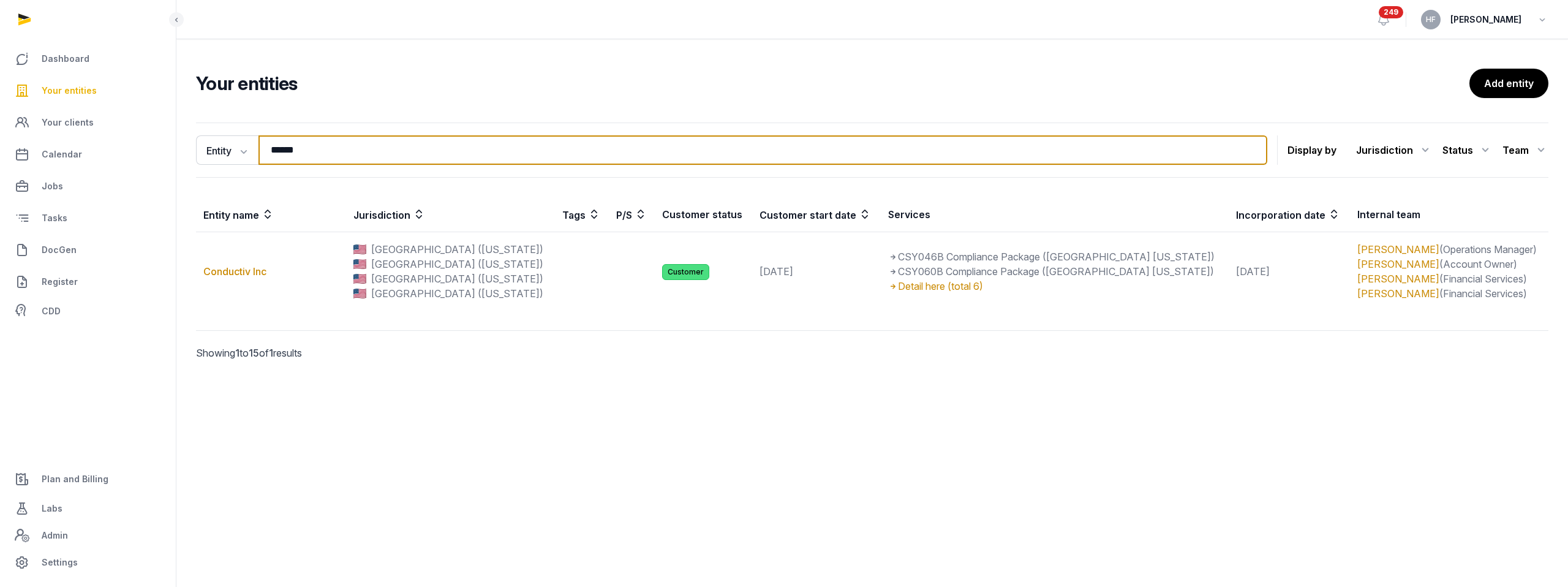
drag, startPoint x: 347, startPoint y: 157, endPoint x: 191, endPoint y: 149, distance: 156.2
click at [200, 151] on div "Entity Entity People Tags Services ****** Search" at bounding box center [731, 150] width 1071 height 30
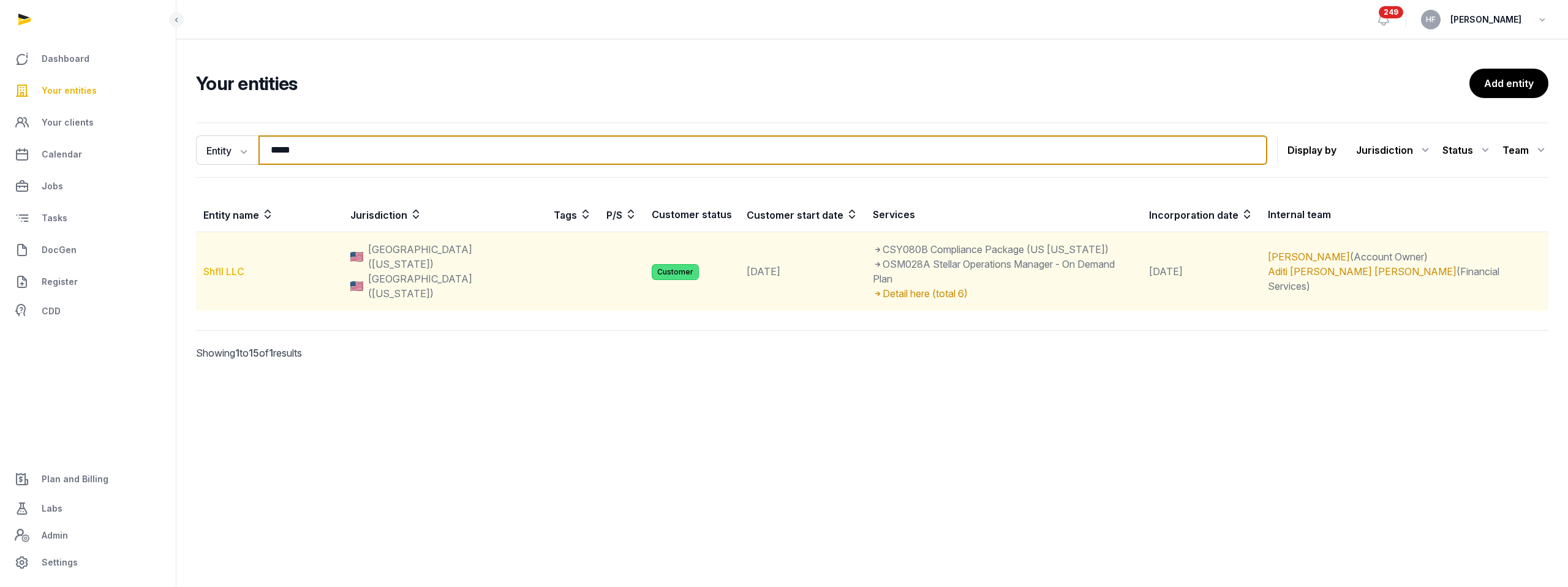
type input "*****"
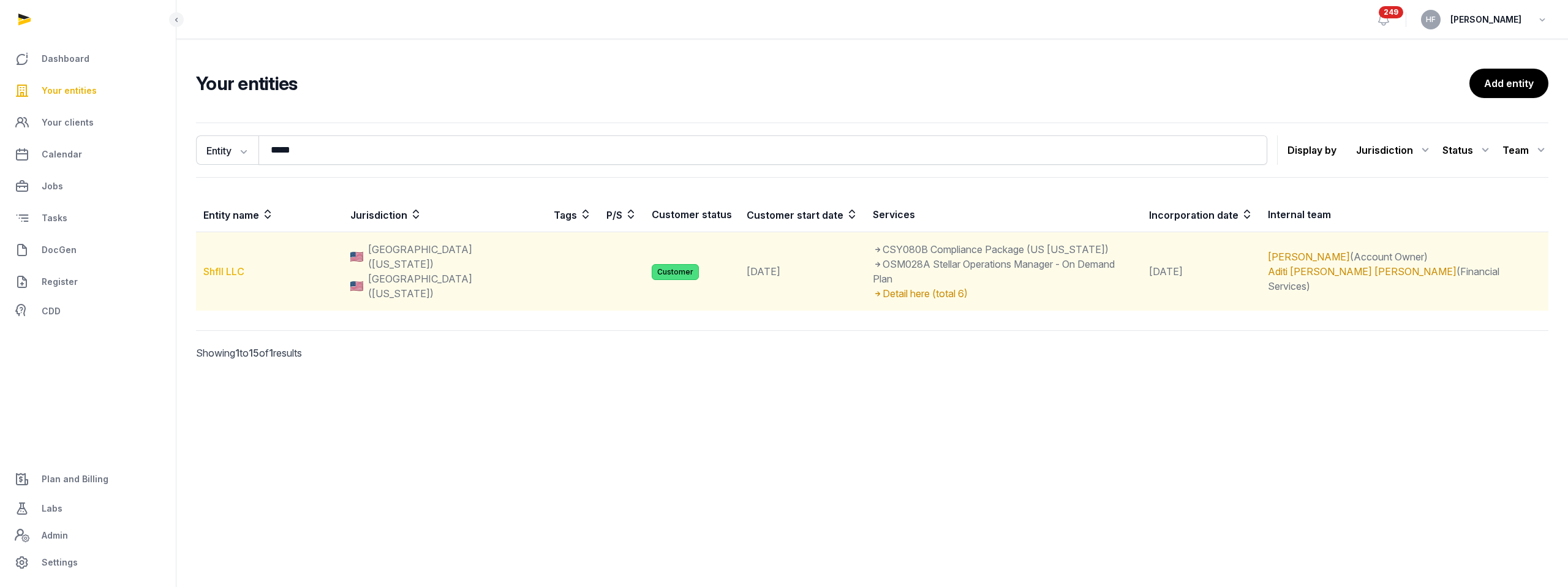
click at [237, 266] on link "Shfll LLC" at bounding box center [224, 272] width 41 height 12
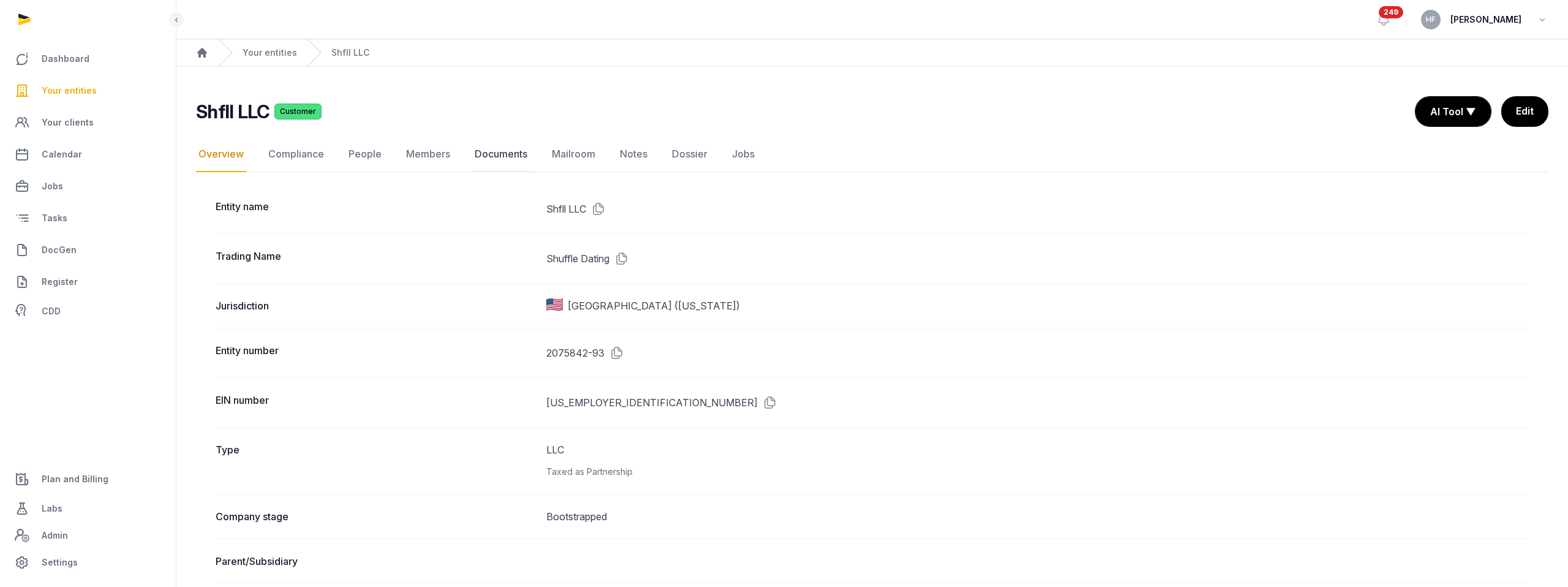
click at [510, 155] on link "Documents" at bounding box center [501, 154] width 58 height 36
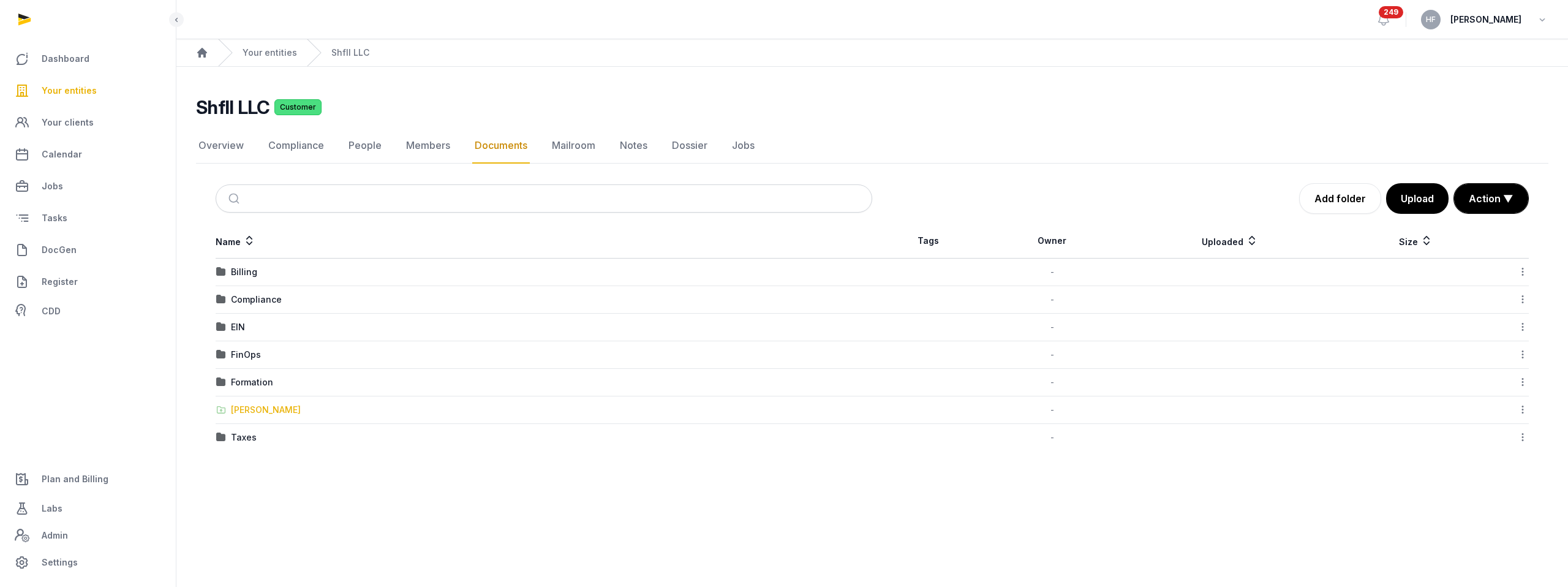
click at [270, 408] on div "[PERSON_NAME]" at bounding box center [265, 410] width 70 height 12
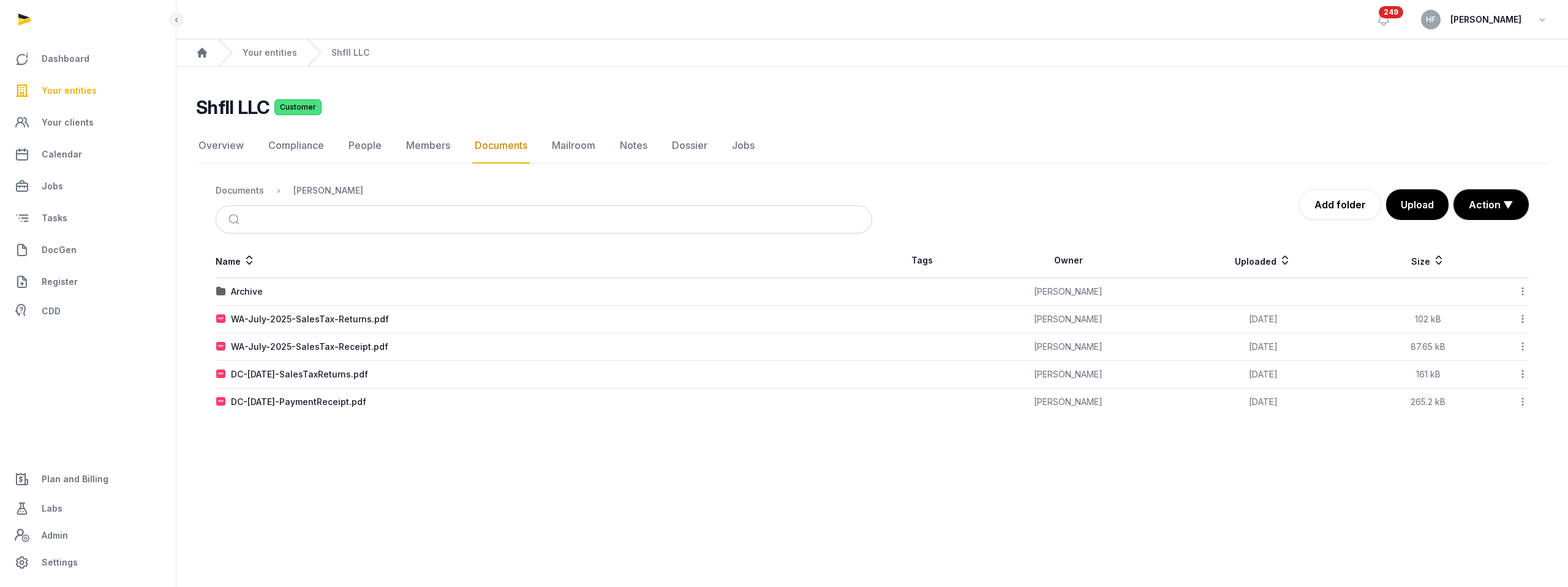
drag, startPoint x: 245, startPoint y: 188, endPoint x: 427, endPoint y: 278, distance: 203.0
click at [422, 274] on div "Documents Shared Folder Add folder Upload Action ▼ Start select Move Delete Nam…" at bounding box center [871, 295] width 1352 height 239
click at [1503, 210] on button "Action ▼" at bounding box center [1490, 204] width 74 height 30
click at [1481, 243] on div "Start select" at bounding box center [1480, 255] width 98 height 24
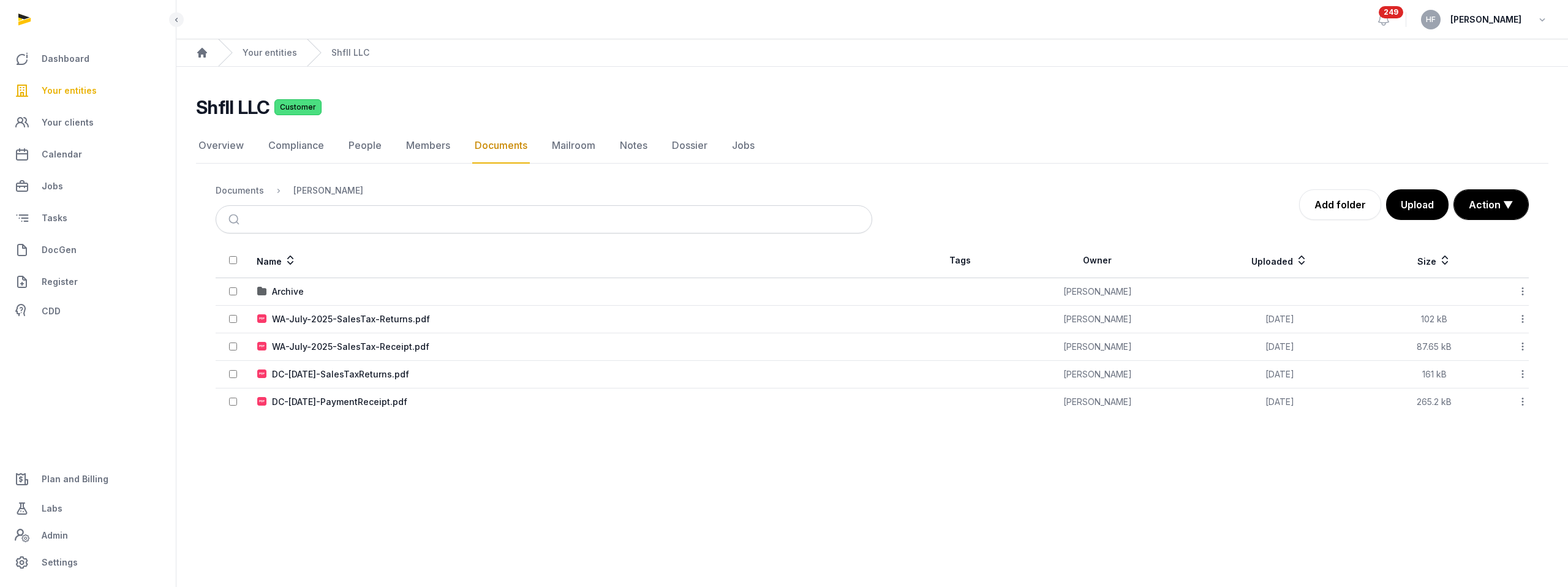
click at [238, 405] on td at bounding box center [236, 403] width 41 height 28
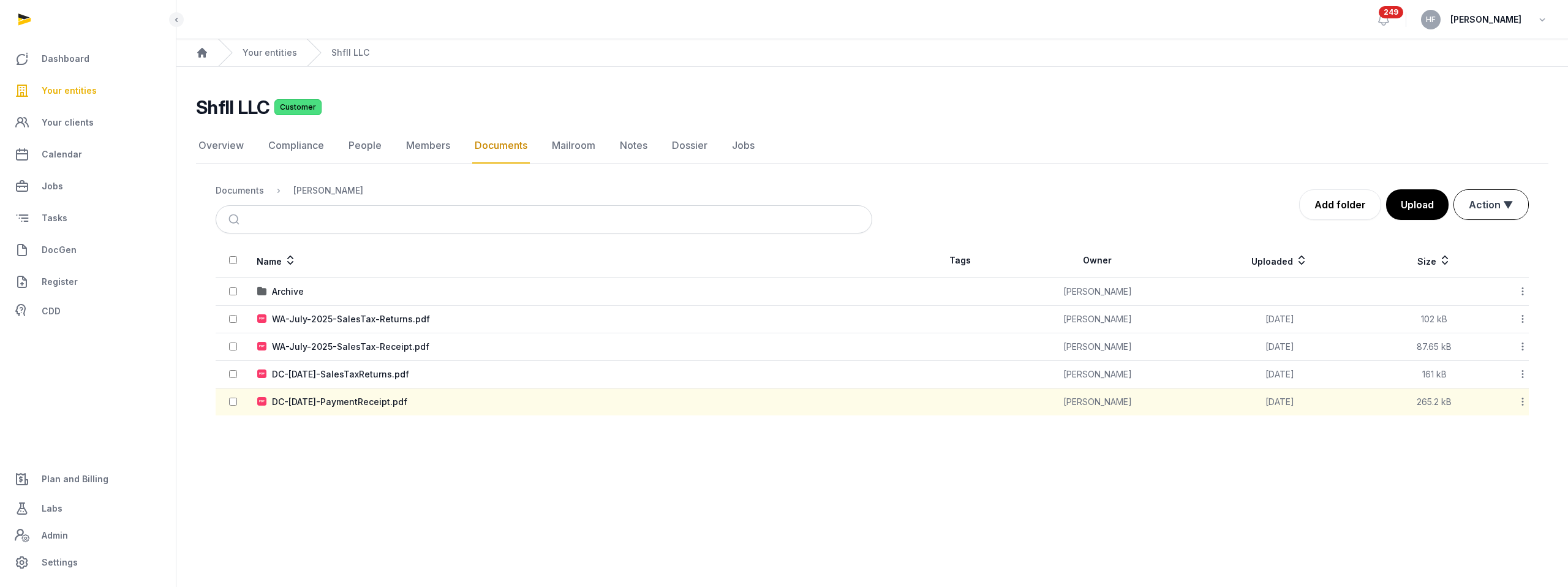
click at [1495, 205] on button "Action ▼" at bounding box center [1490, 204] width 74 height 30
click at [1472, 268] on div "Move" at bounding box center [1480, 280] width 98 height 24
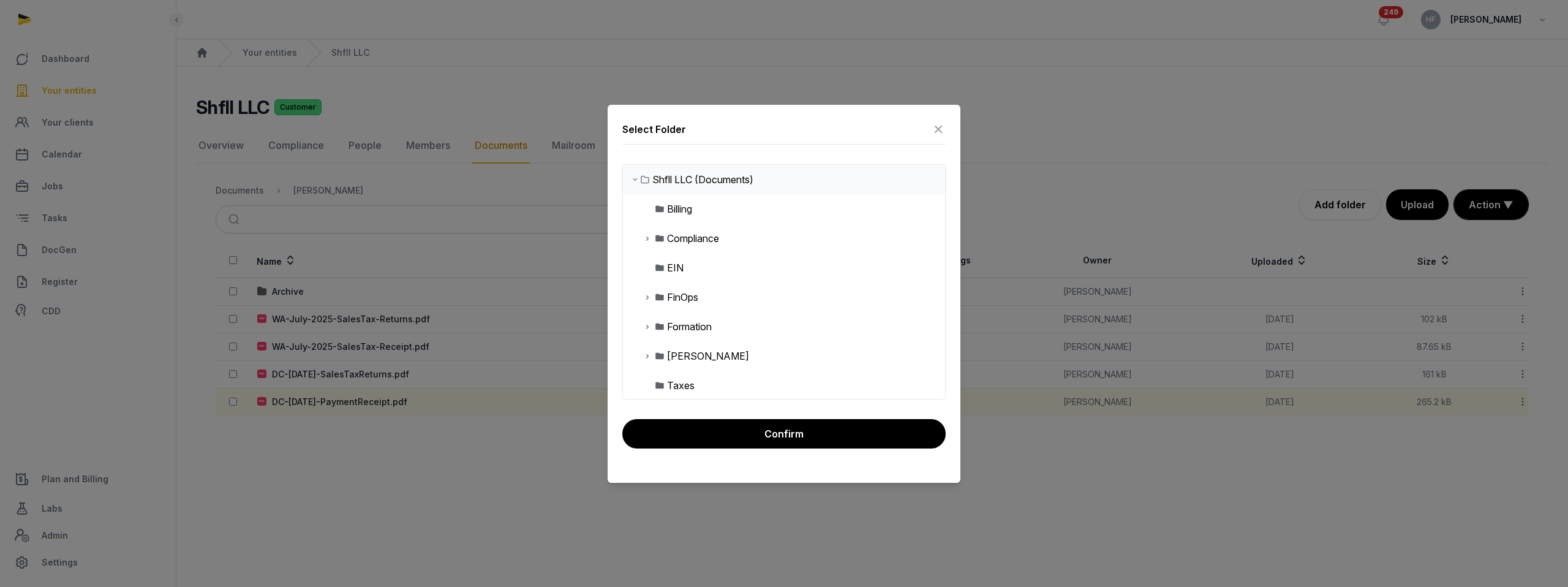
click at [645, 299] on icon at bounding box center [647, 297] width 10 height 15
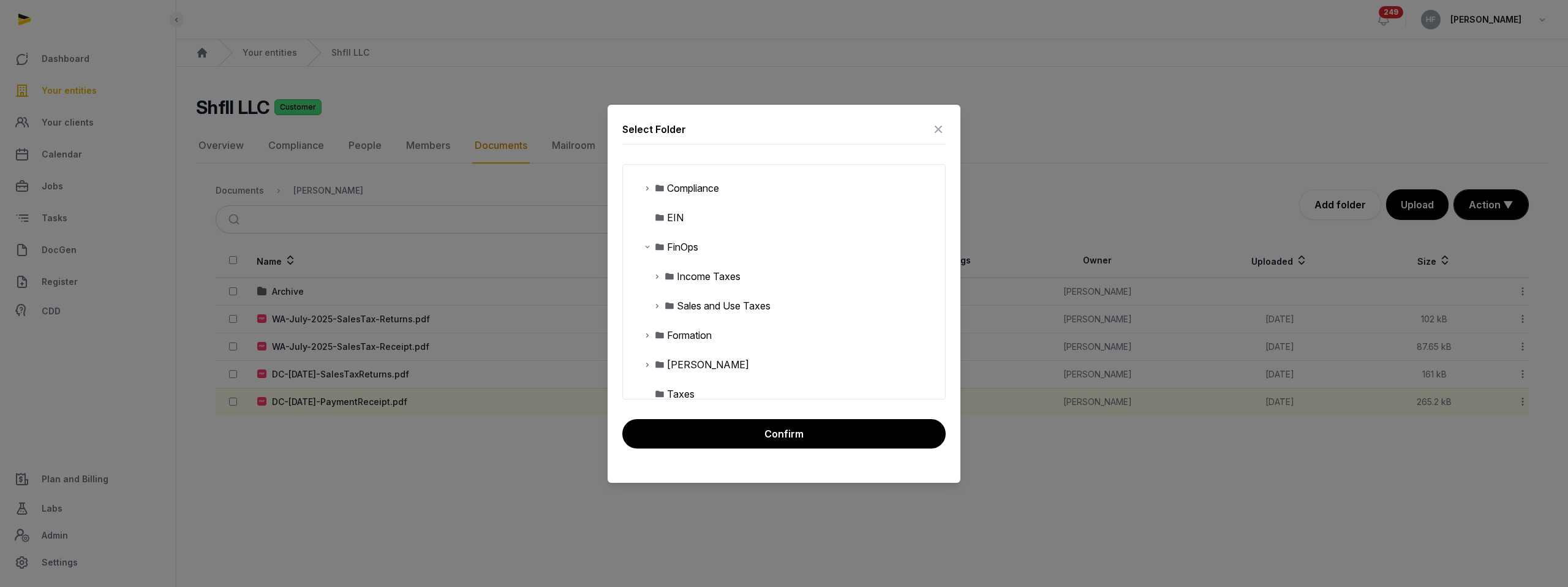
scroll to position [51, 0]
click at [656, 308] on icon at bounding box center [657, 305] width 10 height 15
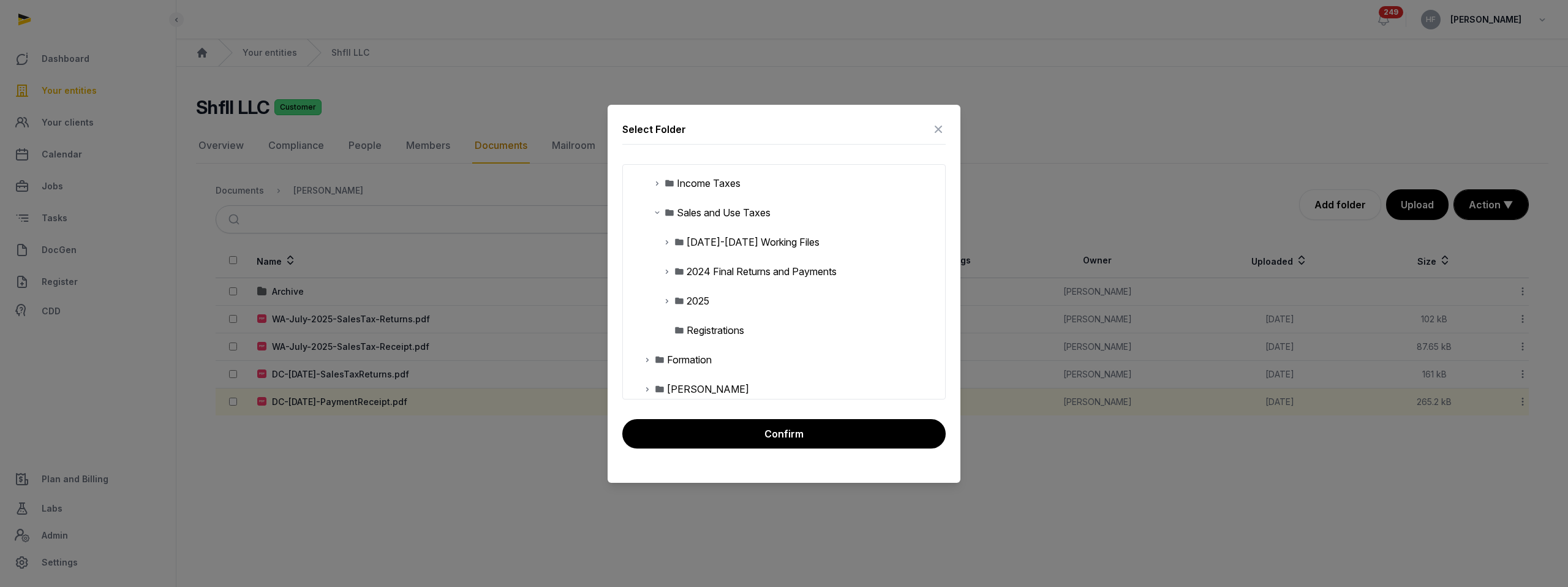
scroll to position [153, 0]
click at [663, 293] on icon at bounding box center [666, 291] width 10 height 15
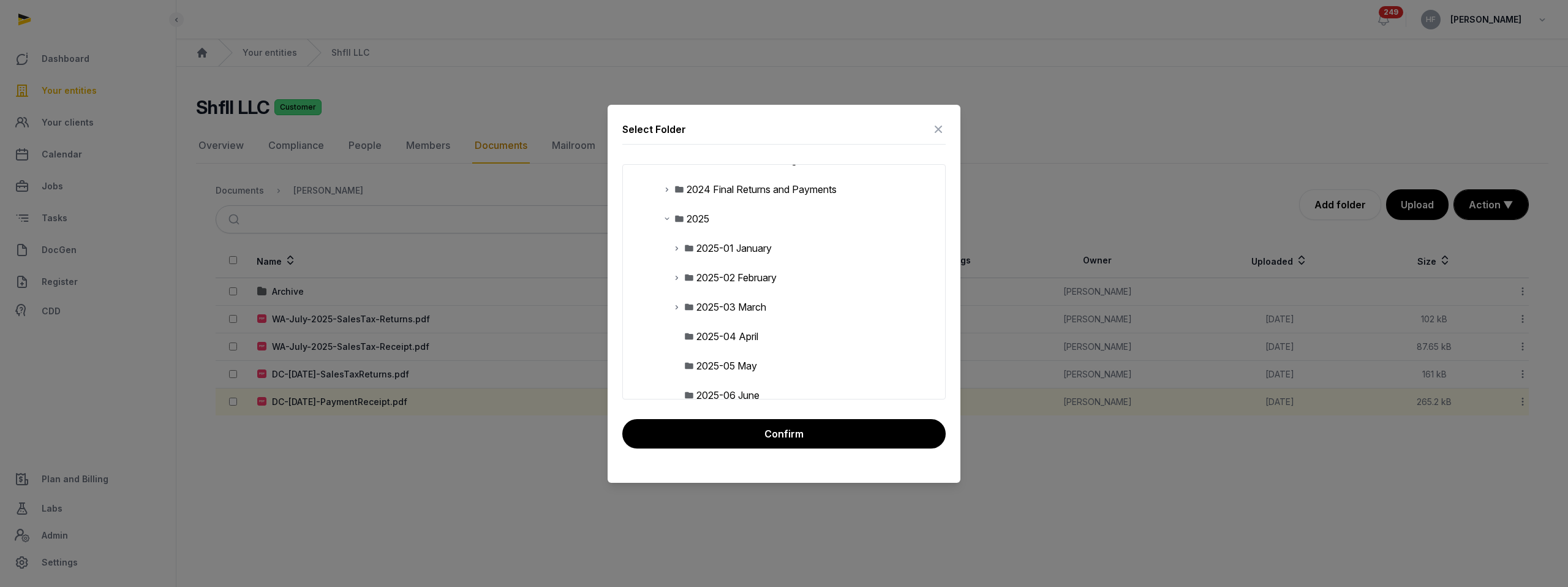
scroll to position [223, 0]
click at [702, 224] on div "2025" at bounding box center [698, 221] width 23 height 15
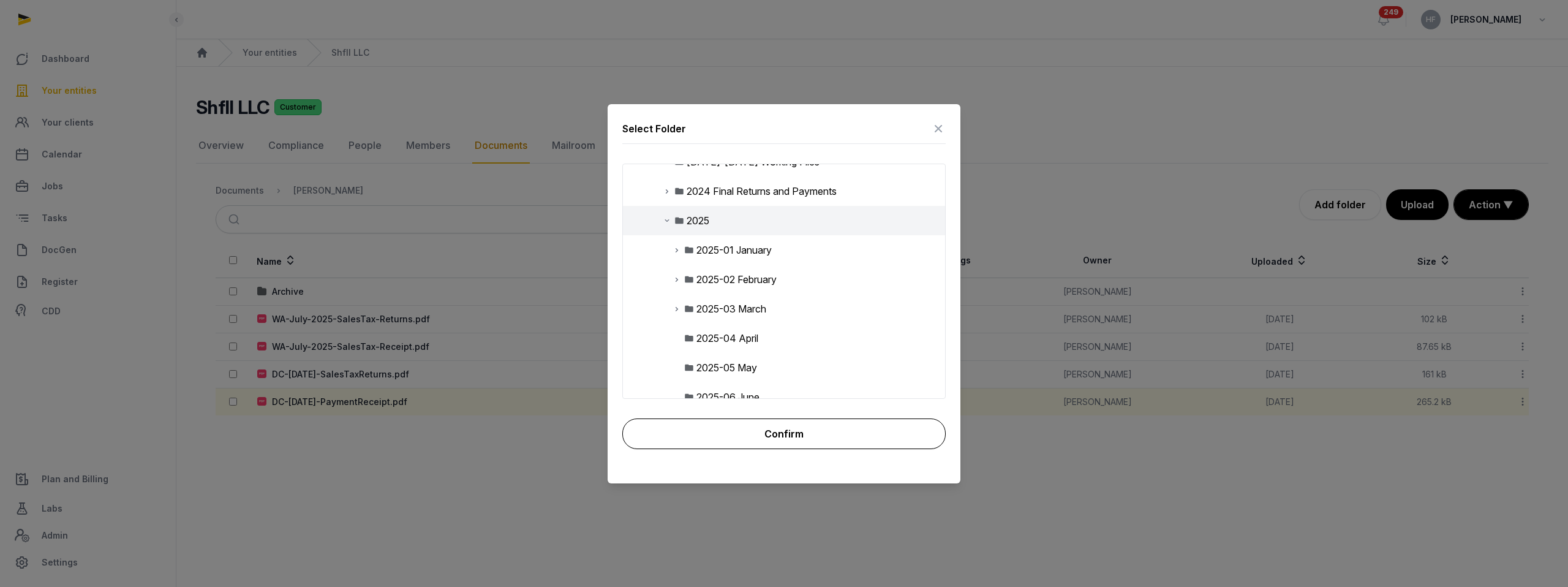
click at [811, 424] on button "Confirm" at bounding box center [784, 433] width 323 height 31
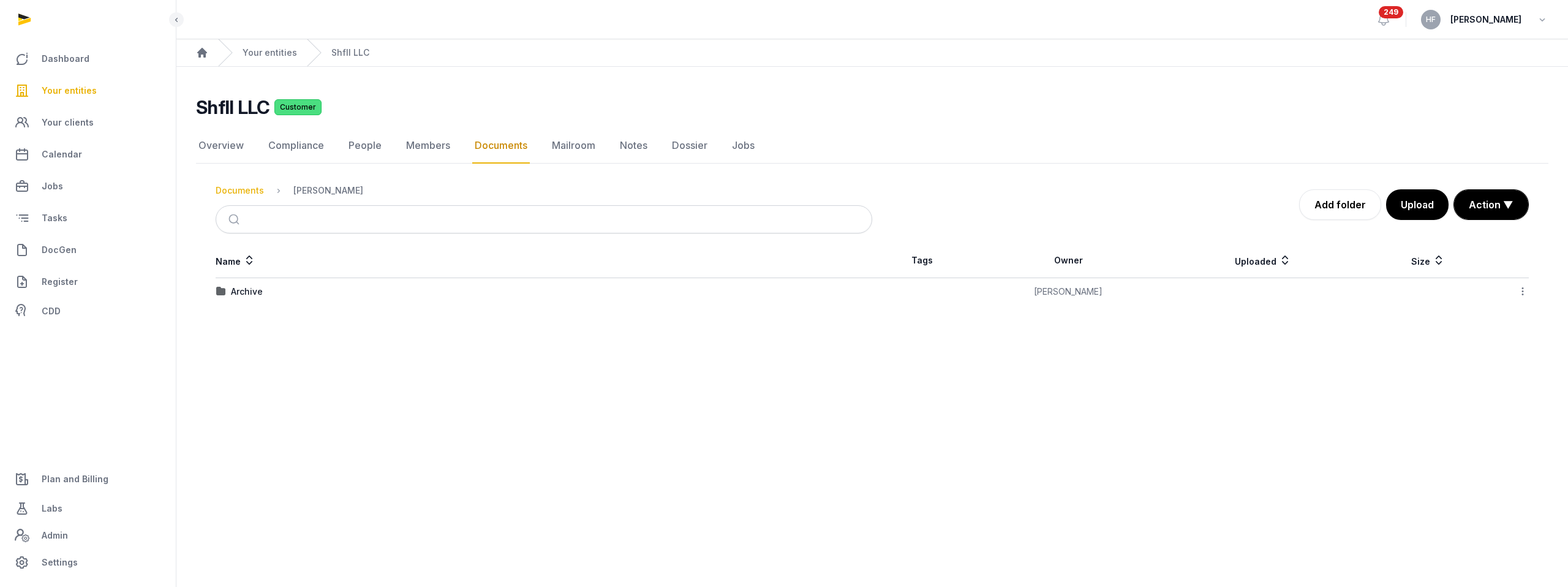
click at [251, 190] on div "Documents" at bounding box center [239, 190] width 48 height 12
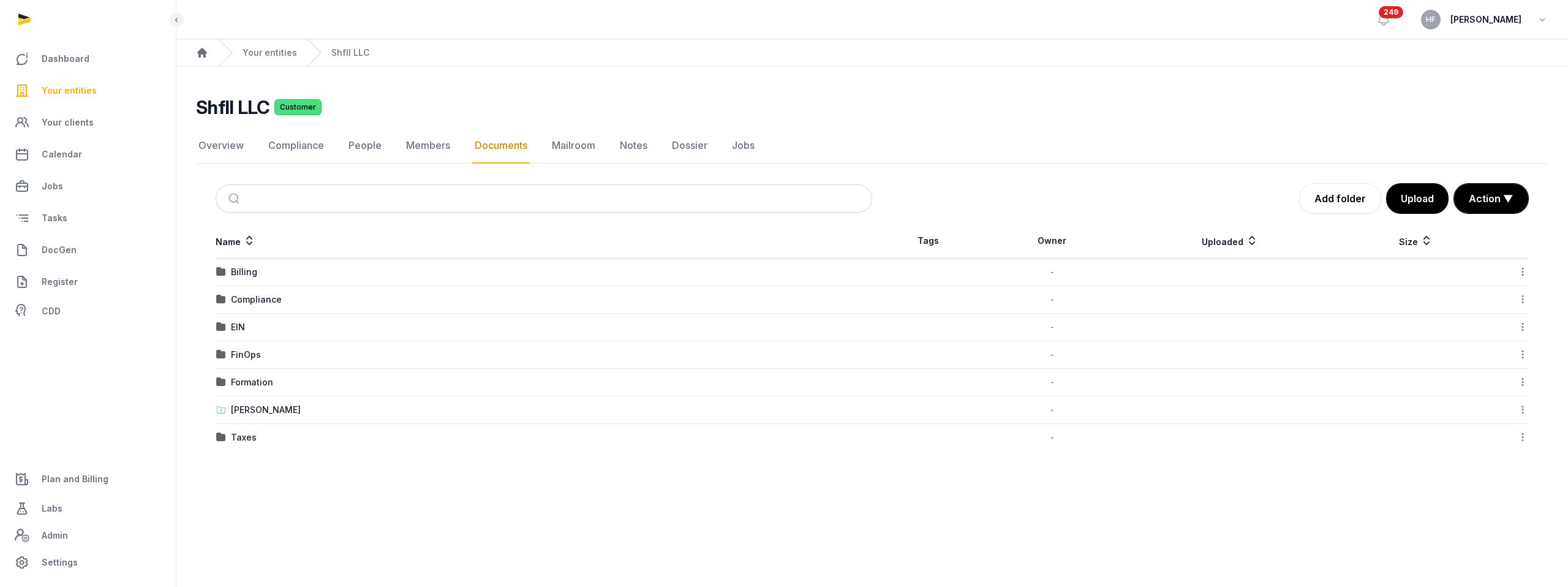
click at [251, 354] on div "FinOps" at bounding box center [245, 355] width 30 height 12
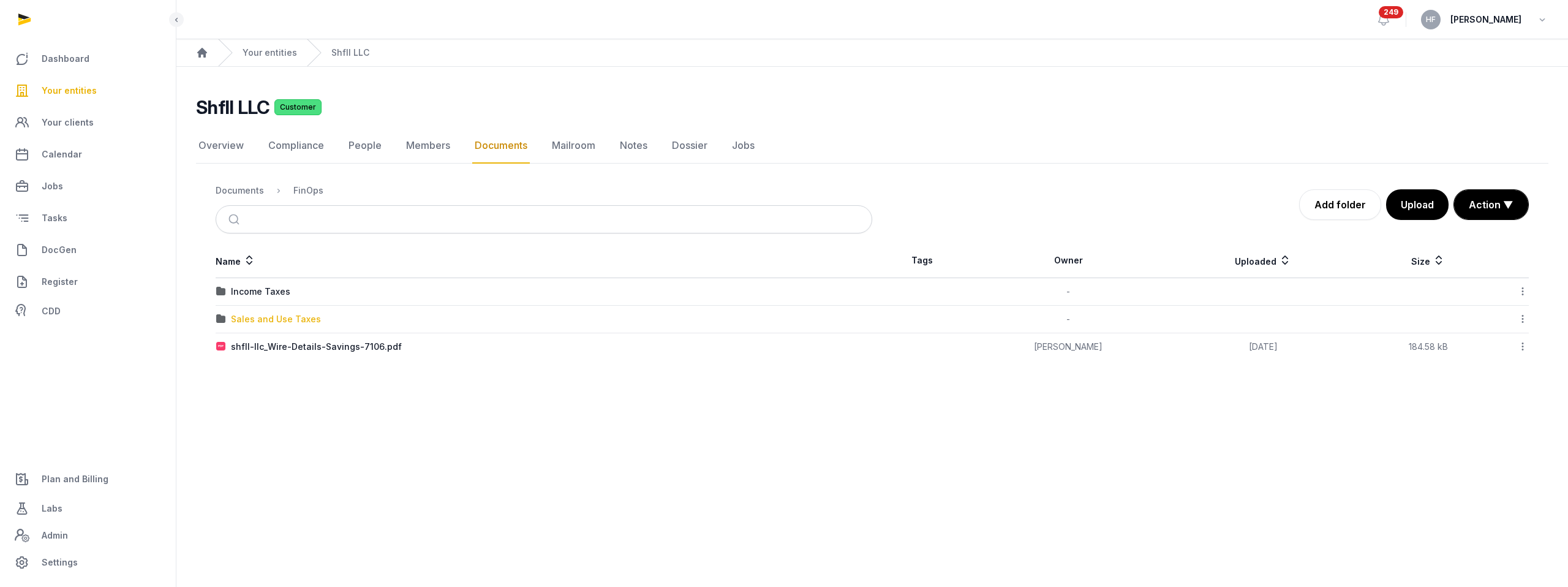
click at [299, 319] on div "Sales and Use Taxes" at bounding box center [275, 319] width 90 height 12
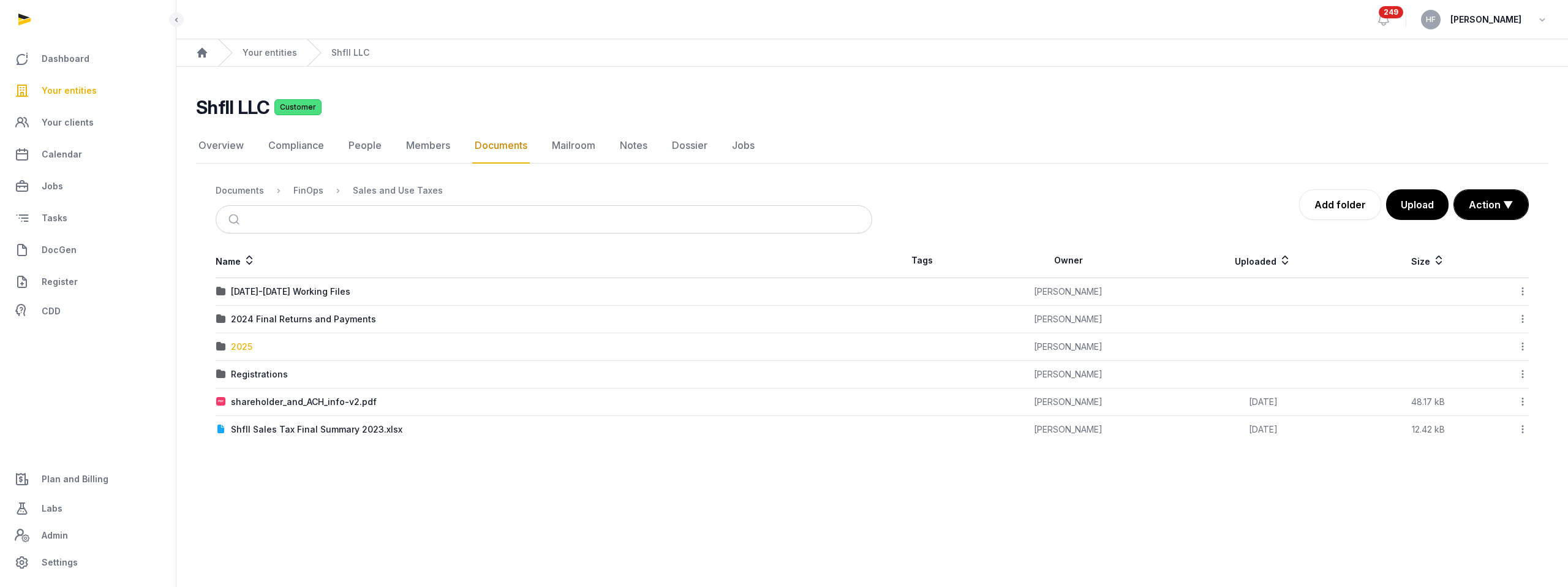
click at [240, 349] on div "2025" at bounding box center [241, 347] width 22 height 12
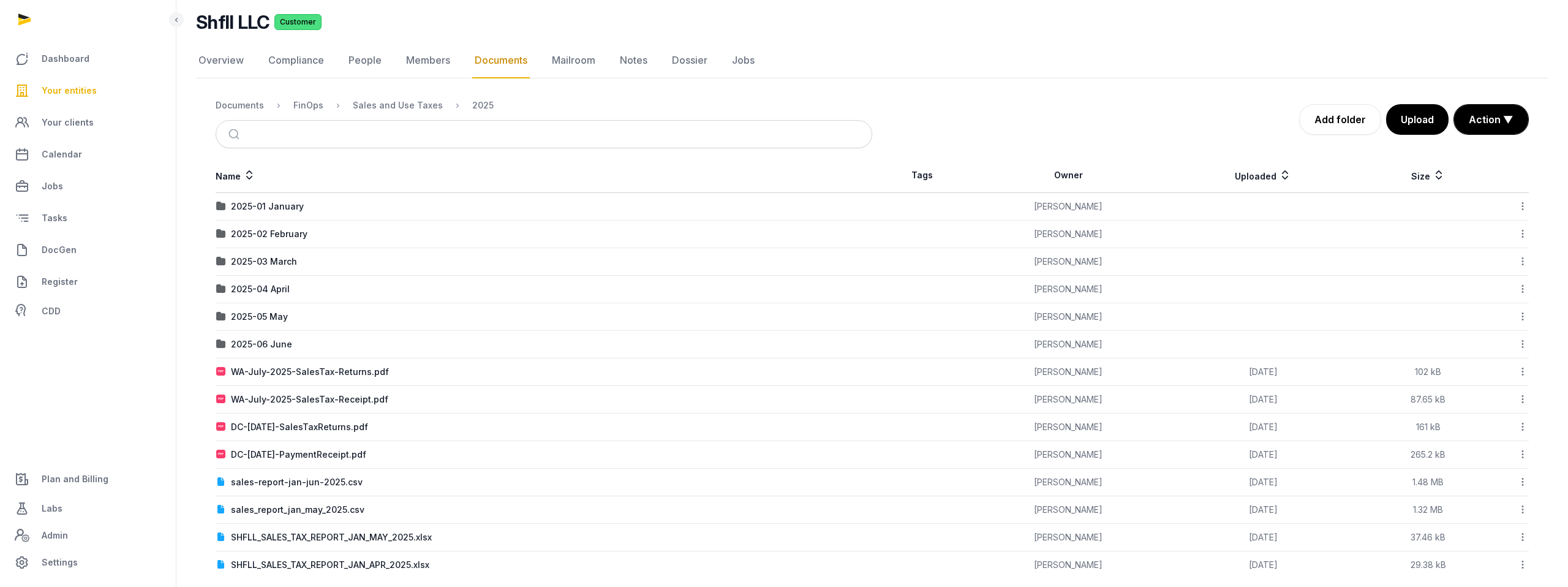
scroll to position [101, 0]
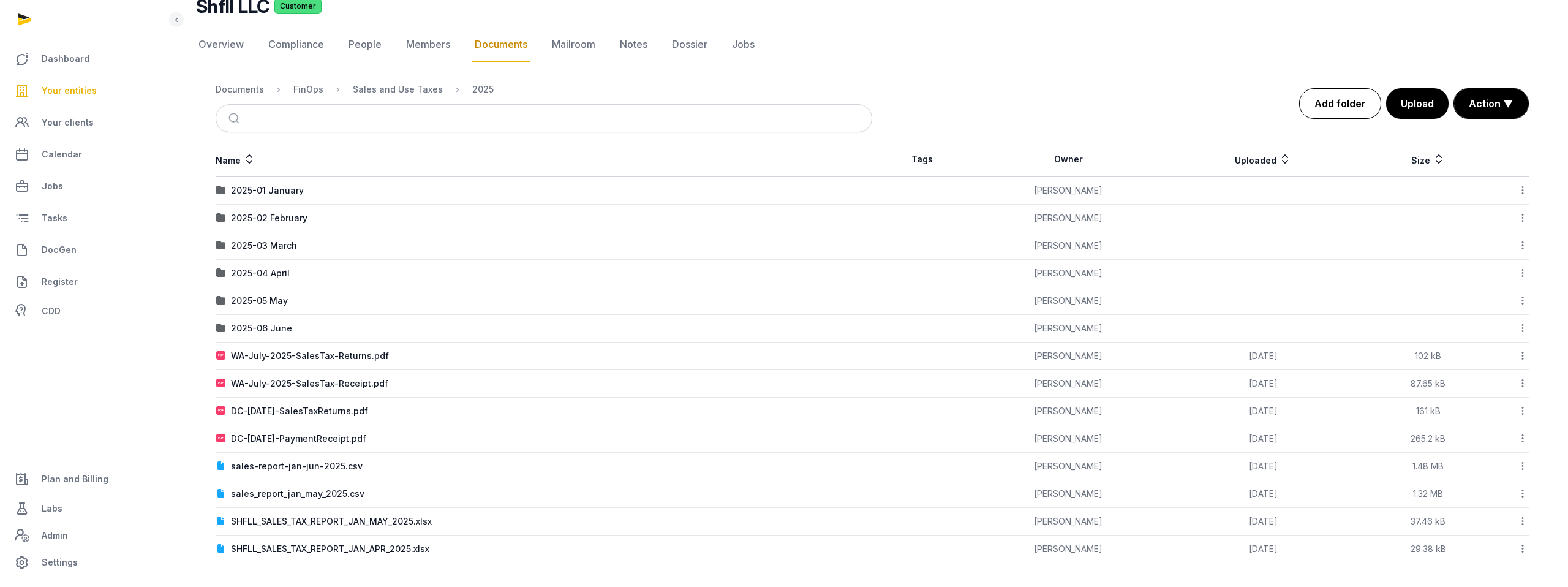
click at [1349, 101] on link "Add folder" at bounding box center [1340, 103] width 82 height 31
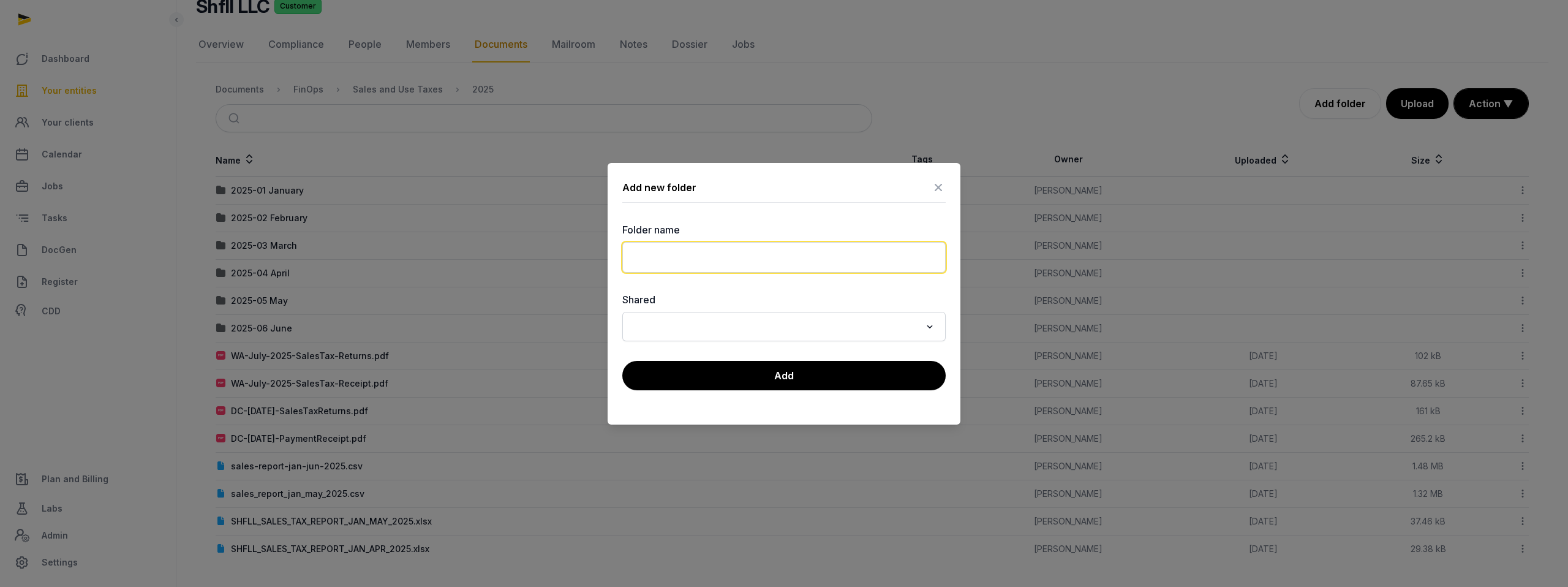
click at [761, 252] on input "text" at bounding box center [784, 257] width 323 height 31
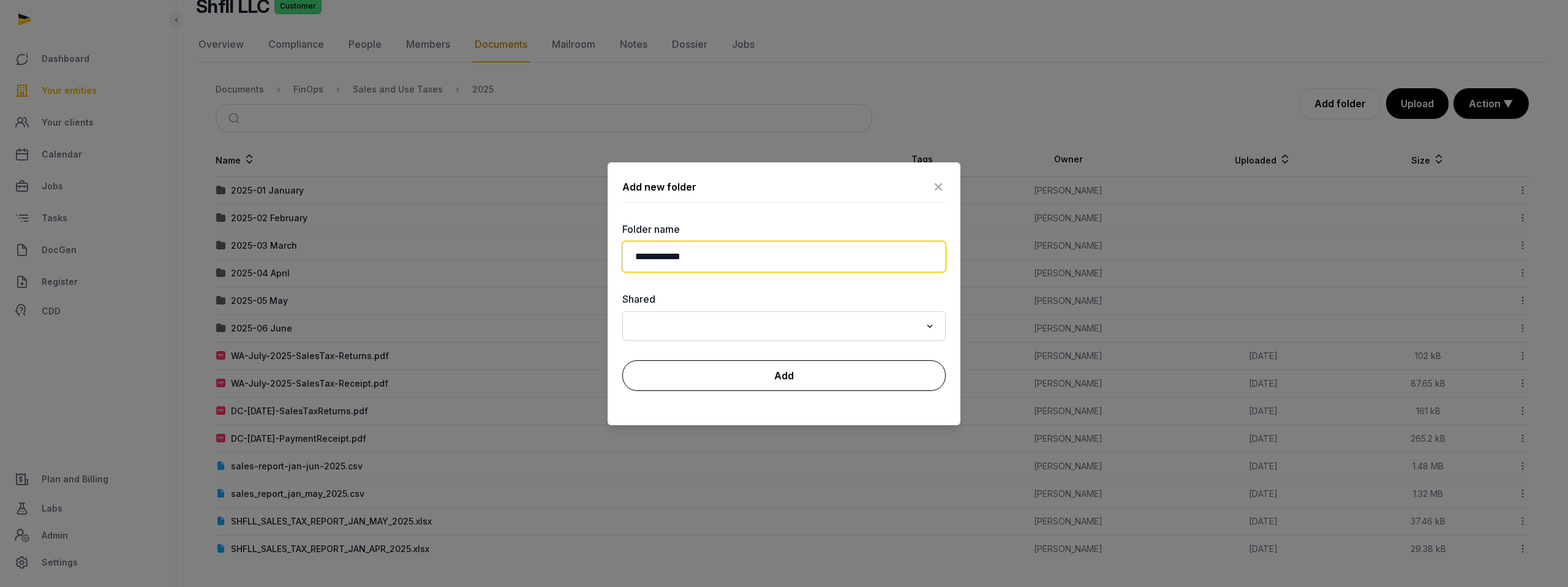
type input "**********"
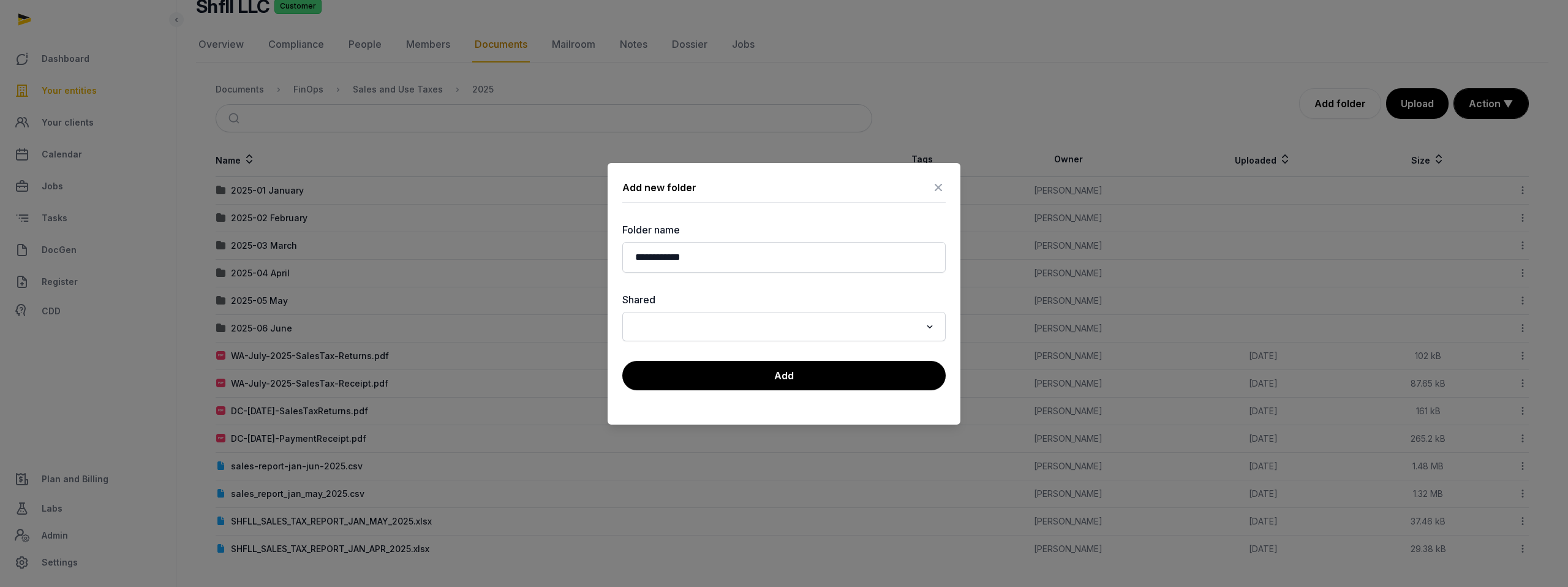
drag, startPoint x: 806, startPoint y: 370, endPoint x: 839, endPoint y: 329, distance: 52.6
click at [838, 331] on div "**********" at bounding box center [784, 294] width 353 height 262
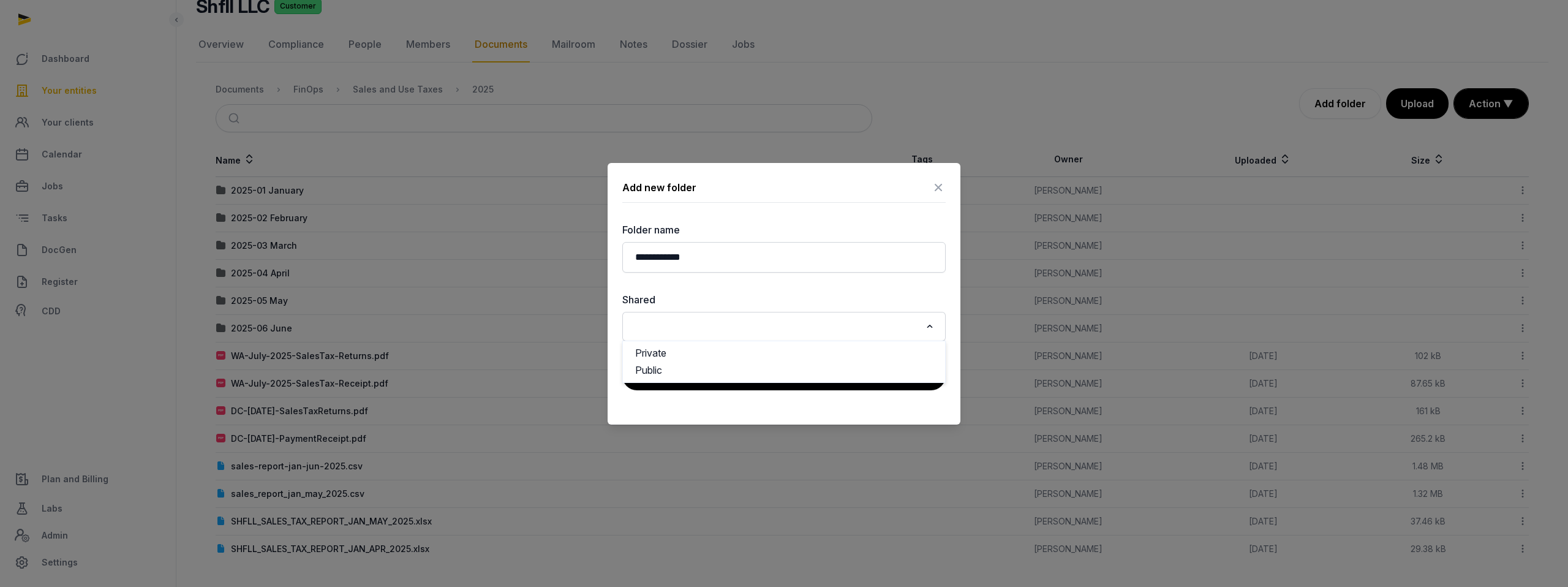
click at [835, 329] on input "Search for option" at bounding box center [774, 327] width 291 height 17
click at [739, 371] on li "Public" at bounding box center [783, 370] width 322 height 17
click at [770, 383] on button "Add" at bounding box center [784, 375] width 323 height 31
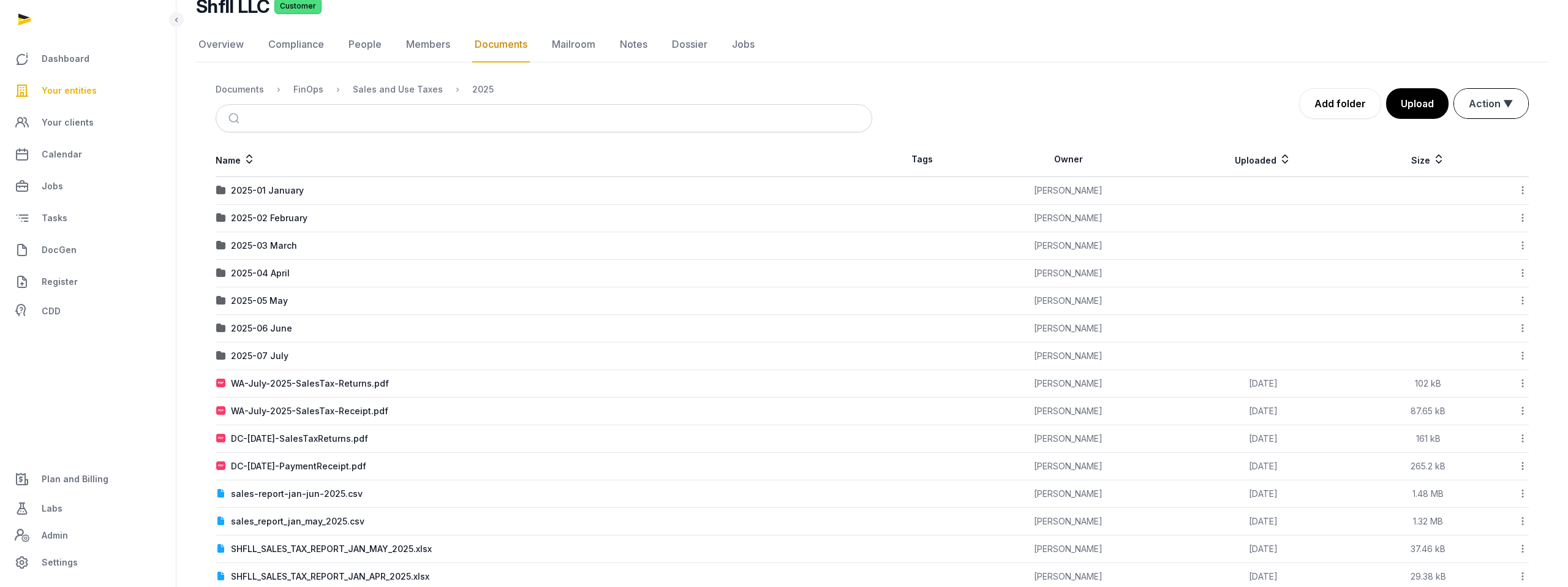
click at [1496, 104] on button "Action ▼" at bounding box center [1490, 104] width 74 height 30
click at [1470, 142] on div "Start select" at bounding box center [1480, 155] width 98 height 24
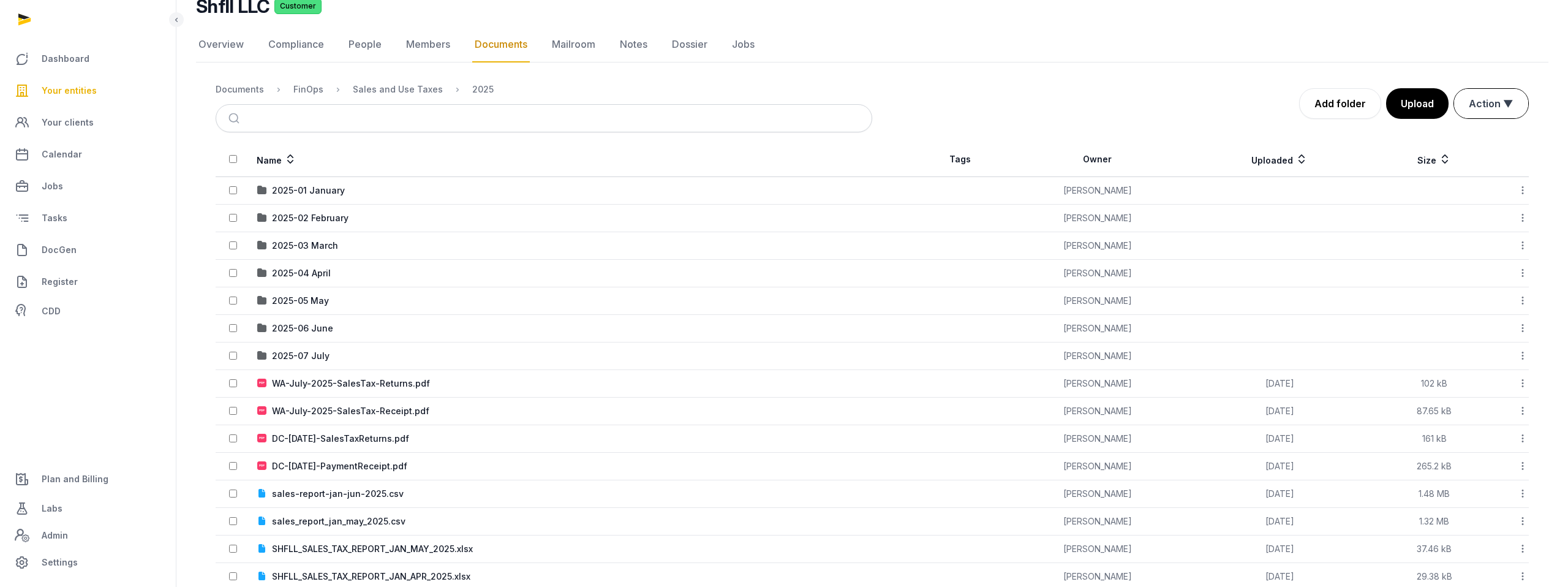
click at [1492, 104] on button "Action ▼" at bounding box center [1490, 104] width 74 height 30
click at [1468, 167] on div "Move" at bounding box center [1480, 179] width 98 height 24
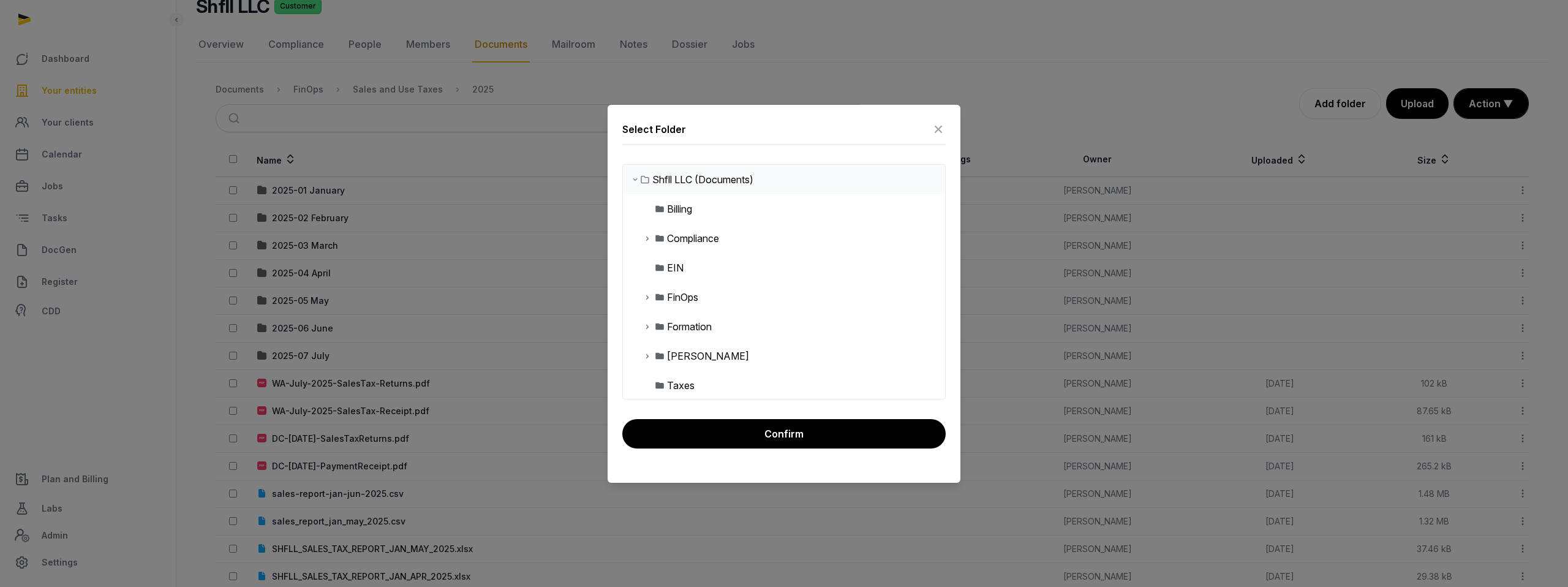
click at [645, 355] on icon at bounding box center [647, 356] width 10 height 15
click at [649, 300] on icon at bounding box center [647, 297] width 10 height 15
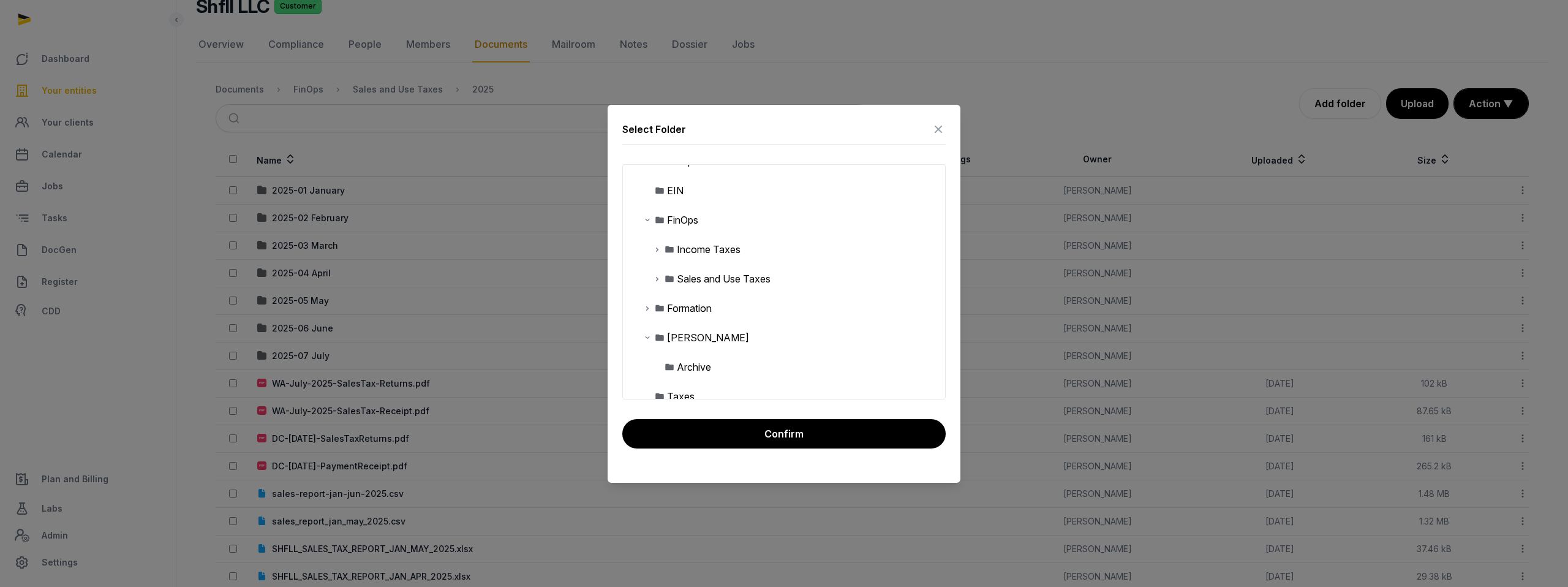
scroll to position [80, 0]
click at [656, 277] on icon at bounding box center [657, 275] width 10 height 15
click at [665, 367] on icon at bounding box center [666, 363] width 10 height 15
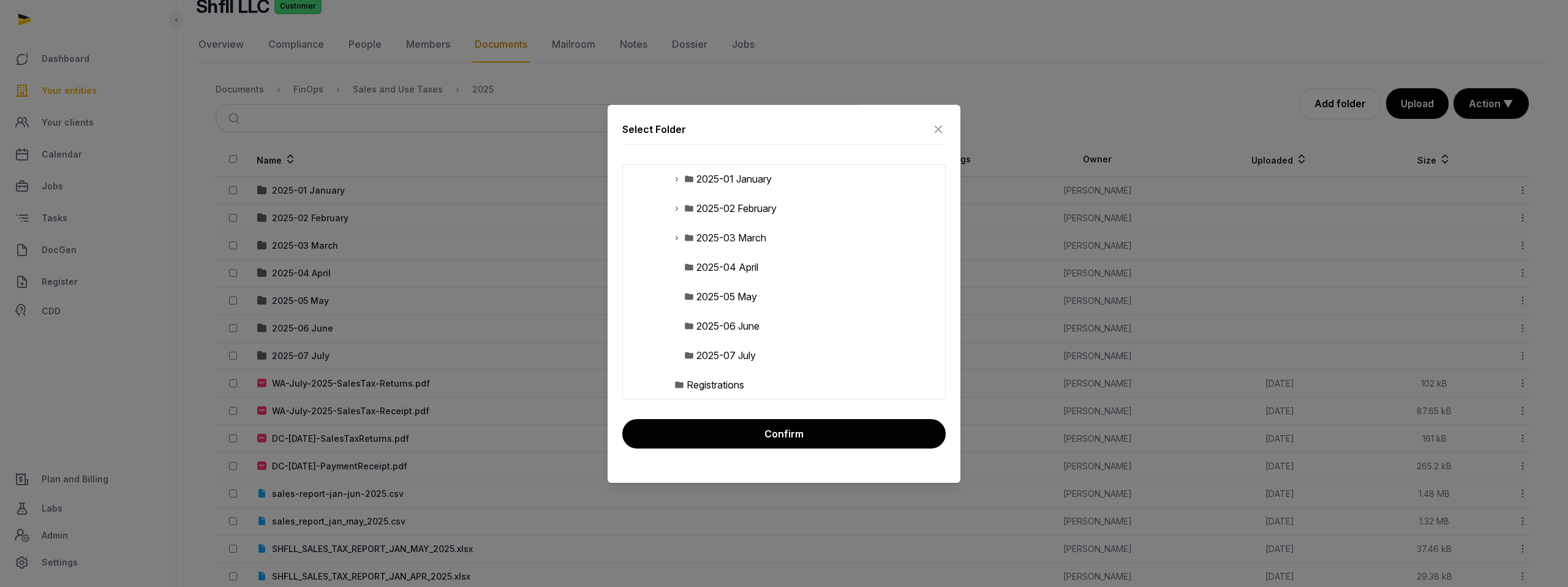
scroll to position [306, 0]
click at [725, 342] on div "2025-07 July" at bounding box center [726, 344] width 59 height 15
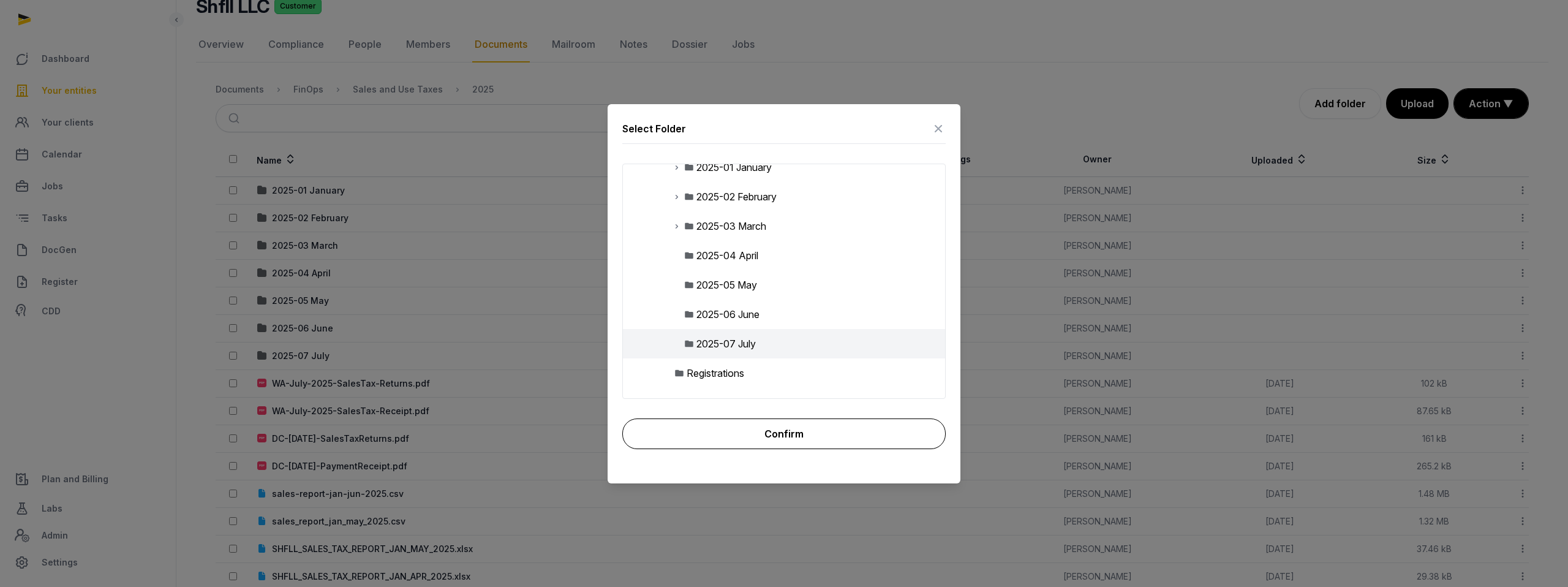
click at [793, 431] on button "Confirm" at bounding box center [784, 433] width 323 height 31
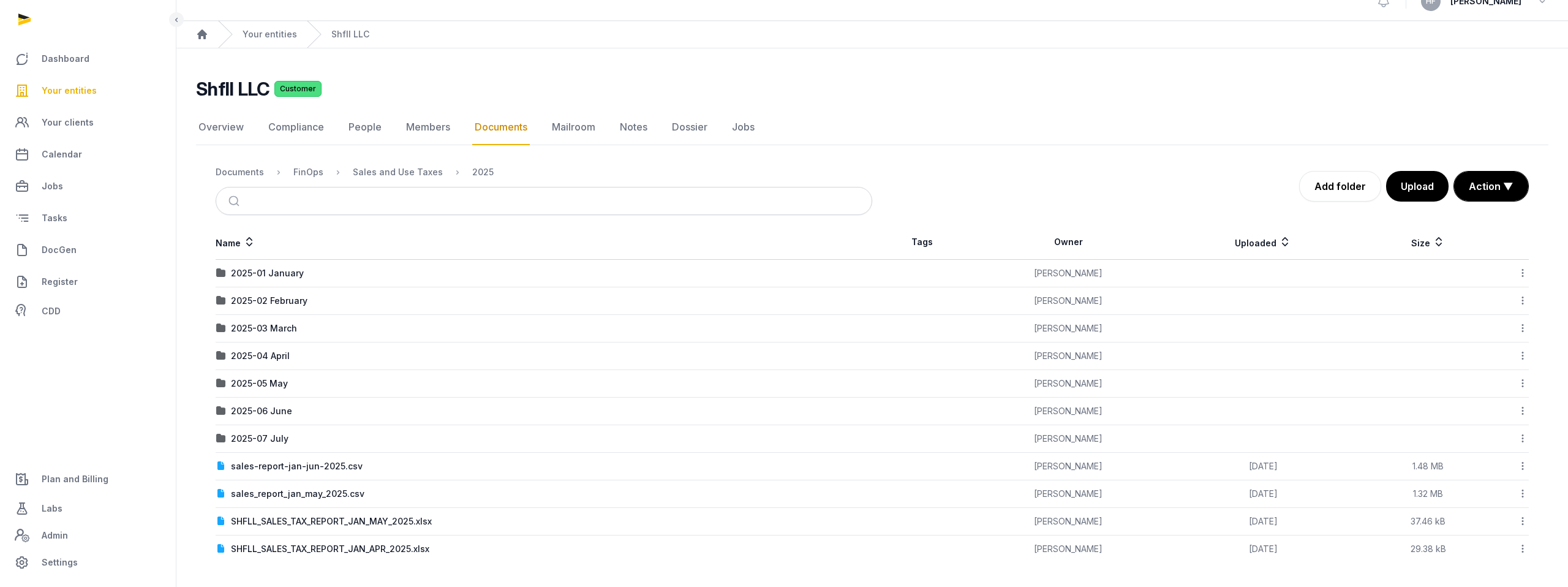
scroll to position [18, 0]
click at [276, 440] on div "2025-07 July" at bounding box center [259, 439] width 58 height 12
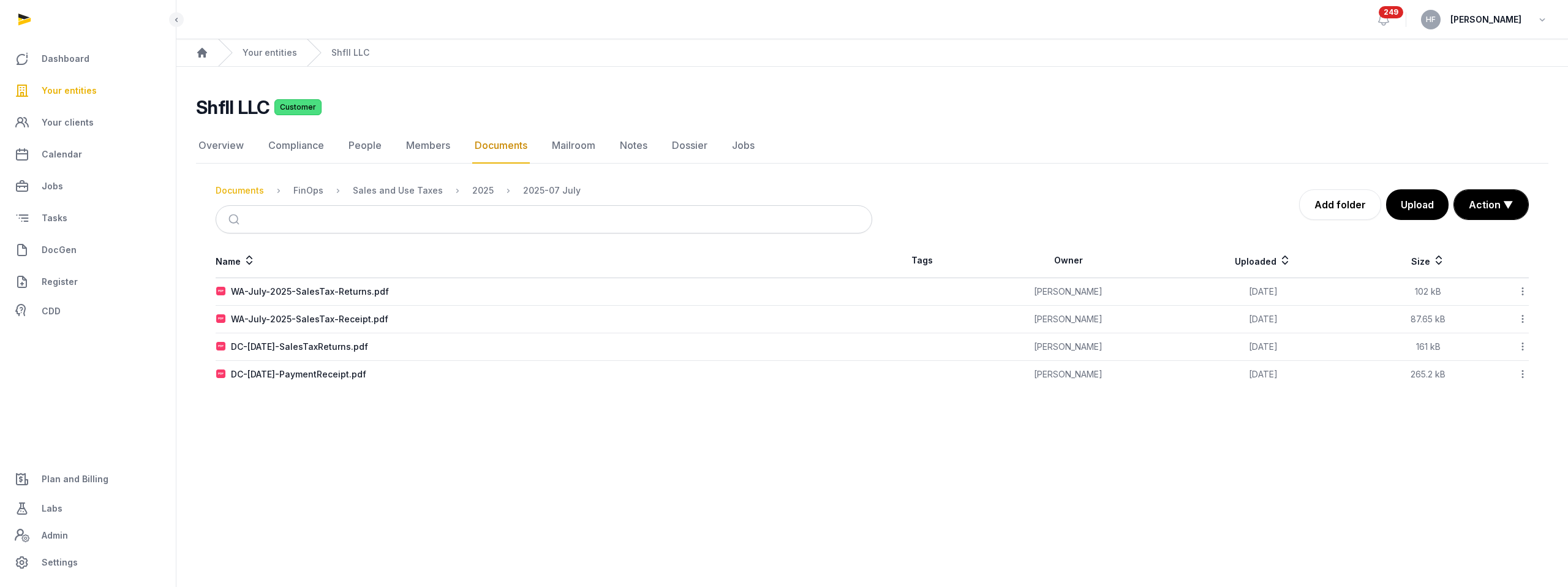
click at [243, 191] on div "Documents" at bounding box center [239, 190] width 48 height 12
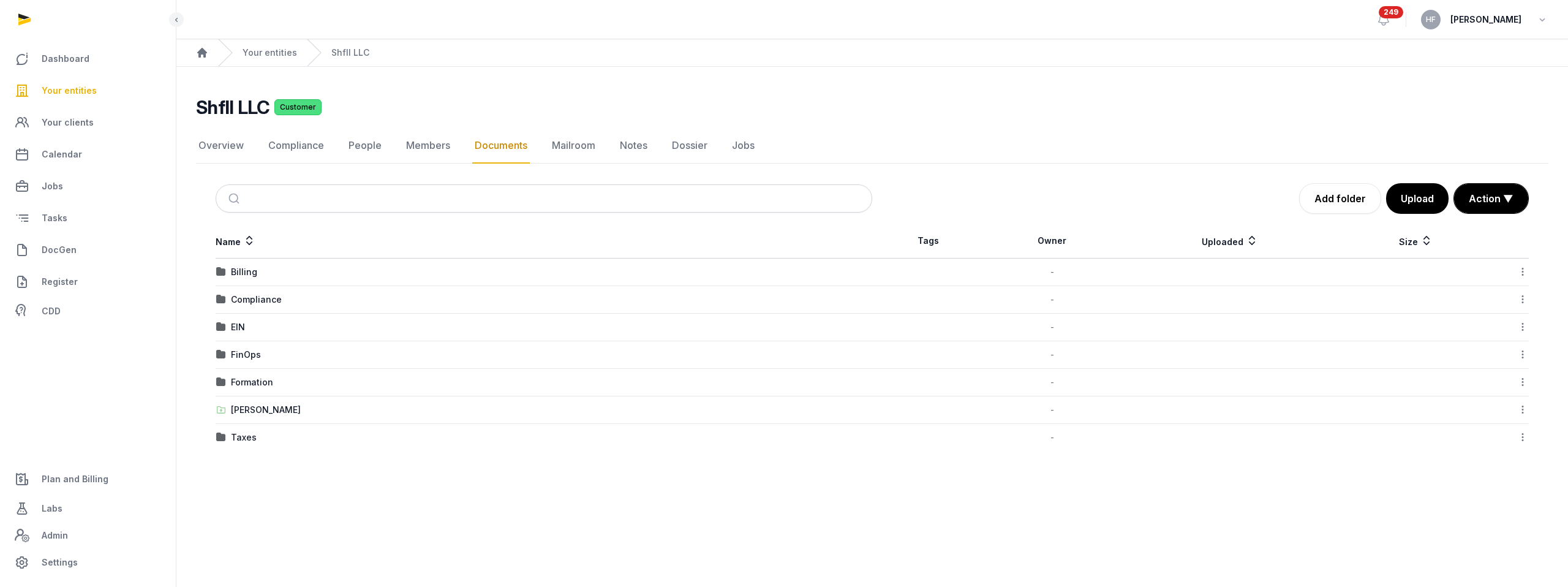
click at [254, 351] on div "FinOps" at bounding box center [245, 355] width 30 height 12
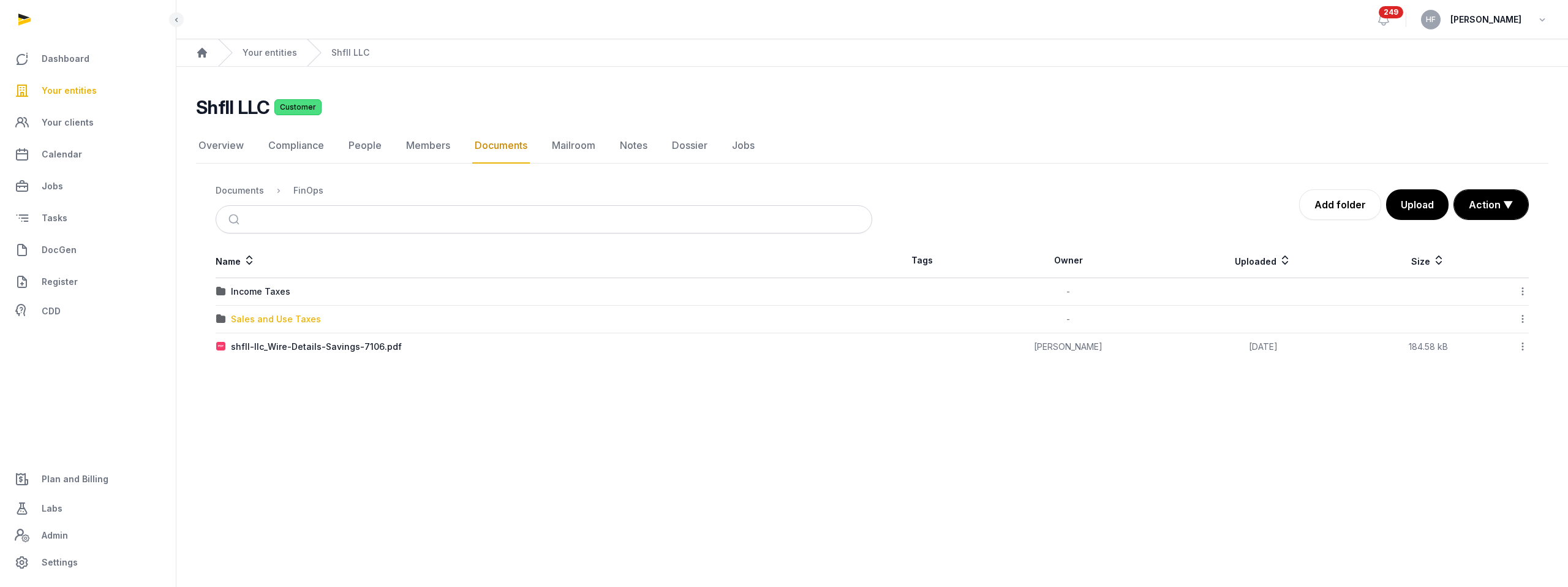
click at [291, 317] on div "Sales and Use Taxes" at bounding box center [275, 319] width 90 height 12
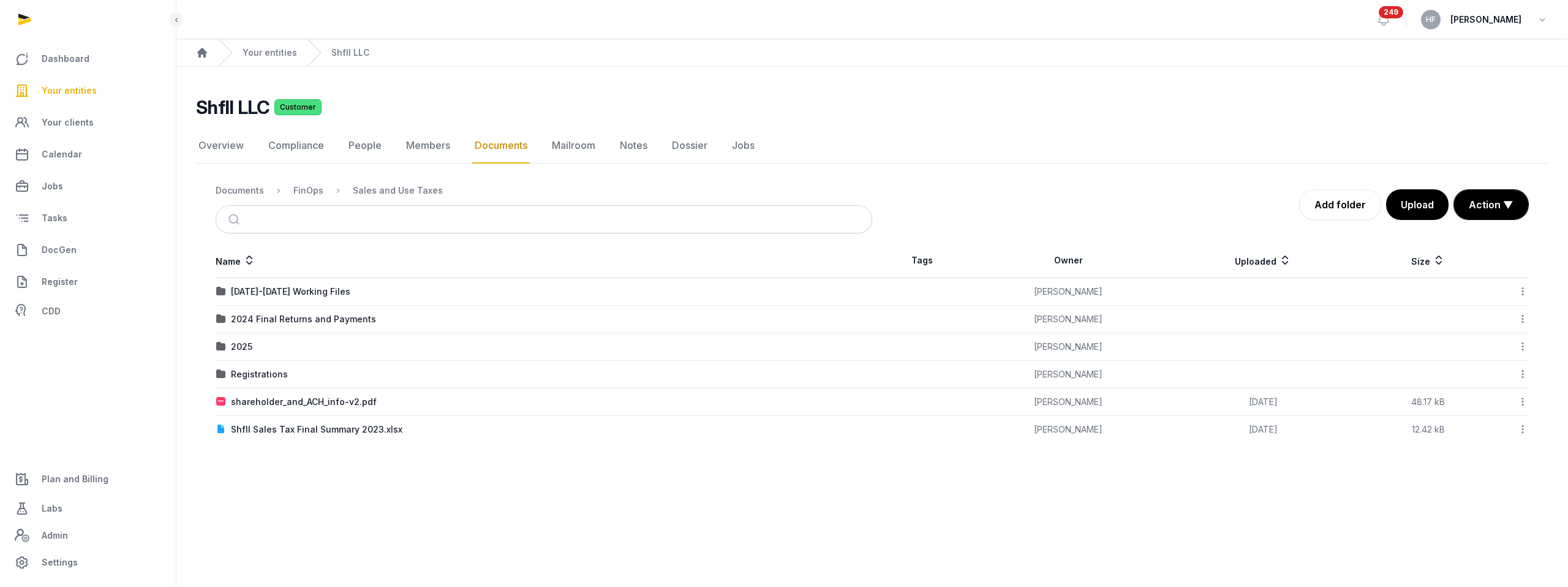
click at [242, 343] on div "2025" at bounding box center [241, 347] width 22 height 12
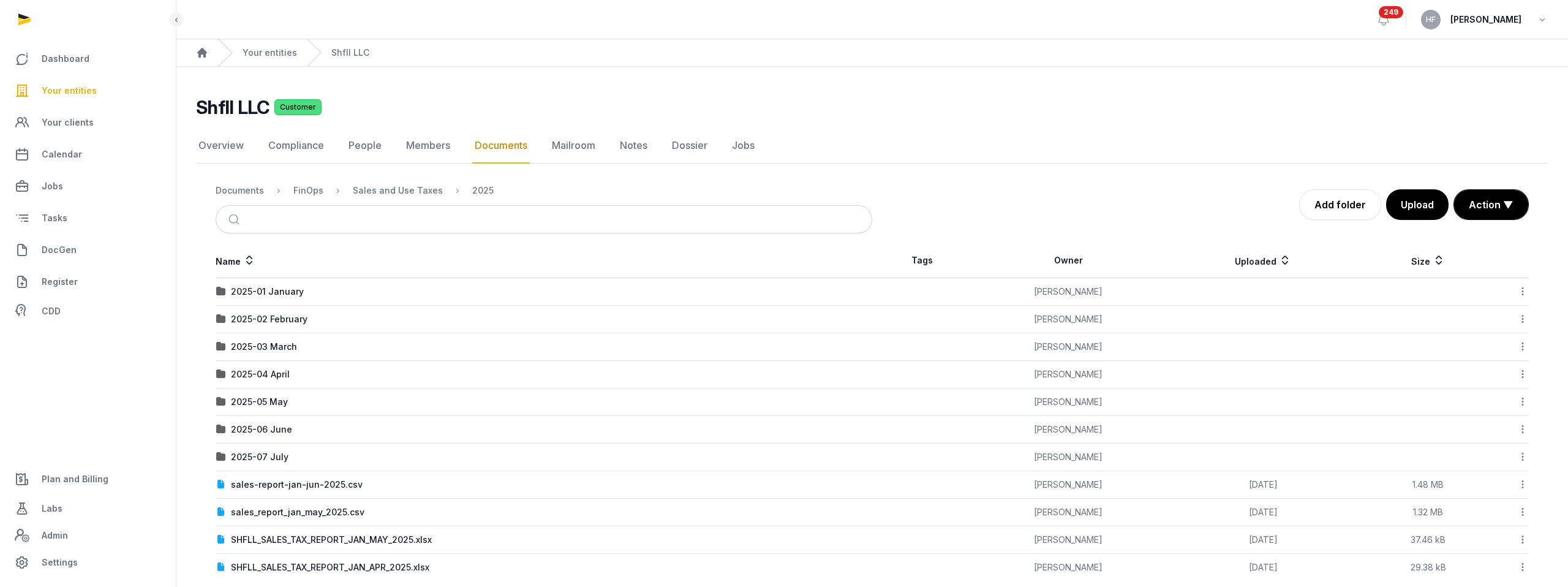
click at [1521, 458] on icon at bounding box center [1523, 457] width 11 height 13
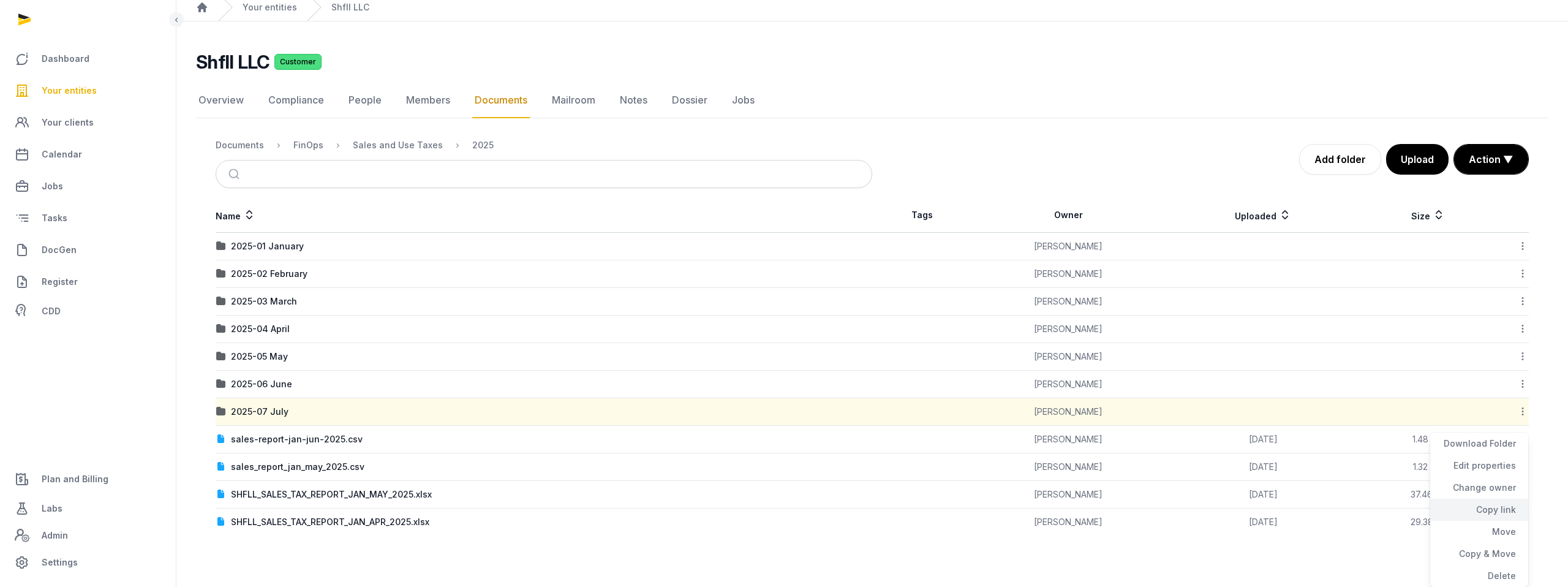
click at [1495, 521] on div "Copy link" at bounding box center [1479, 531] width 98 height 22
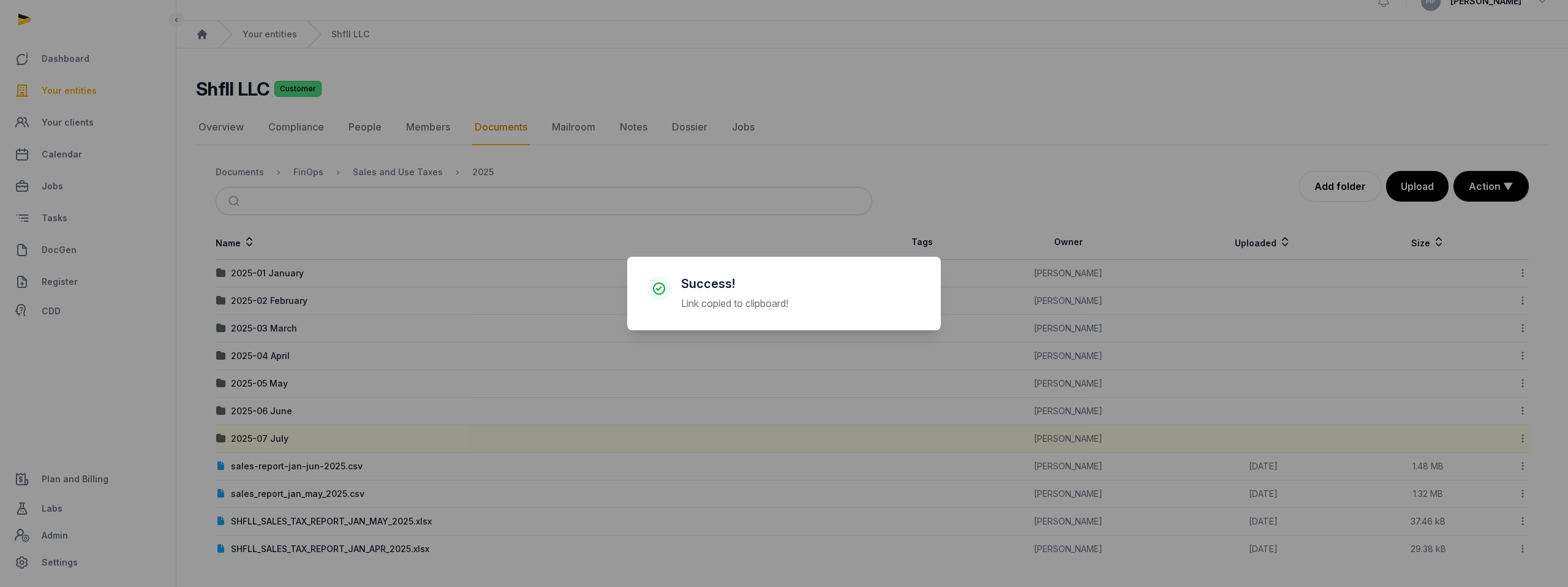
scroll to position [18, 0]
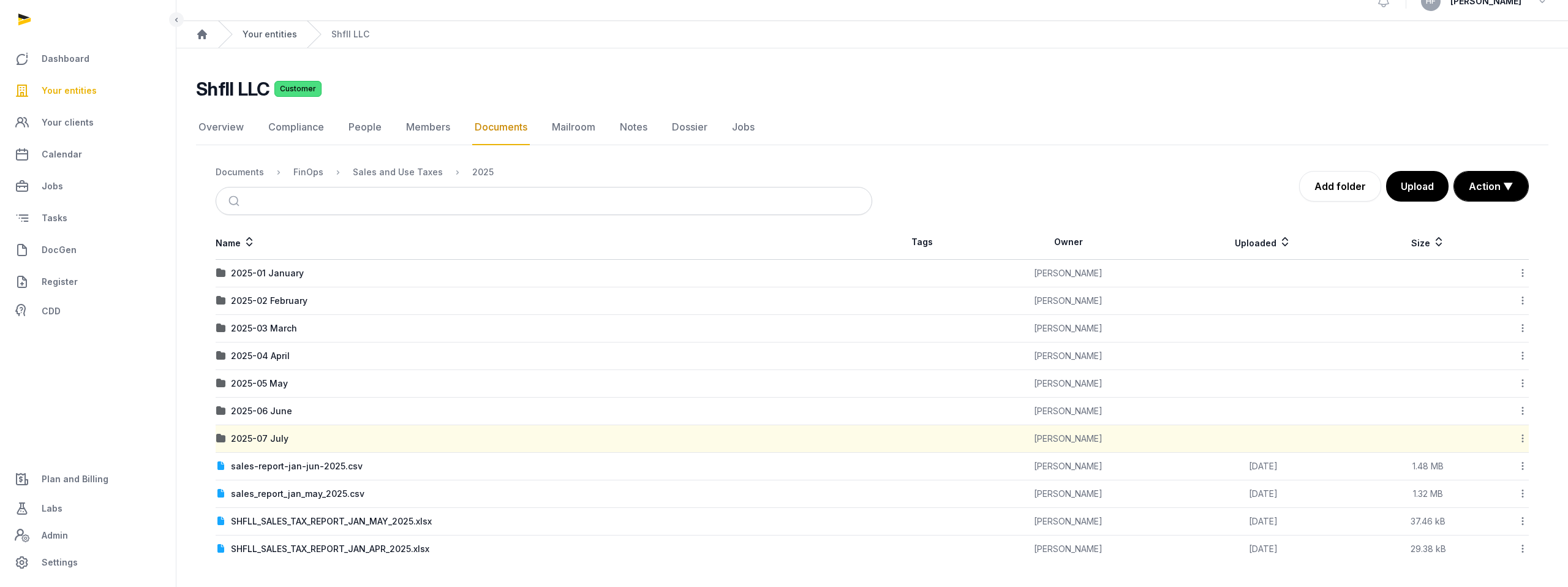
click at [265, 34] on link "Your entities" at bounding box center [270, 34] width 54 height 12
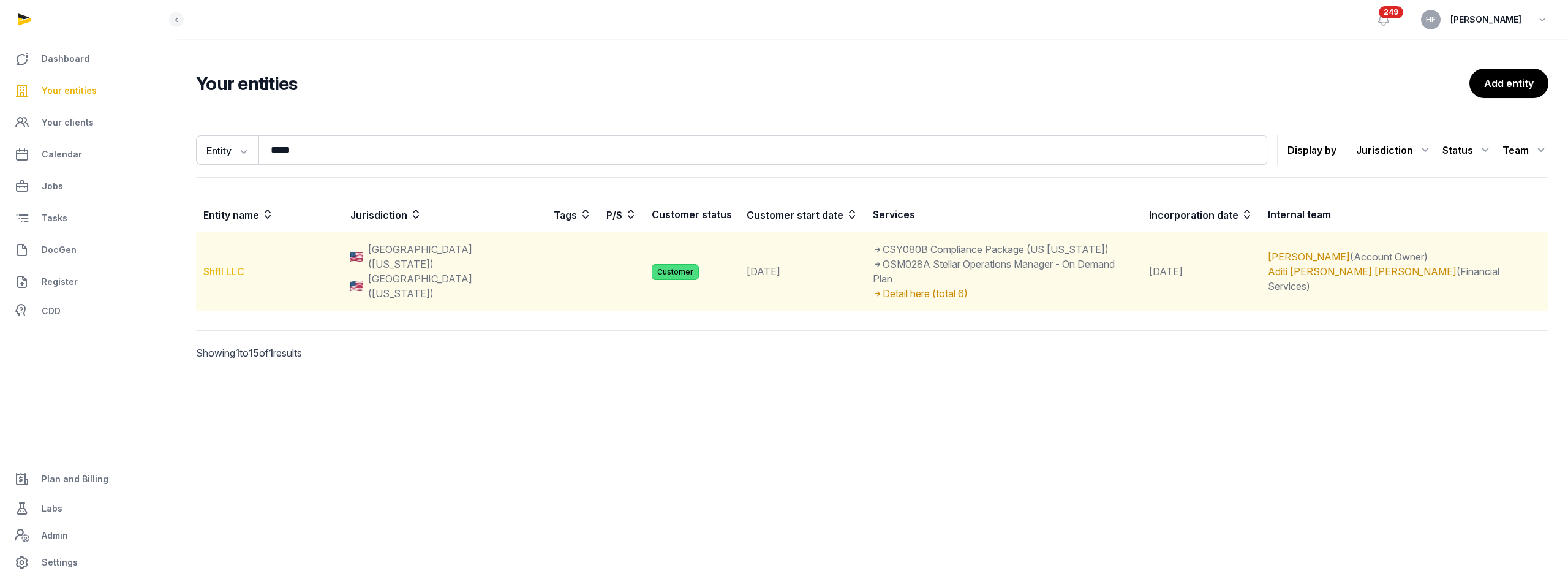
click at [230, 266] on link "Shfll LLC" at bounding box center [224, 272] width 41 height 12
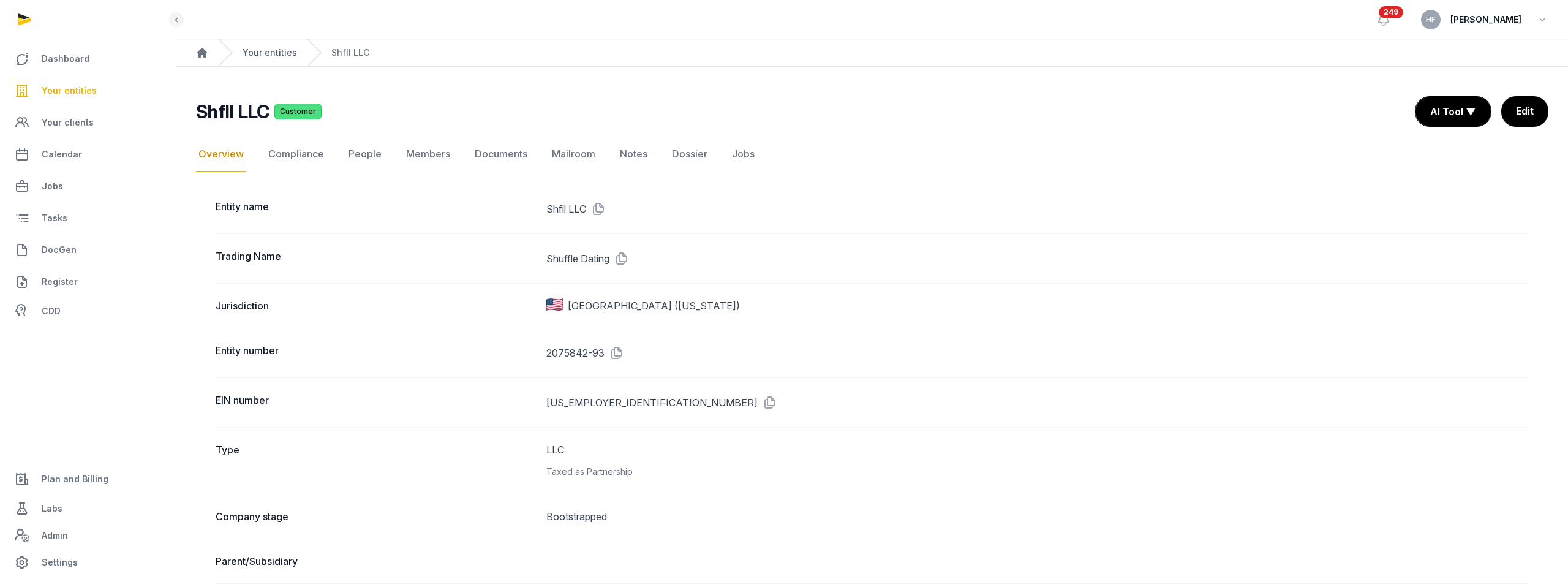
click at [267, 52] on link "Your entities" at bounding box center [270, 52] width 54 height 12
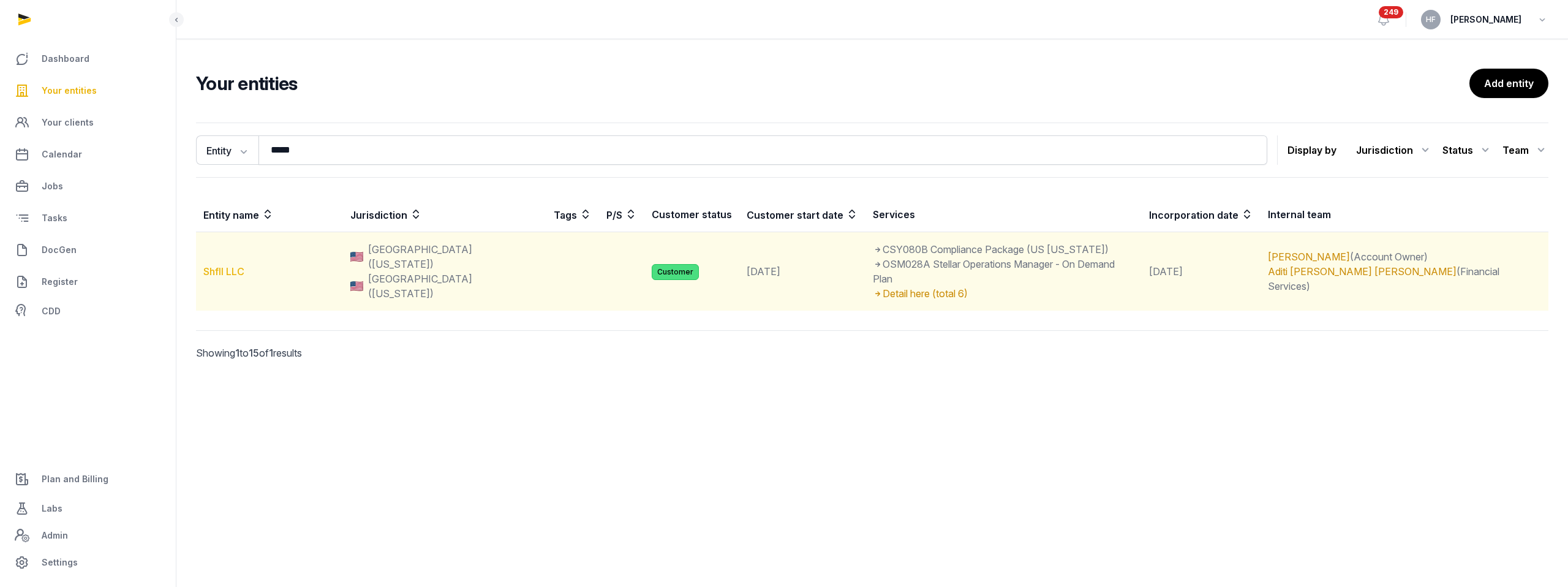
click at [230, 266] on link "Shfll LLC" at bounding box center [224, 272] width 41 height 12
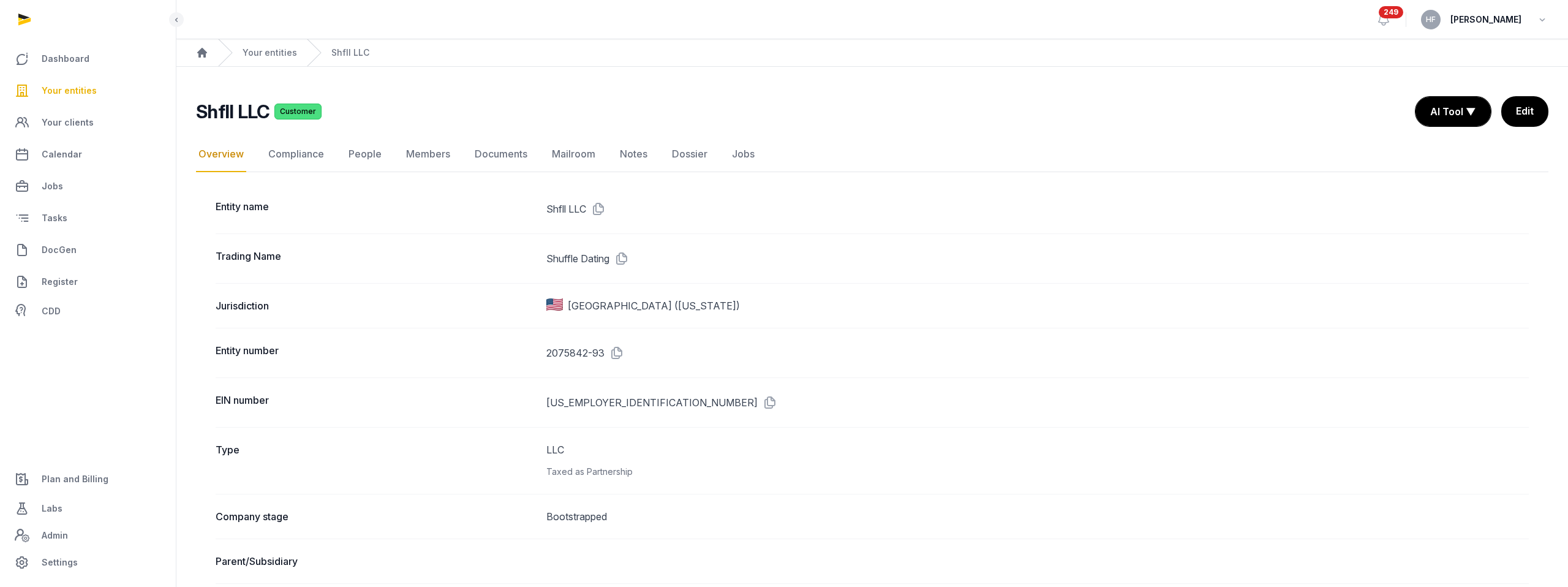
click at [262, 59] on div "Your entities" at bounding box center [258, 52] width 79 height 27
click at [263, 56] on link "Your entities" at bounding box center [270, 52] width 54 height 12
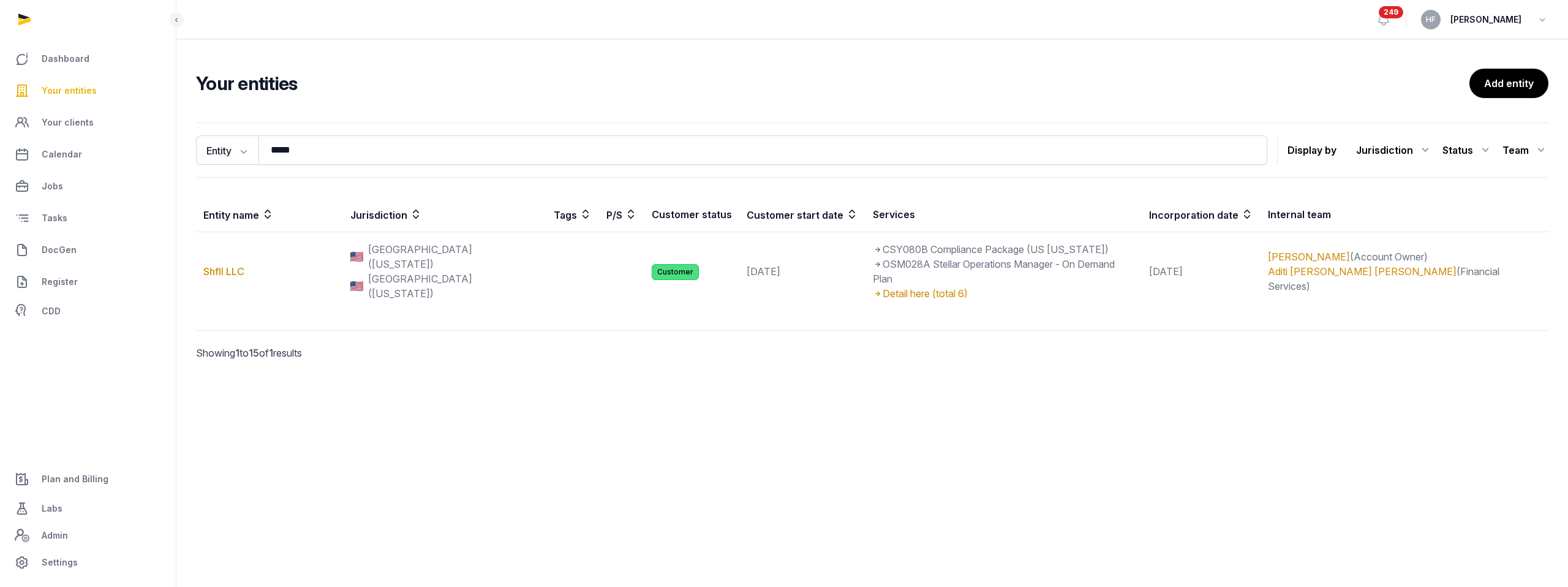
click at [1475, 153] on div "Status" at bounding box center [1468, 150] width 51 height 19
click at [1352, 363] on div "Entity Entity People Tags Services ***** Search Display by Jurisdiction All jur…" at bounding box center [872, 259] width 1392 height 282
click at [1480, 148] on icon at bounding box center [1485, 150] width 15 height 19
click at [1472, 258] on div "Customer" at bounding box center [1443, 268] width 98 height 22
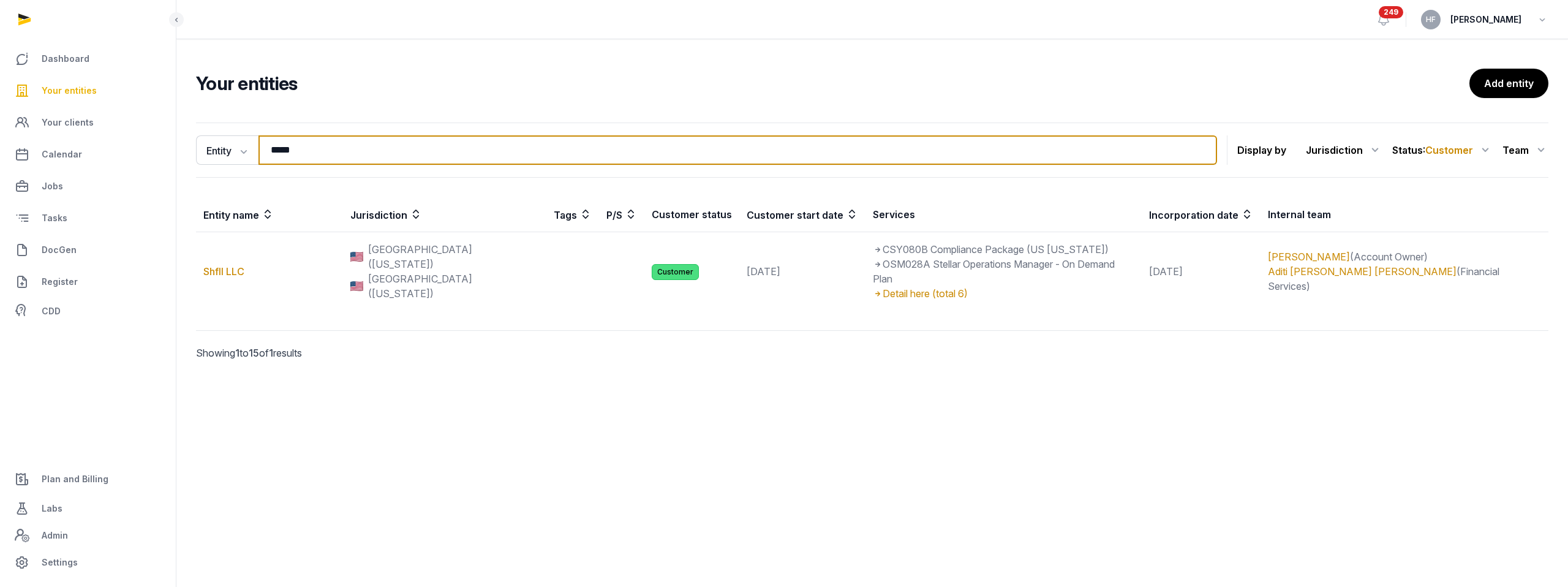
click at [1201, 148] on input "*****" at bounding box center [738, 150] width 959 height 30
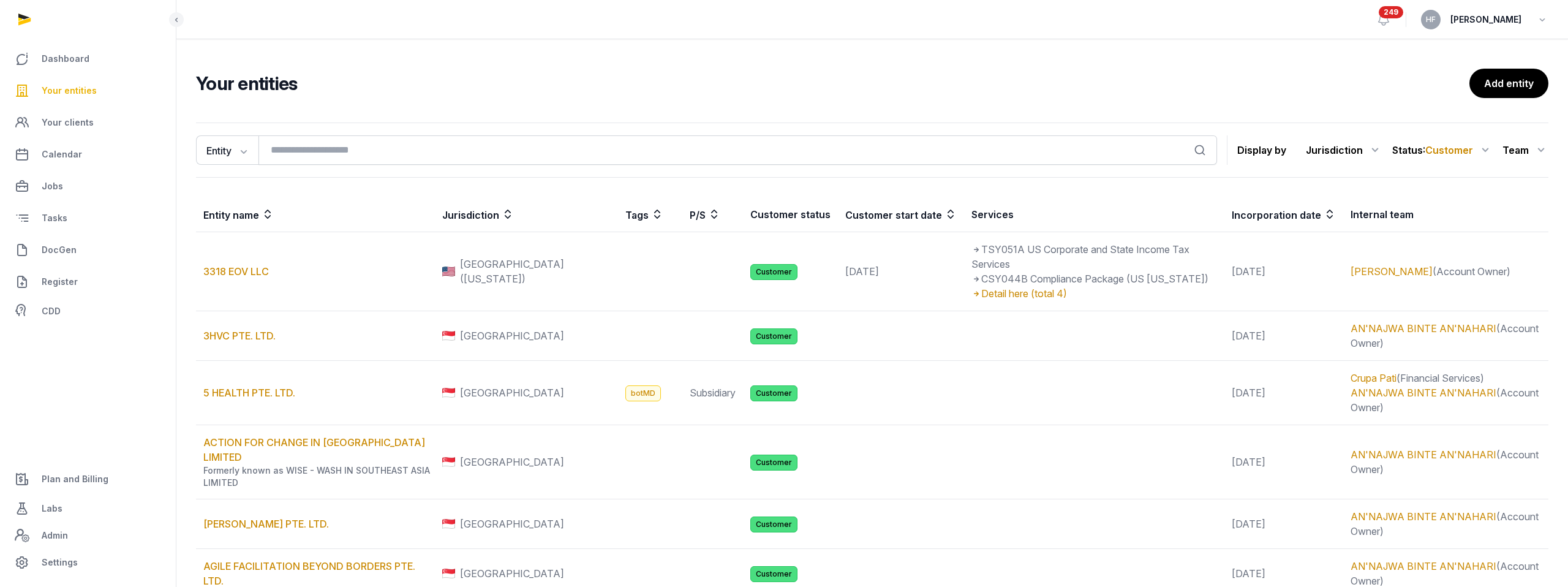
click at [1373, 145] on icon at bounding box center [1374, 150] width 15 height 19
click at [1360, 241] on div "[GEOGRAPHIC_DATA]" at bounding box center [1326, 246] width 111 height 22
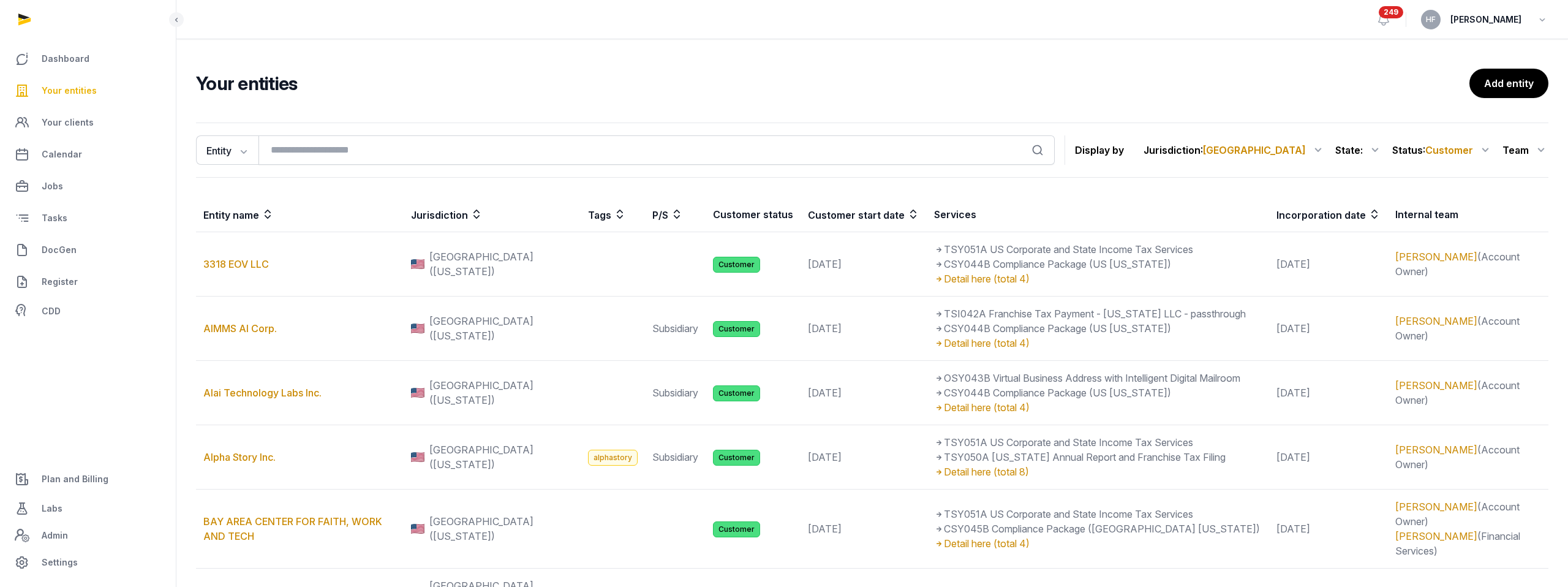
click at [1317, 148] on icon at bounding box center [1317, 150] width 15 height 19
click at [1309, 236] on div "[GEOGRAPHIC_DATA]" at bounding box center [1269, 246] width 111 height 22
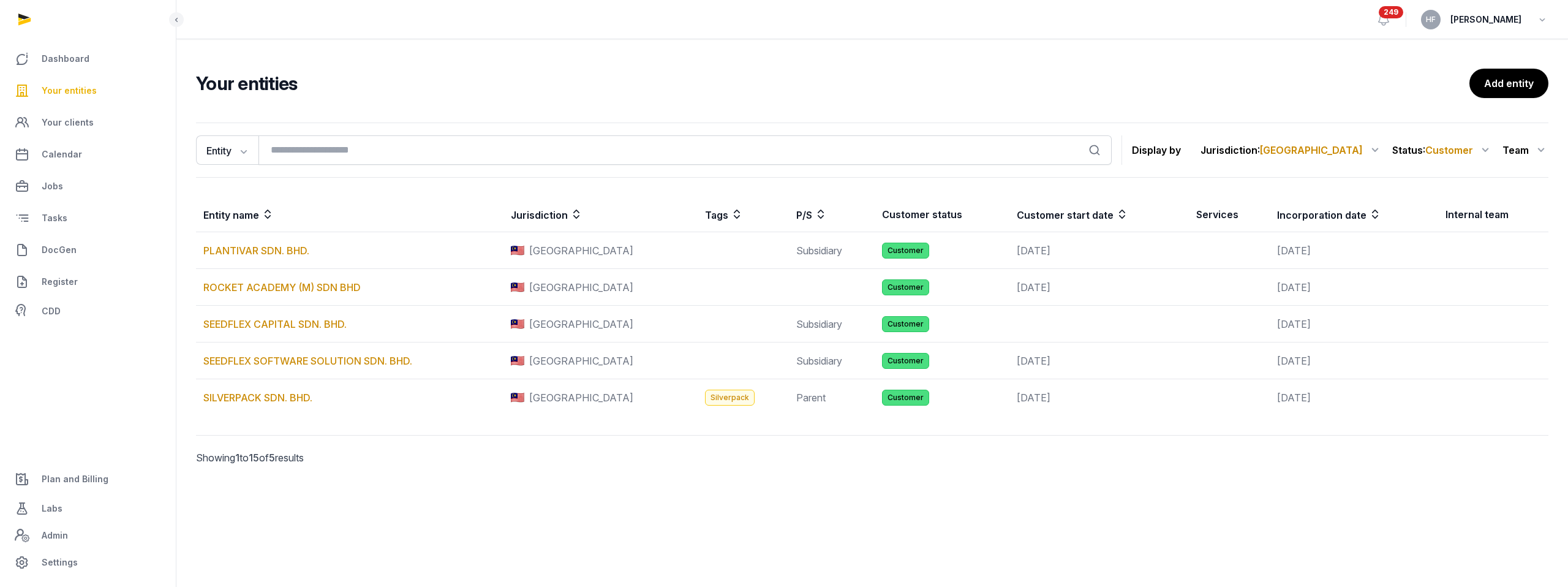
click at [1327, 149] on span "[GEOGRAPHIC_DATA]" at bounding box center [1311, 150] width 103 height 12
click at [1325, 192] on div "All jurisdiction" at bounding box center [1326, 203] width 111 height 22
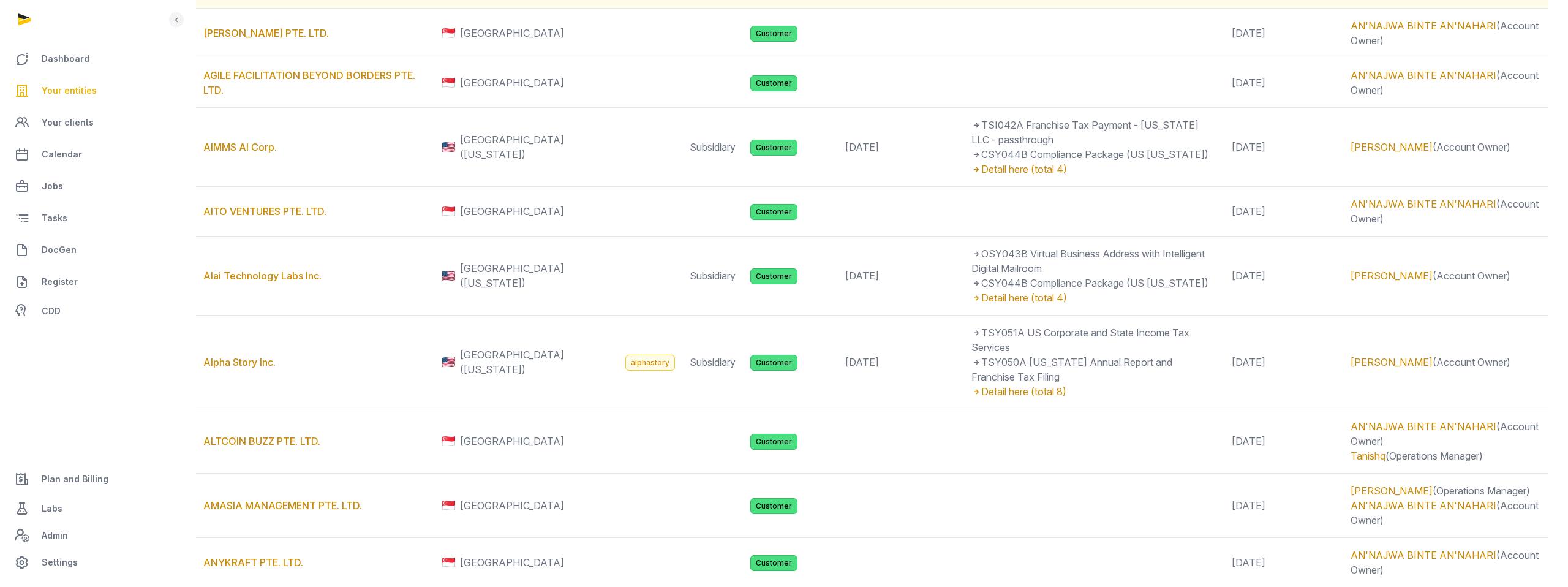
scroll to position [656, 0]
